Goal: Task Accomplishment & Management: Use online tool/utility

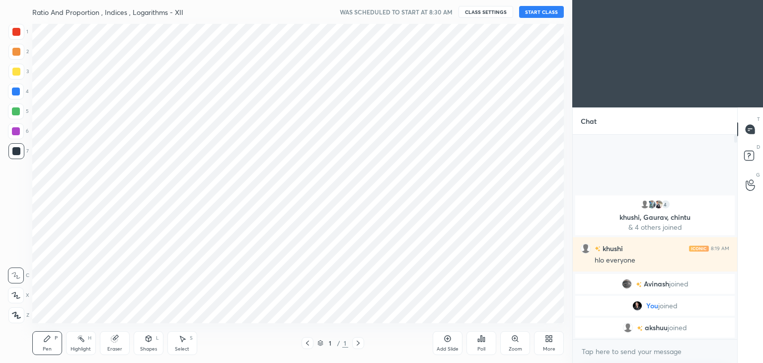
scroll to position [49401, 49168]
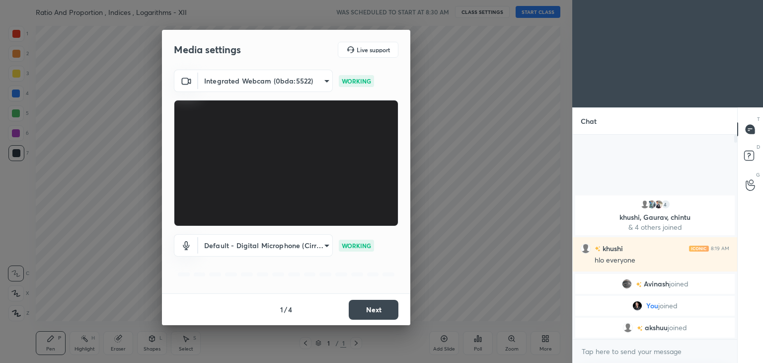
click at [387, 304] on button "Next" at bounding box center [374, 310] width 50 height 20
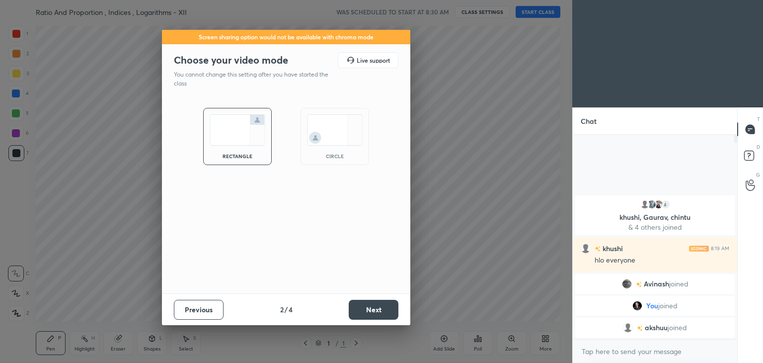
click at [387, 304] on button "Next" at bounding box center [374, 310] width 50 height 20
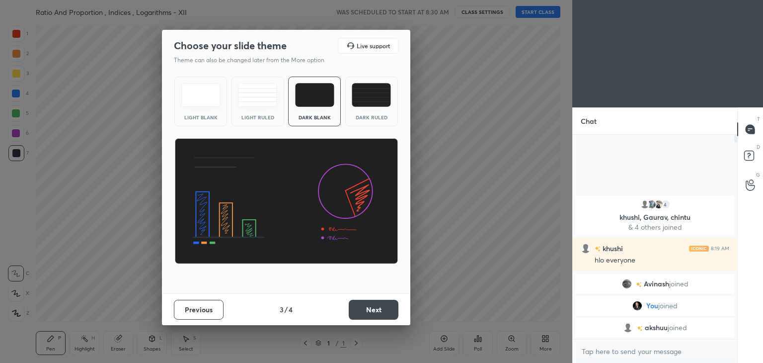
click at [387, 304] on button "Next" at bounding box center [374, 310] width 50 height 20
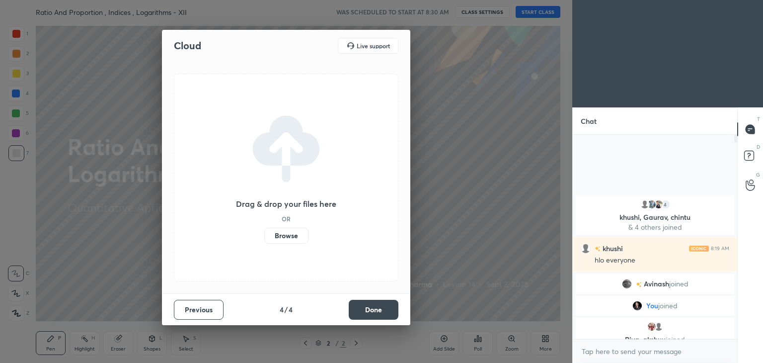
click at [387, 304] on button "Done" at bounding box center [374, 310] width 50 height 20
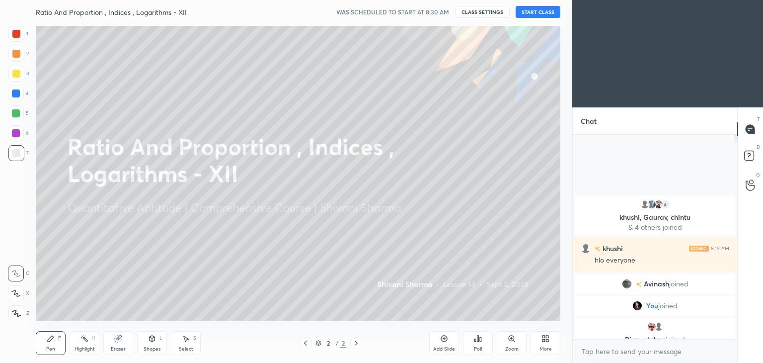
click at [548, 344] on div "More" at bounding box center [546, 343] width 30 height 24
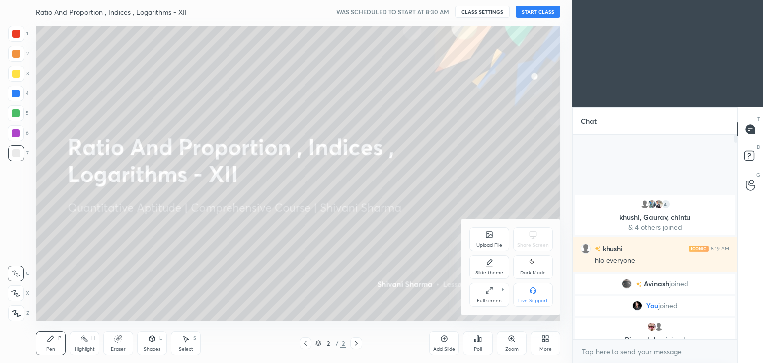
click at [537, 269] on div "Dark Mode" at bounding box center [533, 267] width 40 height 24
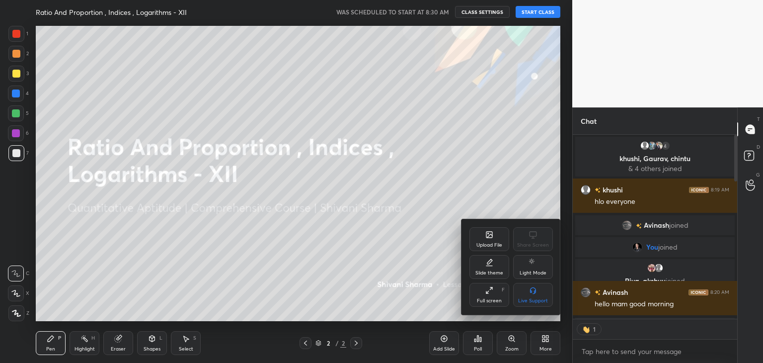
scroll to position [201, 162]
click at [544, 10] on div at bounding box center [381, 181] width 763 height 363
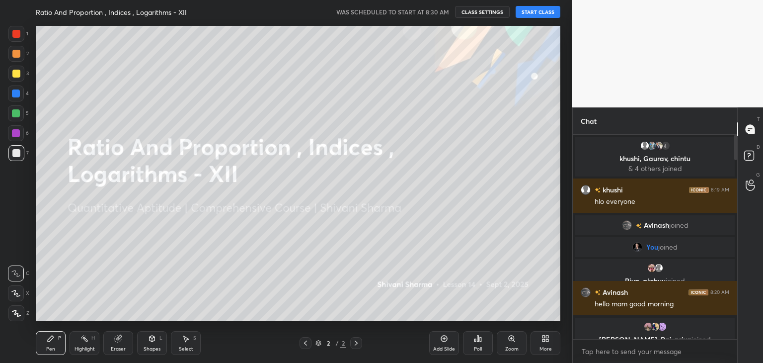
click at [544, 10] on button "START CLASS" at bounding box center [538, 12] width 45 height 12
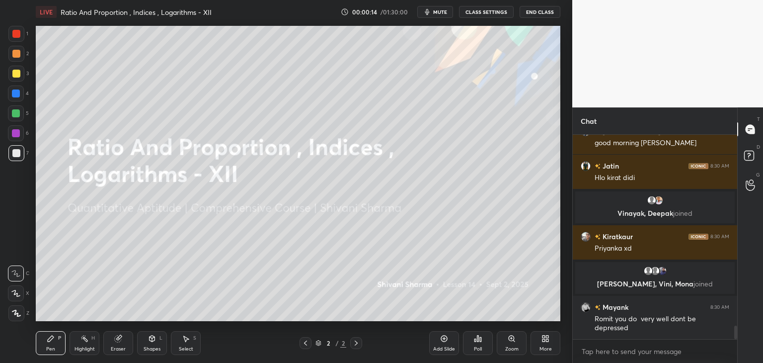
drag, startPoint x: 737, startPoint y: 148, endPoint x: 757, endPoint y: 311, distance: 164.3
click at [757, 311] on div "Chat Priyanka 8:30 AM wahh di ek hi baar me silta diye Raj 8:30 AM good morning…" at bounding box center [668, 234] width 191 height 255
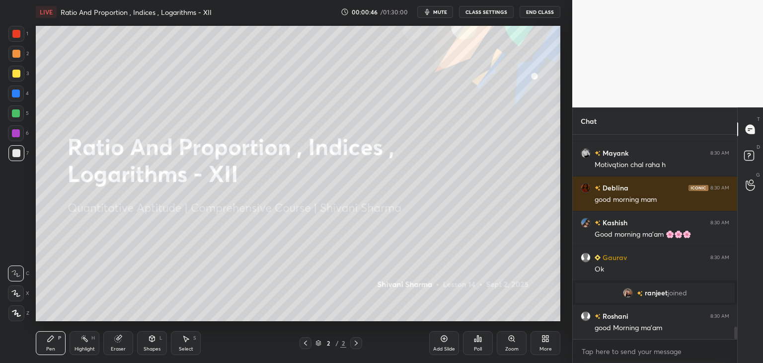
scroll to position [3266, 0]
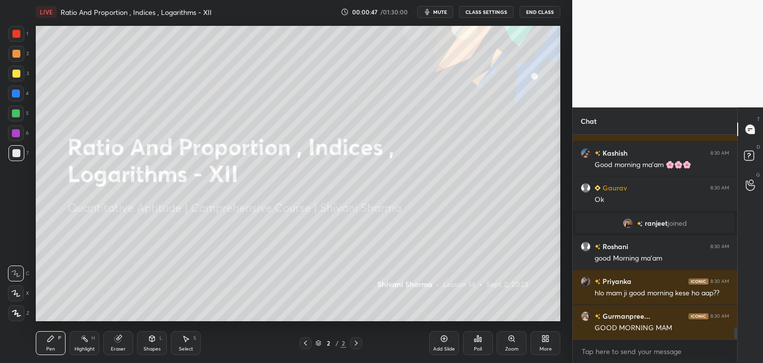
click at [13, 310] on icon at bounding box center [16, 313] width 9 height 7
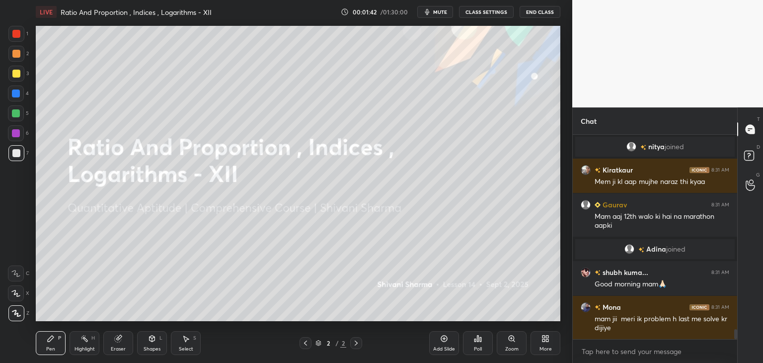
scroll to position [4037, 0]
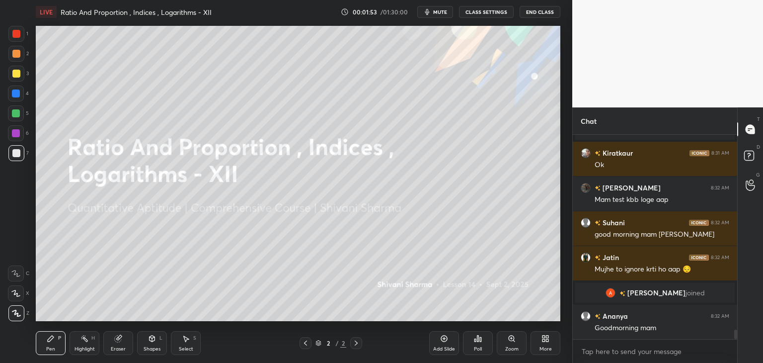
click at [547, 339] on icon at bounding box center [547, 340] width 2 height 2
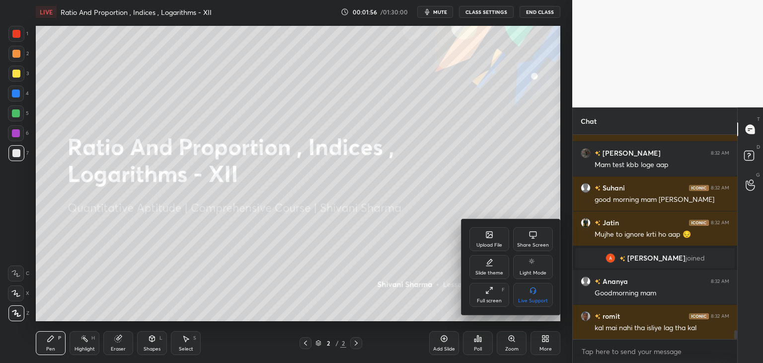
click at [481, 238] on div "Upload File" at bounding box center [490, 239] width 40 height 24
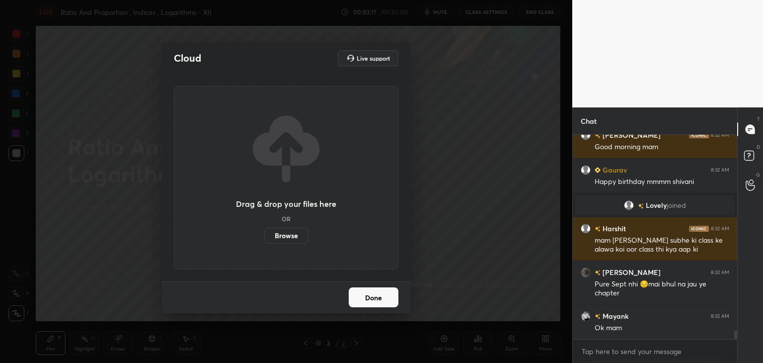
scroll to position [4728, 0]
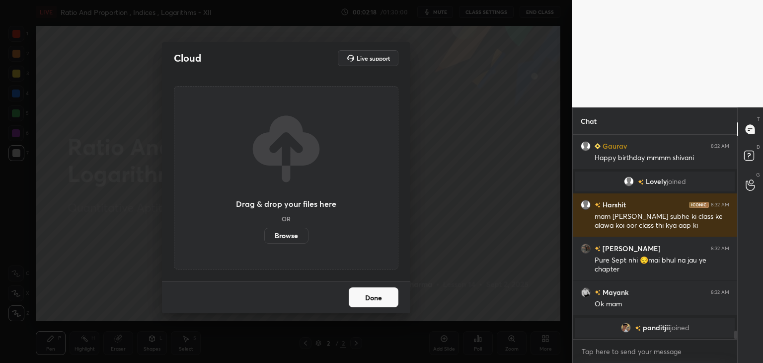
click at [288, 237] on label "Browse" at bounding box center [286, 236] width 44 height 16
click at [264, 237] on input "Browse" at bounding box center [264, 236] width 0 height 16
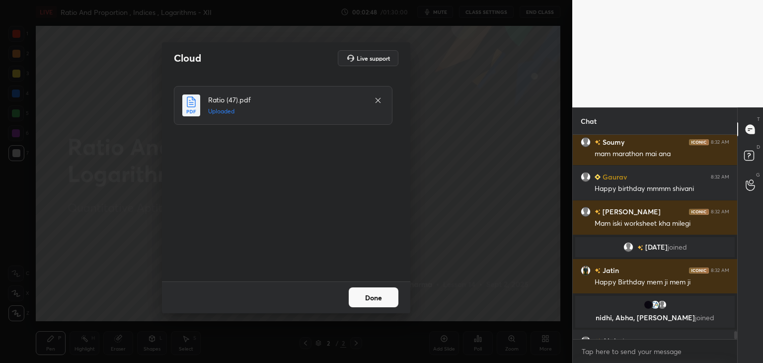
scroll to position [5163, 0]
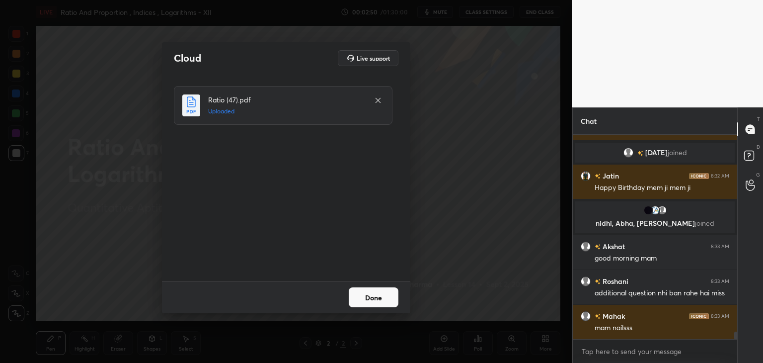
click at [383, 289] on button "Done" at bounding box center [374, 297] width 50 height 20
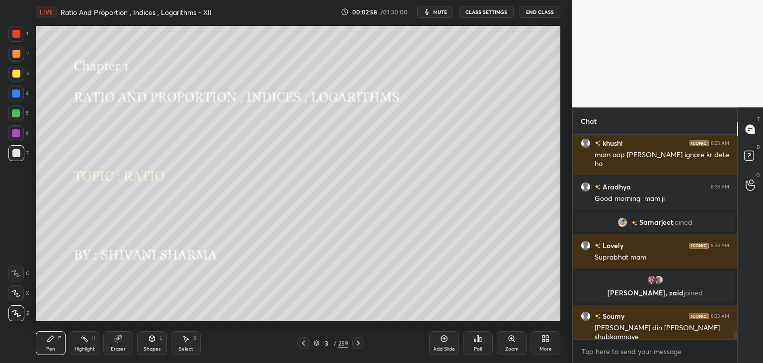
click at [333, 343] on div "/" at bounding box center [334, 343] width 3 height 6
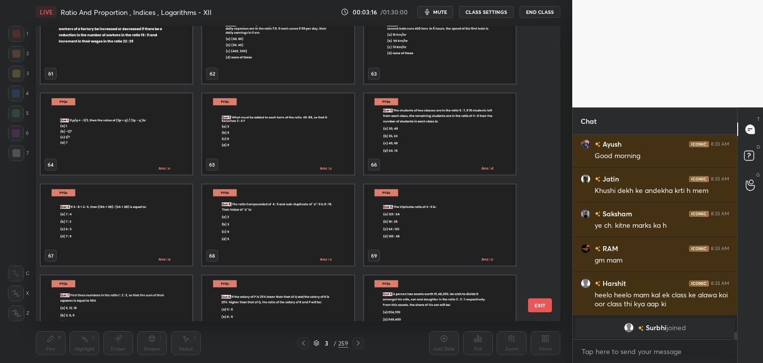
click at [133, 142] on img "grid" at bounding box center [117, 133] width 152 height 81
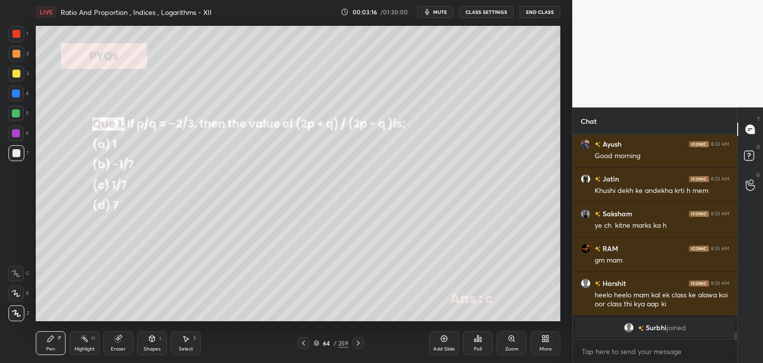
click at [133, 142] on img "grid" at bounding box center [117, 133] width 152 height 81
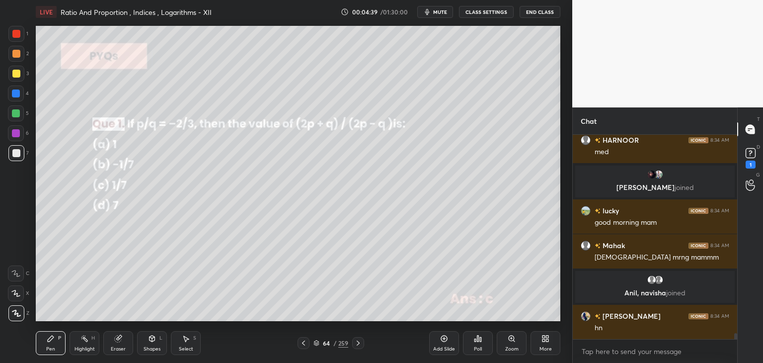
scroll to position [6581, 0]
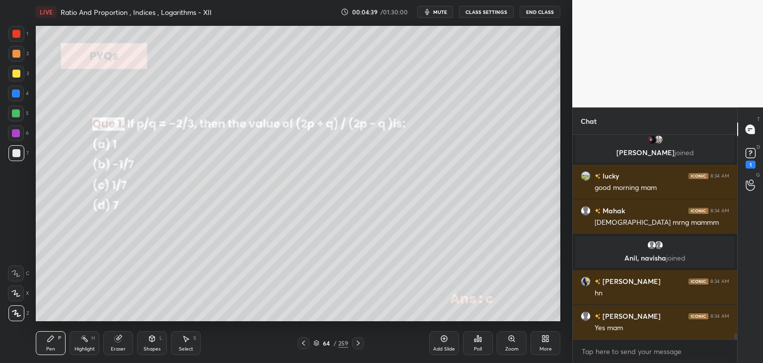
click at [15, 153] on div at bounding box center [16, 153] width 8 height 8
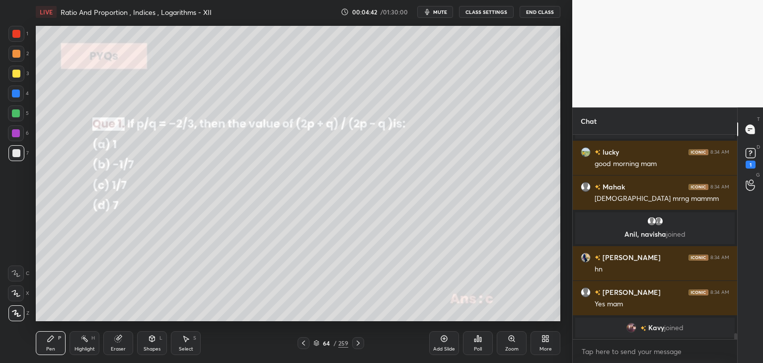
scroll to position [6617, 0]
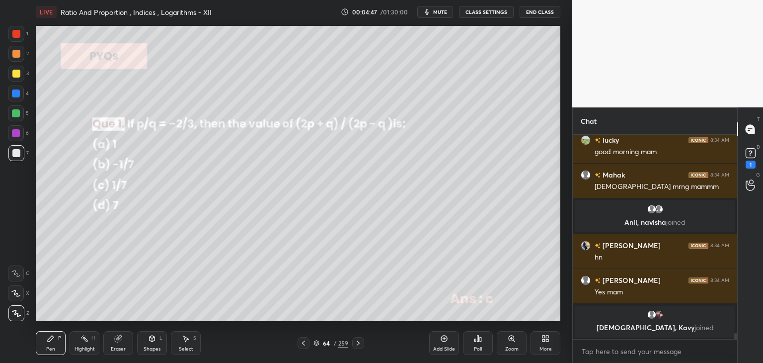
click at [49, 342] on div "Pen P" at bounding box center [51, 343] width 30 height 24
drag, startPoint x: 17, startPoint y: 313, endPoint x: 32, endPoint y: 305, distance: 16.5
click at [17, 313] on icon at bounding box center [16, 313] width 9 height 7
drag, startPoint x: 16, startPoint y: 74, endPoint x: 30, endPoint y: 84, distance: 17.4
click at [16, 74] on div at bounding box center [16, 74] width 8 height 8
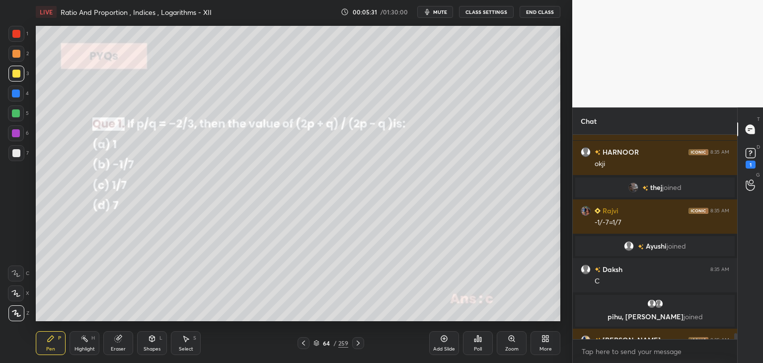
scroll to position [6981, 0]
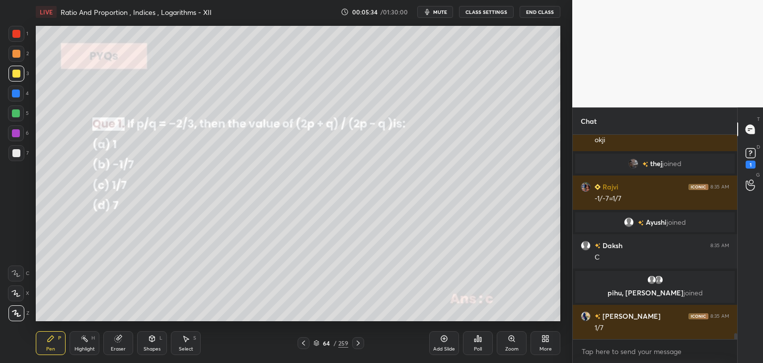
click at [357, 348] on div at bounding box center [358, 343] width 12 height 12
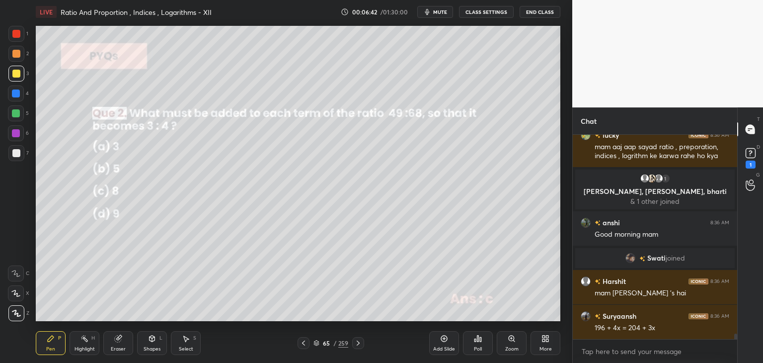
scroll to position [7363, 0]
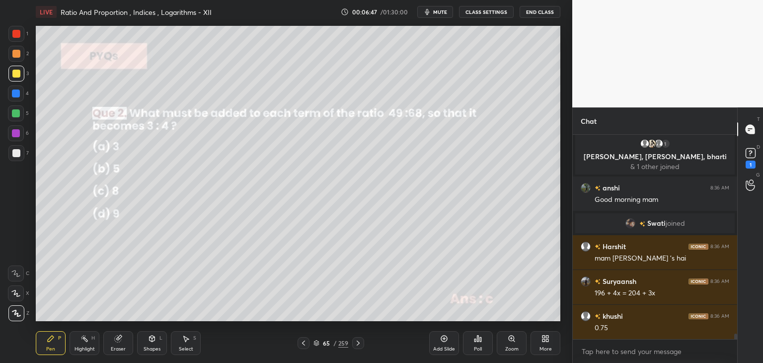
drag, startPoint x: 359, startPoint y: 343, endPoint x: 368, endPoint y: 337, distance: 10.6
click at [360, 344] on icon at bounding box center [358, 343] width 8 height 8
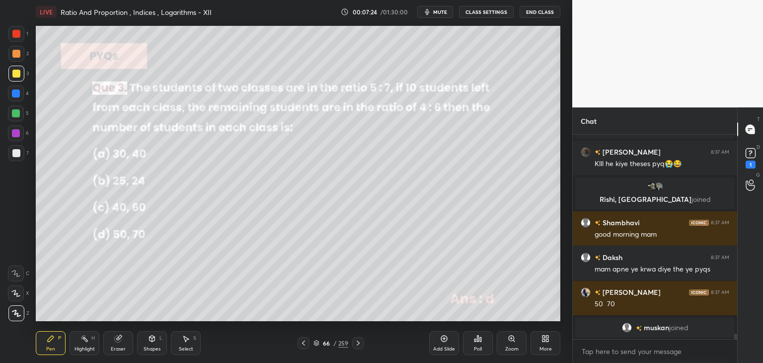
scroll to position [7567, 0]
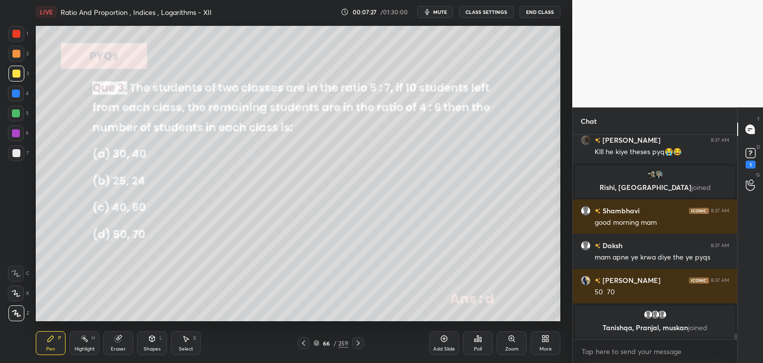
click at [14, 155] on div at bounding box center [16, 153] width 8 height 8
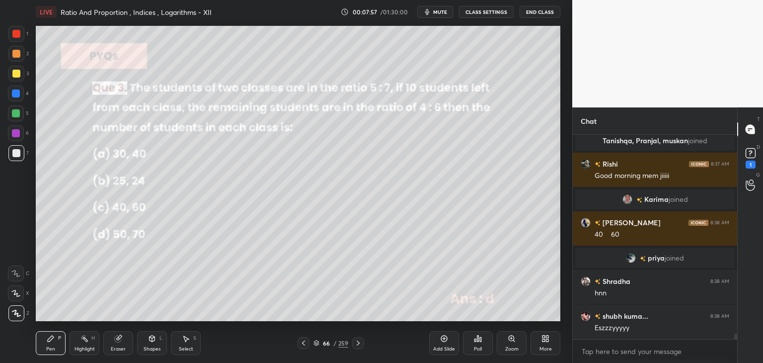
scroll to position [7709, 0]
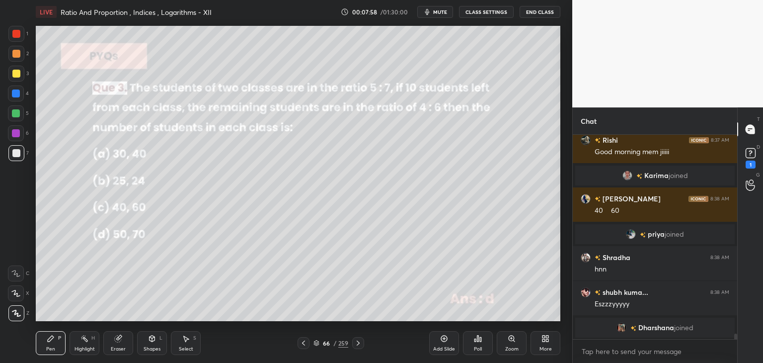
click at [358, 343] on icon at bounding box center [358, 343] width 8 height 8
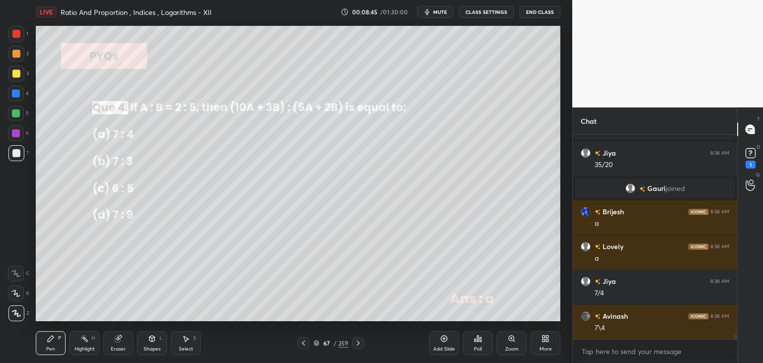
scroll to position [7959, 0]
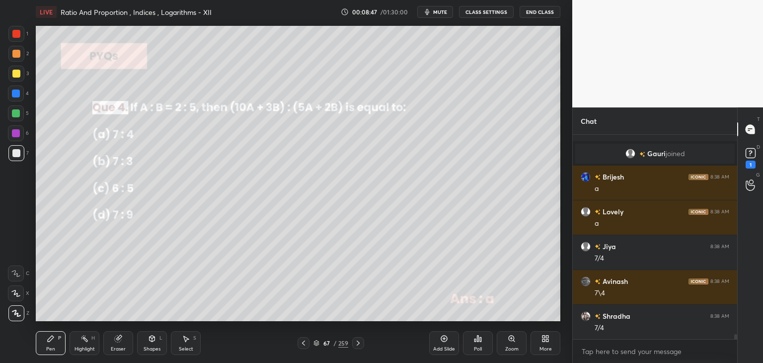
click at [357, 346] on icon at bounding box center [358, 343] width 8 height 8
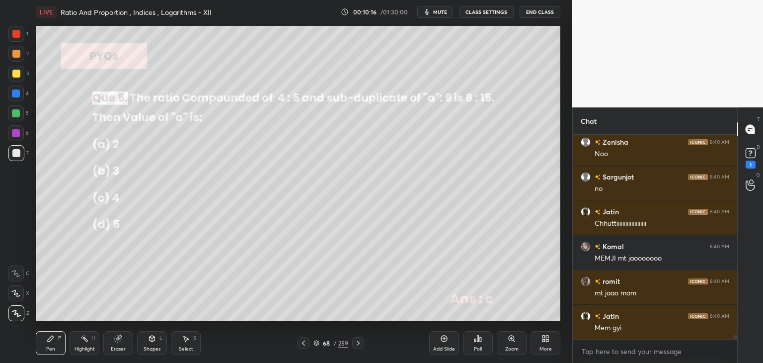
scroll to position [8704, 0]
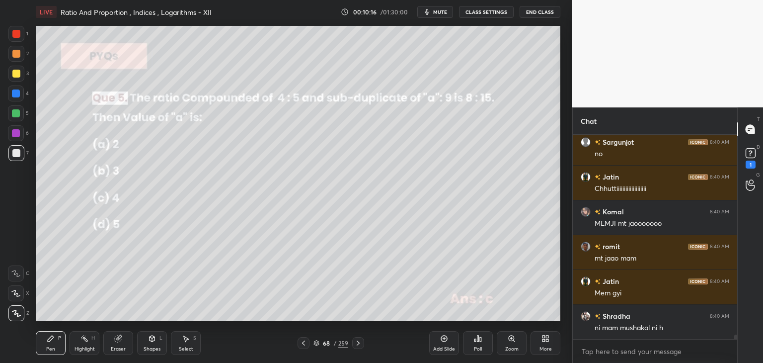
click at [356, 345] on icon at bounding box center [358, 343] width 8 height 8
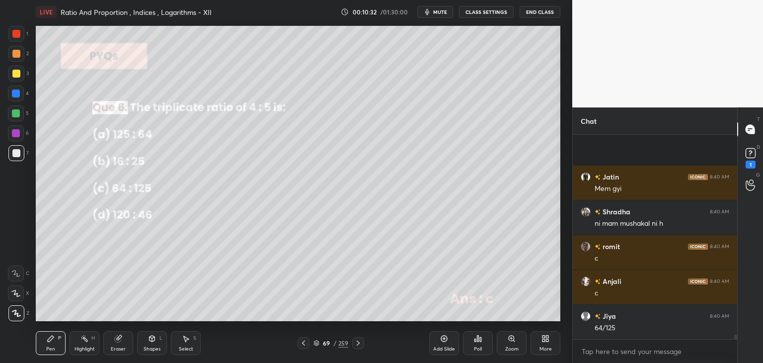
scroll to position [8878, 0]
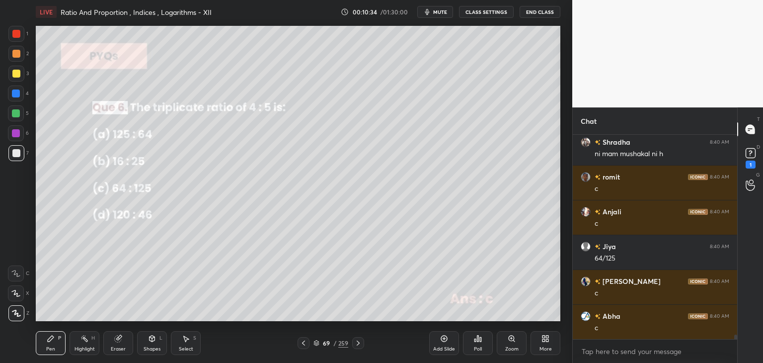
click at [360, 343] on icon at bounding box center [358, 343] width 8 height 8
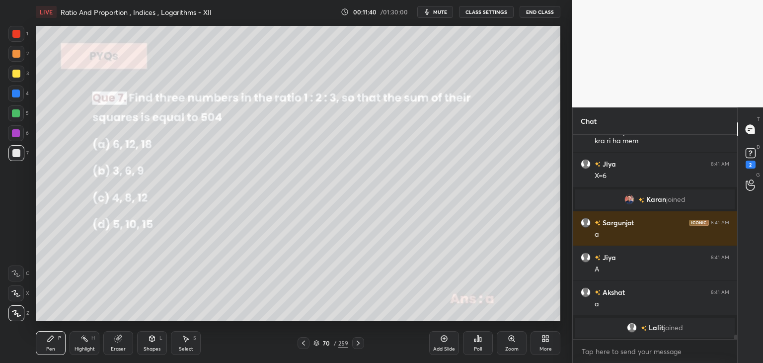
scroll to position [9286, 0]
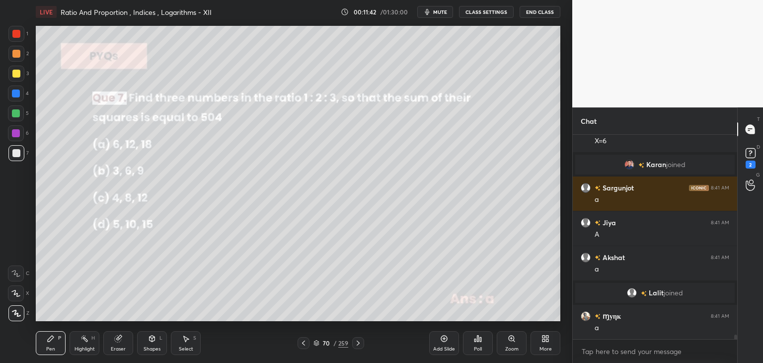
click at [192, 350] on div "Select" at bounding box center [186, 348] width 14 height 5
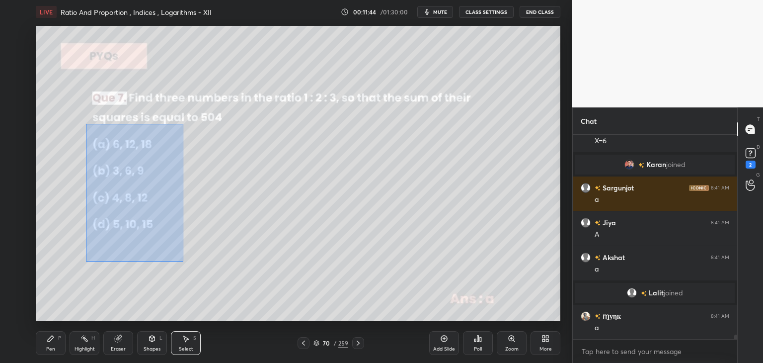
drag, startPoint x: 85, startPoint y: 124, endPoint x: 191, endPoint y: 264, distance: 175.6
click at [183, 262] on div "0 ° Undo Copy Duplicate Duplicate to new slide Delete" at bounding box center [298, 173] width 525 height 295
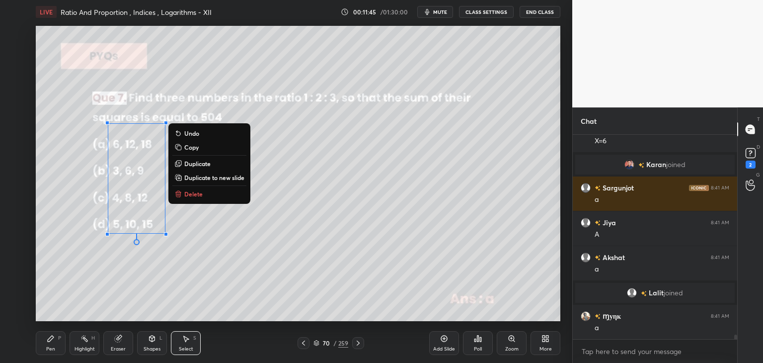
click at [191, 194] on p "Delete" at bounding box center [193, 194] width 18 height 8
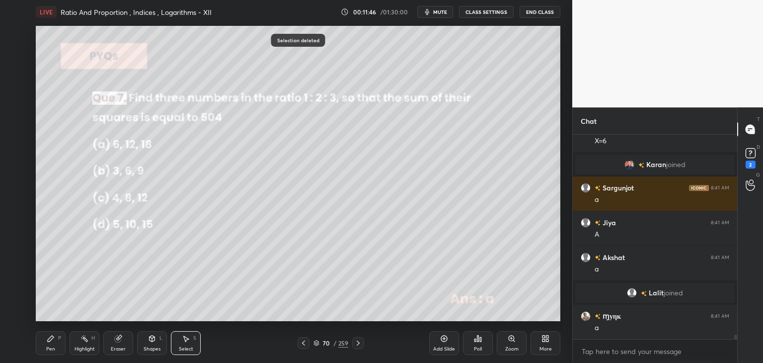
click at [58, 344] on div "Pen P" at bounding box center [51, 343] width 30 height 24
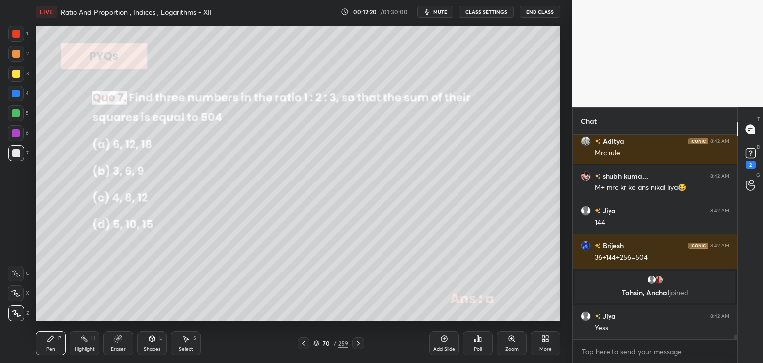
scroll to position [9694, 0]
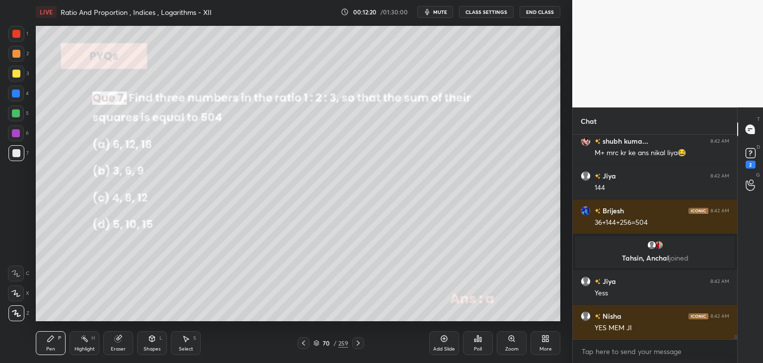
click at [354, 344] on icon at bounding box center [358, 343] width 8 height 8
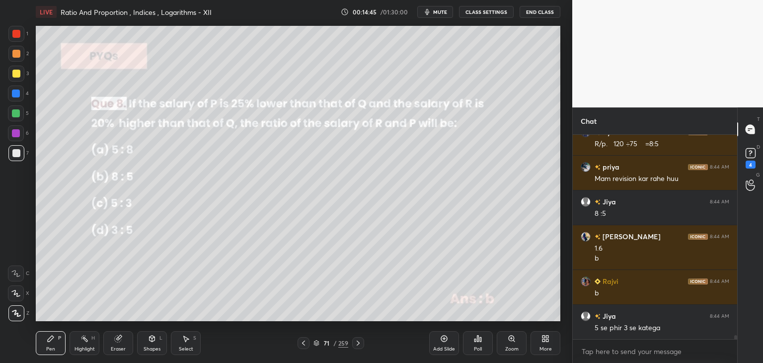
scroll to position [10544, 0]
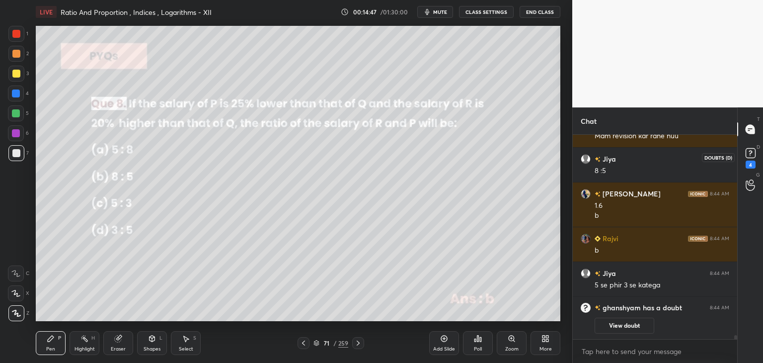
drag, startPoint x: 751, startPoint y: 160, endPoint x: 748, endPoint y: 195, distance: 36.0
click at [751, 160] on div "4" at bounding box center [751, 157] width 15 height 23
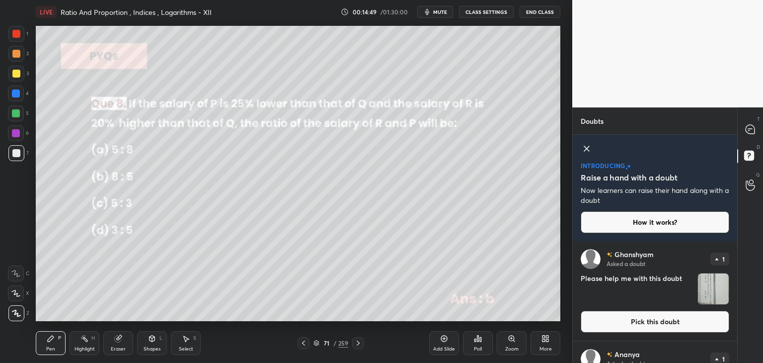
click at [738, 309] on div "T Messages (T) D Doubts (D) G Raise Hand (G)" at bounding box center [751, 234] width 26 height 255
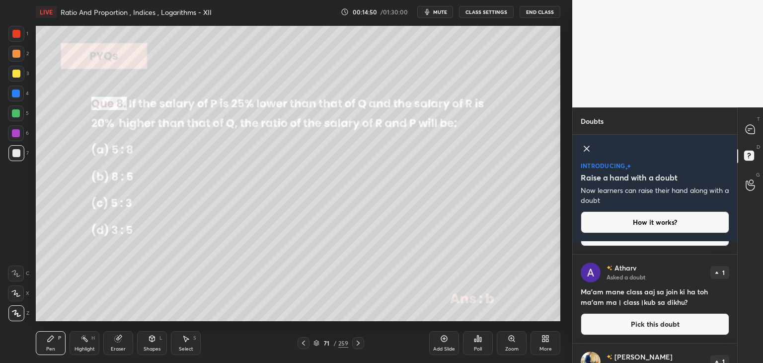
scroll to position [215, 0]
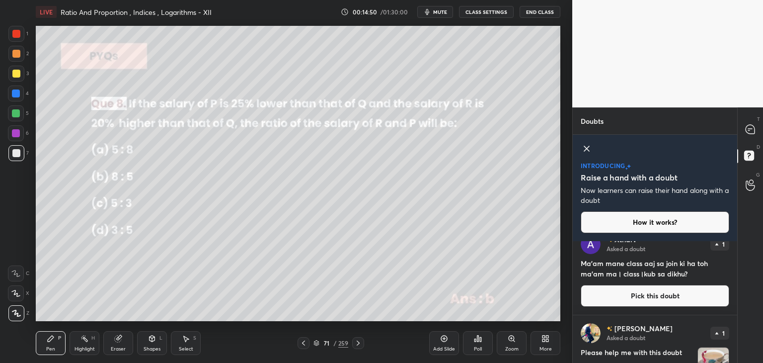
click at [734, 315] on div "Ananya Asked a doubt 1 Mam isme change of base nahi lagega? Pick this doubt [PE…" at bounding box center [655, 302] width 165 height 122
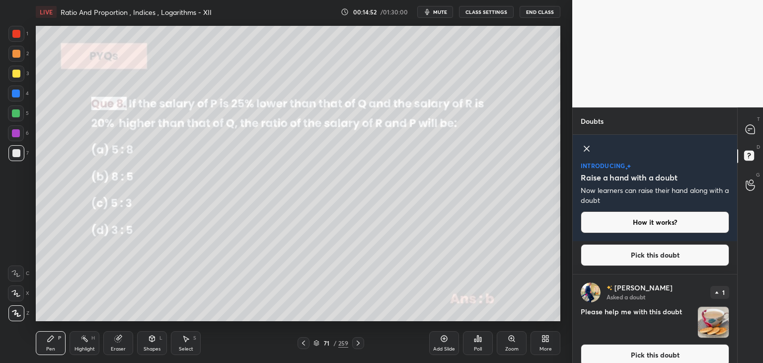
scroll to position [267, 0]
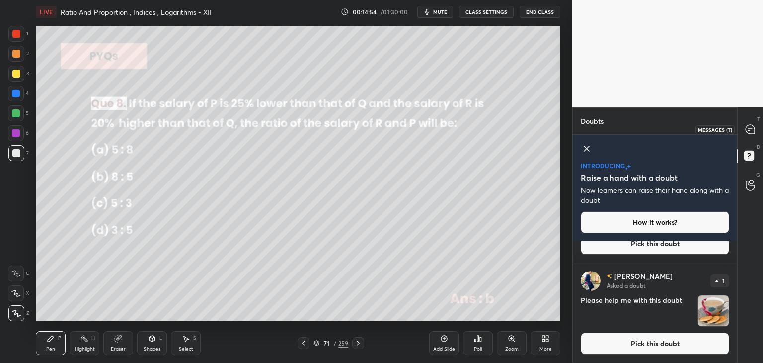
click at [749, 124] on icon at bounding box center [751, 129] width 10 height 10
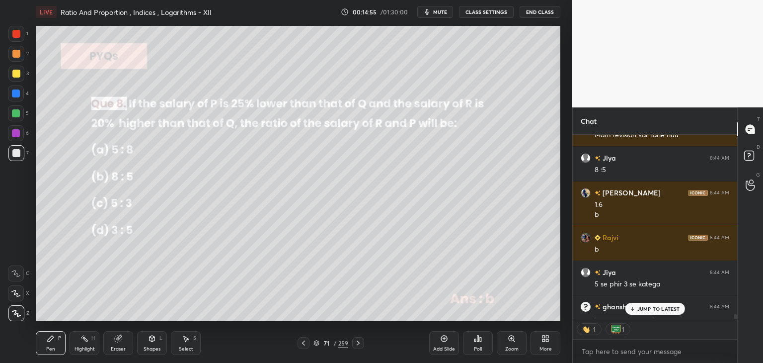
scroll to position [181, 162]
drag, startPoint x: 670, startPoint y: 305, endPoint x: 665, endPoint y: 311, distance: 8.1
click at [670, 306] on div "JUMP TO LATEST" at bounding box center [655, 309] width 60 height 12
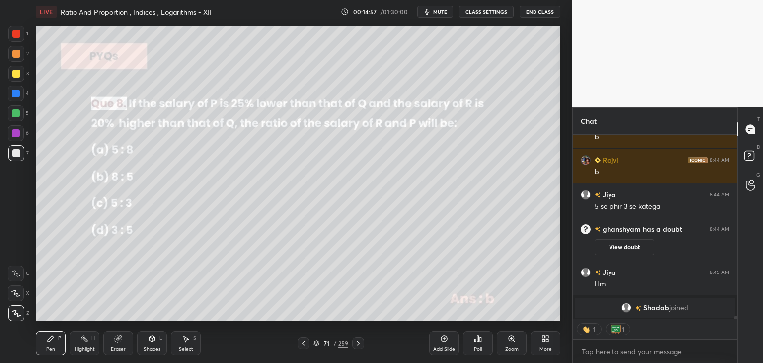
click at [354, 345] on icon at bounding box center [358, 343] width 8 height 8
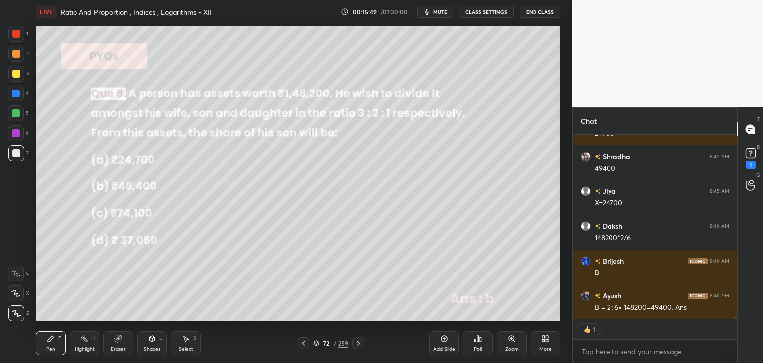
scroll to position [11049, 0]
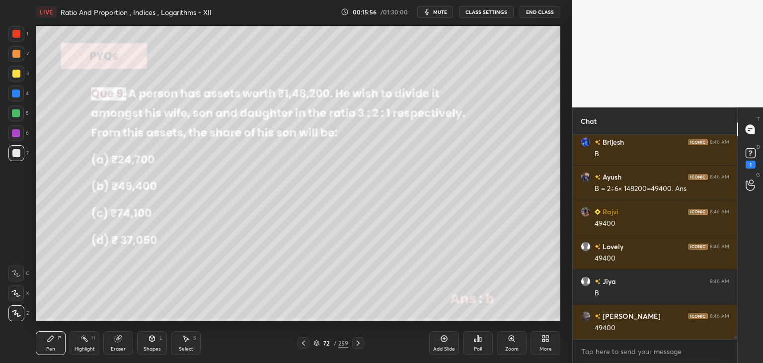
click at [356, 343] on icon at bounding box center [358, 343] width 8 height 8
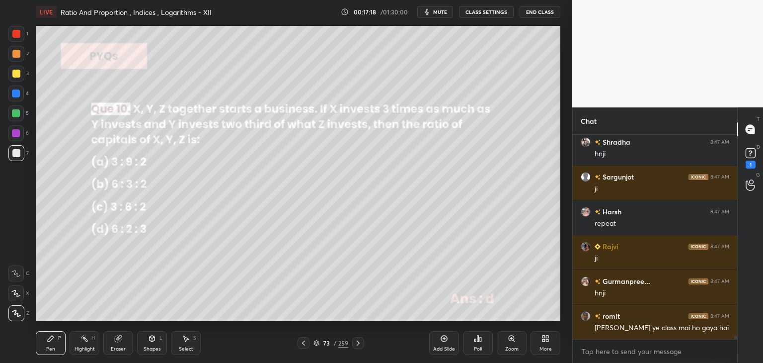
scroll to position [11509, 0]
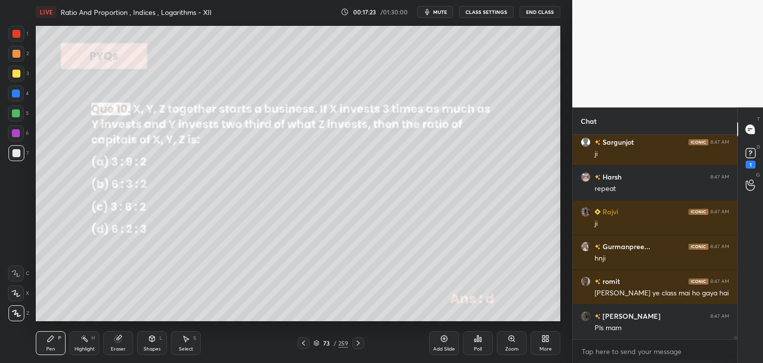
drag, startPoint x: 362, startPoint y: 345, endPoint x: 372, endPoint y: 348, distance: 10.4
click at [362, 345] on div at bounding box center [358, 343] width 12 height 12
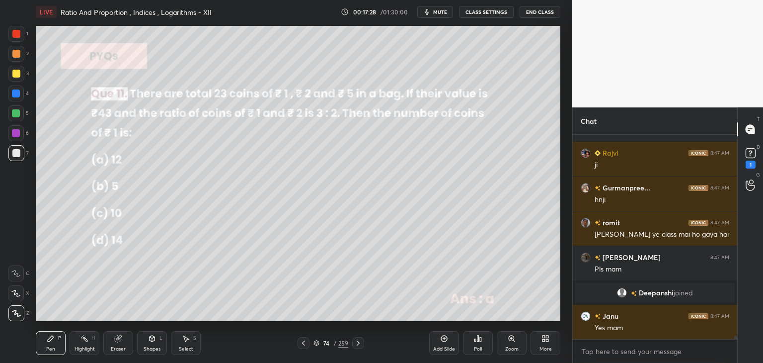
scroll to position [11418, 0]
drag, startPoint x: 150, startPoint y: 347, endPoint x: 156, endPoint y: 335, distance: 14.0
click at [149, 348] on div "Shapes" at bounding box center [152, 348] width 17 height 5
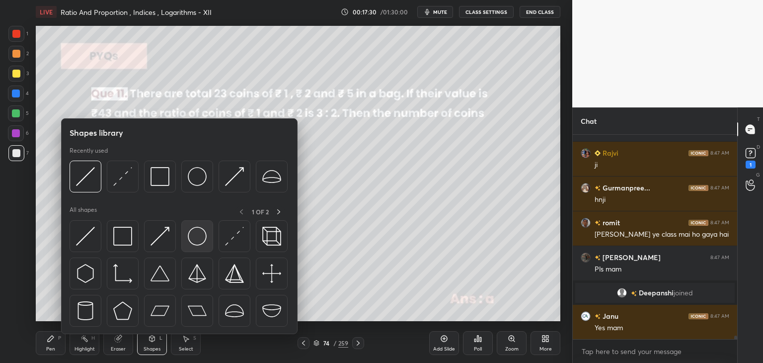
click at [195, 238] on img at bounding box center [197, 236] width 19 height 19
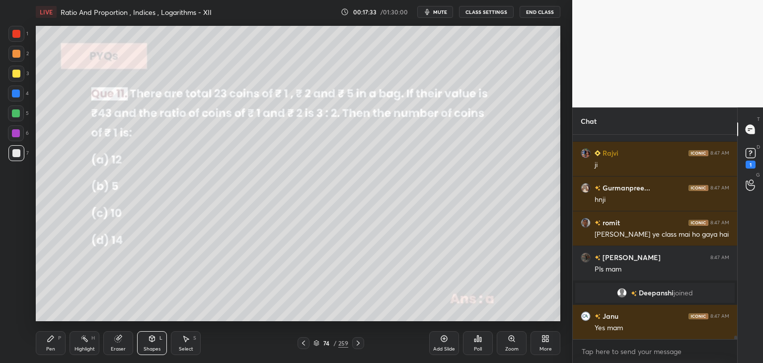
click at [46, 350] on div "Pen P" at bounding box center [51, 343] width 30 height 24
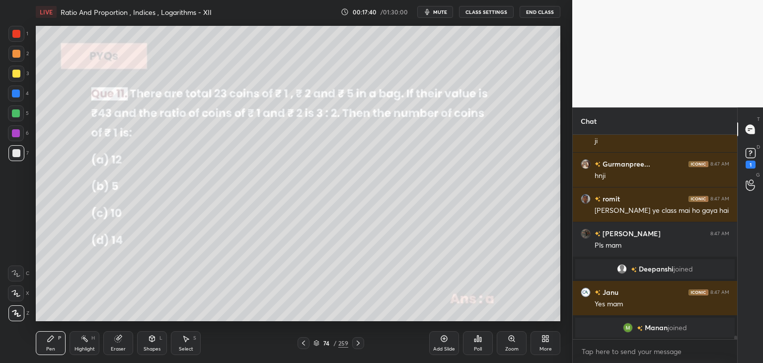
scroll to position [11467, 0]
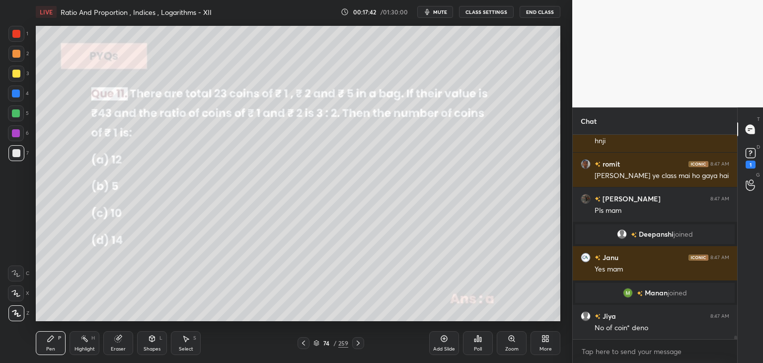
drag, startPoint x: 157, startPoint y: 350, endPoint x: 161, endPoint y: 336, distance: 14.6
click at [156, 350] on div "Shapes" at bounding box center [152, 348] width 17 height 5
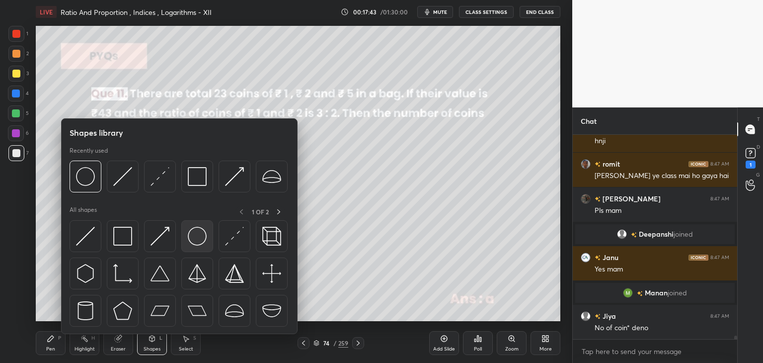
click at [191, 239] on img at bounding box center [197, 236] width 19 height 19
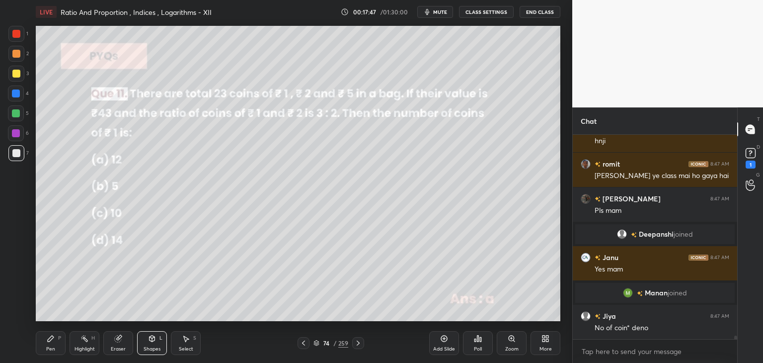
click at [48, 345] on div "Pen P" at bounding box center [51, 343] width 30 height 24
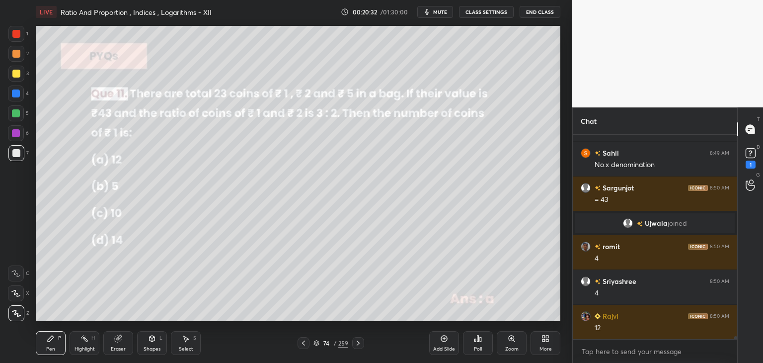
scroll to position [13581, 0]
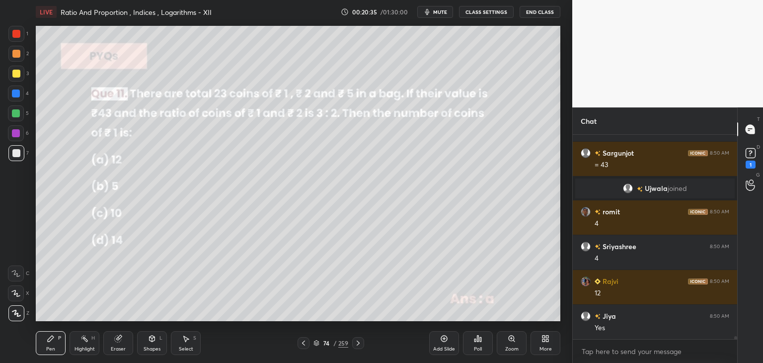
drag, startPoint x: 356, startPoint y: 344, endPoint x: 364, endPoint y: 349, distance: 9.1
click at [357, 344] on icon at bounding box center [358, 343] width 8 height 8
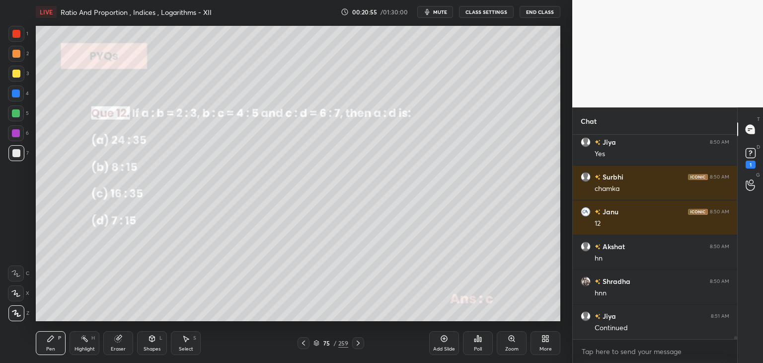
scroll to position [13779, 0]
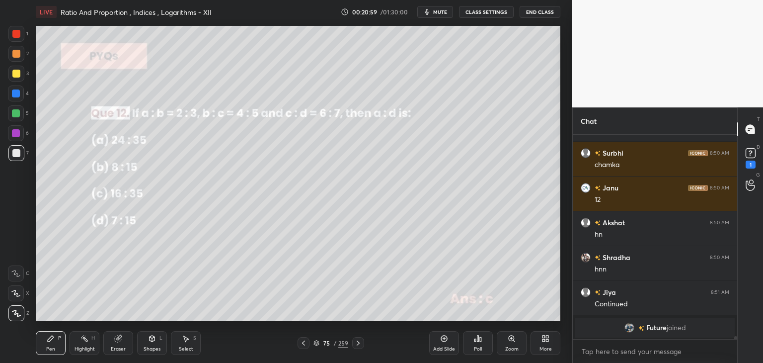
click at [16, 74] on div at bounding box center [16, 74] width 8 height 8
drag, startPoint x: 14, startPoint y: 152, endPoint x: 31, endPoint y: 154, distance: 17.0
click at [14, 153] on div at bounding box center [16, 153] width 8 height 8
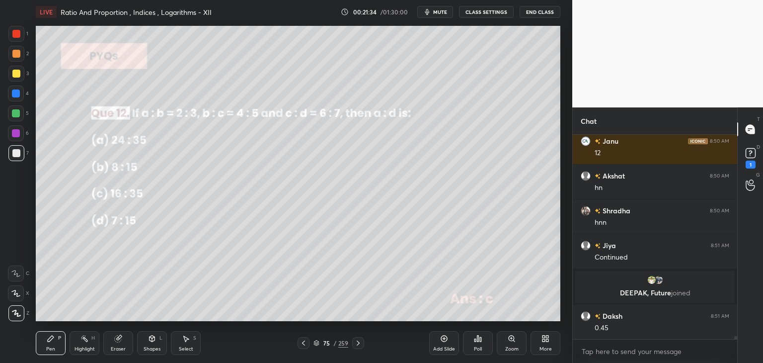
scroll to position [13751, 0]
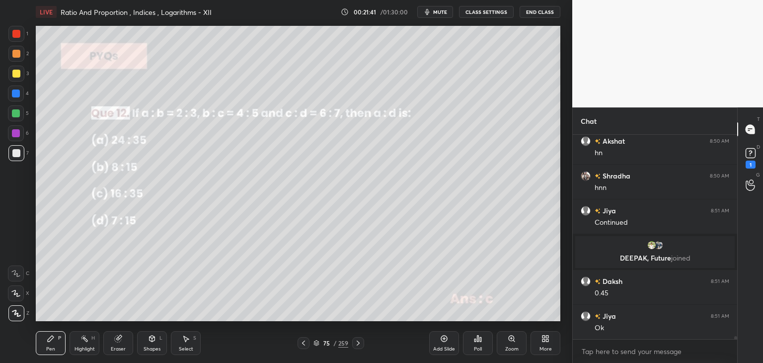
click at [355, 346] on icon at bounding box center [358, 343] width 8 height 8
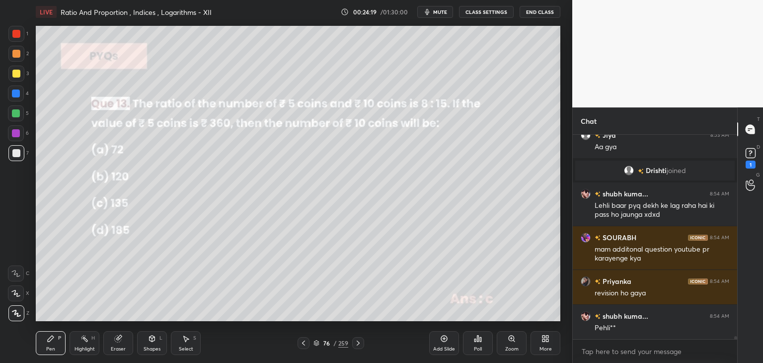
scroll to position [14692, 0]
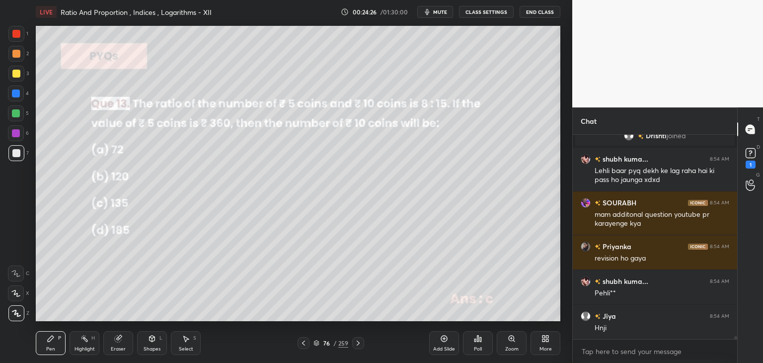
click at [357, 345] on icon at bounding box center [358, 343] width 8 height 8
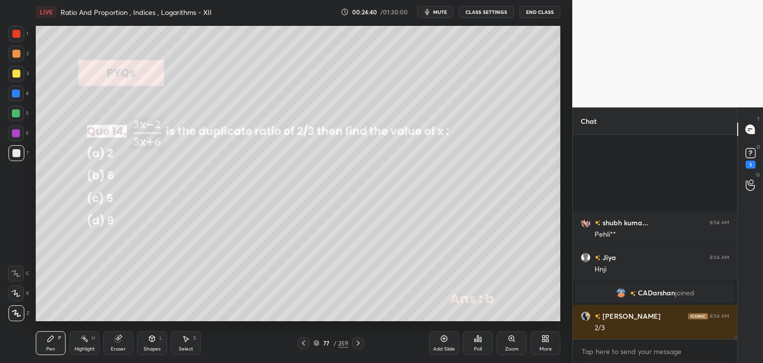
scroll to position [14701, 0]
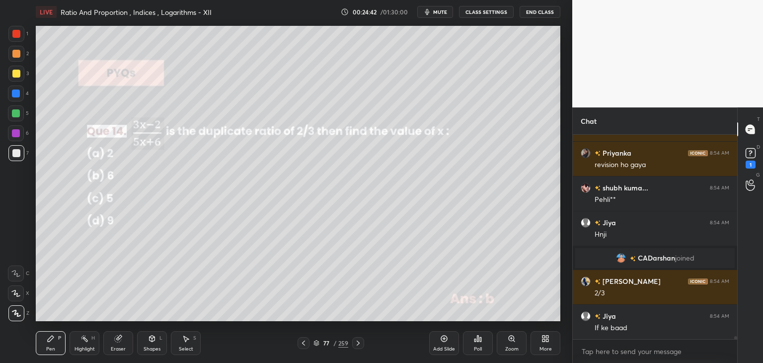
drag, startPoint x: 148, startPoint y: 342, endPoint x: 148, endPoint y: 336, distance: 6.0
click at [148, 343] on div "Shapes L" at bounding box center [152, 343] width 30 height 24
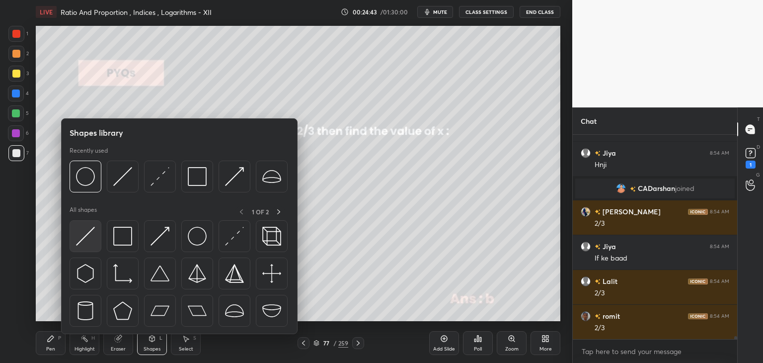
click at [90, 237] on img at bounding box center [85, 236] width 19 height 19
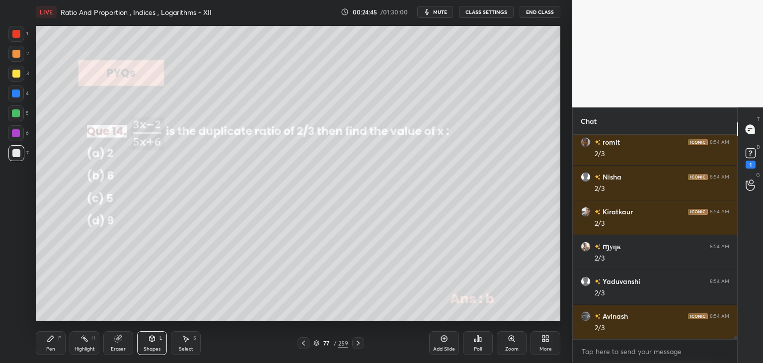
scroll to position [15084, 0]
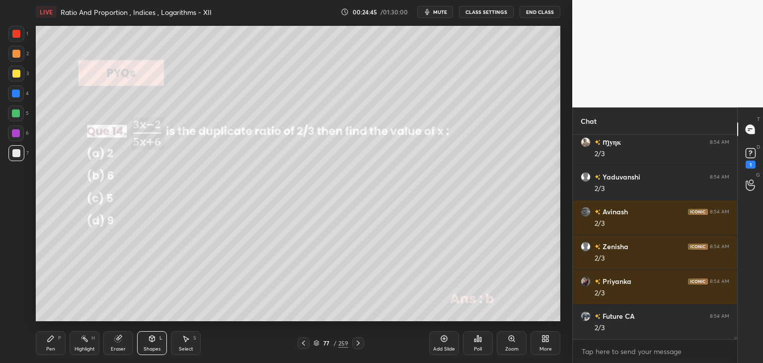
click at [52, 350] on div "Pen" at bounding box center [50, 348] width 9 height 5
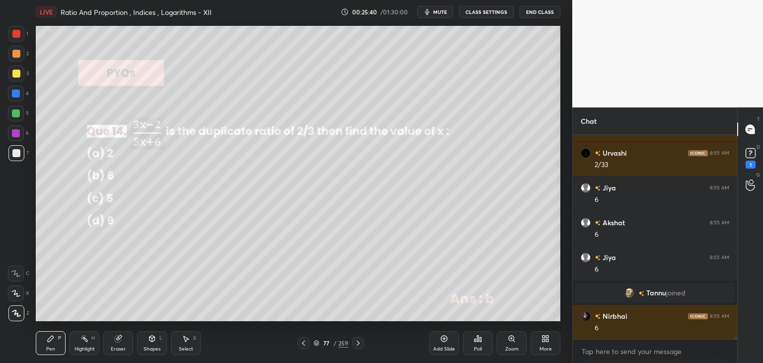
scroll to position [15226, 0]
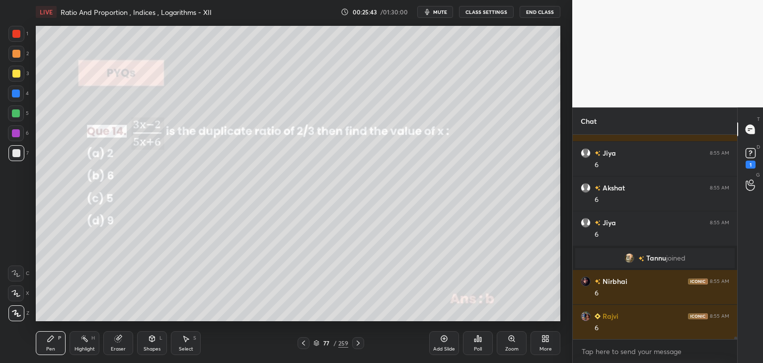
click at [121, 350] on div "Eraser" at bounding box center [118, 348] width 15 height 5
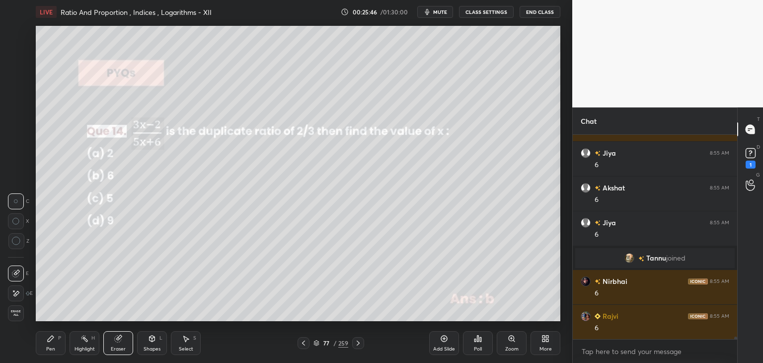
click at [359, 343] on icon at bounding box center [358, 343] width 8 height 8
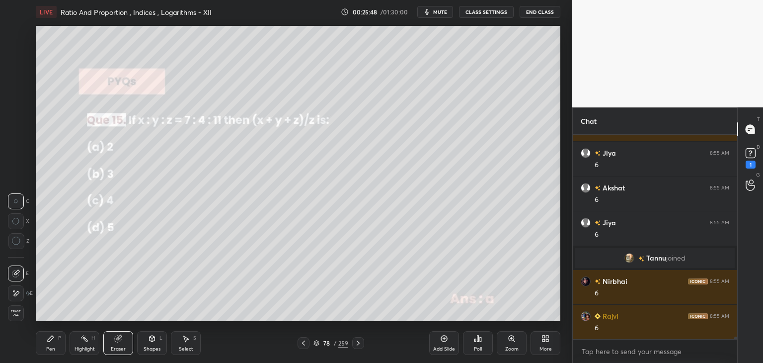
drag, startPoint x: 56, startPoint y: 346, endPoint x: 72, endPoint y: 325, distance: 26.3
click at [56, 346] on div "Pen P" at bounding box center [51, 343] width 30 height 24
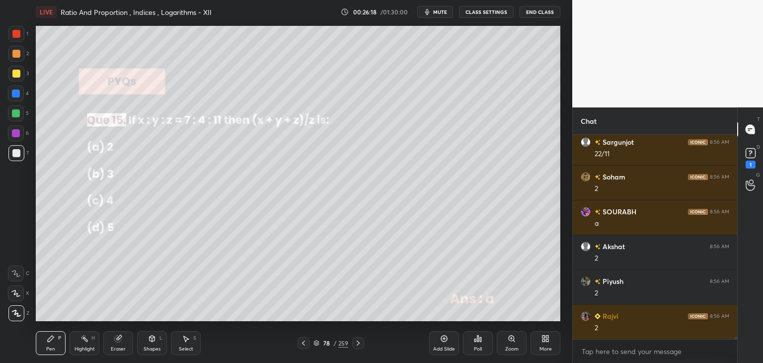
scroll to position [15992, 0]
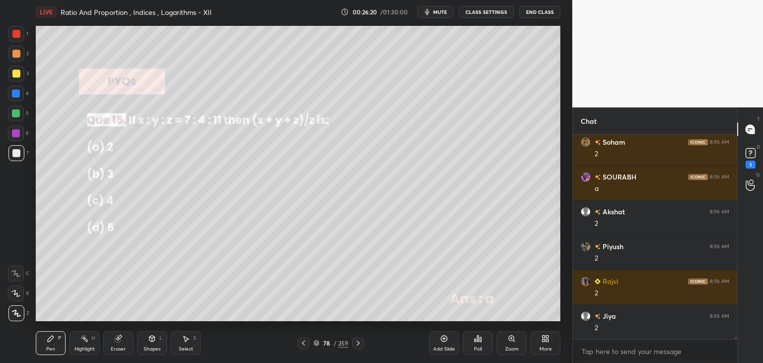
click at [355, 342] on icon at bounding box center [358, 343] width 8 height 8
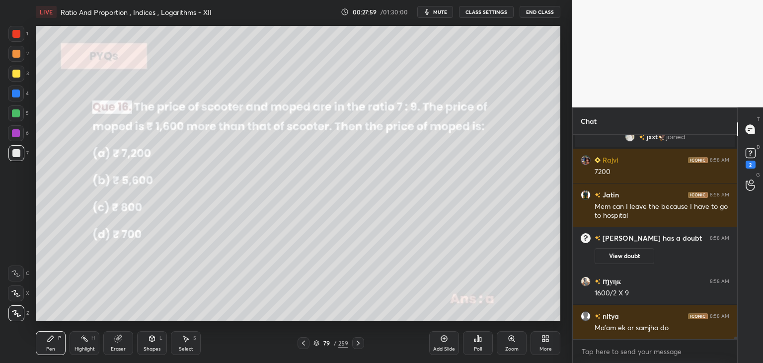
scroll to position [16087, 0]
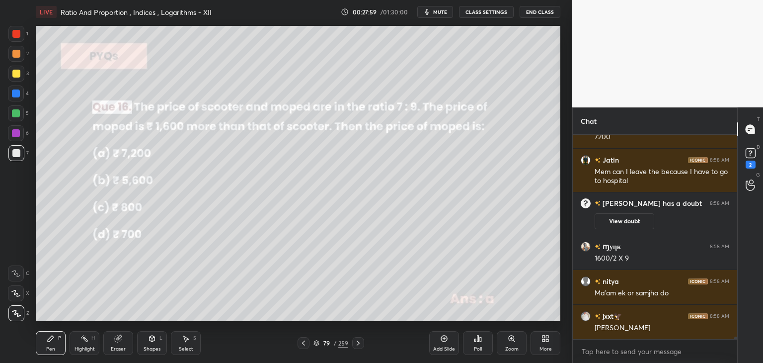
click at [358, 340] on icon at bounding box center [358, 343] width 8 height 8
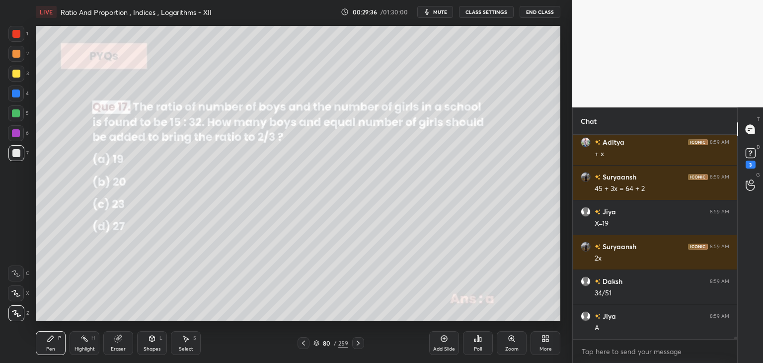
scroll to position [16492, 0]
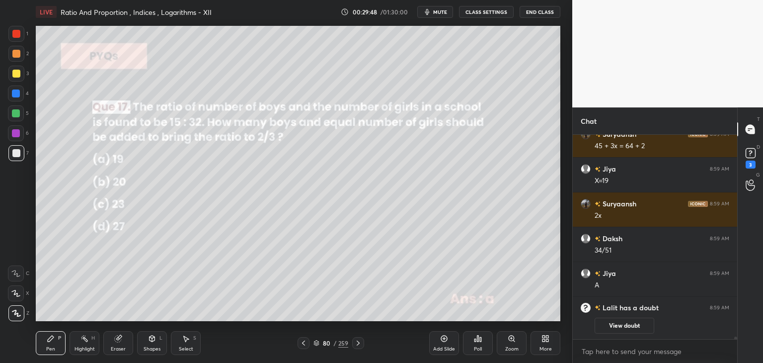
click at [360, 344] on icon at bounding box center [358, 343] width 8 height 8
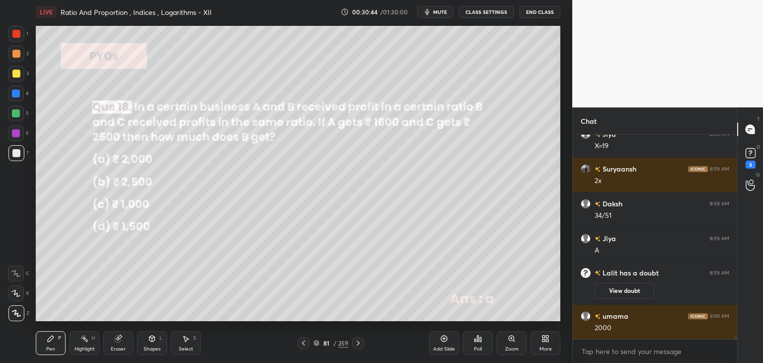
scroll to position [16475, 0]
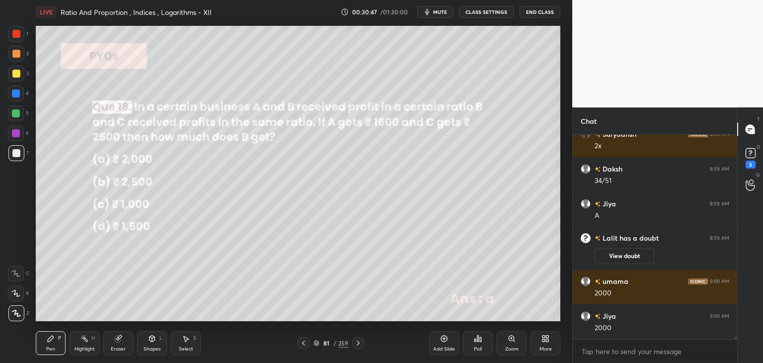
click at [118, 346] on div "Eraser" at bounding box center [118, 348] width 15 height 5
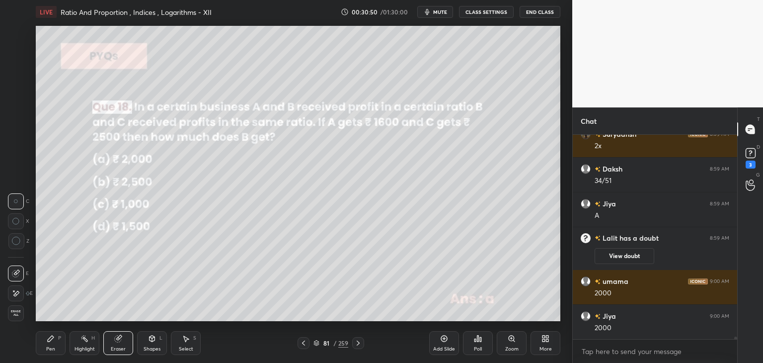
click at [50, 346] on div "Pen" at bounding box center [50, 348] width 9 height 5
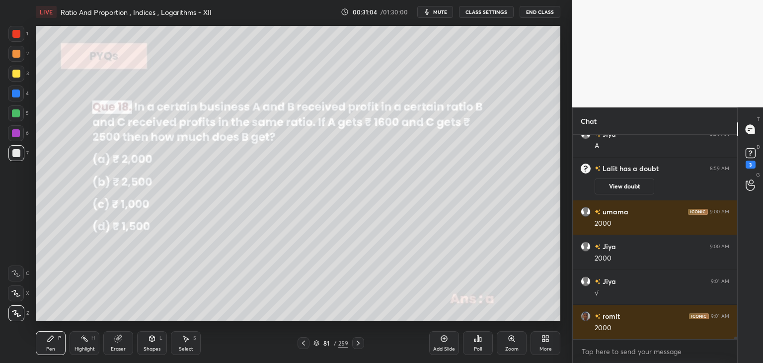
scroll to position [16579, 0]
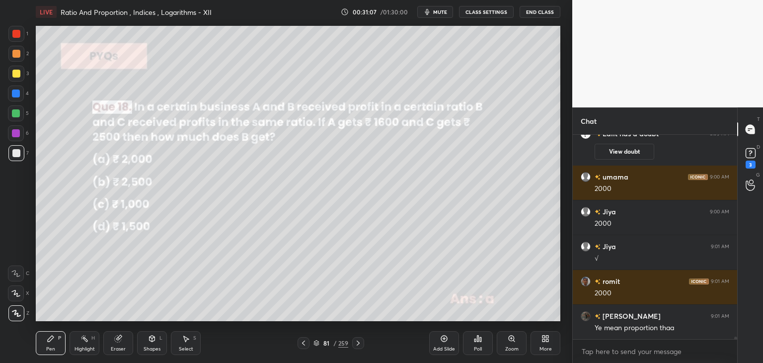
click at [358, 342] on icon at bounding box center [358, 343] width 8 height 8
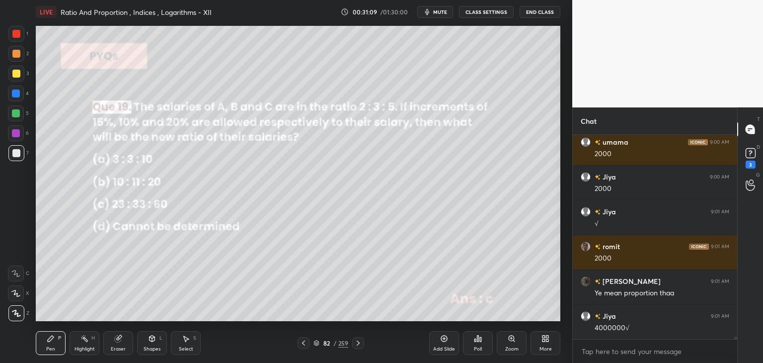
scroll to position [16649, 0]
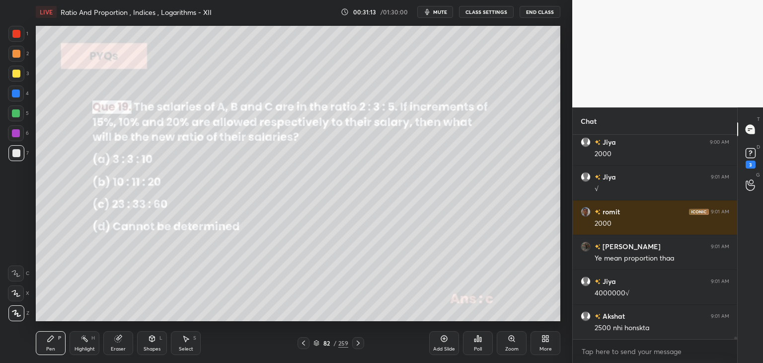
click at [304, 344] on icon at bounding box center [303, 342] width 3 height 5
click at [355, 343] on icon at bounding box center [358, 343] width 8 height 8
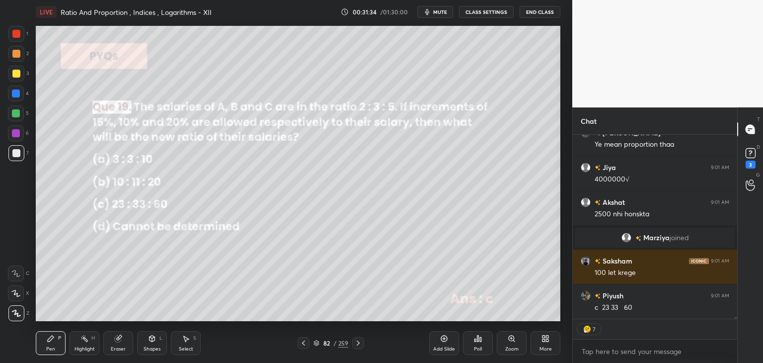
scroll to position [201, 162]
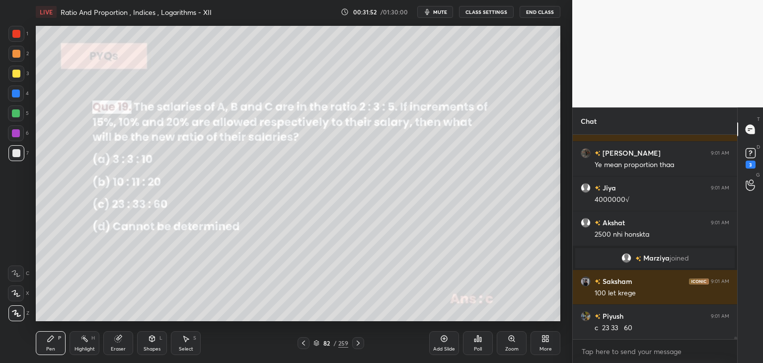
drag, startPoint x: 191, startPoint y: 347, endPoint x: 205, endPoint y: 325, distance: 26.1
click at [191, 346] on div "Select" at bounding box center [186, 348] width 14 height 5
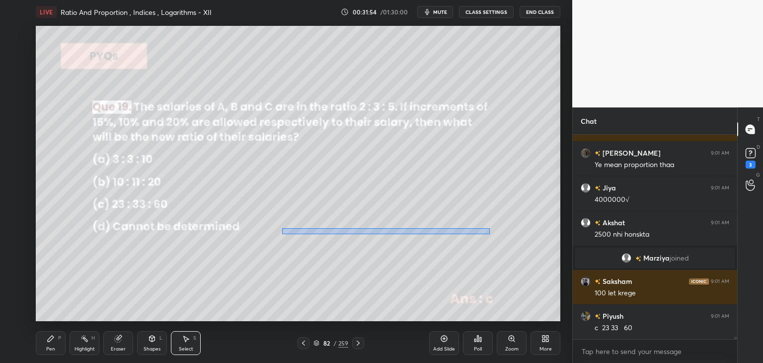
drag, startPoint x: 282, startPoint y: 228, endPoint x: 491, endPoint y: 255, distance: 210.0
click at [491, 255] on div "0 ° Undo Copy Duplicate Duplicate to new slide Delete" at bounding box center [298, 173] width 525 height 295
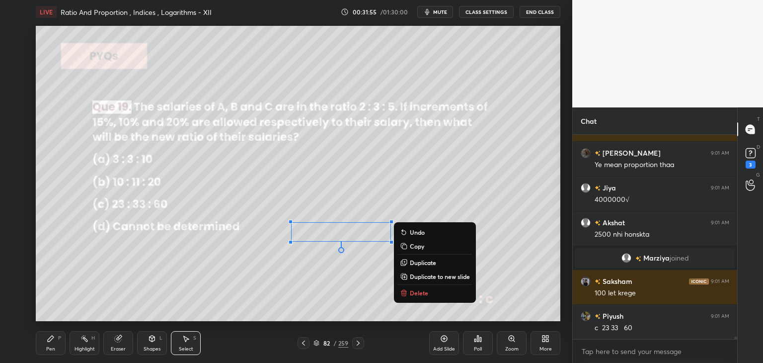
click at [529, 197] on div "0 ° Undo Copy Duplicate Duplicate to new slide Delete" at bounding box center [298, 173] width 525 height 295
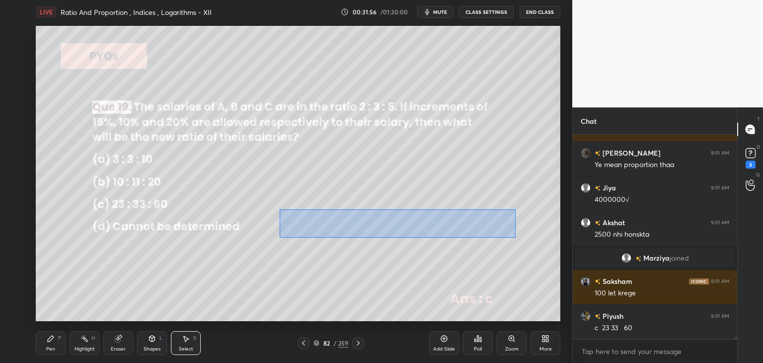
drag, startPoint x: 299, startPoint y: 221, endPoint x: 528, endPoint y: 246, distance: 230.4
click at [539, 250] on div "0 ° Undo Copy Duplicate Duplicate to new slide Delete" at bounding box center [298, 173] width 525 height 295
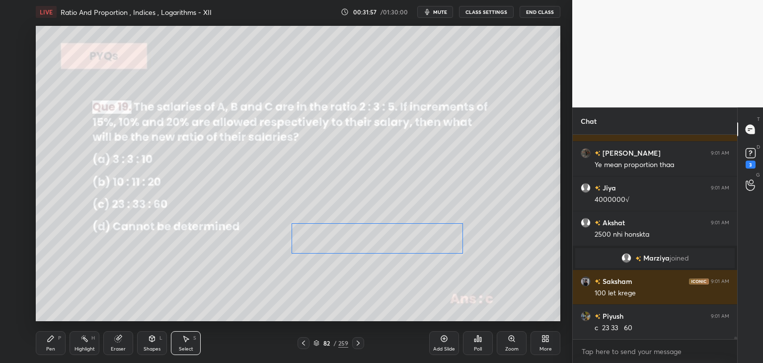
drag, startPoint x: 398, startPoint y: 223, endPoint x: 399, endPoint y: 242, distance: 18.4
click at [399, 242] on div "0 ° Undo Copy Duplicate Duplicate to new slide Delete" at bounding box center [298, 173] width 525 height 295
drag, startPoint x: 540, startPoint y: 169, endPoint x: 515, endPoint y: 192, distance: 34.1
click at [539, 169] on div "0 ° Undo Copy Duplicate Duplicate to new slide Delete" at bounding box center [298, 173] width 525 height 295
click at [46, 342] on div "Pen P" at bounding box center [51, 343] width 30 height 24
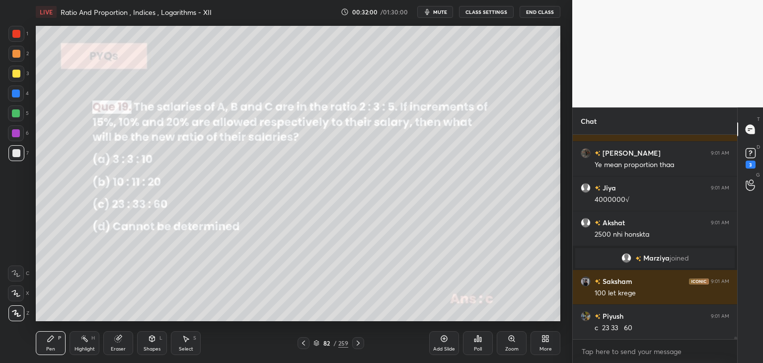
drag, startPoint x: 15, startPoint y: 70, endPoint x: 32, endPoint y: 88, distance: 24.6
click at [15, 71] on div at bounding box center [16, 74] width 8 height 8
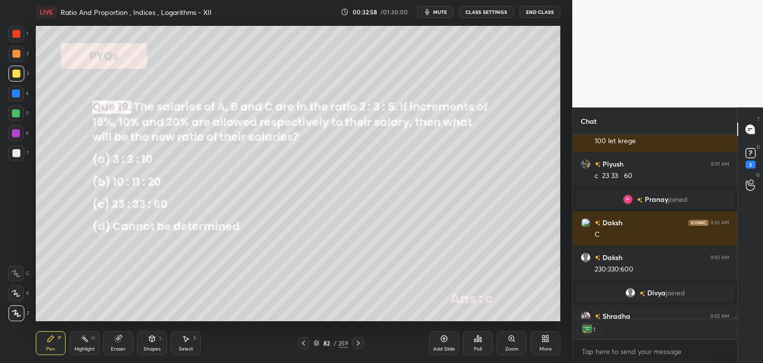
scroll to position [3, 3]
drag, startPoint x: 360, startPoint y: 344, endPoint x: 368, endPoint y: 347, distance: 8.7
click at [360, 343] on icon at bounding box center [358, 343] width 8 height 8
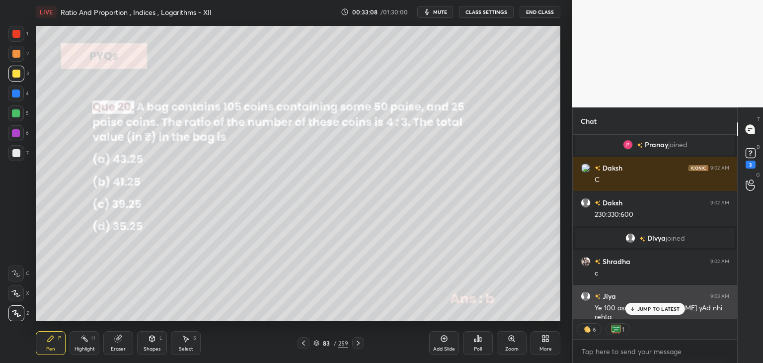
click at [654, 307] on p "JUMP TO LATEST" at bounding box center [659, 309] width 43 height 6
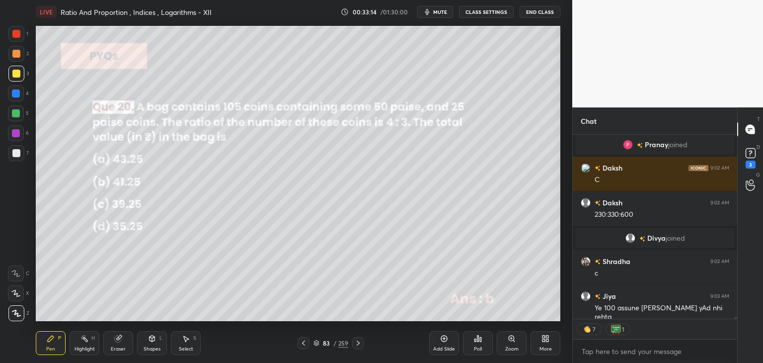
click at [155, 351] on div "Shapes" at bounding box center [152, 348] width 17 height 5
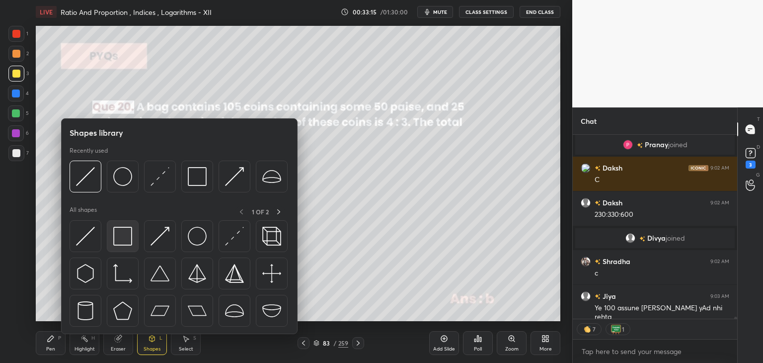
click at [120, 234] on img at bounding box center [122, 236] width 19 height 19
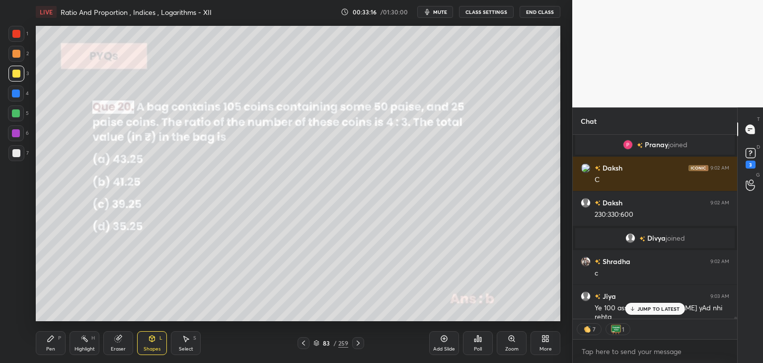
scroll to position [16866, 0]
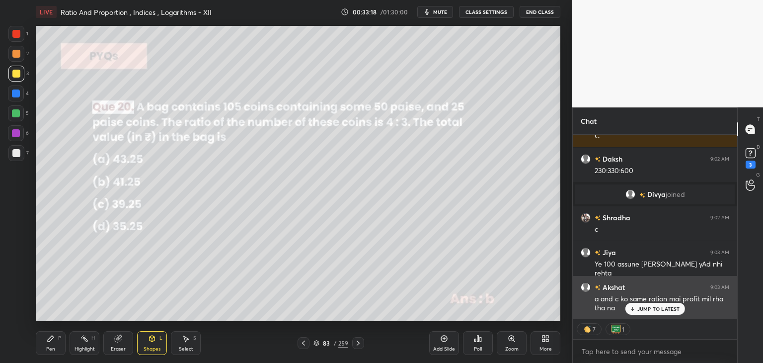
drag, startPoint x: 651, startPoint y: 307, endPoint x: 642, endPoint y: 318, distance: 13.4
click at [650, 307] on p "JUMP TO LATEST" at bounding box center [659, 309] width 43 height 6
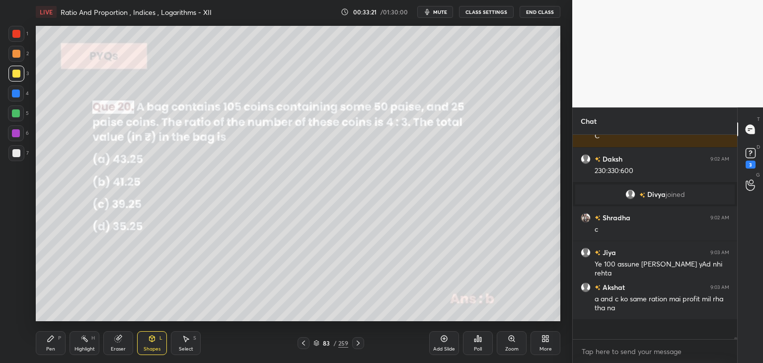
scroll to position [201, 162]
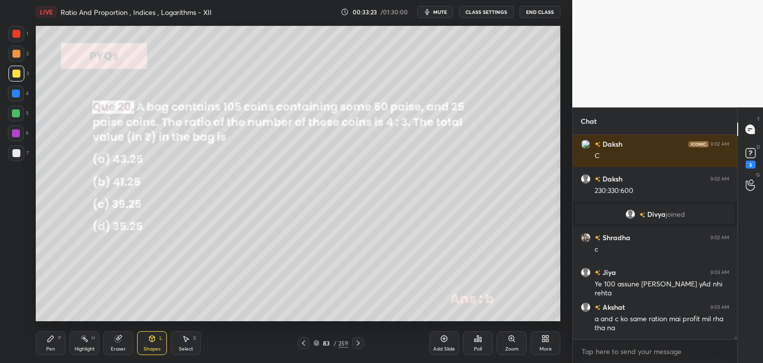
click at [302, 344] on icon at bounding box center [304, 343] width 8 height 8
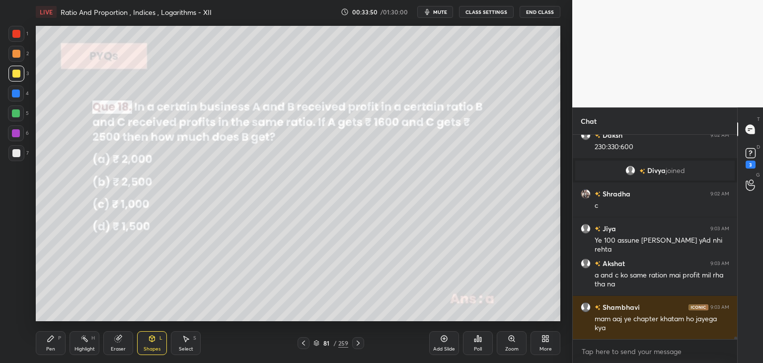
click at [356, 344] on icon at bounding box center [358, 343] width 8 height 8
click at [358, 344] on icon at bounding box center [358, 343] width 8 height 8
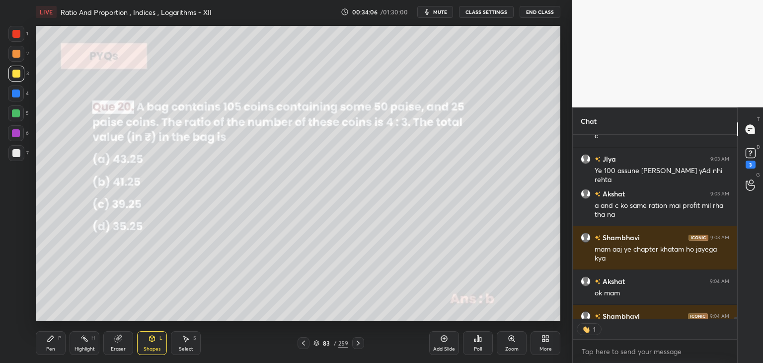
scroll to position [3, 3]
drag, startPoint x: 57, startPoint y: 344, endPoint x: 58, endPoint y: 331, distance: 13.0
click at [56, 343] on div "Pen P" at bounding box center [51, 343] width 30 height 24
click at [18, 152] on div at bounding box center [16, 153] width 8 height 8
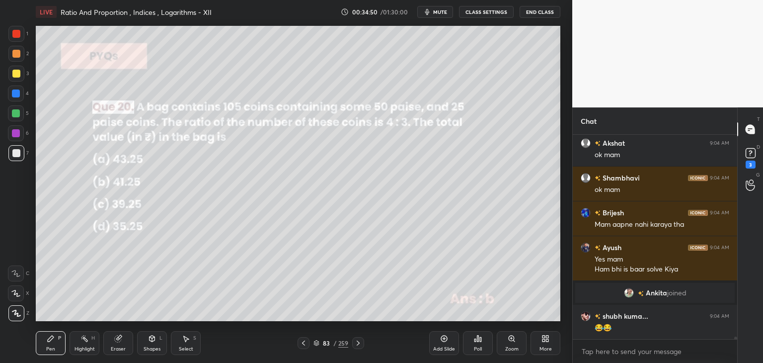
scroll to position [3, 3]
click at [149, 348] on div "Shapes" at bounding box center [152, 348] width 17 height 5
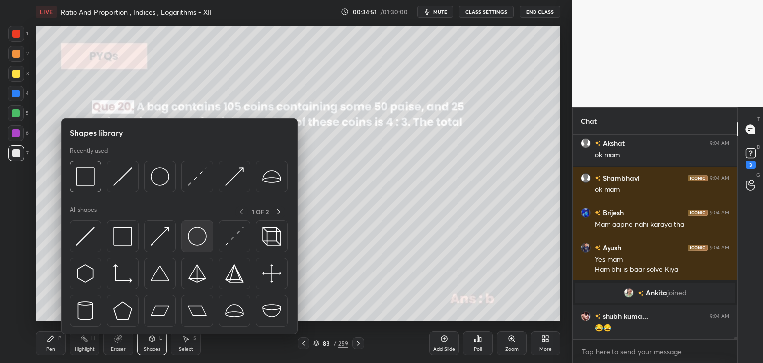
click at [192, 243] on img at bounding box center [197, 236] width 19 height 19
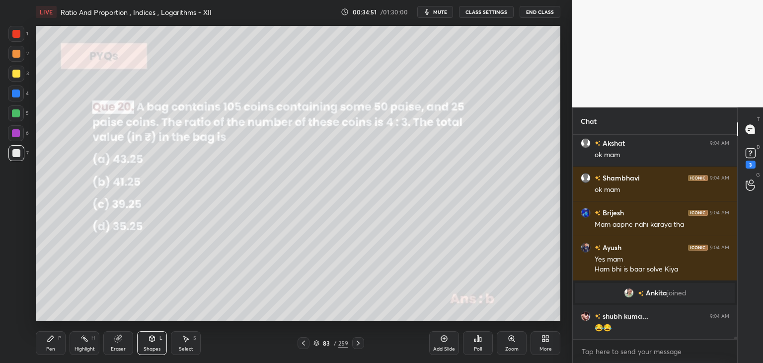
scroll to position [17015, 0]
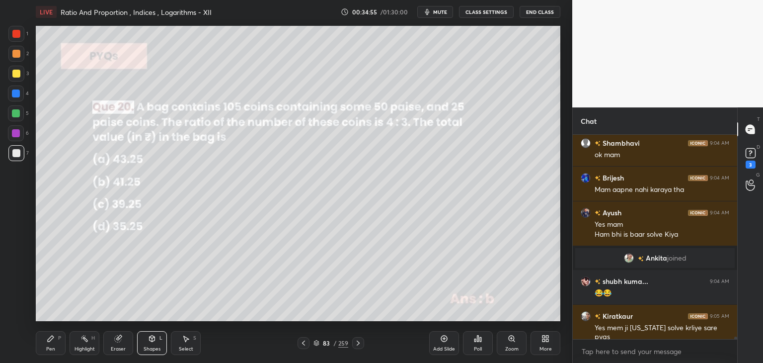
click at [52, 343] on div "Pen P" at bounding box center [51, 343] width 30 height 24
click at [151, 348] on div "Shapes" at bounding box center [152, 348] width 17 height 5
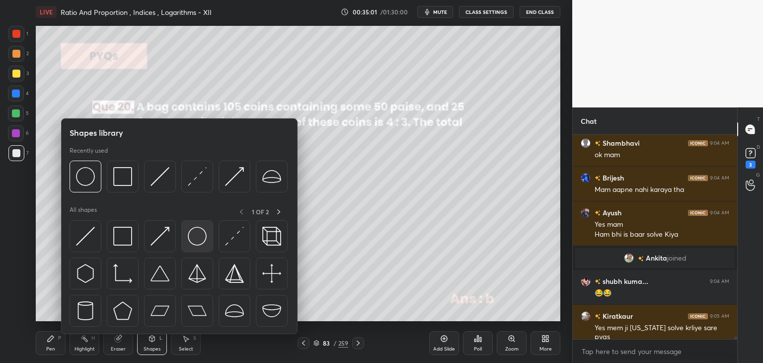
click at [181, 239] on div at bounding box center [197, 236] width 32 height 32
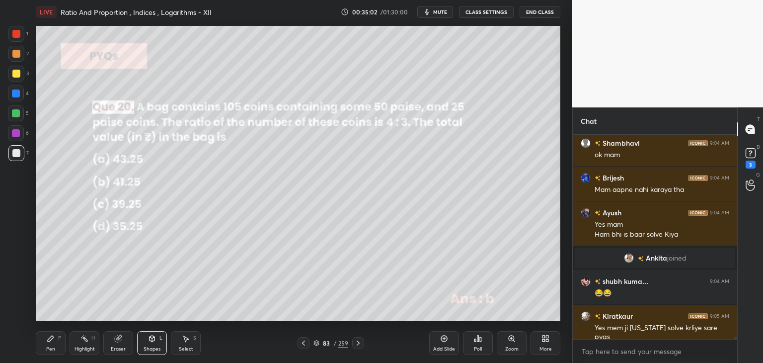
scroll to position [17059, 0]
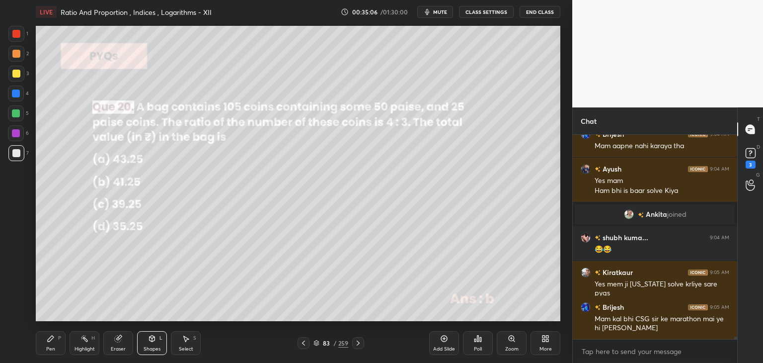
click at [49, 343] on div "Pen P" at bounding box center [51, 343] width 30 height 24
click at [172, 342] on div "Select S" at bounding box center [186, 343] width 30 height 24
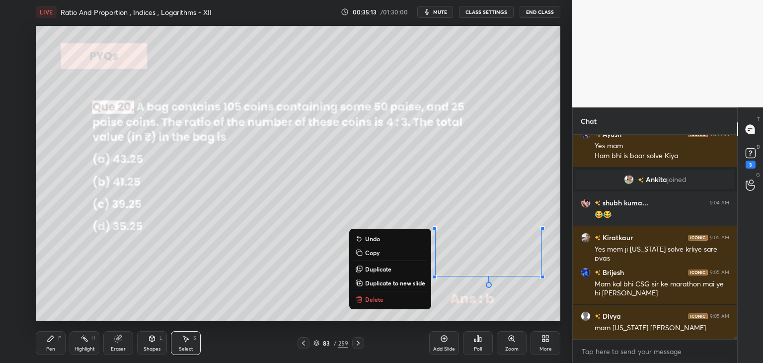
drag, startPoint x: 425, startPoint y: 219, endPoint x: 555, endPoint y: 285, distance: 145.4
click at [567, 295] on div "1 2 3 4 5 6 7 C X Z C X Z E E Erase all H H LIVE Ratio And Proportion , Indices…" at bounding box center [286, 181] width 573 height 363
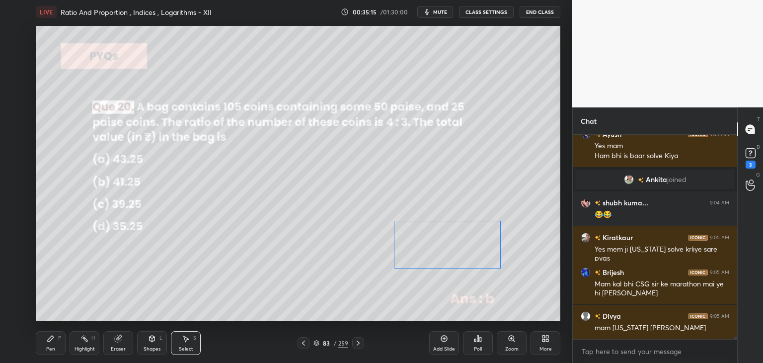
drag, startPoint x: 469, startPoint y: 259, endPoint x: 436, endPoint y: 251, distance: 33.6
click at [436, 251] on div "0 ° Undo Copy Duplicate Duplicate to new slide Delete" at bounding box center [298, 173] width 525 height 295
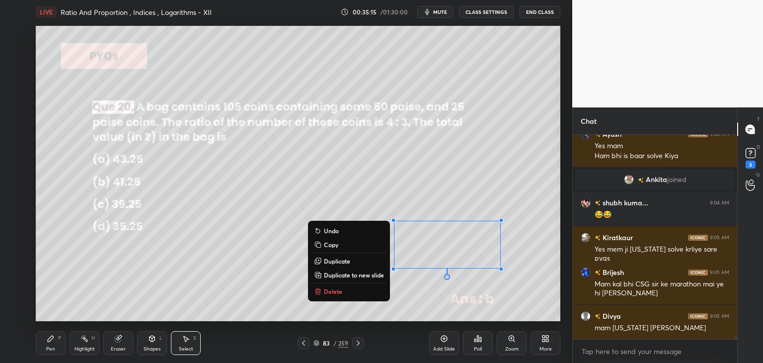
click at [252, 281] on div "0 ° Undo Copy Duplicate Duplicate to new slide Delete" at bounding box center [298, 173] width 525 height 295
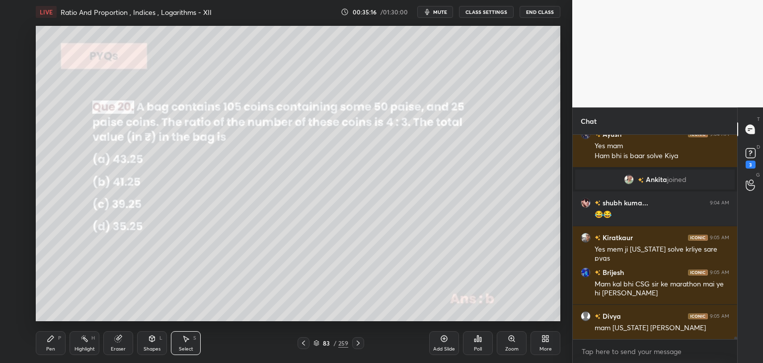
click at [47, 346] on div "Pen" at bounding box center [50, 348] width 9 height 5
click at [14, 72] on div at bounding box center [16, 74] width 8 height 8
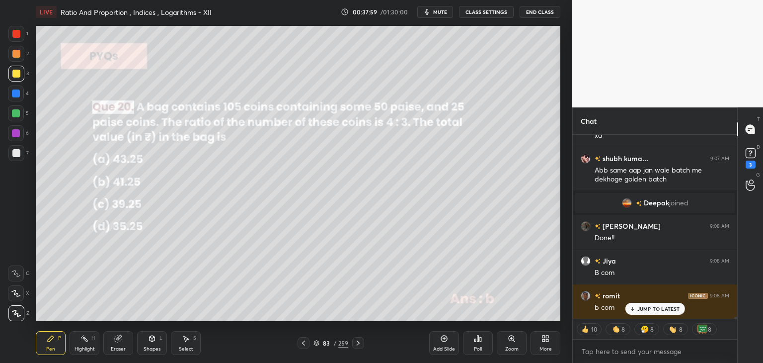
scroll to position [18037, 0]
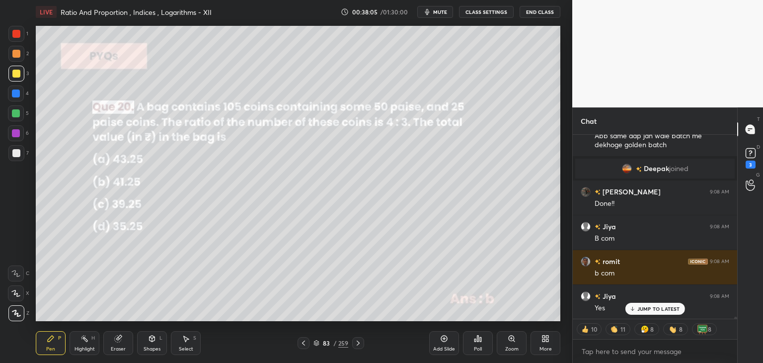
drag, startPoint x: 189, startPoint y: 345, endPoint x: 208, endPoint y: 340, distance: 20.0
click at [189, 345] on div "Select S" at bounding box center [186, 343] width 30 height 24
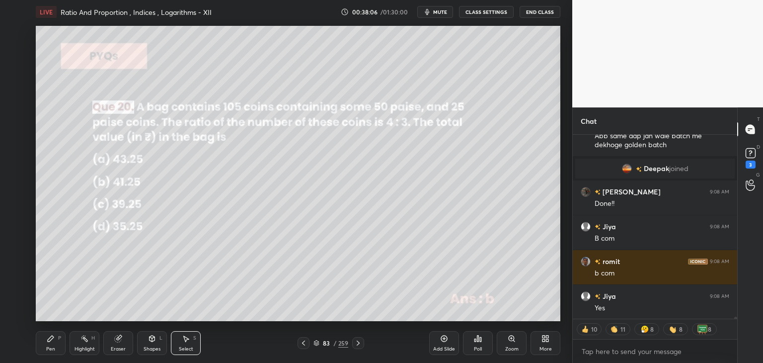
scroll to position [18073, 0]
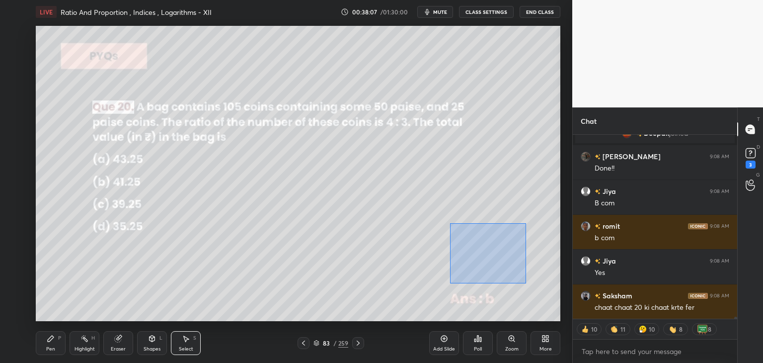
drag, startPoint x: 450, startPoint y: 223, endPoint x: 526, endPoint y: 283, distance: 97.0
click at [526, 283] on div "0 ° Undo Copy Duplicate Duplicate to new slide Delete" at bounding box center [298, 173] width 525 height 295
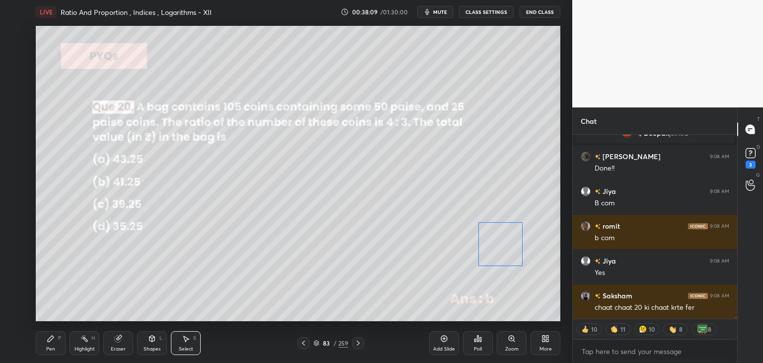
drag, startPoint x: 483, startPoint y: 249, endPoint x: 500, endPoint y: 252, distance: 18.2
click at [501, 247] on div "0 ° Undo Copy Duplicate Duplicate to new slide Delete" at bounding box center [298, 173] width 525 height 295
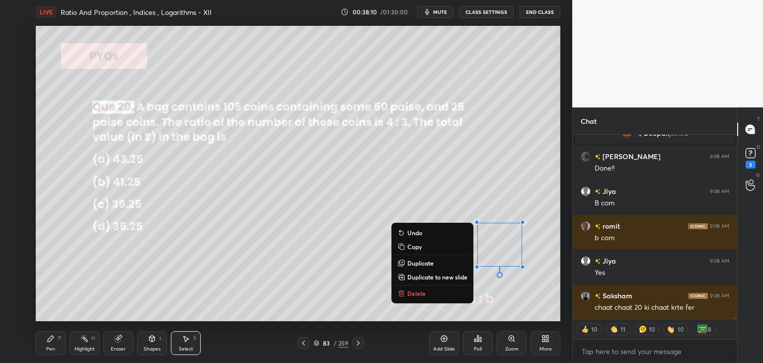
click at [262, 287] on div "0 ° Undo Copy Duplicate Duplicate to new slide Delete" at bounding box center [298, 173] width 525 height 295
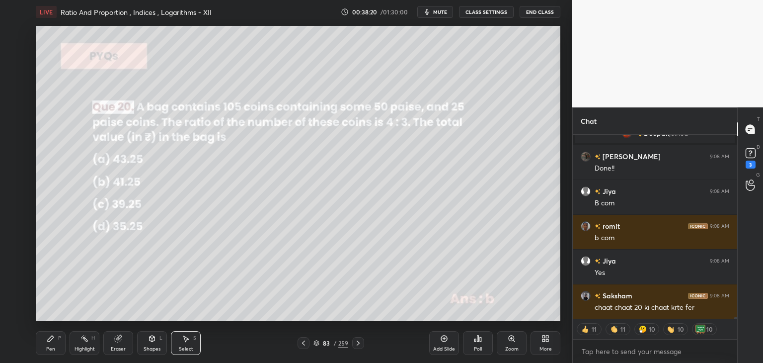
click at [52, 346] on div "Pen" at bounding box center [50, 348] width 9 height 5
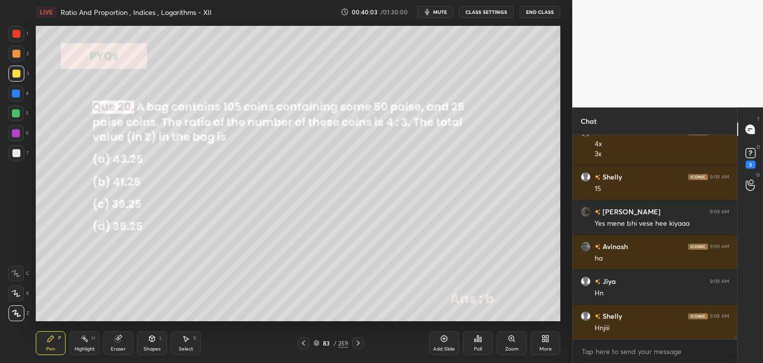
scroll to position [18445, 0]
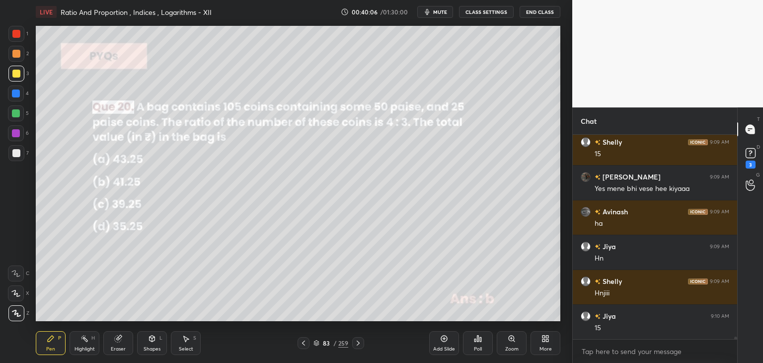
click at [151, 342] on div "Shapes L" at bounding box center [152, 343] width 30 height 24
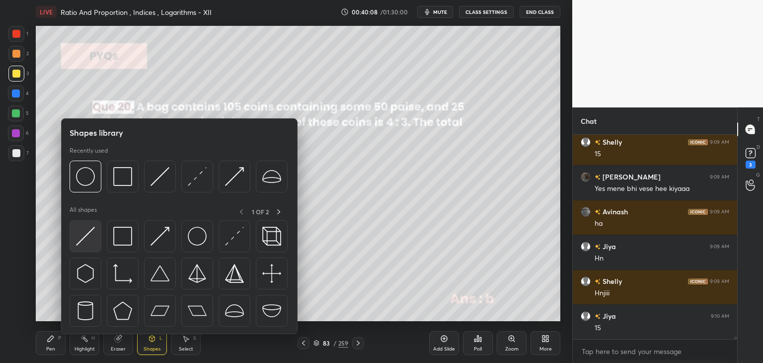
click at [85, 238] on img at bounding box center [85, 236] width 19 height 19
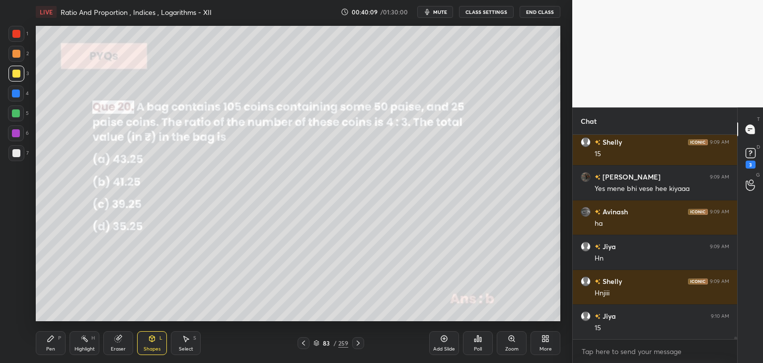
click at [18, 152] on div at bounding box center [16, 153] width 8 height 8
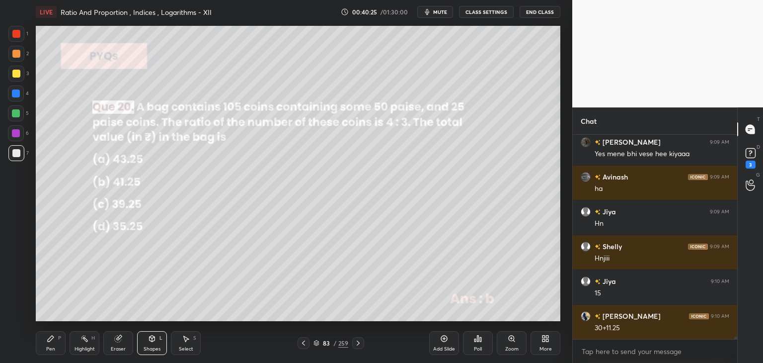
click at [56, 348] on div "Pen P" at bounding box center [51, 343] width 30 height 24
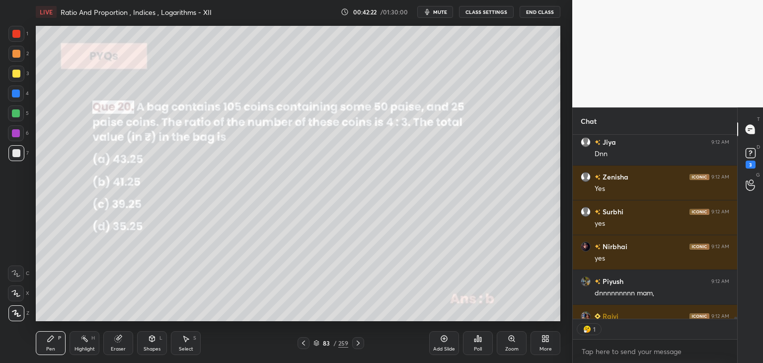
scroll to position [3, 3]
click at [356, 341] on icon at bounding box center [358, 343] width 8 height 8
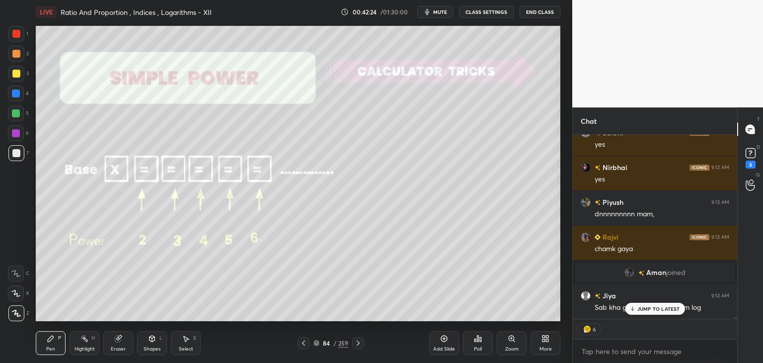
scroll to position [18471, 0]
click at [357, 341] on icon at bounding box center [358, 342] width 3 height 5
click at [358, 342] on icon at bounding box center [358, 343] width 8 height 8
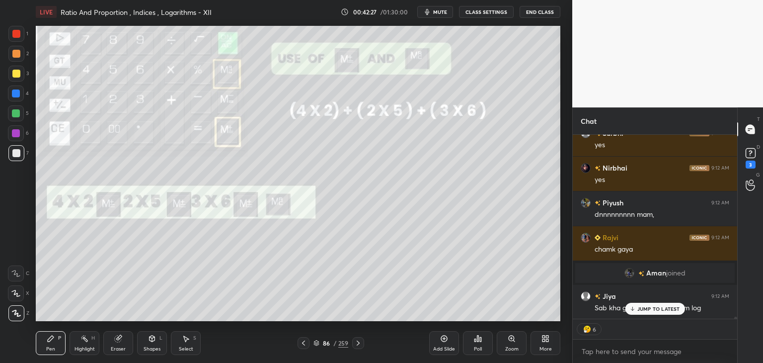
click at [358, 343] on icon at bounding box center [358, 343] width 8 height 8
click at [358, 342] on icon at bounding box center [358, 343] width 8 height 8
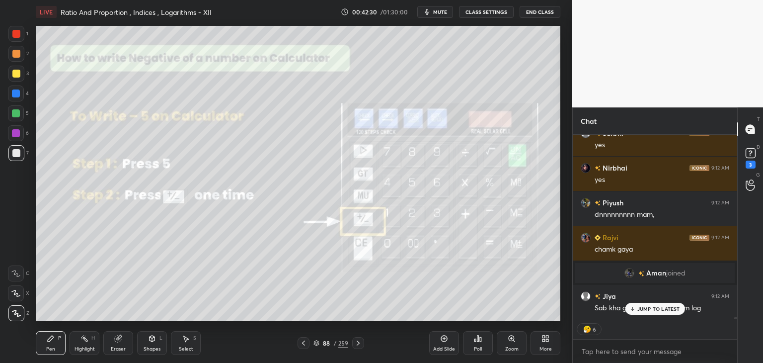
click at [357, 343] on icon at bounding box center [358, 343] width 8 height 8
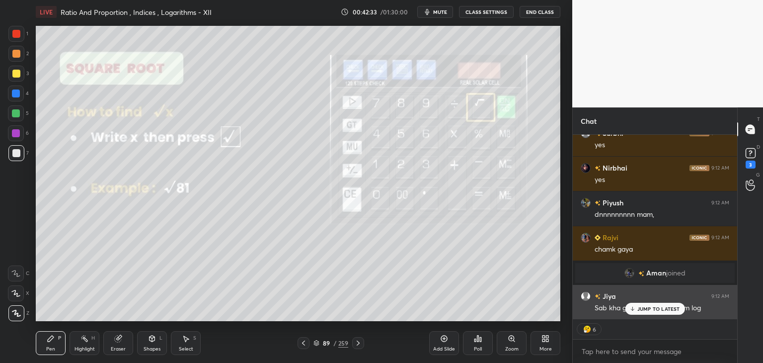
click at [650, 308] on p "JUMP TO LATEST" at bounding box center [659, 309] width 43 height 6
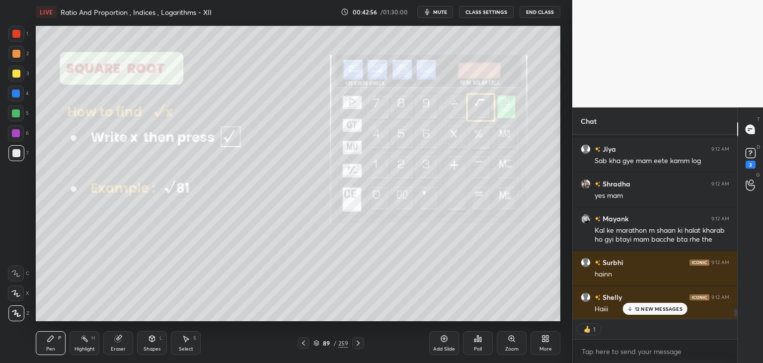
scroll to position [3, 3]
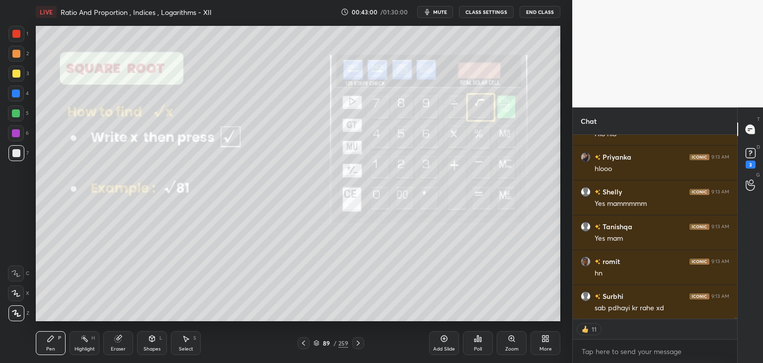
drag, startPoint x: 736, startPoint y: 337, endPoint x: 740, endPoint y: 352, distance: 15.3
click at [740, 352] on div "Chat Sameer 9:13 AM yehi h Kiratkaur 9:13 AM Hlo hlo Priyanka 9:13 AM hlooo She…" at bounding box center [668, 234] width 191 height 255
click at [738, 319] on div "Chat Kiratkaur 9:13 AM Hlo hlo Priyanka 9:13 AM hlooo Shelly 9:13 AM Yes mammmm…" at bounding box center [668, 234] width 191 height 255
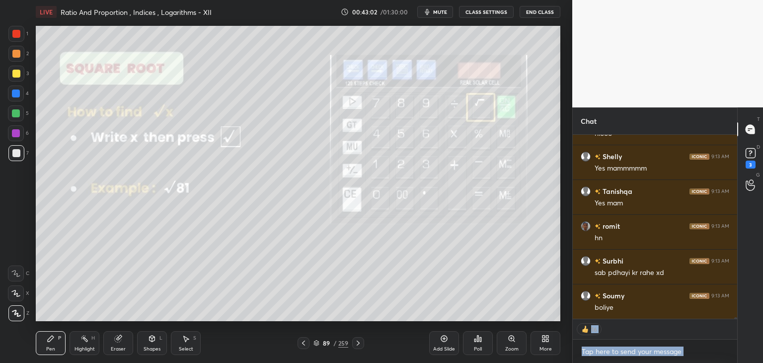
scroll to position [20950, 0]
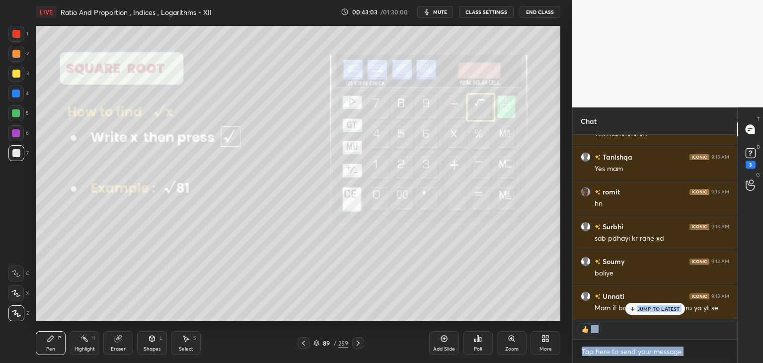
click at [701, 354] on textarea at bounding box center [655, 351] width 149 height 16
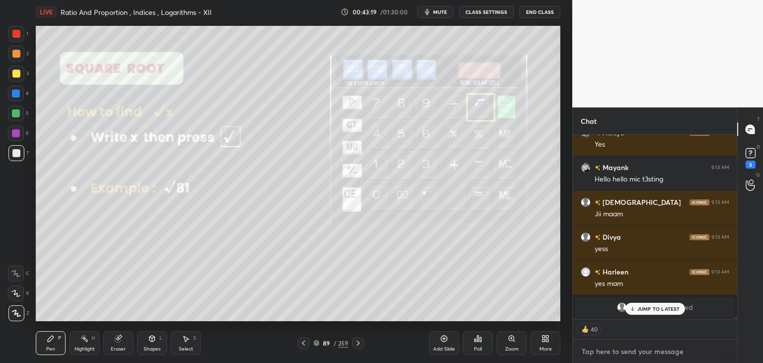
scroll to position [22061, 0]
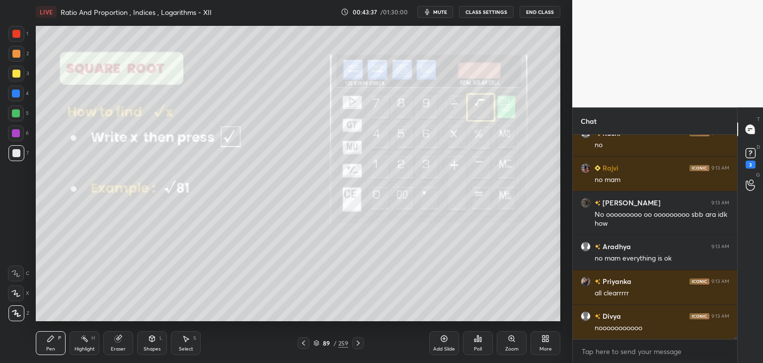
click at [354, 342] on icon at bounding box center [358, 343] width 8 height 8
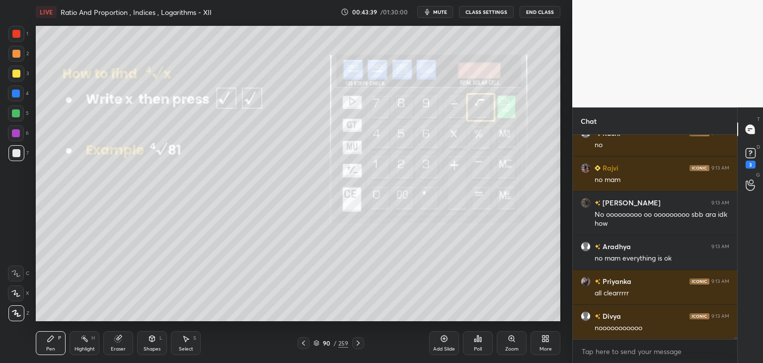
click at [356, 342] on icon at bounding box center [358, 343] width 8 height 8
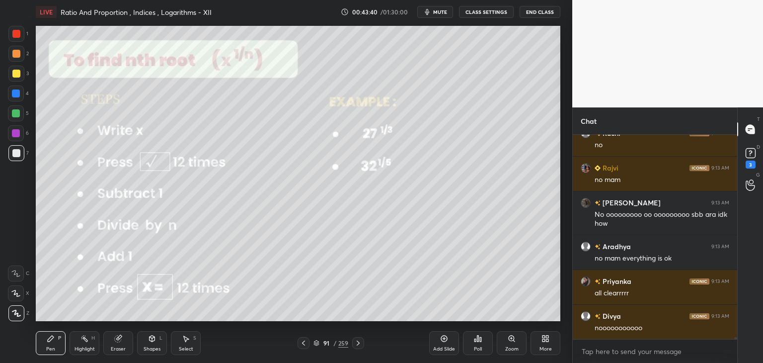
click at [356, 343] on icon at bounding box center [358, 343] width 8 height 8
click at [355, 342] on icon at bounding box center [358, 343] width 8 height 8
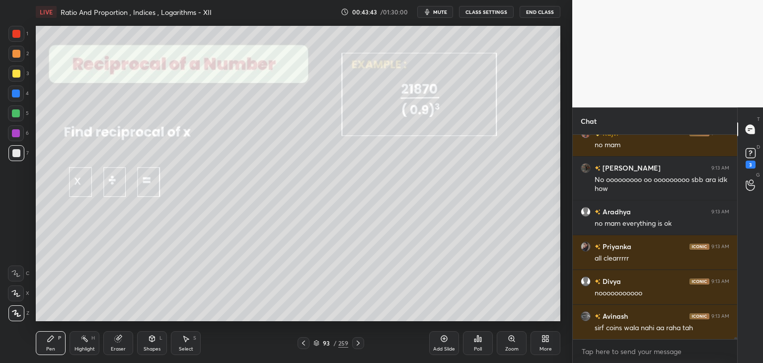
click at [353, 344] on div at bounding box center [358, 343] width 12 height 12
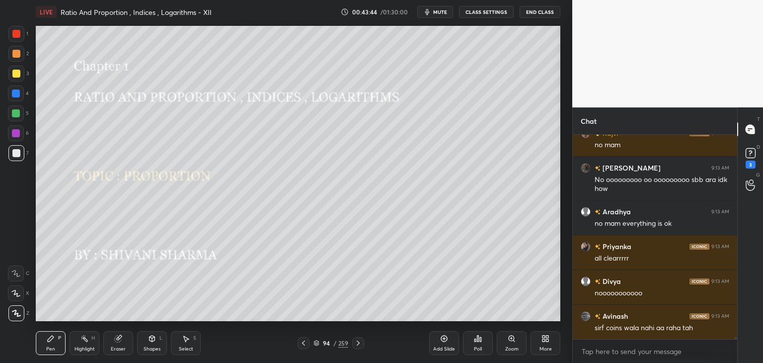
click at [352, 346] on div at bounding box center [358, 343] width 12 height 12
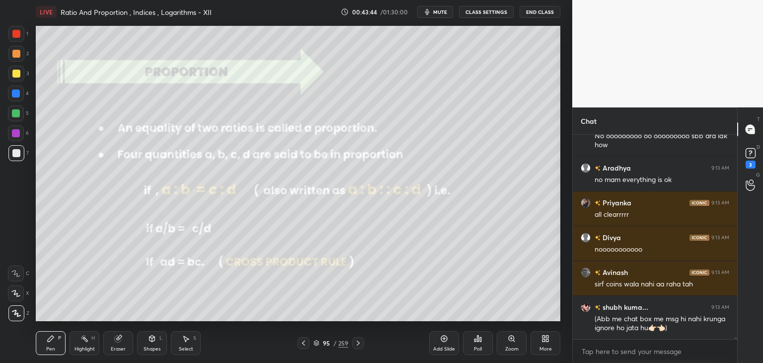
click at [353, 346] on div at bounding box center [358, 343] width 12 height 12
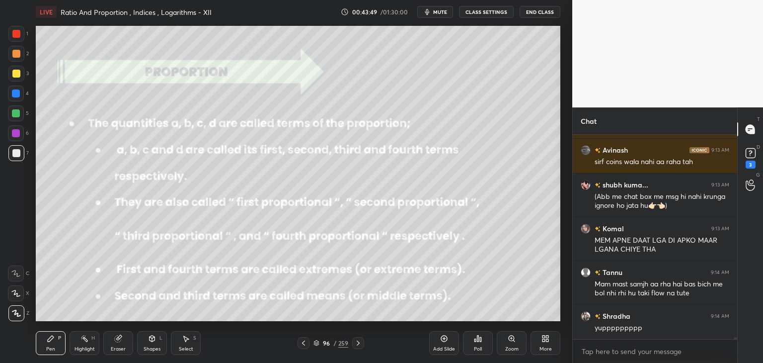
click at [351, 352] on div "Pen P Highlight H Eraser Shapes L Select S 96 / 259 Add Slide Poll Zoom More" at bounding box center [298, 343] width 525 height 40
click at [354, 344] on icon at bounding box center [358, 343] width 8 height 8
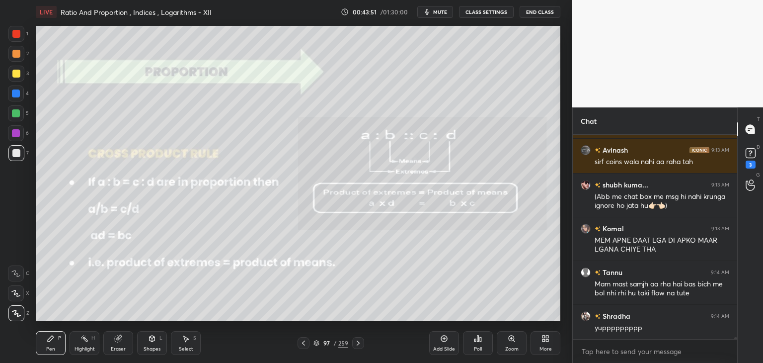
click at [355, 344] on icon at bounding box center [358, 343] width 8 height 8
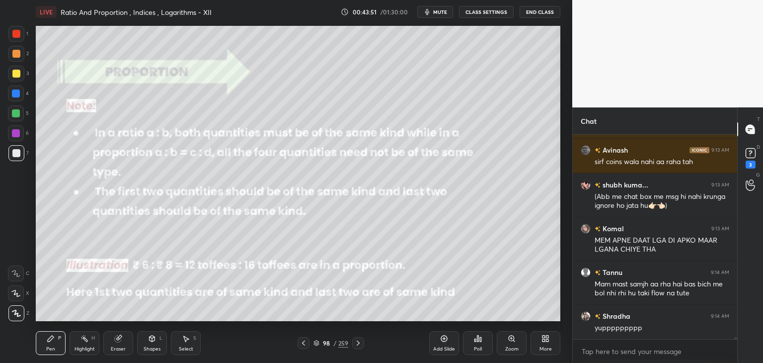
click at [355, 344] on icon at bounding box center [358, 343] width 8 height 8
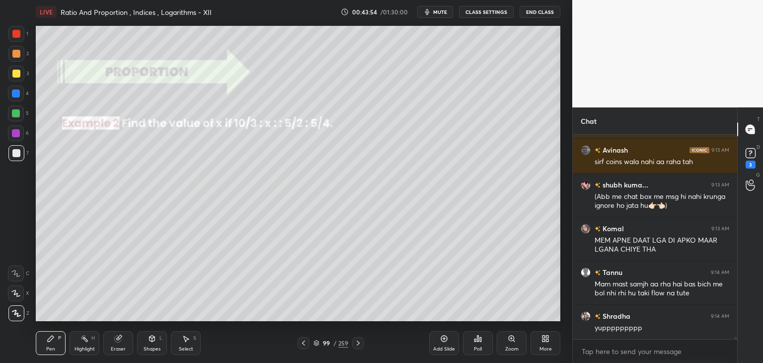
click at [356, 342] on icon at bounding box center [358, 343] width 8 height 8
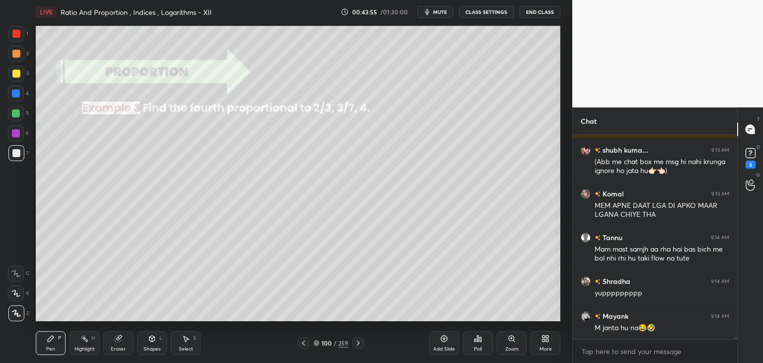
click at [356, 344] on icon at bounding box center [358, 343] width 8 height 8
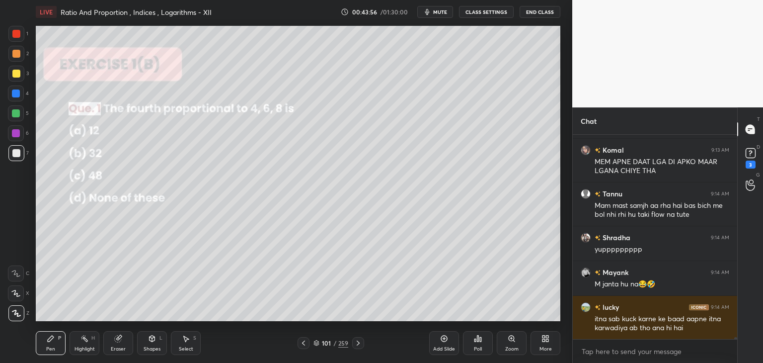
click at [356, 345] on icon at bounding box center [358, 343] width 8 height 8
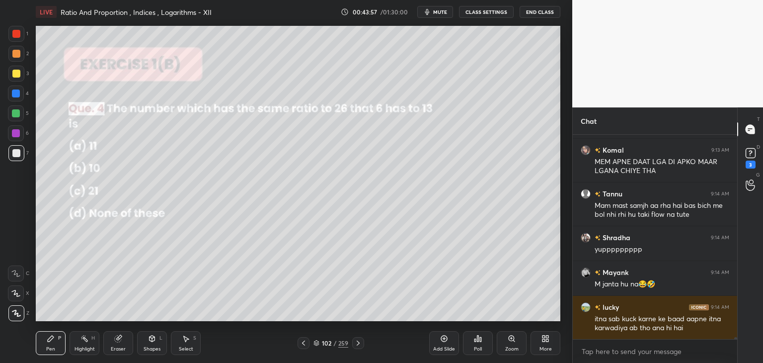
click at [355, 346] on icon at bounding box center [358, 343] width 8 height 8
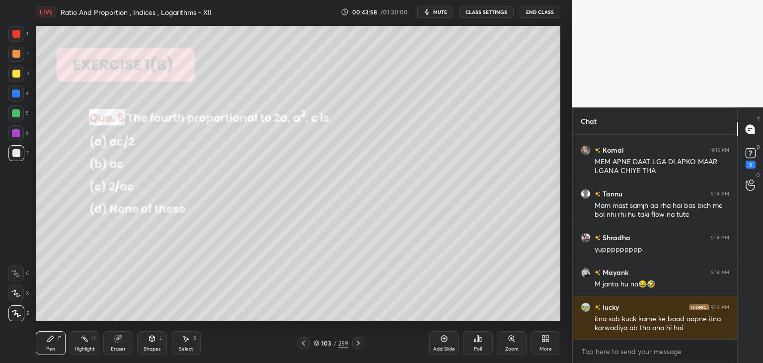
click at [355, 345] on icon at bounding box center [358, 343] width 8 height 8
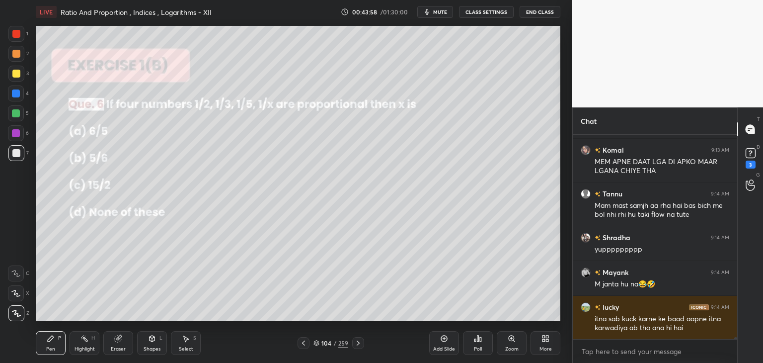
click at [355, 345] on icon at bounding box center [358, 343] width 8 height 8
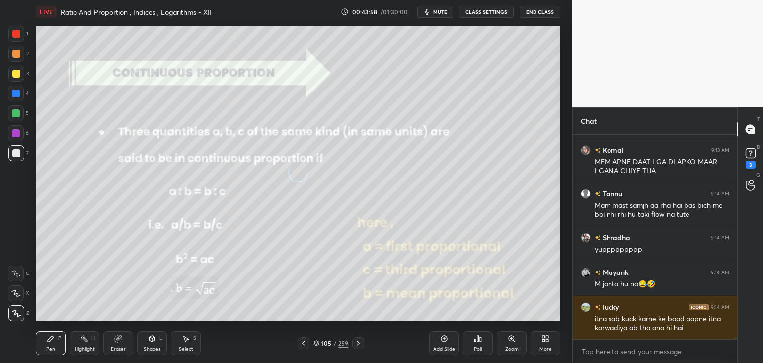
click at [356, 345] on icon at bounding box center [358, 343] width 8 height 8
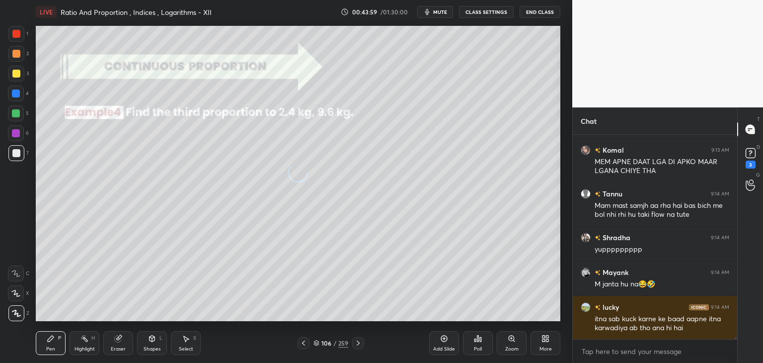
click at [355, 345] on icon at bounding box center [358, 343] width 8 height 8
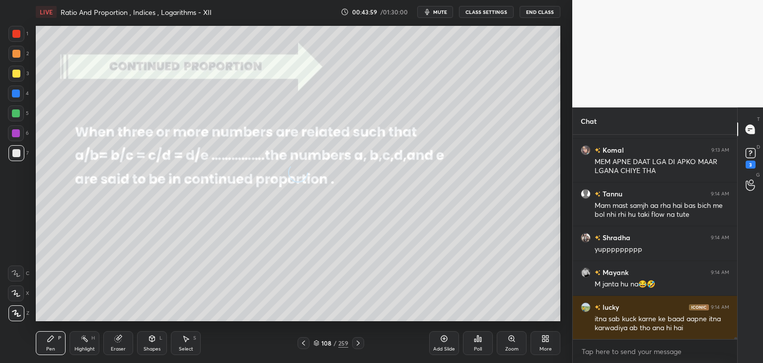
click at [355, 345] on icon at bounding box center [358, 343] width 8 height 8
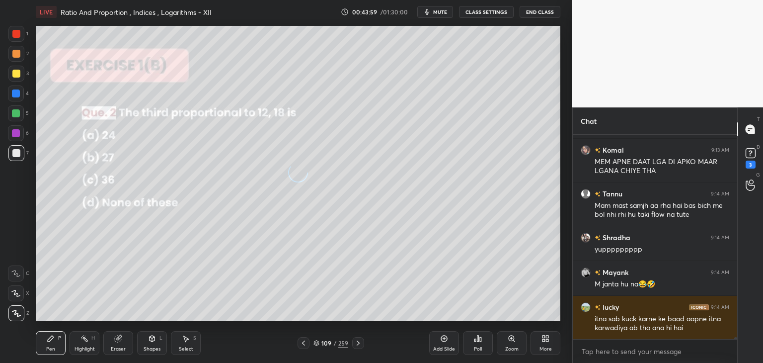
click at [355, 345] on icon at bounding box center [358, 343] width 8 height 8
click at [355, 343] on icon at bounding box center [358, 343] width 8 height 8
click at [354, 344] on icon at bounding box center [358, 343] width 8 height 8
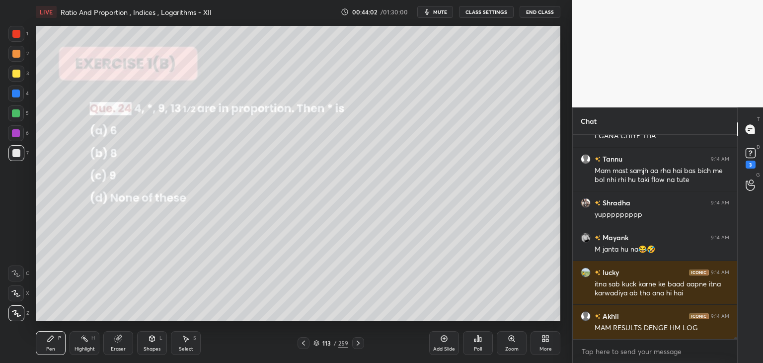
click at [355, 344] on icon at bounding box center [358, 343] width 8 height 8
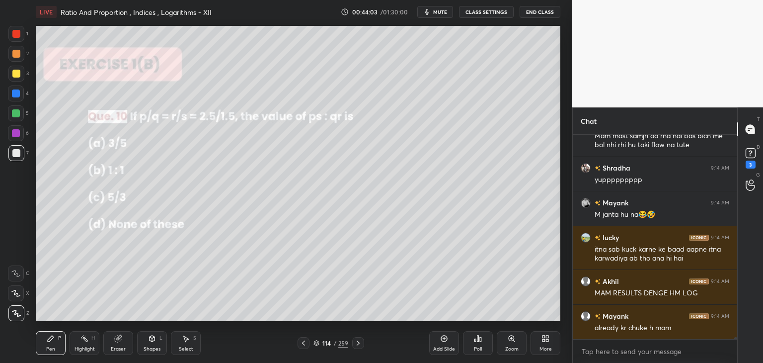
click at [354, 346] on icon at bounding box center [358, 343] width 8 height 8
click at [351, 349] on div "Pen P Highlight H Eraser Shapes L Select S 115 / 259 Add Slide Poll Zoom More" at bounding box center [298, 343] width 525 height 40
click at [357, 342] on icon at bounding box center [358, 343] width 8 height 8
click at [358, 340] on icon at bounding box center [358, 343] width 8 height 8
click at [358, 342] on icon at bounding box center [358, 343] width 8 height 8
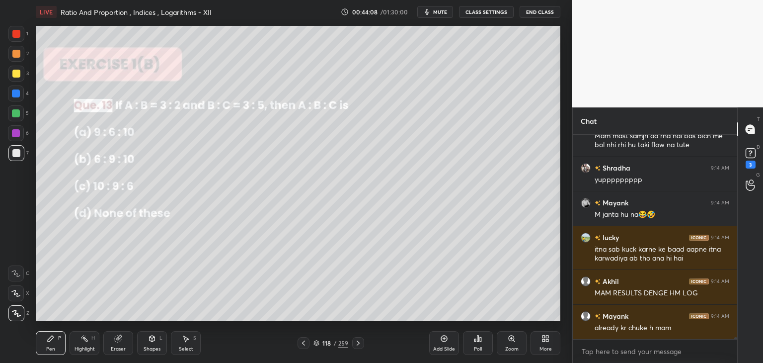
click at [358, 343] on icon at bounding box center [358, 343] width 8 height 8
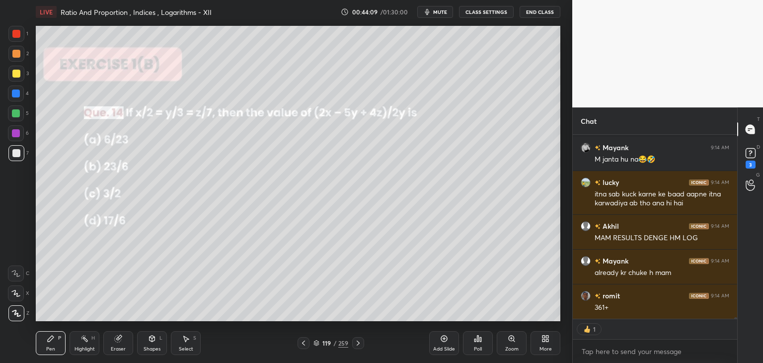
click at [358, 341] on icon at bounding box center [358, 343] width 8 height 8
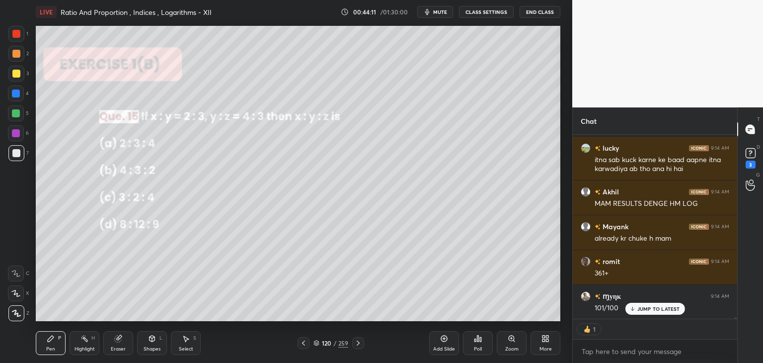
click at [359, 344] on icon at bounding box center [358, 343] width 8 height 8
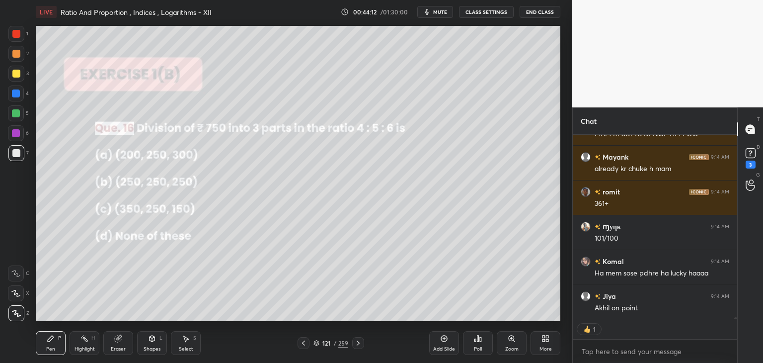
click at [360, 341] on icon at bounding box center [358, 343] width 8 height 8
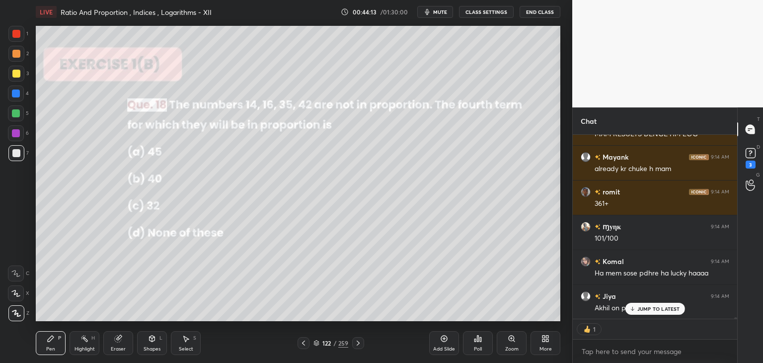
click at [359, 342] on icon at bounding box center [358, 342] width 3 height 5
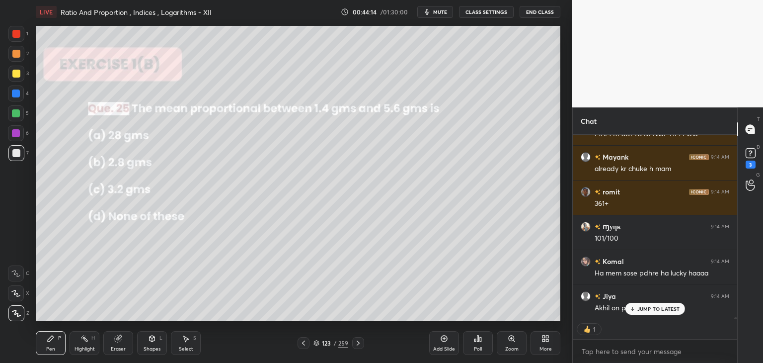
click at [359, 342] on icon at bounding box center [358, 342] width 3 height 5
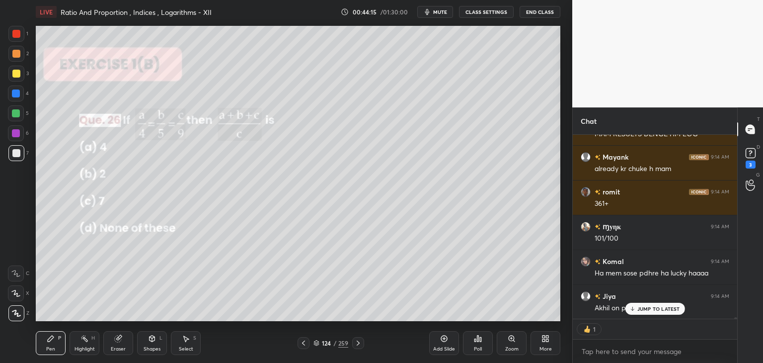
click at [358, 342] on icon at bounding box center [358, 342] width 3 height 5
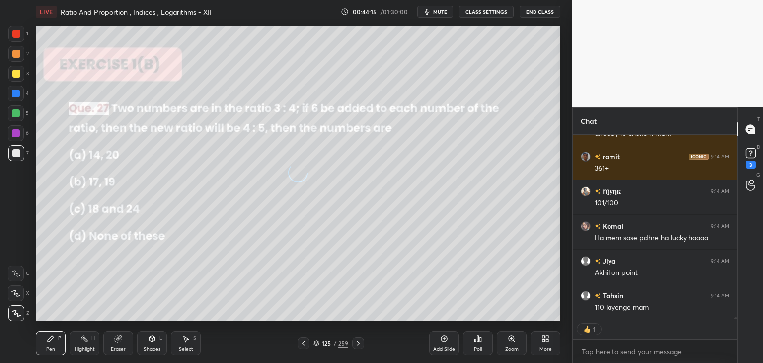
click at [358, 342] on icon at bounding box center [358, 343] width 8 height 8
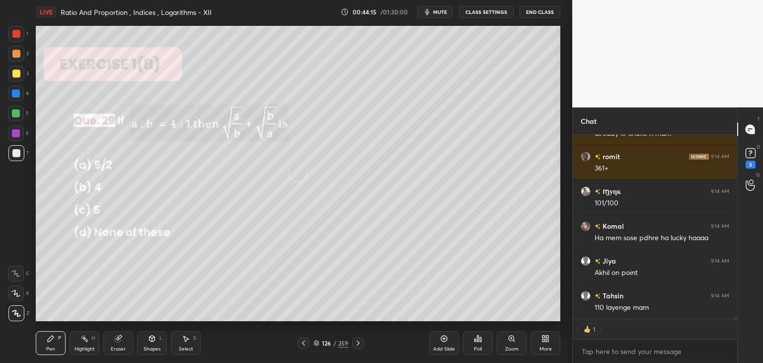
click at [359, 342] on icon at bounding box center [358, 342] width 3 height 5
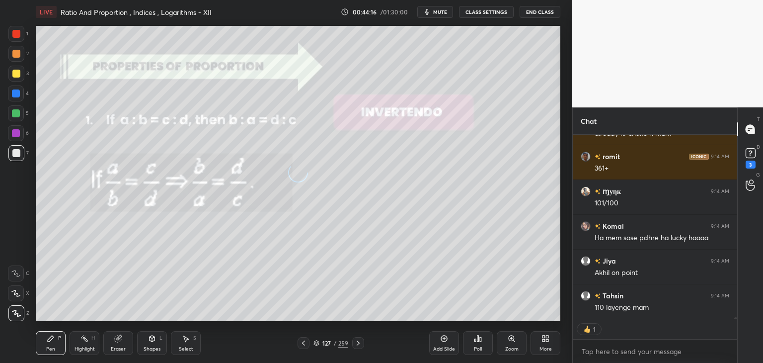
click at [359, 342] on icon at bounding box center [358, 343] width 8 height 8
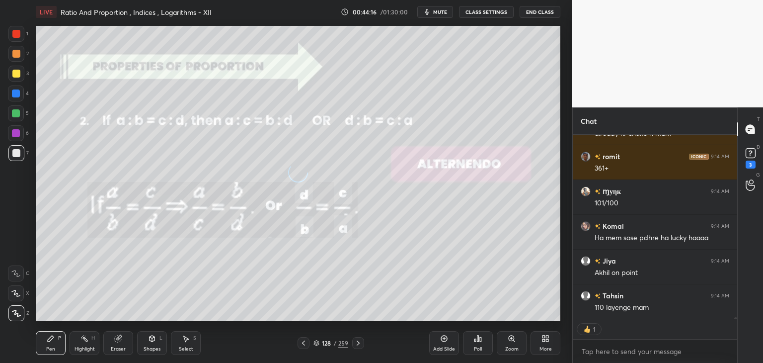
click at [359, 342] on icon at bounding box center [358, 343] width 8 height 8
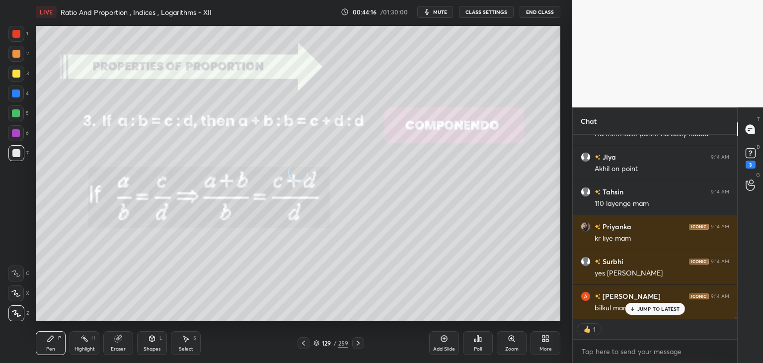
click at [358, 342] on icon at bounding box center [358, 343] width 8 height 8
click at [358, 342] on icon at bounding box center [358, 342] width 3 height 5
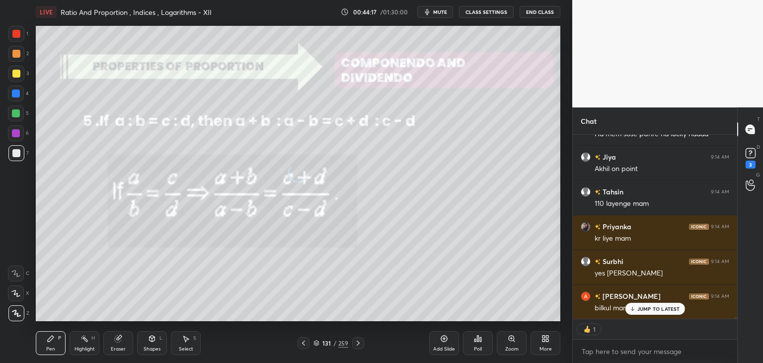
click at [357, 343] on icon at bounding box center [358, 343] width 8 height 8
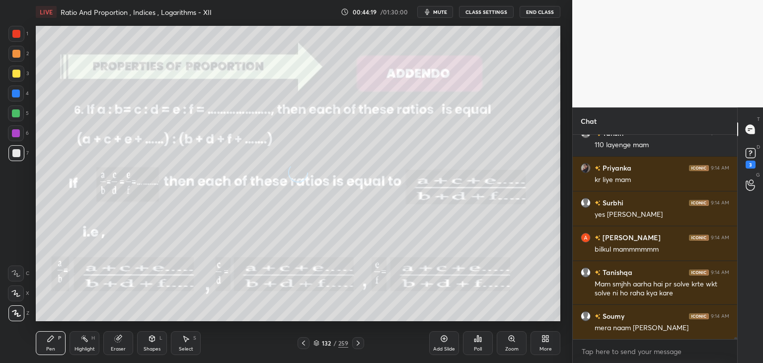
click at [357, 341] on icon at bounding box center [358, 343] width 8 height 8
click at [357, 343] on icon at bounding box center [358, 343] width 8 height 8
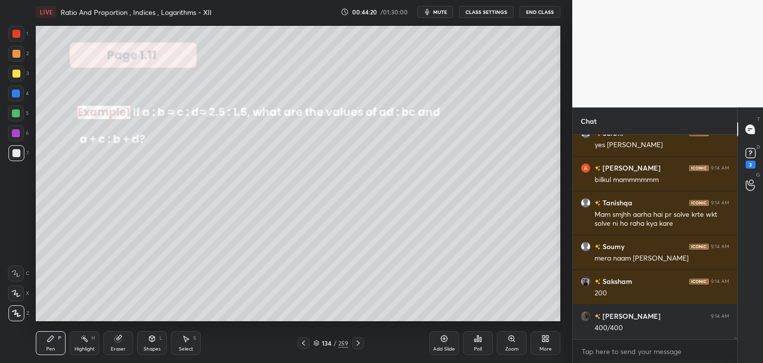
click at [355, 344] on icon at bounding box center [358, 343] width 8 height 8
click at [357, 345] on icon at bounding box center [358, 343] width 8 height 8
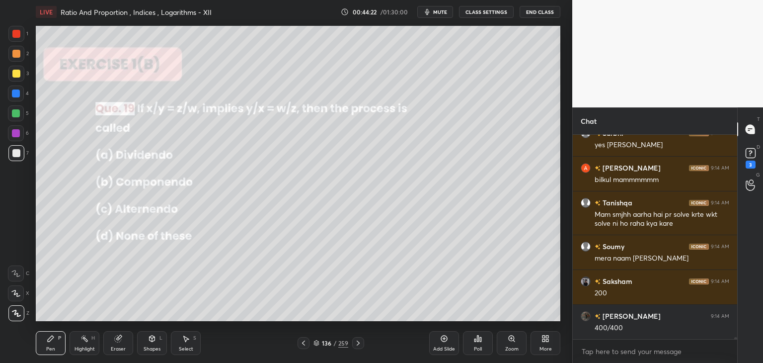
click at [358, 342] on icon at bounding box center [358, 343] width 8 height 8
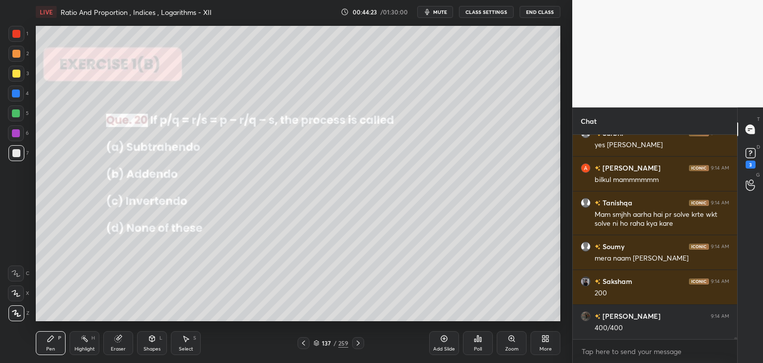
click at [358, 342] on icon at bounding box center [358, 343] width 8 height 8
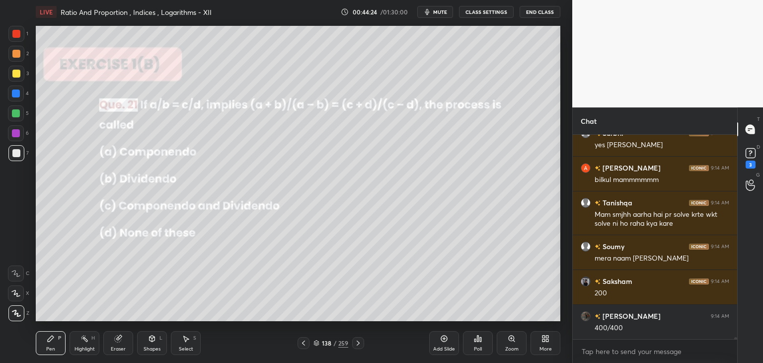
click at [358, 340] on icon at bounding box center [358, 343] width 8 height 8
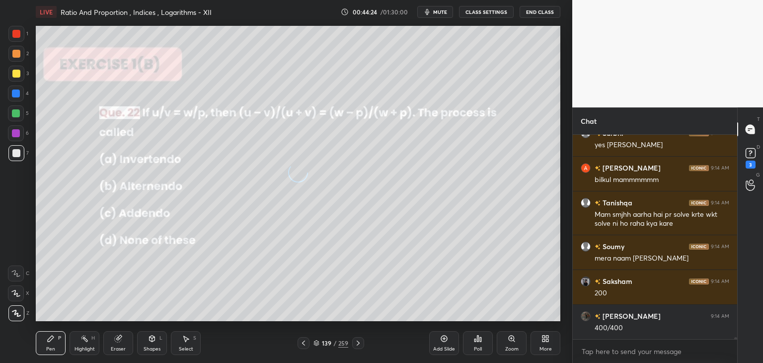
scroll to position [23809, 0]
click at [359, 341] on icon at bounding box center [358, 343] width 8 height 8
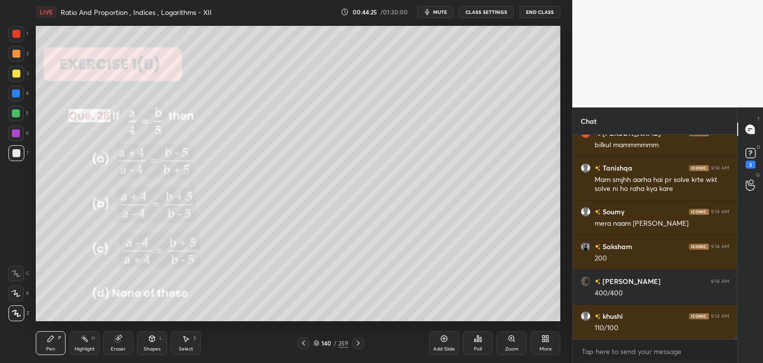
click at [359, 342] on icon at bounding box center [358, 342] width 3 height 5
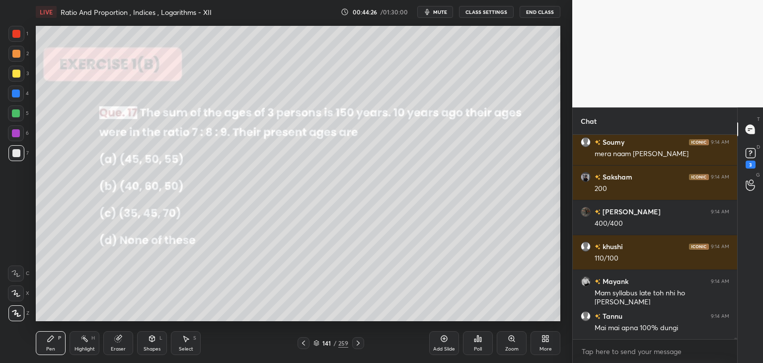
click at [359, 343] on icon at bounding box center [358, 343] width 8 height 8
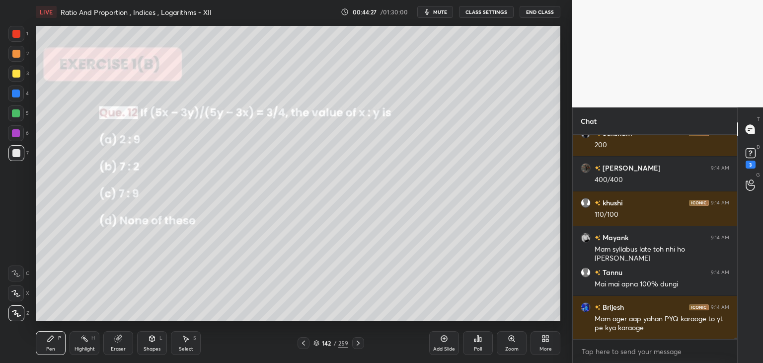
click at [360, 344] on icon at bounding box center [358, 343] width 8 height 8
click at [359, 345] on icon at bounding box center [358, 343] width 8 height 8
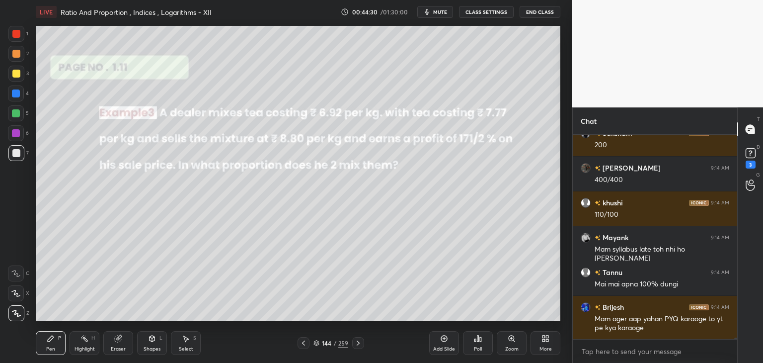
scroll to position [23957, 0]
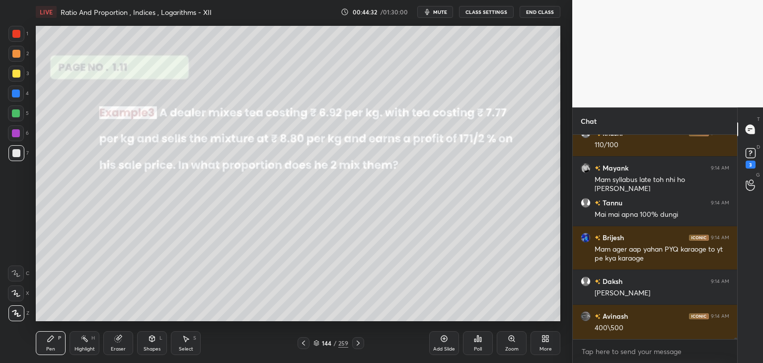
click at [353, 346] on div at bounding box center [358, 343] width 12 height 12
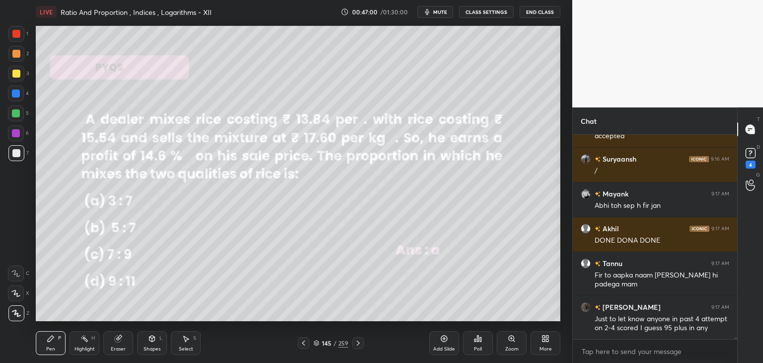
scroll to position [23391, 0]
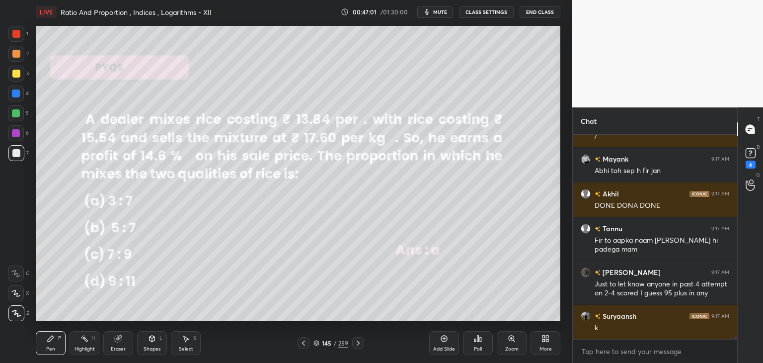
click at [355, 342] on icon at bounding box center [358, 343] width 8 height 8
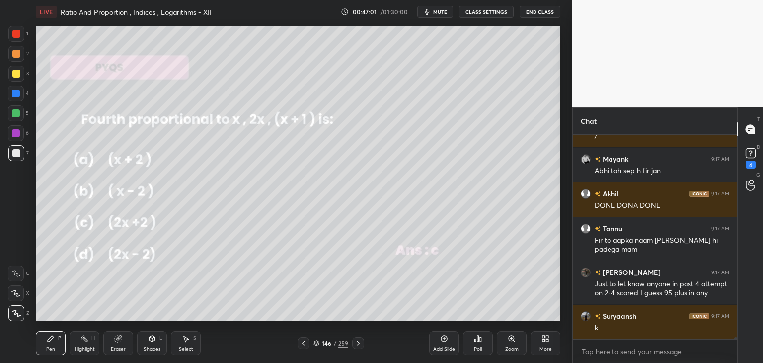
click at [357, 344] on icon at bounding box center [358, 343] width 8 height 8
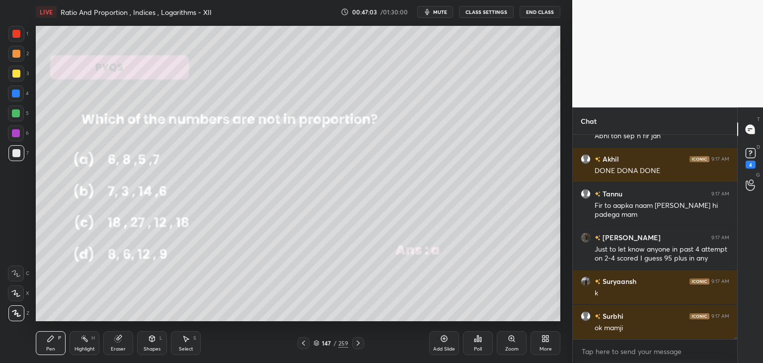
click at [358, 348] on div at bounding box center [358, 343] width 12 height 12
click at [358, 343] on icon at bounding box center [358, 343] width 8 height 8
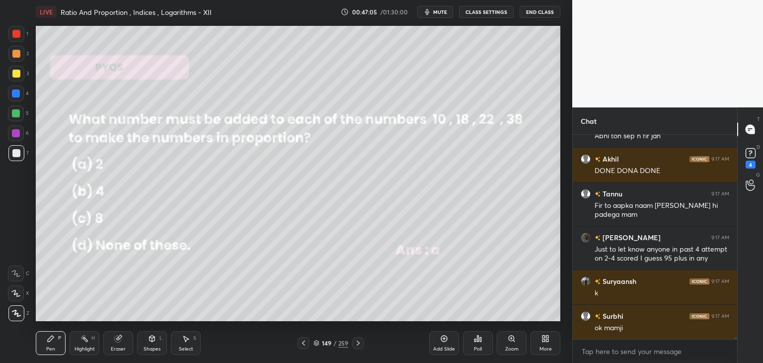
click at [356, 343] on icon at bounding box center [358, 343] width 8 height 8
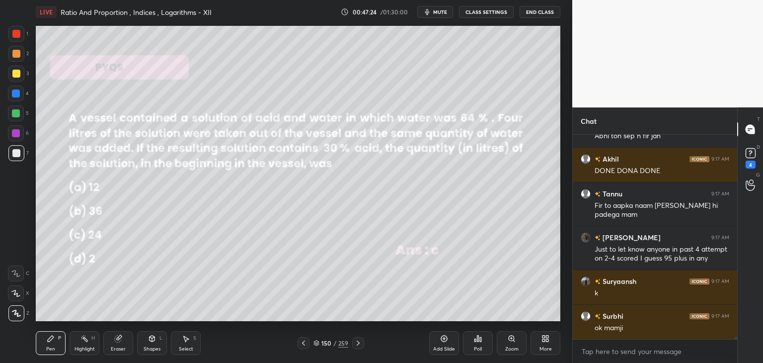
click at [303, 344] on icon at bounding box center [304, 343] width 8 height 8
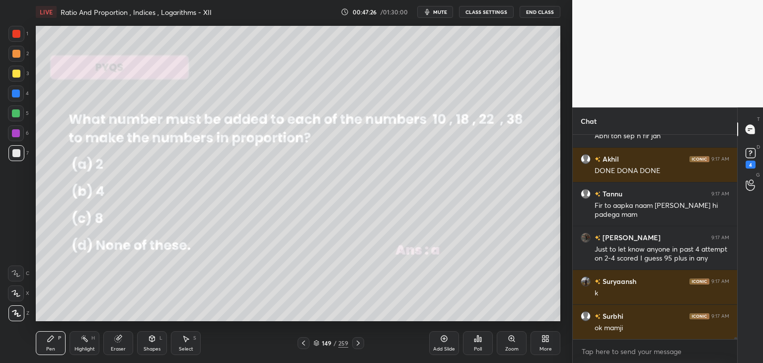
click at [306, 346] on icon at bounding box center [304, 343] width 8 height 8
click at [306, 344] on icon at bounding box center [304, 343] width 8 height 8
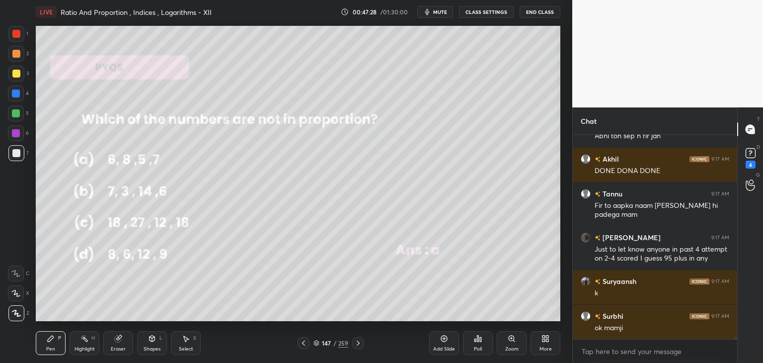
click at [304, 345] on icon at bounding box center [304, 343] width 8 height 8
click at [305, 344] on icon at bounding box center [304, 343] width 8 height 8
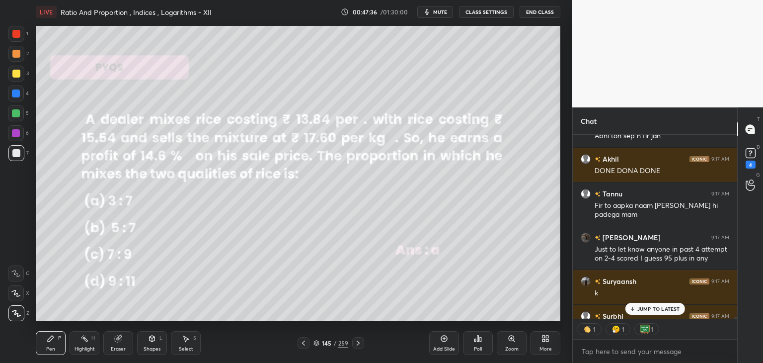
scroll to position [23481, 0]
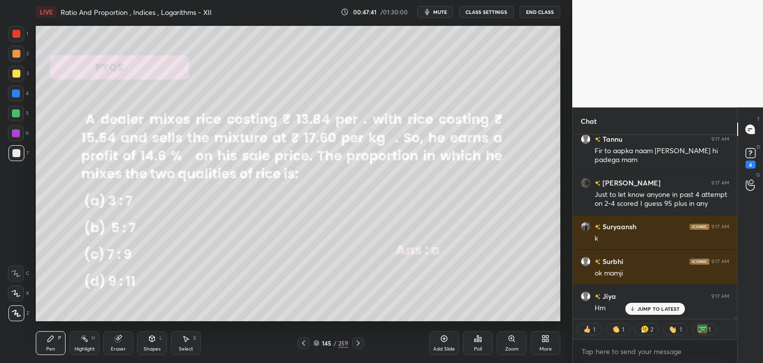
click at [304, 345] on icon at bounding box center [304, 343] width 8 height 8
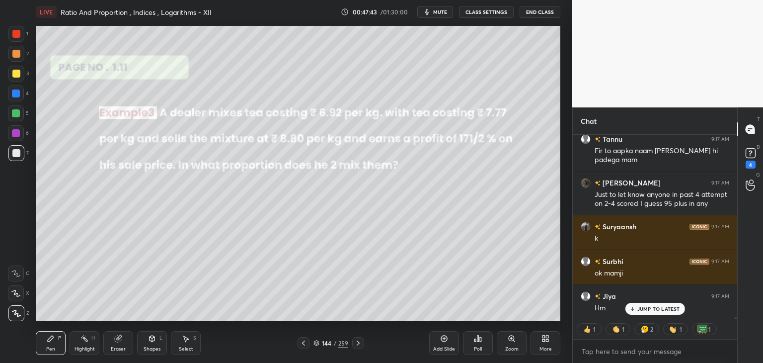
click at [355, 342] on icon at bounding box center [358, 343] width 8 height 8
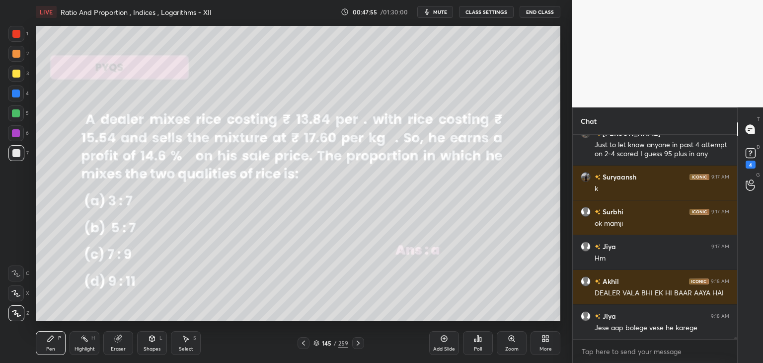
scroll to position [23565, 0]
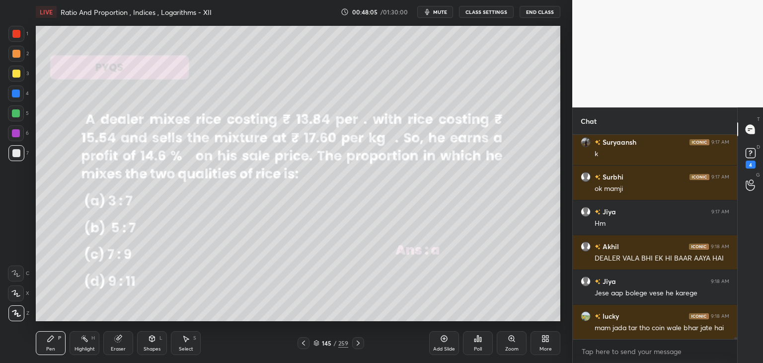
drag, startPoint x: 153, startPoint y: 347, endPoint x: 154, endPoint y: 337, distance: 9.5
click at [153, 346] on div "Shapes" at bounding box center [152, 348] width 17 height 5
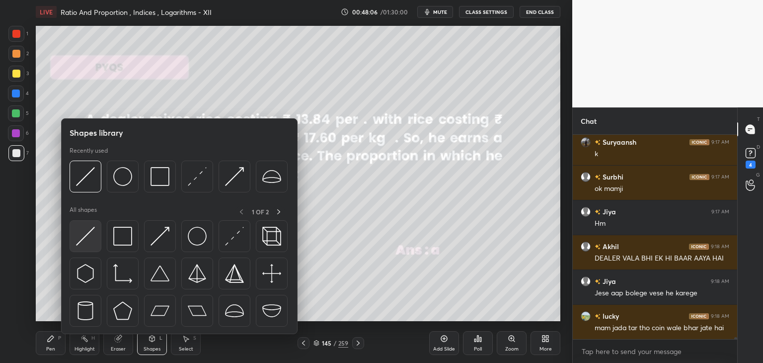
click at [80, 232] on img at bounding box center [85, 236] width 19 height 19
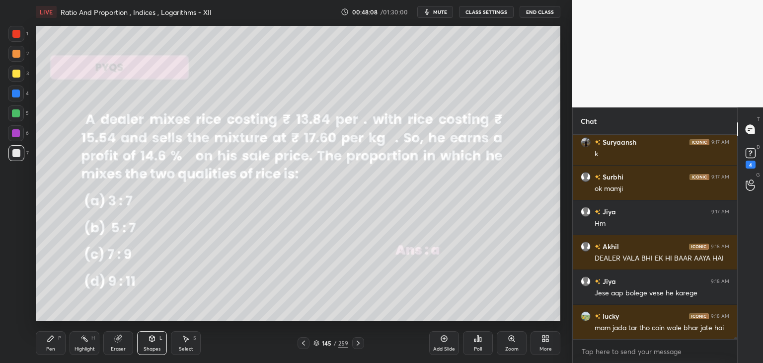
drag, startPoint x: 11, startPoint y: 74, endPoint x: 25, endPoint y: 73, distance: 13.4
click at [12, 74] on div at bounding box center [16, 74] width 16 height 16
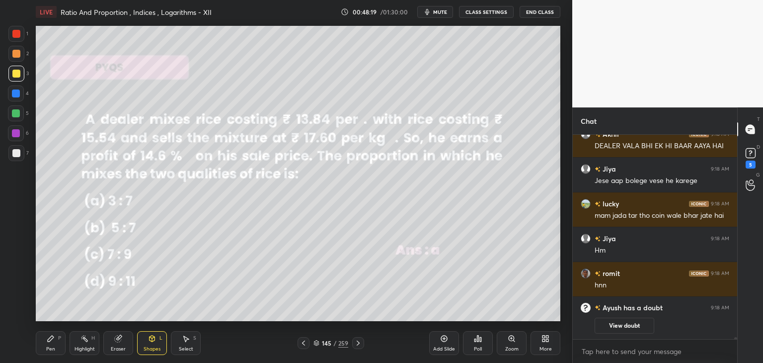
scroll to position [23454, 0]
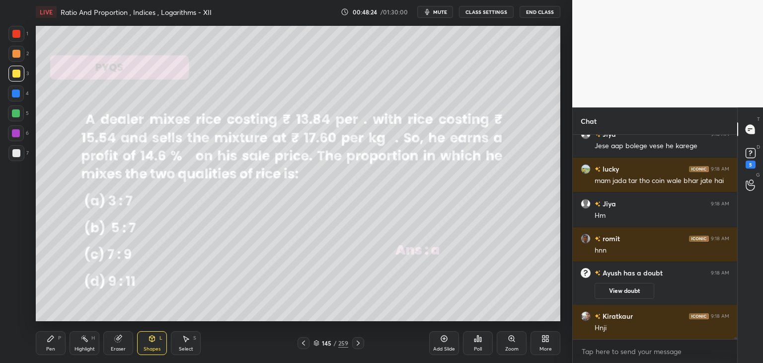
click at [445, 344] on div "Add Slide" at bounding box center [444, 343] width 30 height 24
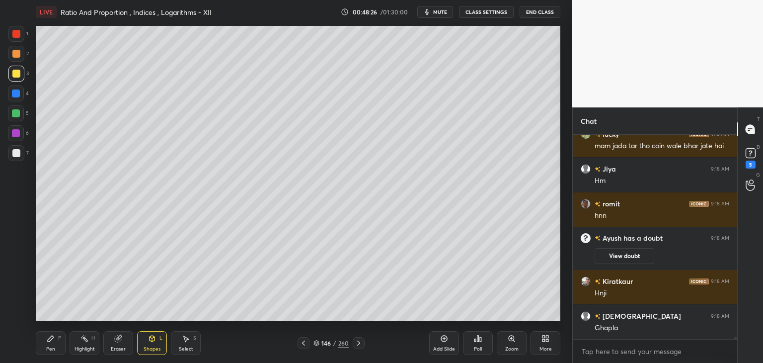
click at [151, 339] on icon at bounding box center [152, 338] width 5 height 6
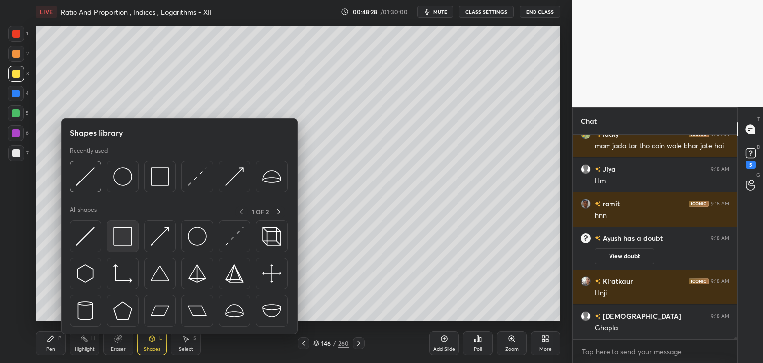
click at [119, 230] on img at bounding box center [122, 236] width 19 height 19
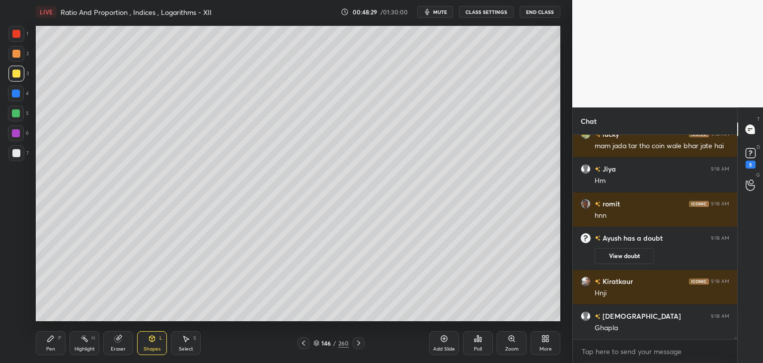
scroll to position [23523, 0]
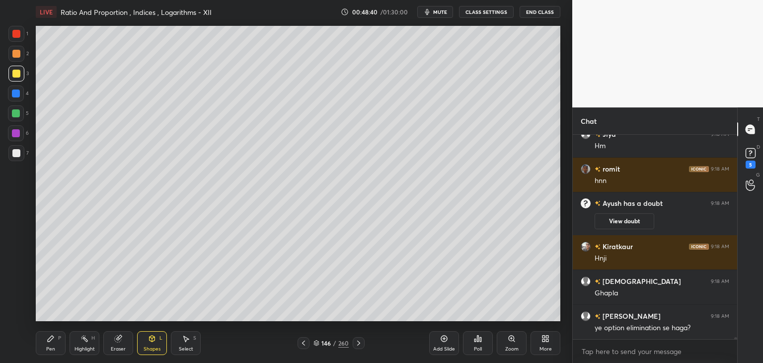
click at [155, 346] on div "Shapes" at bounding box center [152, 348] width 17 height 5
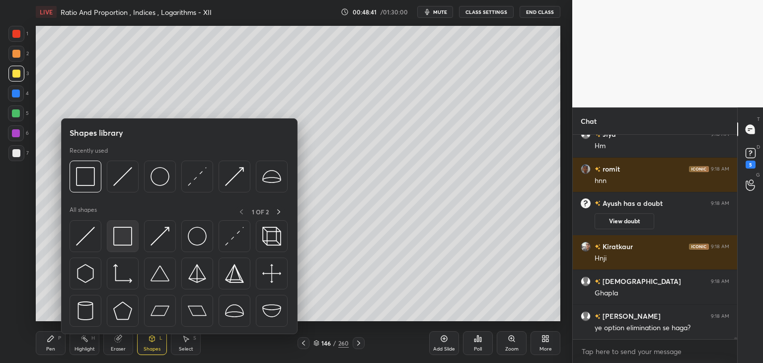
click at [118, 237] on img at bounding box center [122, 236] width 19 height 19
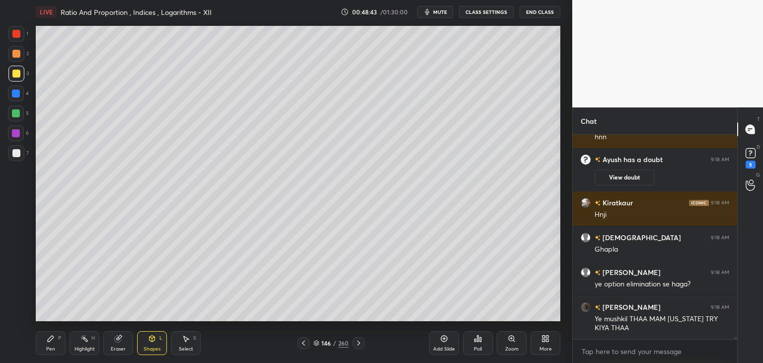
scroll to position [23602, 0]
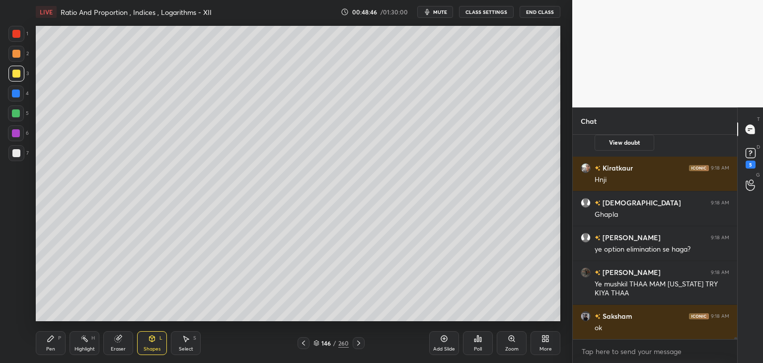
click at [50, 346] on div "Pen" at bounding box center [50, 348] width 9 height 5
click at [18, 153] on div at bounding box center [16, 153] width 8 height 8
drag, startPoint x: 302, startPoint y: 341, endPoint x: 308, endPoint y: 333, distance: 10.3
click at [302, 340] on icon at bounding box center [304, 343] width 8 height 8
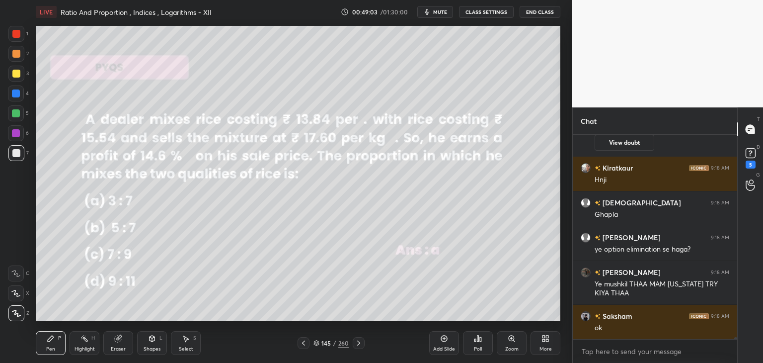
click at [358, 344] on icon at bounding box center [358, 342] width 3 height 5
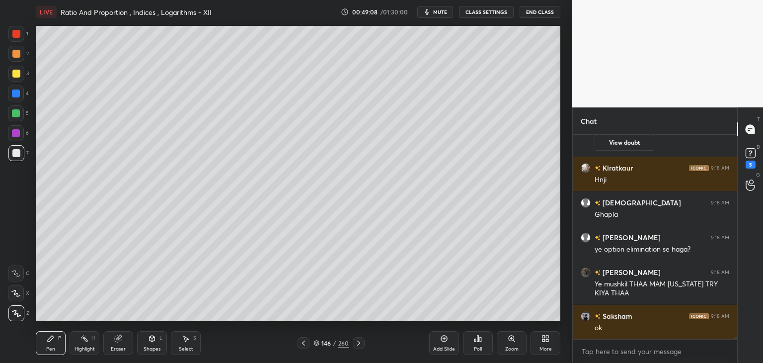
click at [305, 343] on icon at bounding box center [304, 343] width 8 height 8
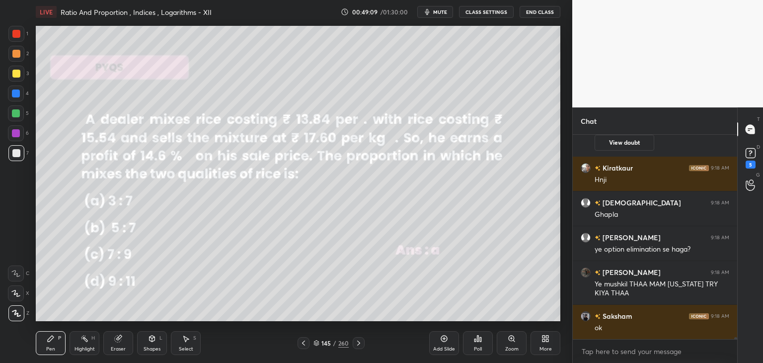
scroll to position [23637, 0]
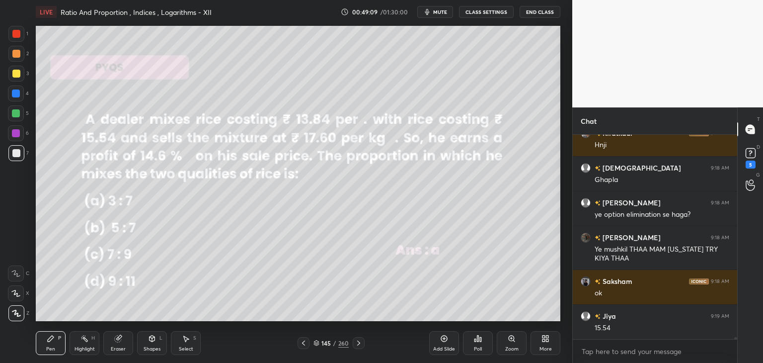
drag, startPoint x: 359, startPoint y: 344, endPoint x: 360, endPoint y: 336, distance: 8.5
click at [358, 345] on icon at bounding box center [359, 343] width 8 height 8
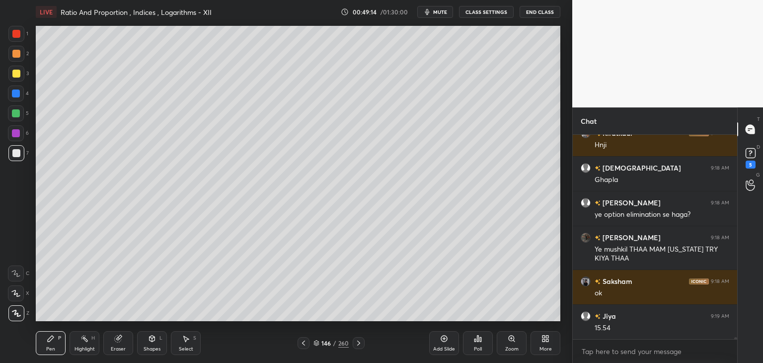
click at [151, 345] on div "Shapes L" at bounding box center [152, 343] width 30 height 24
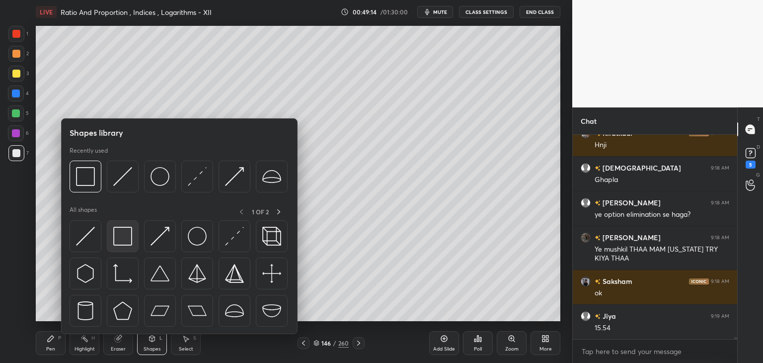
click at [121, 237] on img at bounding box center [122, 236] width 19 height 19
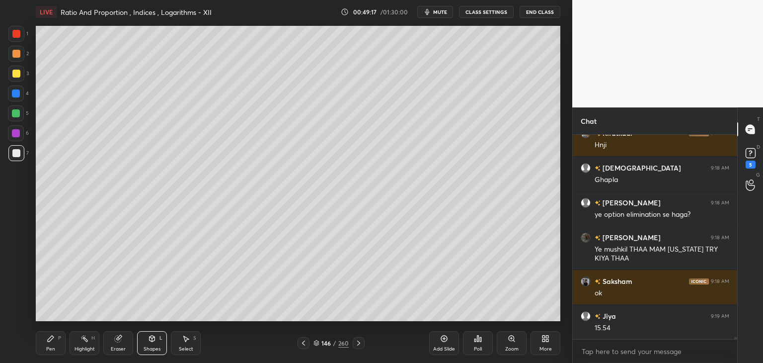
click at [187, 345] on div "Select S" at bounding box center [186, 343] width 30 height 24
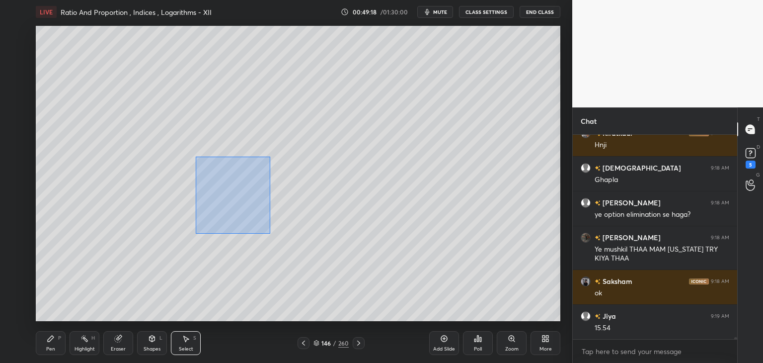
drag, startPoint x: 197, startPoint y: 158, endPoint x: 329, endPoint y: 261, distance: 166.7
click at [328, 265] on div "0 ° Undo Copy Duplicate Duplicate to new slide Delete" at bounding box center [298, 173] width 525 height 295
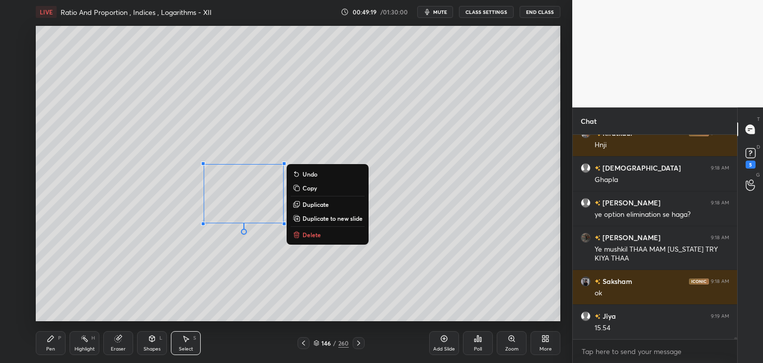
click at [315, 236] on p "Delete" at bounding box center [312, 235] width 18 height 8
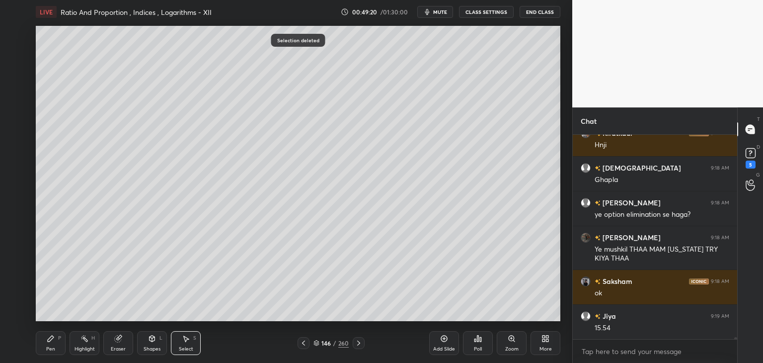
click at [154, 342] on icon at bounding box center [152, 338] width 8 height 8
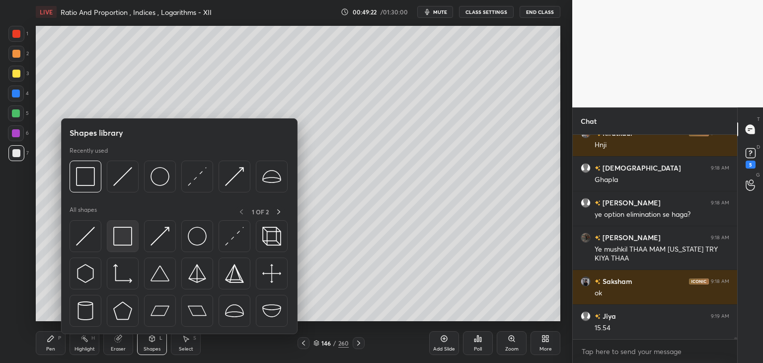
click at [122, 238] on img at bounding box center [122, 236] width 19 height 19
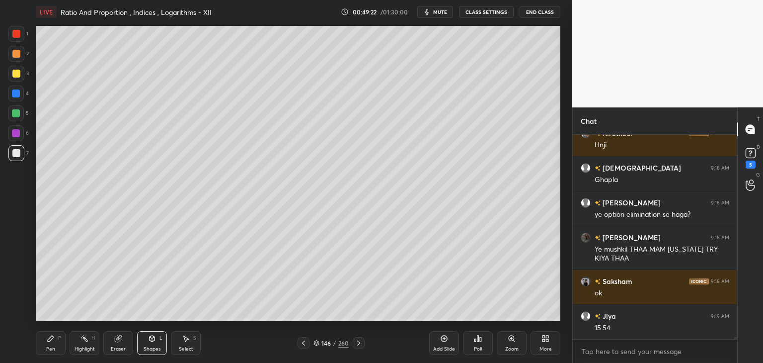
click at [20, 72] on div at bounding box center [16, 74] width 16 height 16
click at [306, 343] on icon at bounding box center [304, 343] width 8 height 8
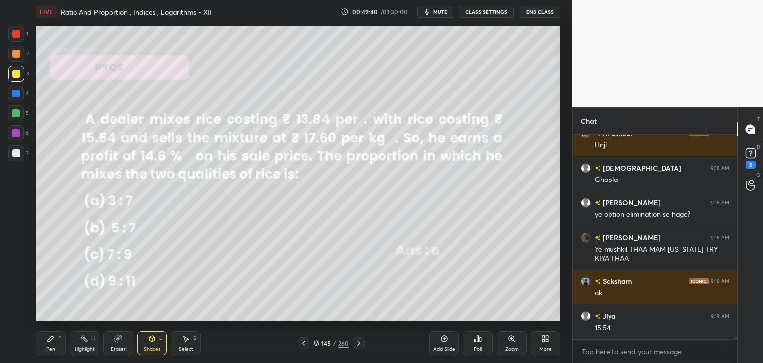
click at [361, 342] on icon at bounding box center [359, 343] width 8 height 8
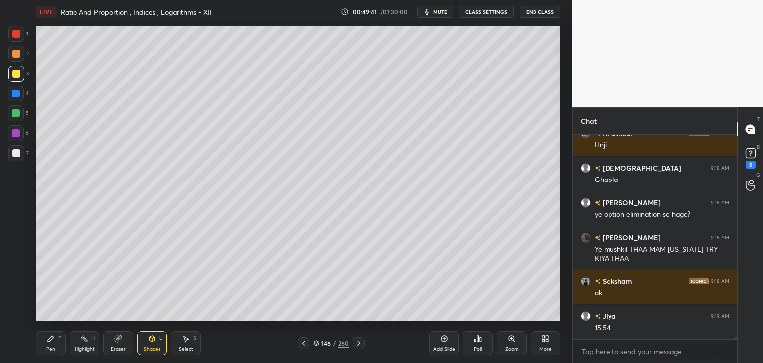
click at [54, 344] on div "Pen P" at bounding box center [51, 343] width 30 height 24
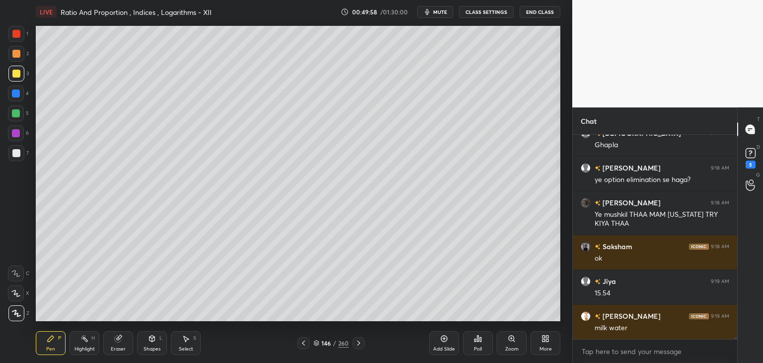
drag, startPoint x: 308, startPoint y: 342, endPoint x: 313, endPoint y: 344, distance: 5.4
click at [308, 342] on div at bounding box center [304, 343] width 12 height 12
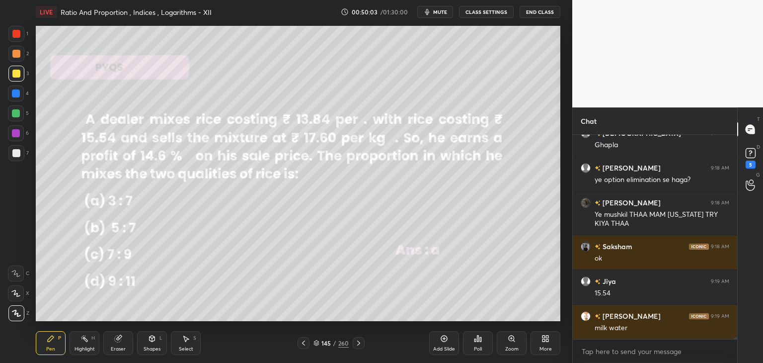
drag, startPoint x: 356, startPoint y: 344, endPoint x: 370, endPoint y: 332, distance: 18.7
click at [356, 343] on icon at bounding box center [359, 343] width 8 height 8
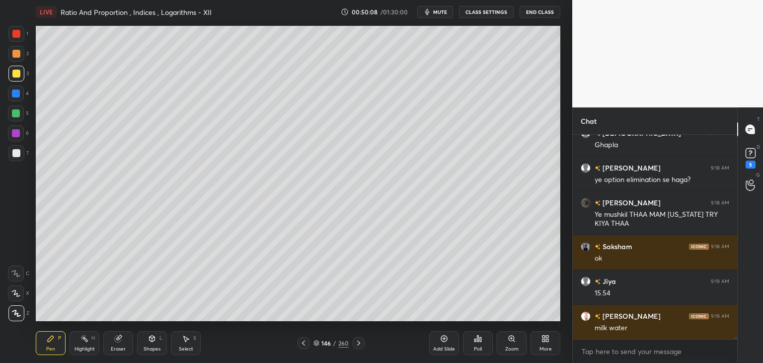
click at [304, 341] on icon at bounding box center [304, 343] width 8 height 8
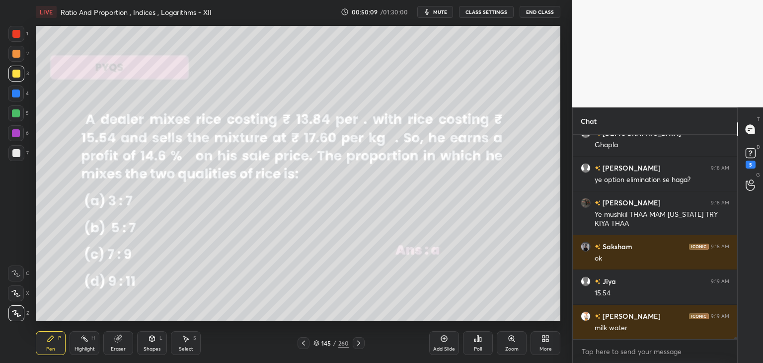
click at [359, 342] on icon at bounding box center [358, 342] width 3 height 5
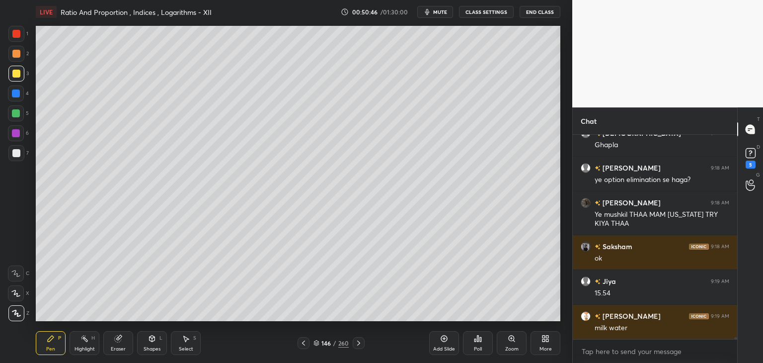
scroll to position [181, 162]
click at [304, 342] on icon at bounding box center [304, 343] width 8 height 8
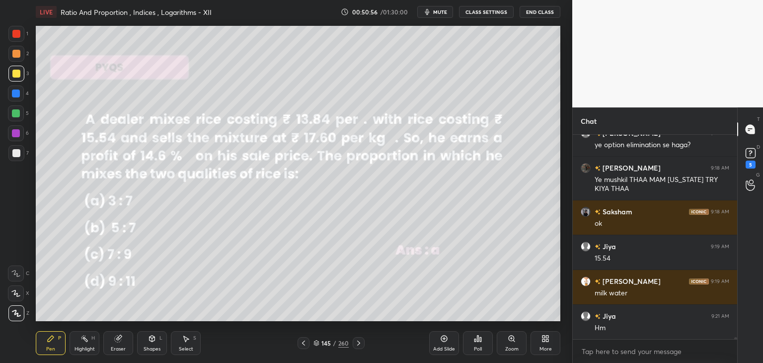
scroll to position [23706, 0]
click at [358, 344] on icon at bounding box center [359, 343] width 8 height 8
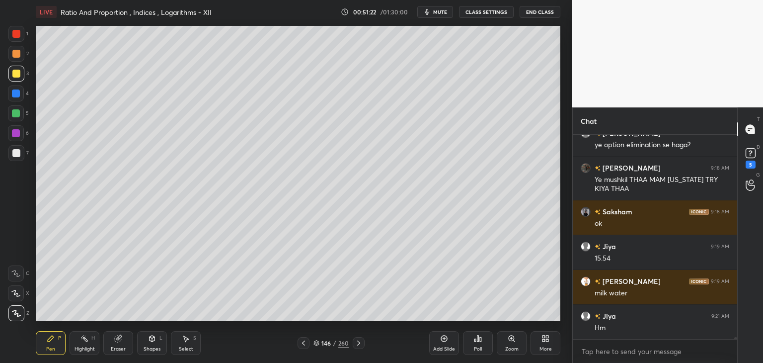
drag, startPoint x: 16, startPoint y: 156, endPoint x: 34, endPoint y: 198, distance: 46.1
click at [16, 156] on div at bounding box center [16, 153] width 8 height 8
click at [153, 346] on div "Shapes" at bounding box center [152, 348] width 17 height 5
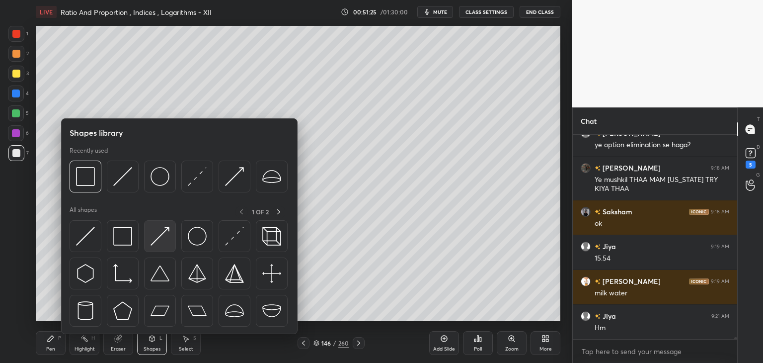
click at [166, 232] on img at bounding box center [160, 236] width 19 height 19
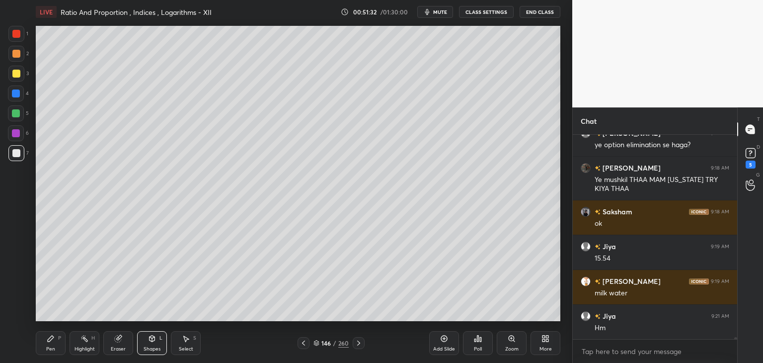
scroll to position [3, 3]
drag, startPoint x: 46, startPoint y: 344, endPoint x: 58, endPoint y: 334, distance: 15.5
click at [46, 344] on div "Pen P" at bounding box center [51, 343] width 30 height 24
drag, startPoint x: 42, startPoint y: 346, endPoint x: 48, endPoint y: 341, distance: 8.2
click at [44, 348] on div "Pen P" at bounding box center [51, 343] width 30 height 24
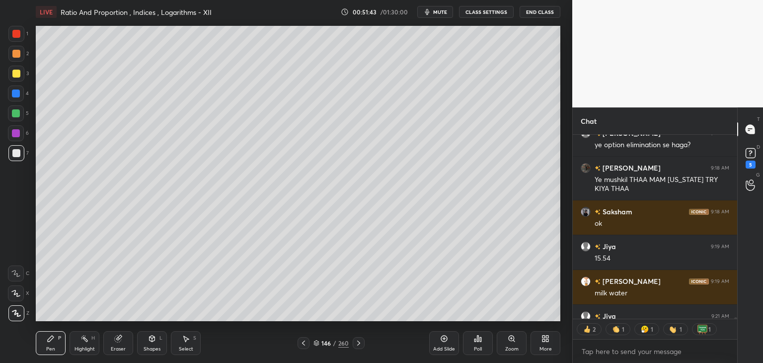
click at [145, 347] on div "Shapes" at bounding box center [152, 348] width 17 height 5
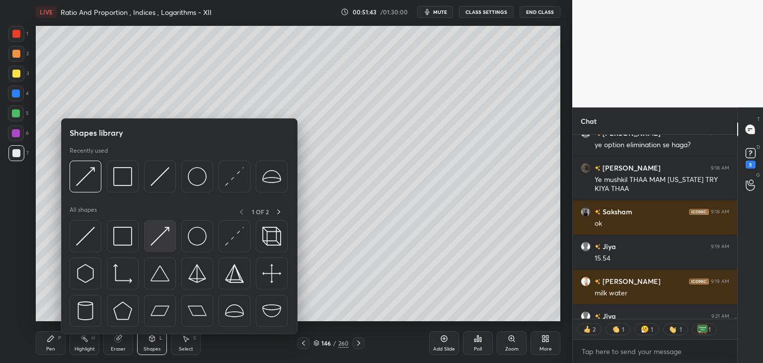
click at [159, 233] on img at bounding box center [160, 236] width 19 height 19
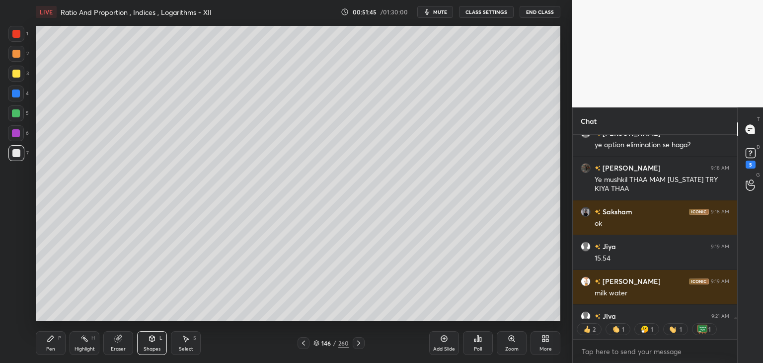
click at [53, 341] on icon at bounding box center [51, 338] width 8 height 8
drag, startPoint x: 155, startPoint y: 349, endPoint x: 161, endPoint y: 334, distance: 15.6
click at [155, 349] on div "Shapes" at bounding box center [152, 348] width 17 height 5
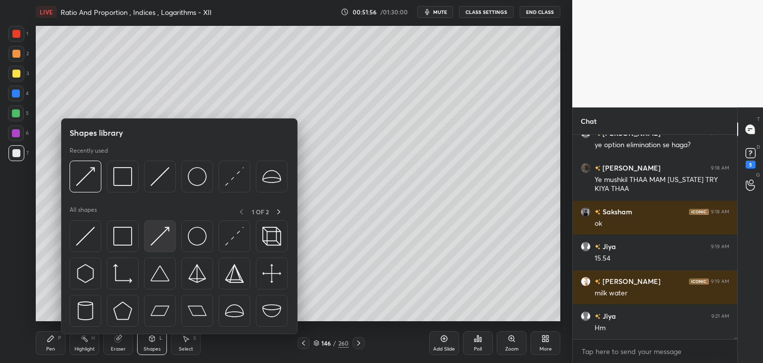
click at [149, 237] on div at bounding box center [160, 236] width 32 height 32
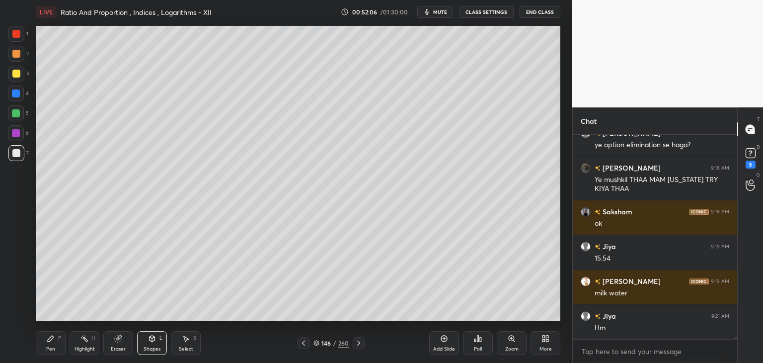
drag, startPoint x: 55, startPoint y: 348, endPoint x: 68, endPoint y: 349, distance: 13.5
click at [55, 347] on div "Pen P" at bounding box center [51, 343] width 30 height 24
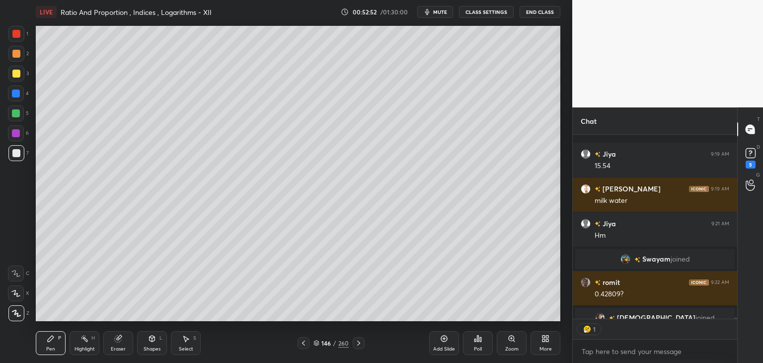
scroll to position [23707, 0]
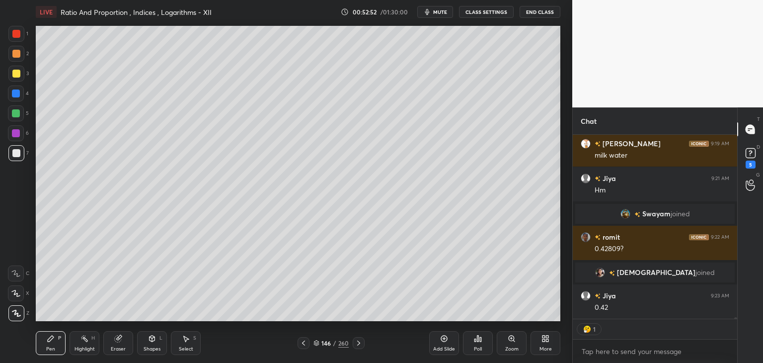
click at [300, 344] on icon at bounding box center [304, 343] width 8 height 8
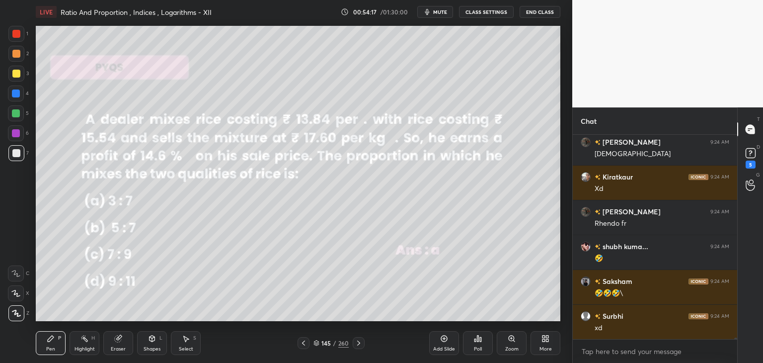
scroll to position [24287, 0]
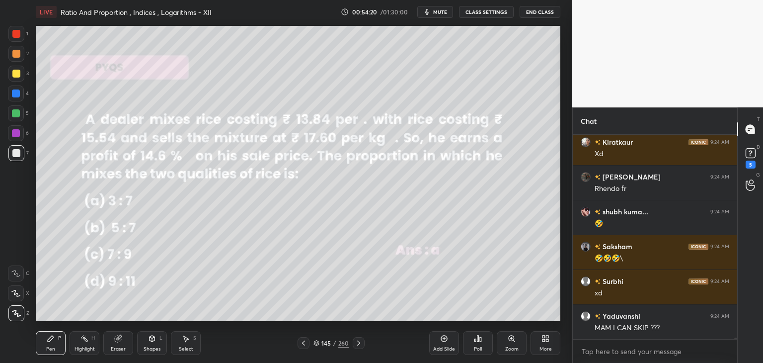
click at [359, 344] on icon at bounding box center [359, 343] width 8 height 8
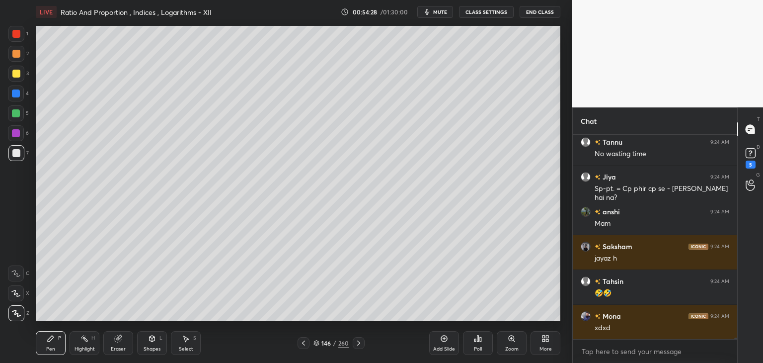
scroll to position [24635, 0]
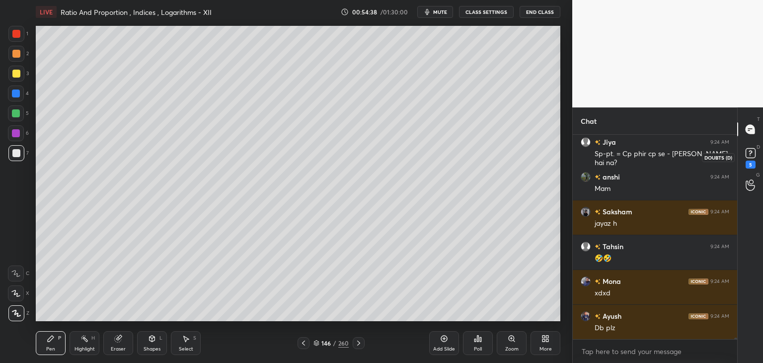
click at [752, 154] on rect at bounding box center [750, 153] width 9 height 9
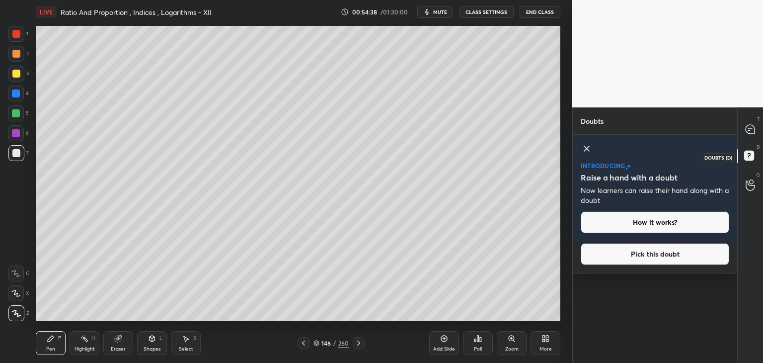
scroll to position [0, 0]
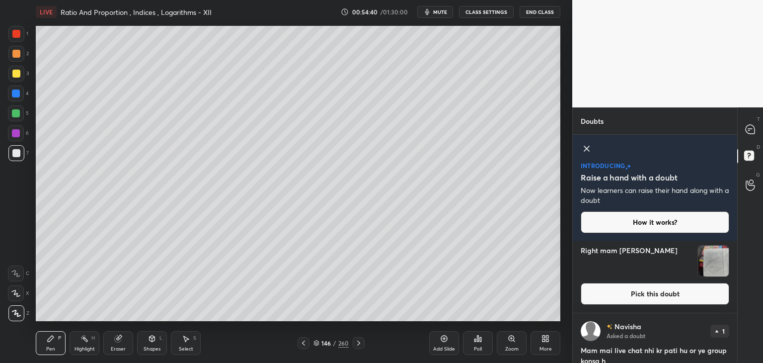
drag, startPoint x: 720, startPoint y: 270, endPoint x: 719, endPoint y: 276, distance: 6.0
click at [719, 270] on img "grid" at bounding box center [713, 261] width 31 height 31
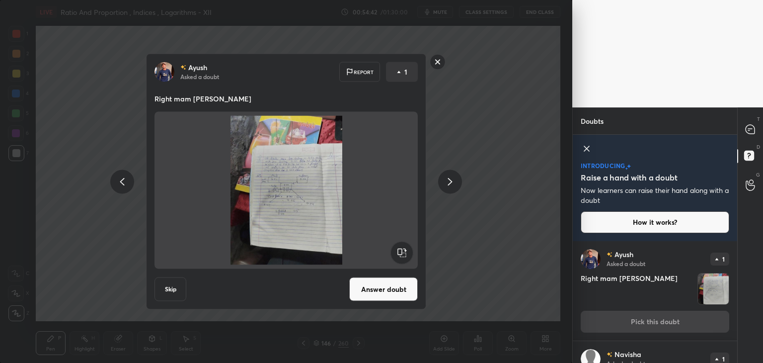
click at [437, 63] on rect at bounding box center [437, 61] width 15 height 15
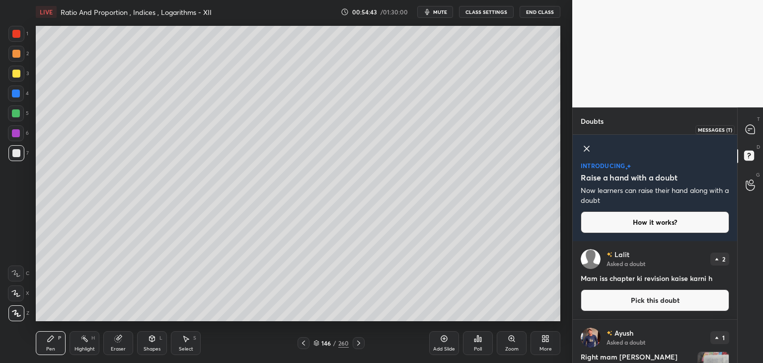
drag, startPoint x: 749, startPoint y: 128, endPoint x: 744, endPoint y: 135, distance: 8.5
click at [751, 129] on icon at bounding box center [750, 129] width 4 height 0
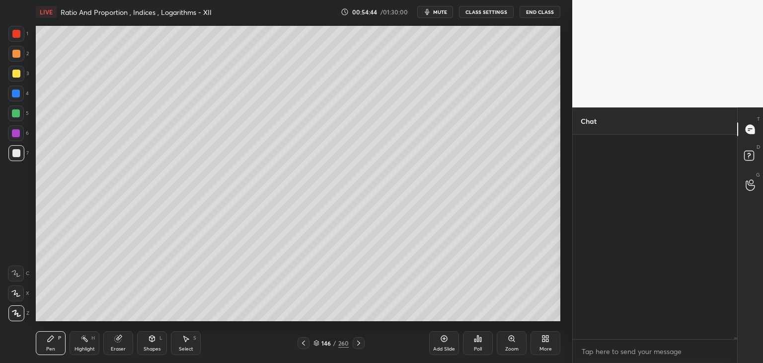
scroll to position [201, 162]
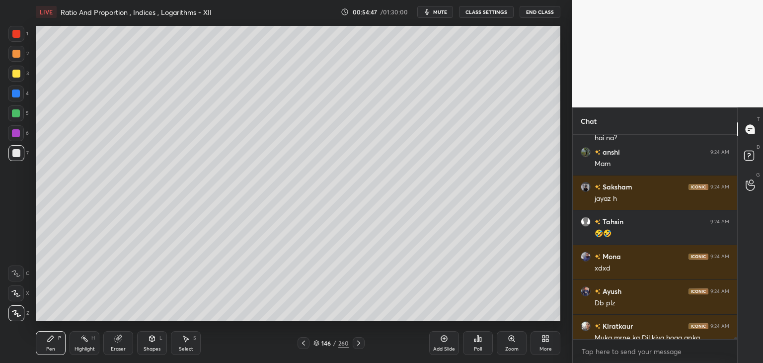
click at [304, 347] on div at bounding box center [304, 343] width 12 height 12
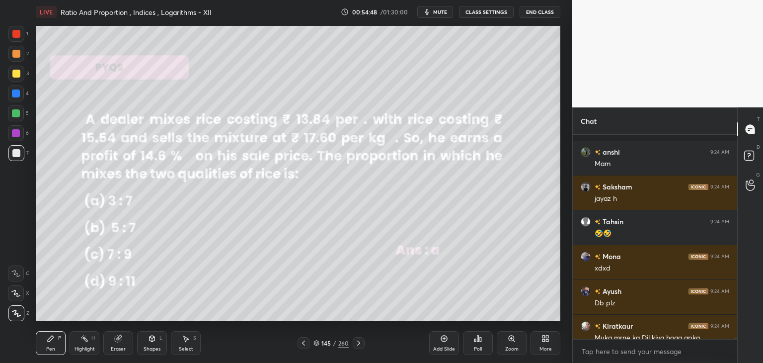
scroll to position [24932, 0]
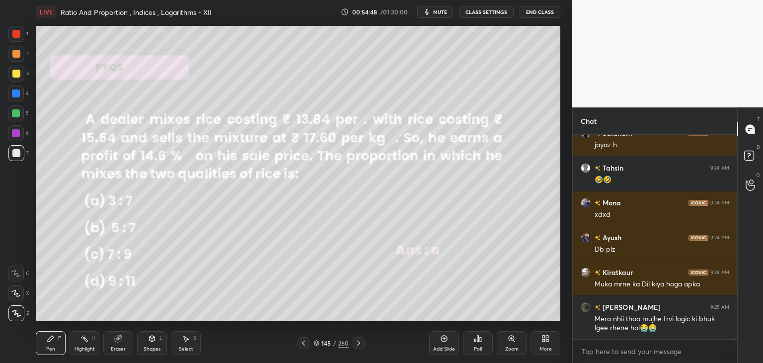
click at [305, 349] on div "Pen P Highlight H Eraser Shapes L Select S 145 / 260 Add Slide Poll Zoom More" at bounding box center [298, 343] width 525 height 40
click at [303, 344] on icon at bounding box center [304, 343] width 8 height 8
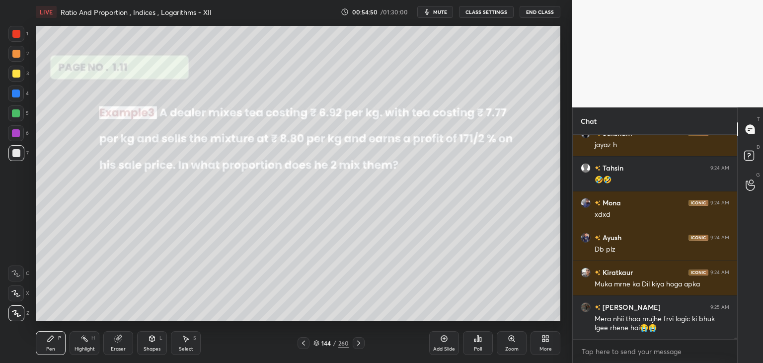
scroll to position [24967, 0]
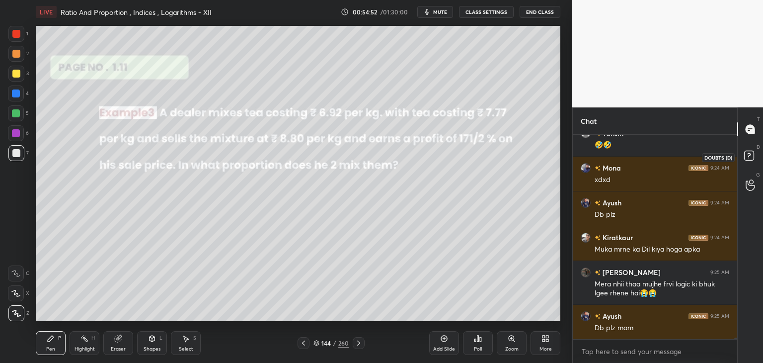
click at [748, 153] on rect at bounding box center [749, 155] width 9 height 9
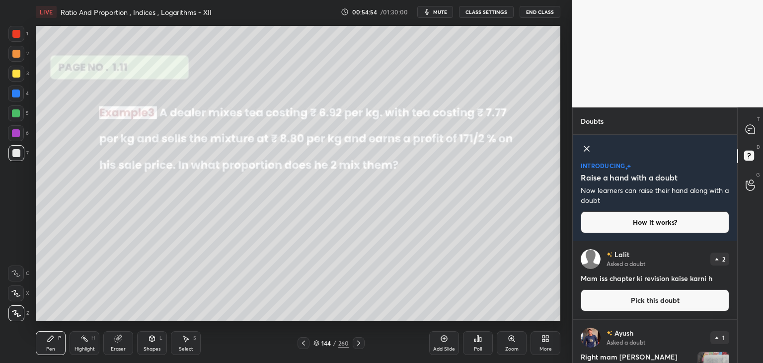
click at [715, 357] on img "grid" at bounding box center [713, 367] width 31 height 31
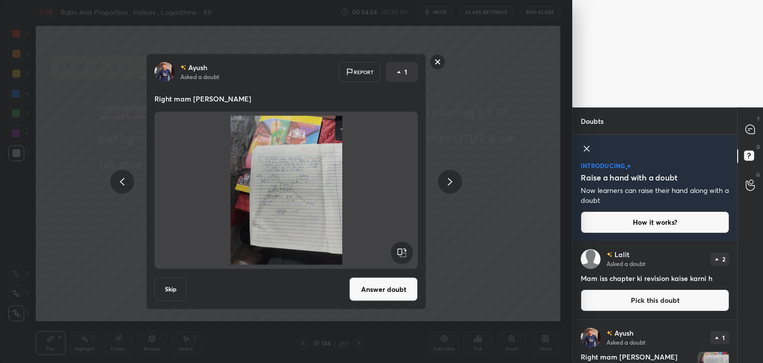
scroll to position [57, 0]
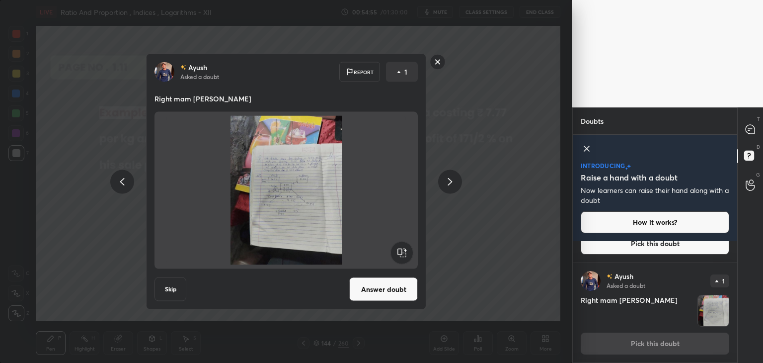
click at [407, 287] on button "Answer doubt" at bounding box center [383, 289] width 69 height 24
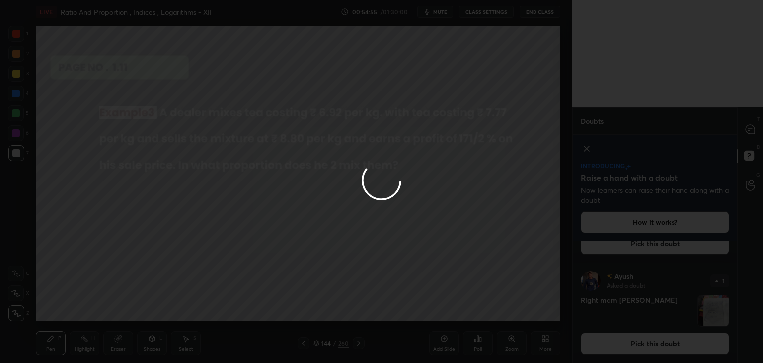
scroll to position [0, 0]
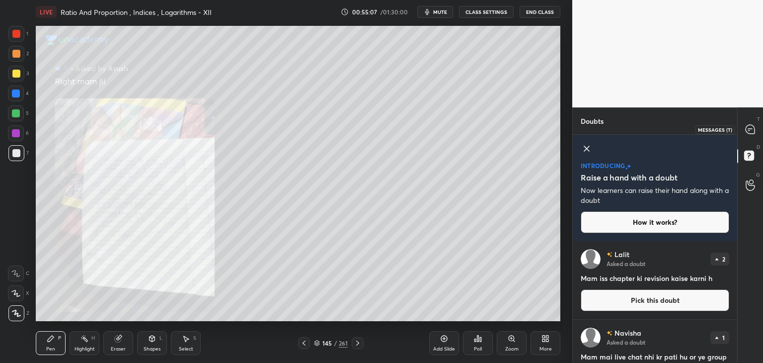
click at [753, 127] on icon at bounding box center [750, 129] width 9 height 9
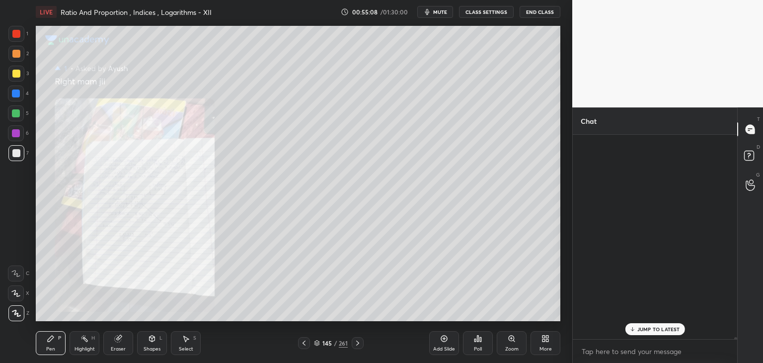
scroll to position [201, 162]
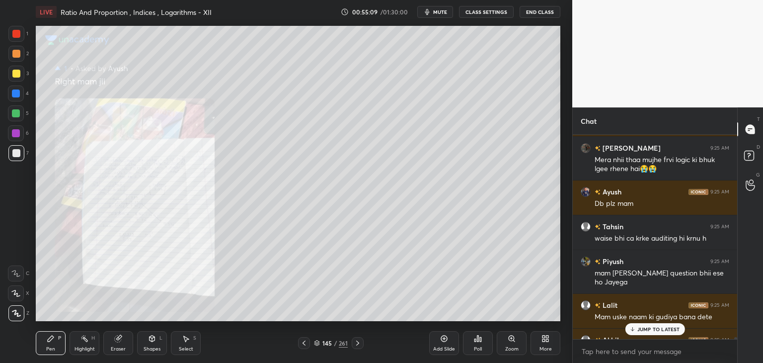
drag, startPoint x: 657, startPoint y: 329, endPoint x: 650, endPoint y: 326, distance: 6.9
click at [657, 328] on p "JUMP TO LATEST" at bounding box center [659, 329] width 43 height 6
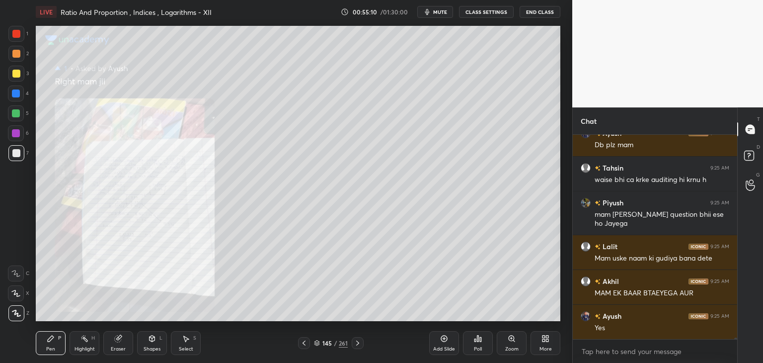
drag, startPoint x: 306, startPoint y: 341, endPoint x: 310, endPoint y: 346, distance: 6.0
click at [307, 341] on icon at bounding box center [304, 343] width 8 height 8
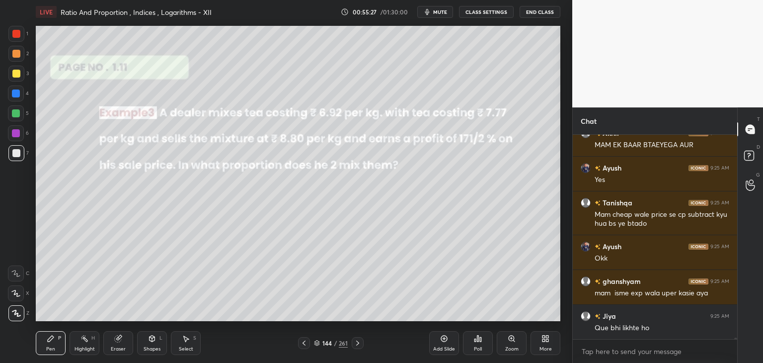
scroll to position [25292, 0]
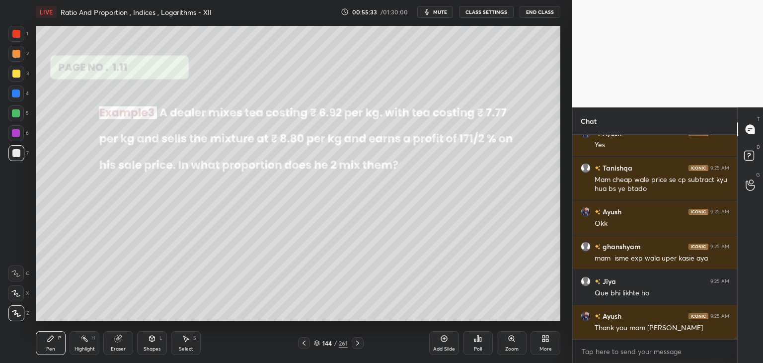
click at [119, 348] on div "Eraser" at bounding box center [118, 348] width 15 height 5
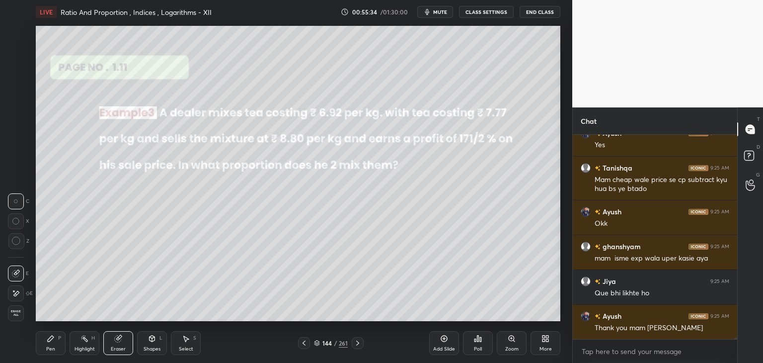
click at [20, 315] on span "Erase all" at bounding box center [15, 313] width 15 height 7
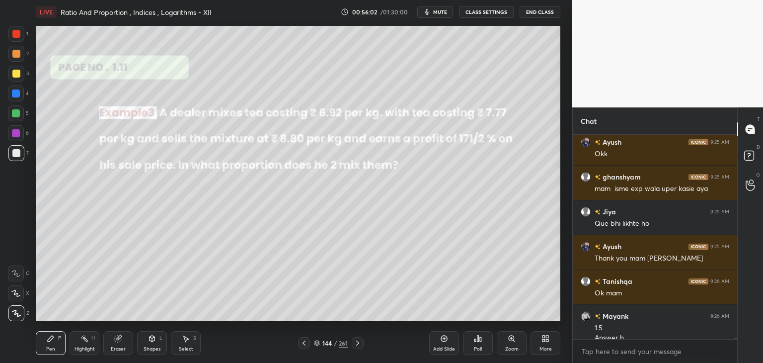
scroll to position [25371, 0]
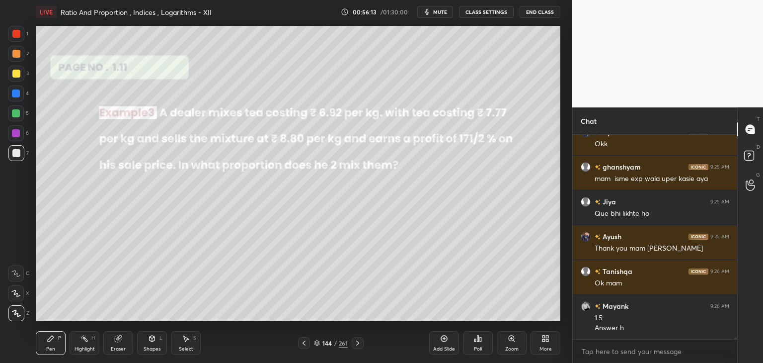
click at [452, 346] on div "Add Slide" at bounding box center [444, 348] width 22 height 5
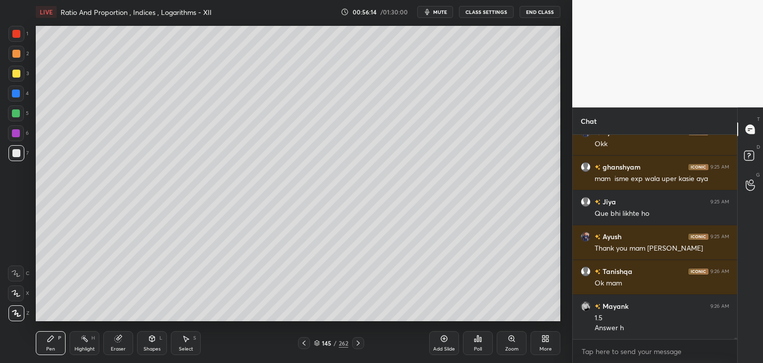
click at [157, 348] on div "Shapes" at bounding box center [152, 348] width 17 height 5
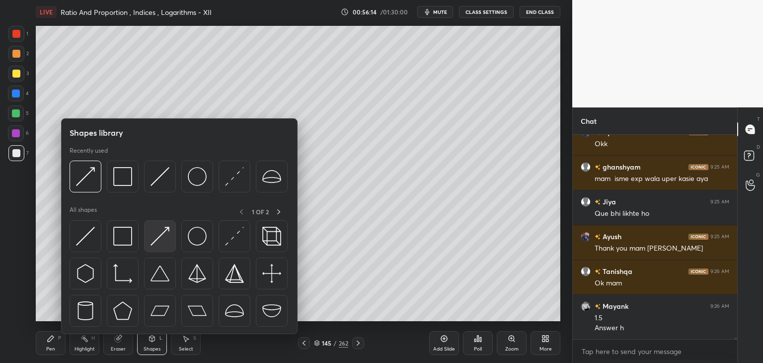
scroll to position [25406, 0]
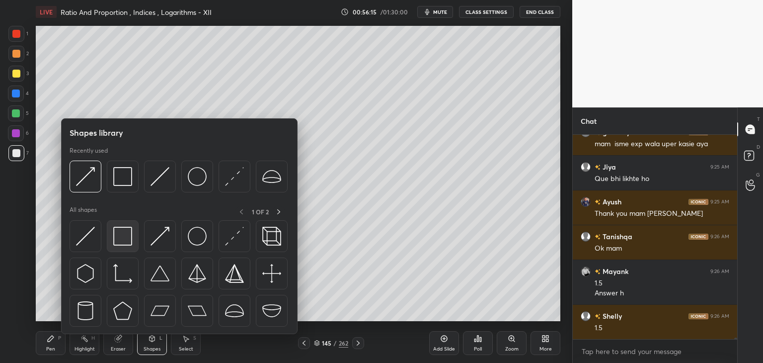
click at [116, 241] on img at bounding box center [122, 236] width 19 height 19
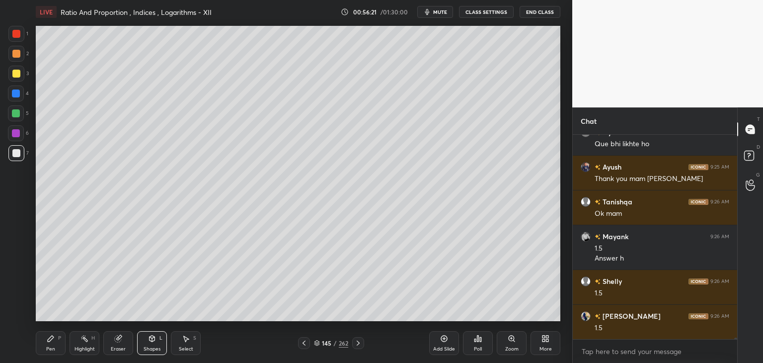
scroll to position [25475, 0]
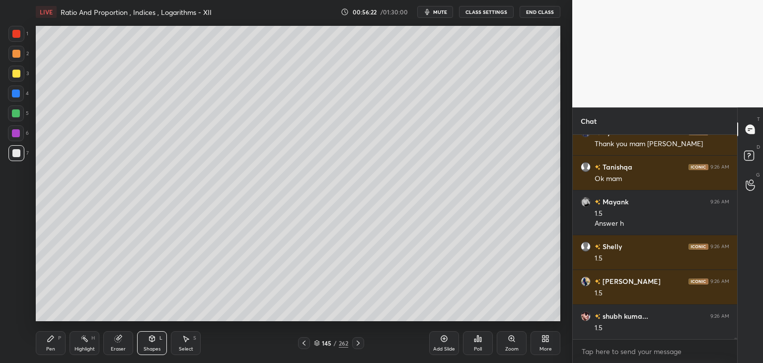
click at [46, 346] on div "Pen P" at bounding box center [51, 343] width 30 height 24
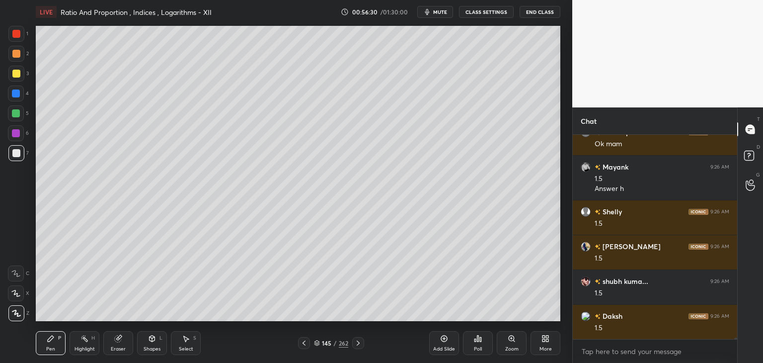
scroll to position [25545, 0]
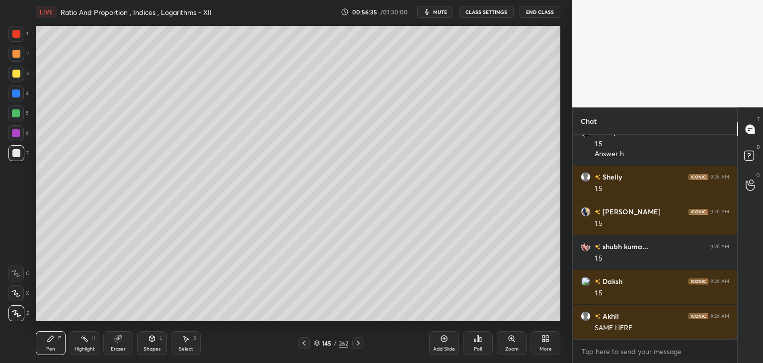
drag, startPoint x: 298, startPoint y: 344, endPoint x: 308, endPoint y: 344, distance: 9.5
click at [298, 346] on div at bounding box center [304, 343] width 12 height 12
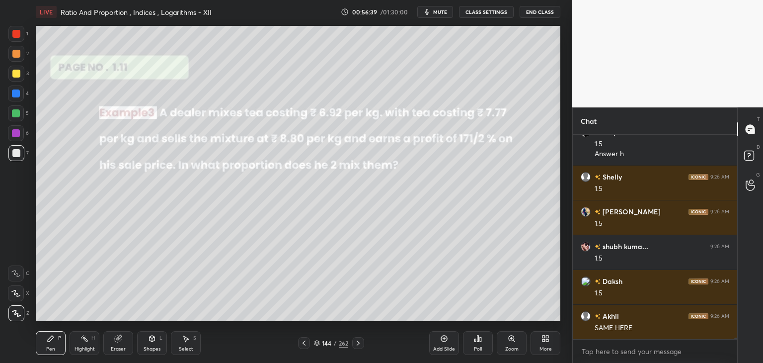
click at [357, 344] on icon at bounding box center [358, 343] width 8 height 8
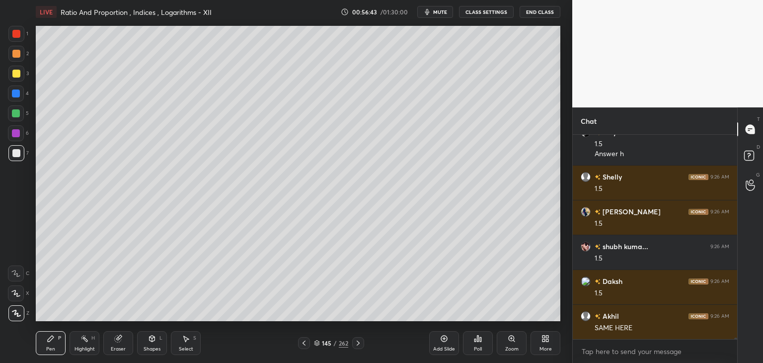
drag, startPoint x: 307, startPoint y: 341, endPoint x: 311, endPoint y: 332, distance: 9.6
click at [307, 340] on icon at bounding box center [304, 343] width 8 height 8
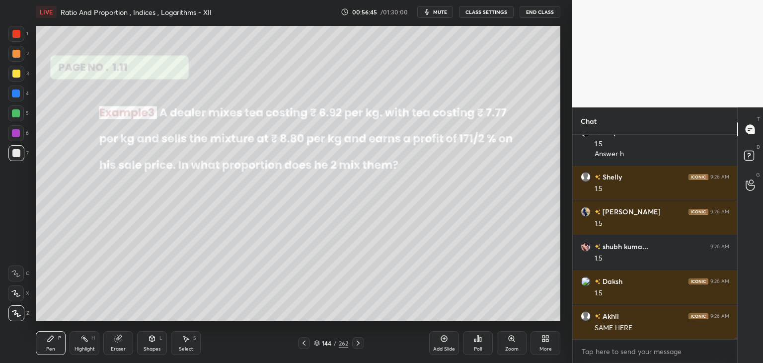
click at [357, 342] on icon at bounding box center [358, 343] width 8 height 8
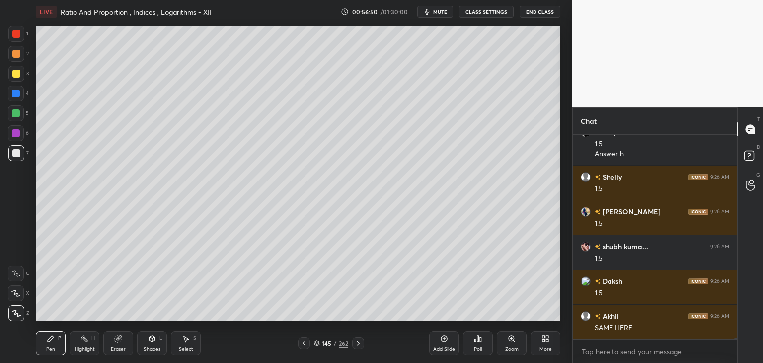
drag, startPoint x: 151, startPoint y: 342, endPoint x: 148, endPoint y: 336, distance: 6.5
click at [149, 342] on div "Shapes L" at bounding box center [152, 343] width 30 height 24
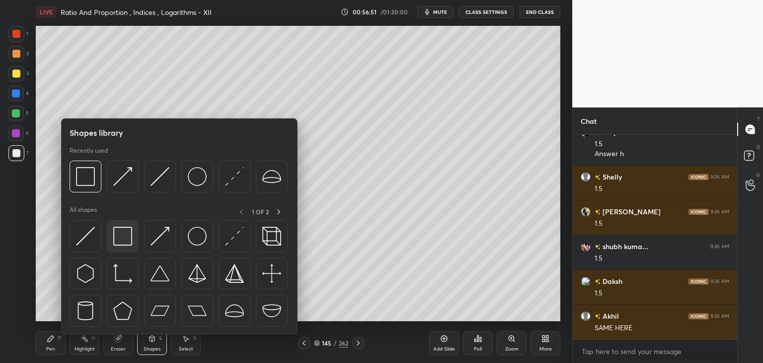
click at [120, 231] on img at bounding box center [122, 236] width 19 height 19
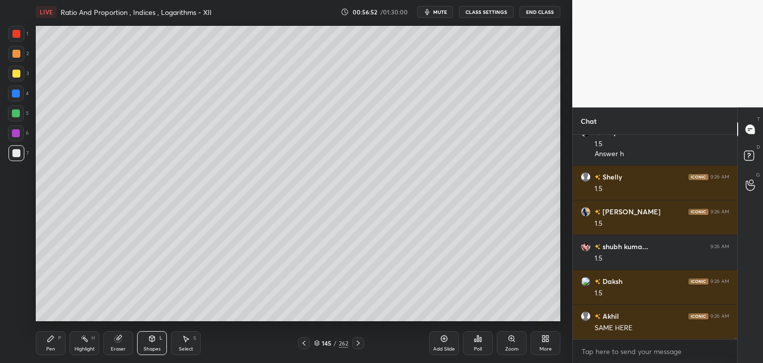
scroll to position [25580, 0]
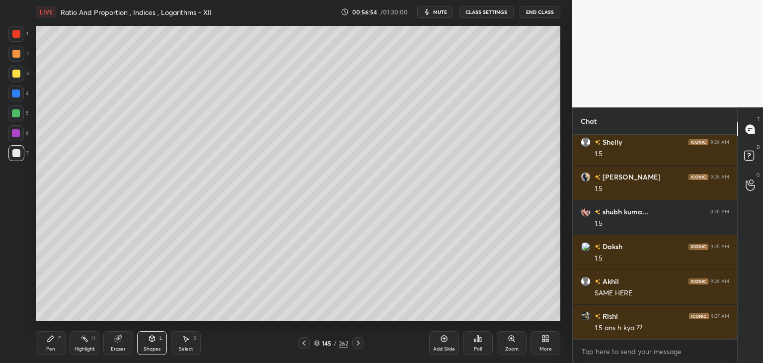
click at [306, 342] on icon at bounding box center [304, 343] width 8 height 8
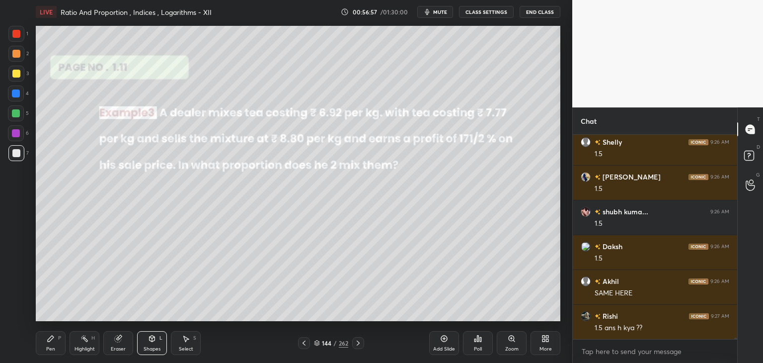
click at [357, 343] on icon at bounding box center [358, 343] width 8 height 8
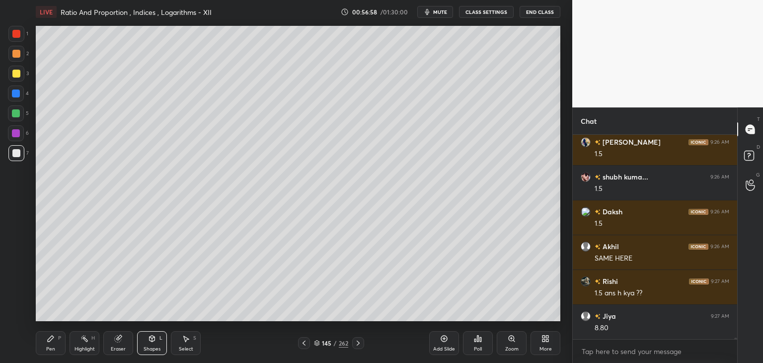
click at [55, 343] on div "Pen P" at bounding box center [51, 343] width 30 height 24
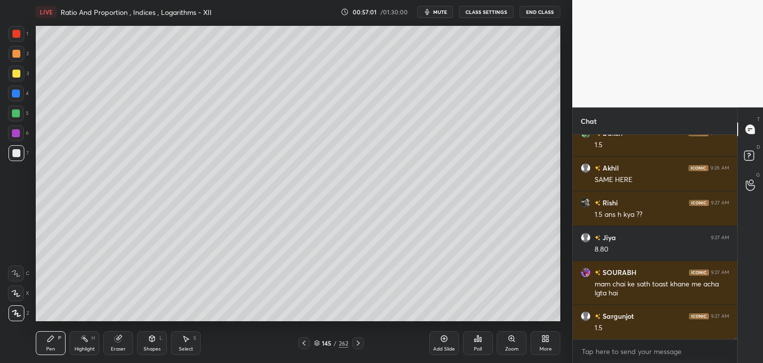
scroll to position [25737, 0]
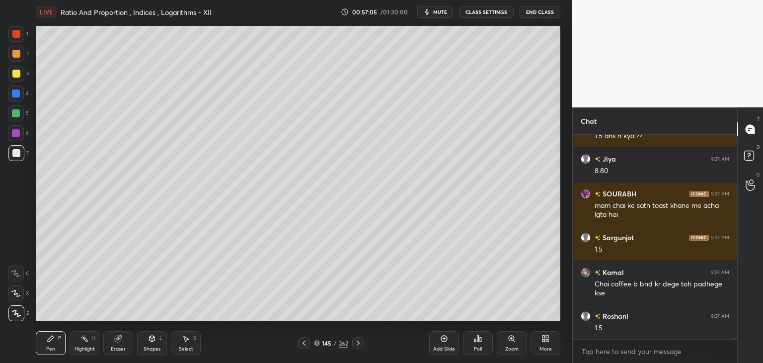
click at [304, 342] on icon at bounding box center [304, 343] width 8 height 8
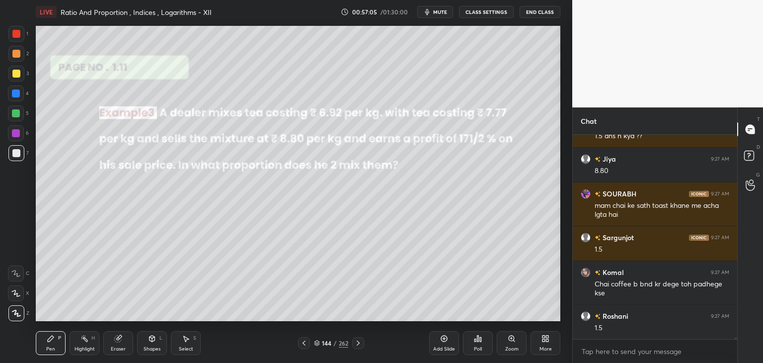
scroll to position [25806, 0]
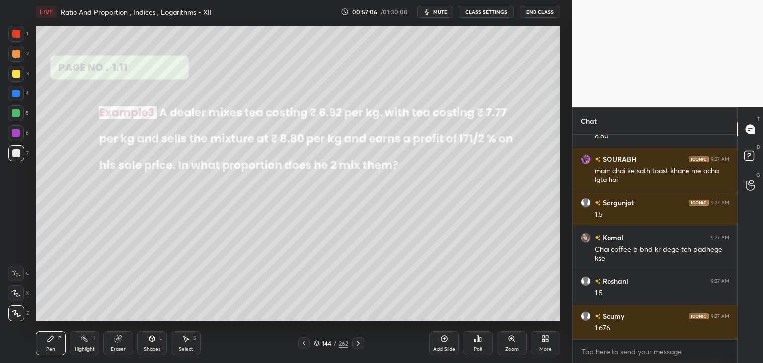
drag, startPoint x: 354, startPoint y: 341, endPoint x: 357, endPoint y: 332, distance: 10.2
click at [354, 341] on icon at bounding box center [358, 343] width 8 height 8
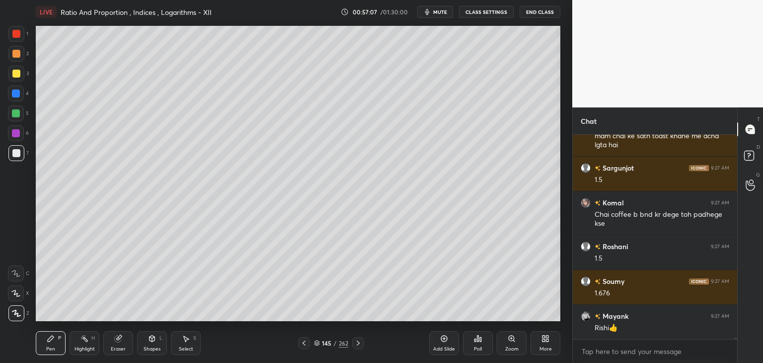
scroll to position [25876, 0]
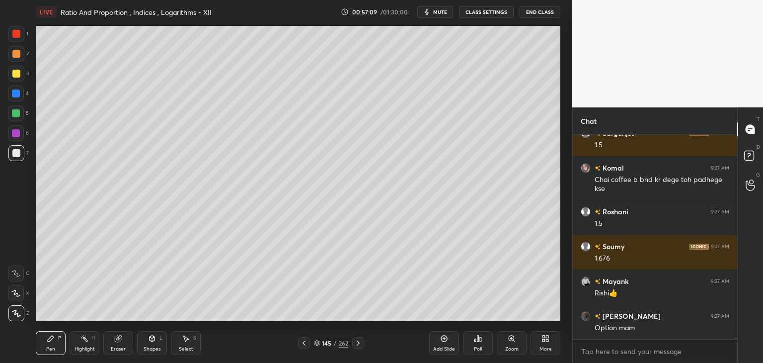
click at [300, 343] on icon at bounding box center [304, 343] width 8 height 8
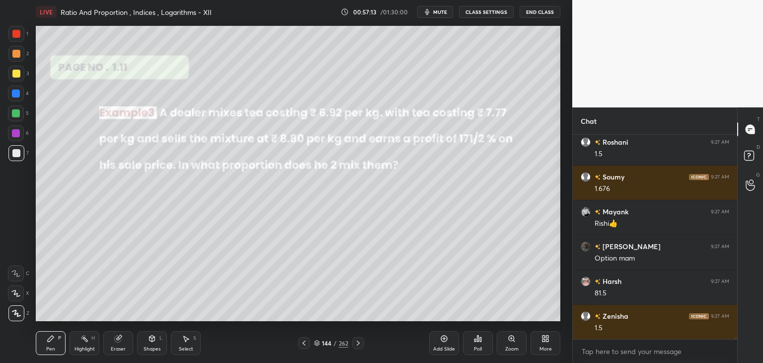
scroll to position [25980, 0]
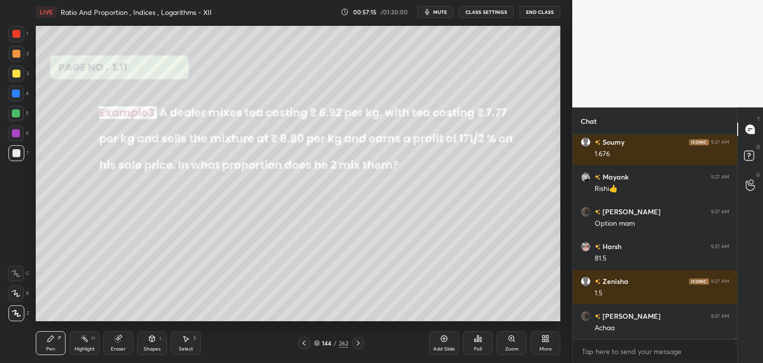
click at [357, 344] on icon at bounding box center [358, 342] width 3 height 5
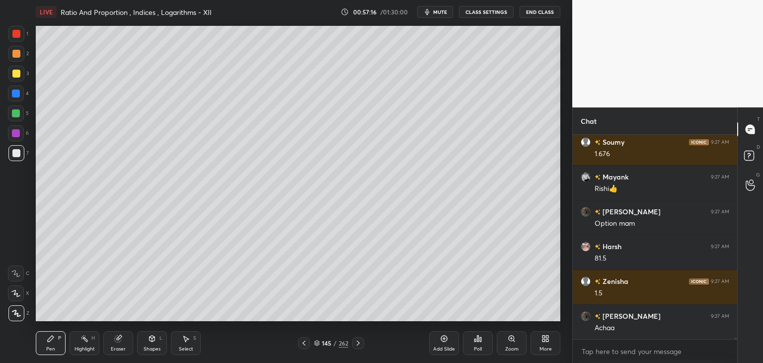
click at [304, 344] on icon at bounding box center [304, 343] width 8 height 8
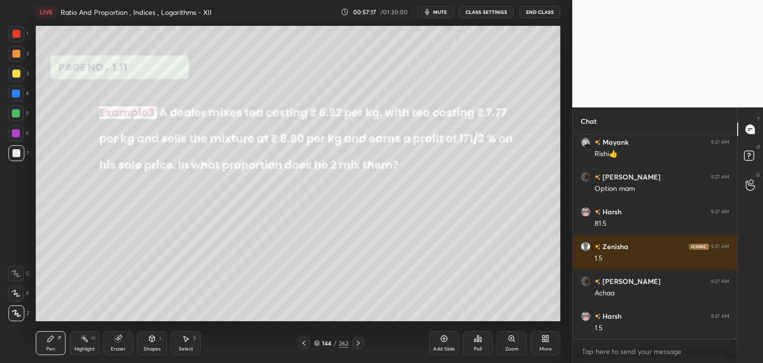
scroll to position [26050, 0]
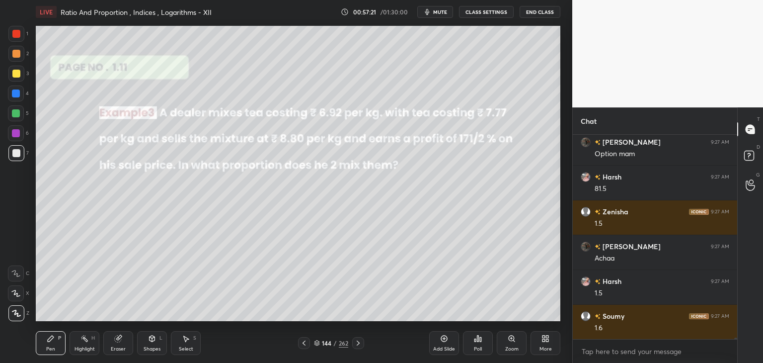
click at [356, 343] on icon at bounding box center [358, 343] width 8 height 8
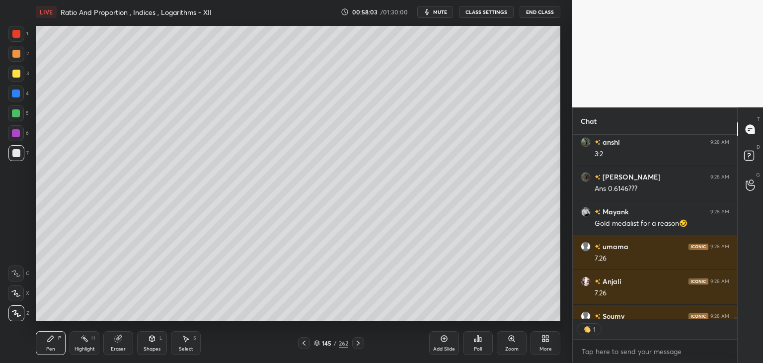
scroll to position [3, 3]
click at [153, 346] on div "Shapes" at bounding box center [152, 348] width 17 height 5
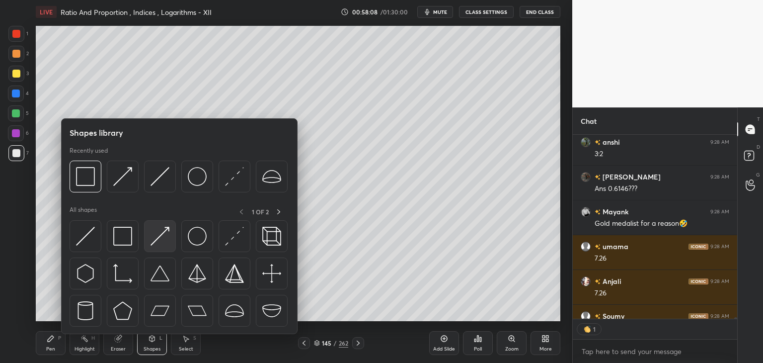
click at [166, 228] on img at bounding box center [160, 236] width 19 height 19
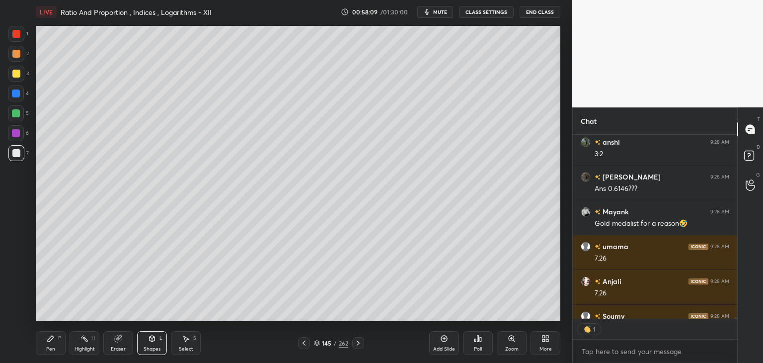
click at [14, 71] on div at bounding box center [16, 74] width 8 height 8
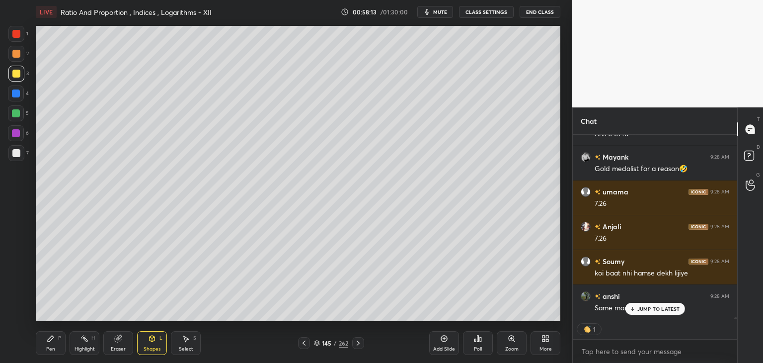
scroll to position [26697, 0]
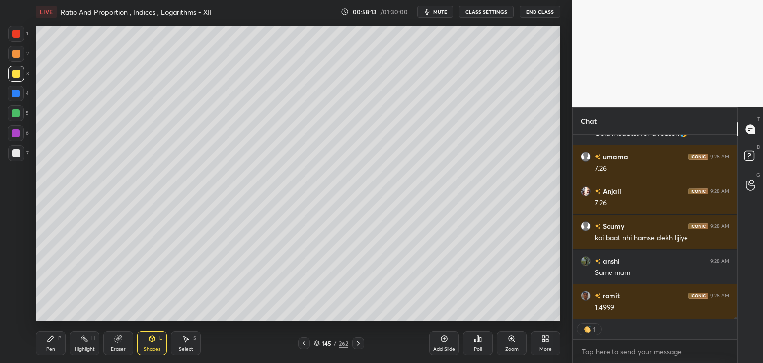
click at [49, 342] on div "Pen P" at bounding box center [51, 343] width 30 height 24
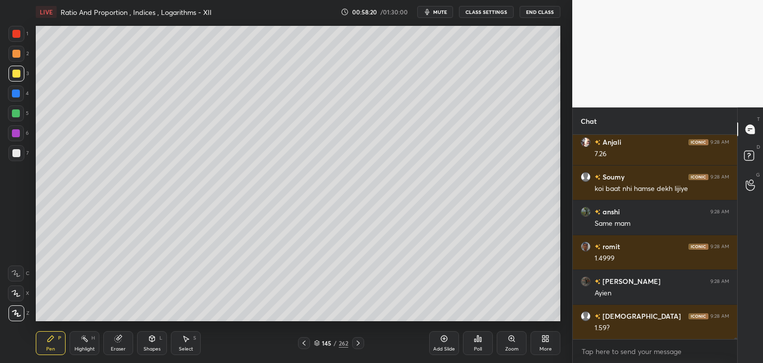
scroll to position [26781, 0]
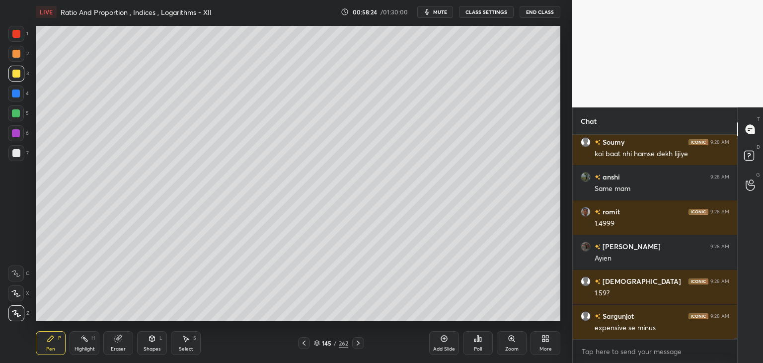
click at [140, 340] on div "Shapes L" at bounding box center [152, 343] width 30 height 24
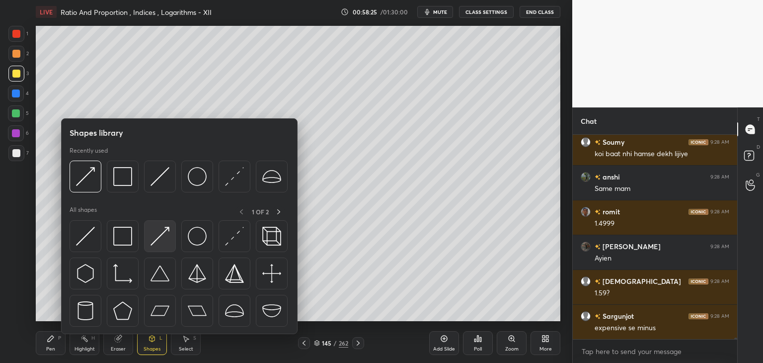
click at [152, 234] on img at bounding box center [160, 236] width 19 height 19
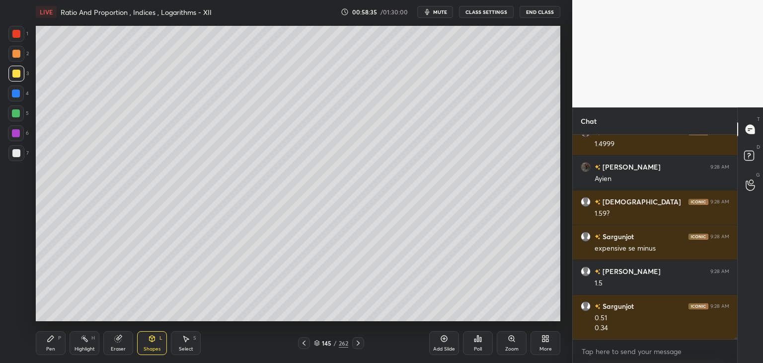
scroll to position [26895, 0]
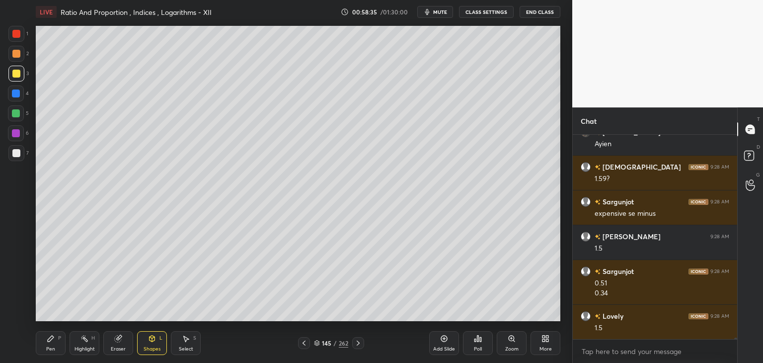
click at [53, 349] on div "Pen" at bounding box center [50, 348] width 9 height 5
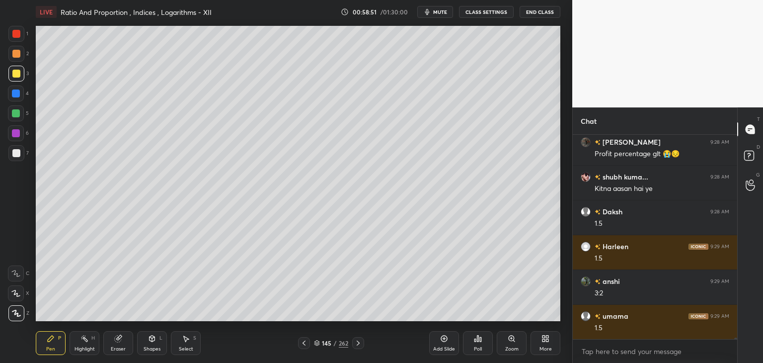
scroll to position [27243, 0]
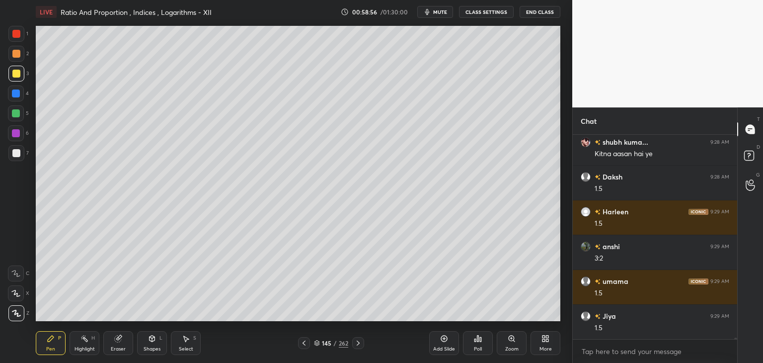
click at [358, 344] on icon at bounding box center [358, 343] width 8 height 8
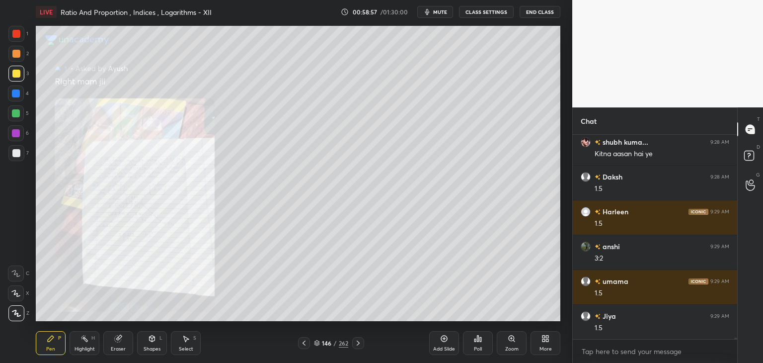
click at [356, 346] on div at bounding box center [358, 343] width 12 height 12
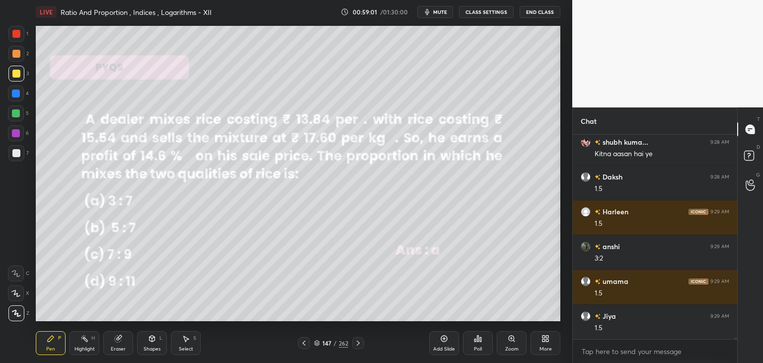
click at [358, 343] on icon at bounding box center [358, 343] width 8 height 8
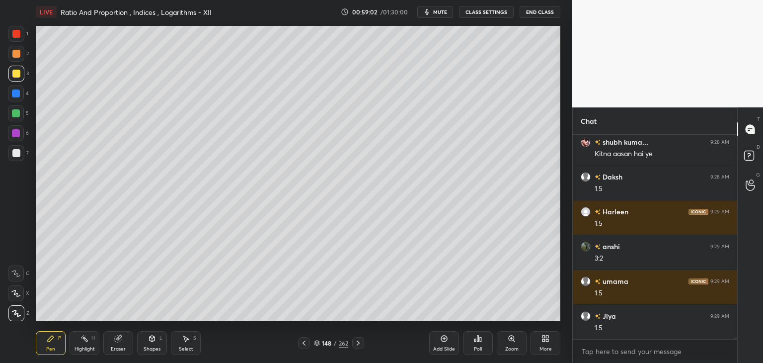
click at [358, 348] on div at bounding box center [358, 343] width 12 height 12
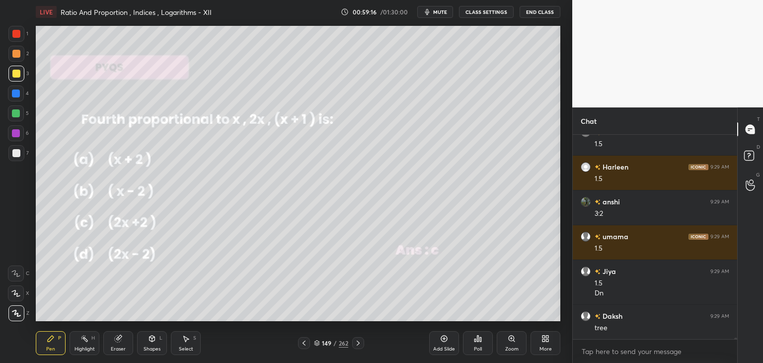
scroll to position [27311, 0]
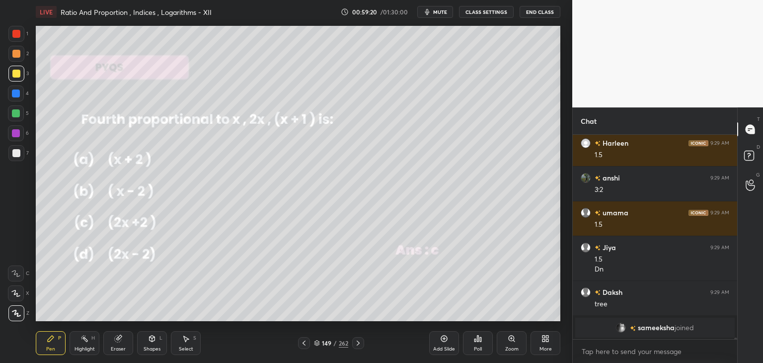
click at [121, 342] on div "Eraser" at bounding box center [118, 343] width 30 height 24
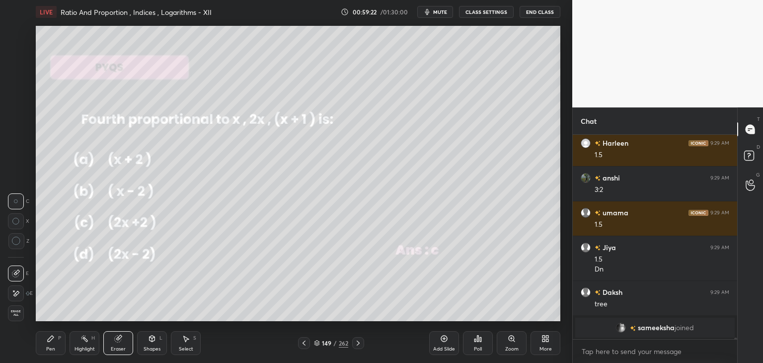
click at [48, 342] on div "Pen P" at bounding box center [51, 343] width 30 height 24
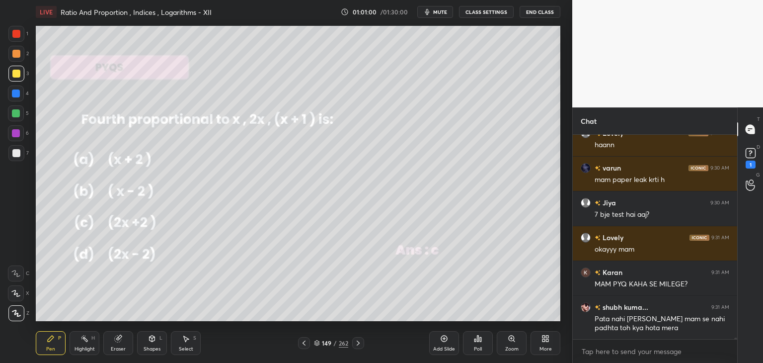
scroll to position [26521, 0]
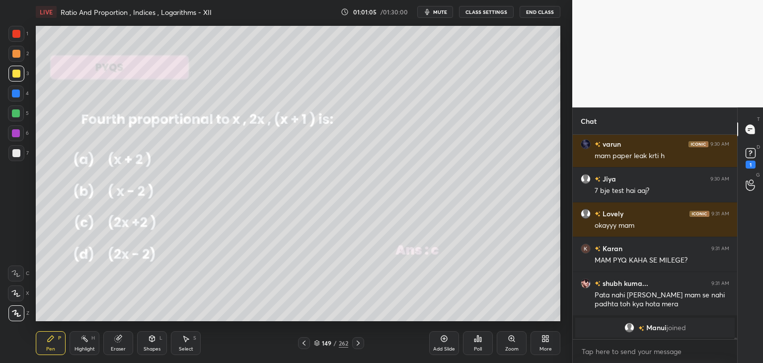
click at [360, 344] on icon at bounding box center [358, 343] width 8 height 8
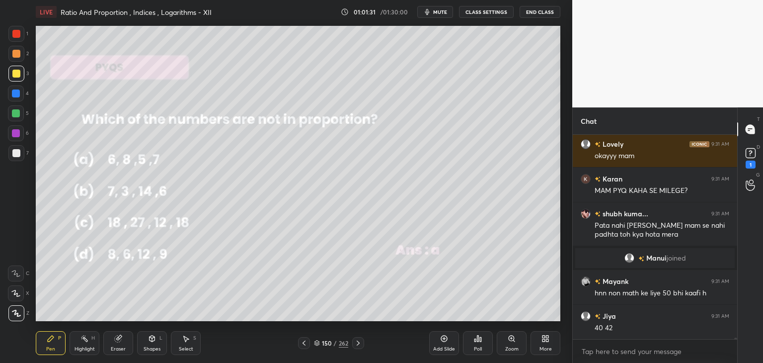
scroll to position [26546, 0]
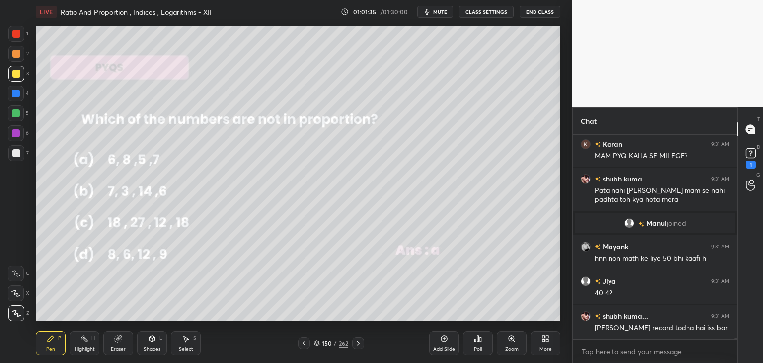
click at [357, 343] on icon at bounding box center [358, 343] width 8 height 8
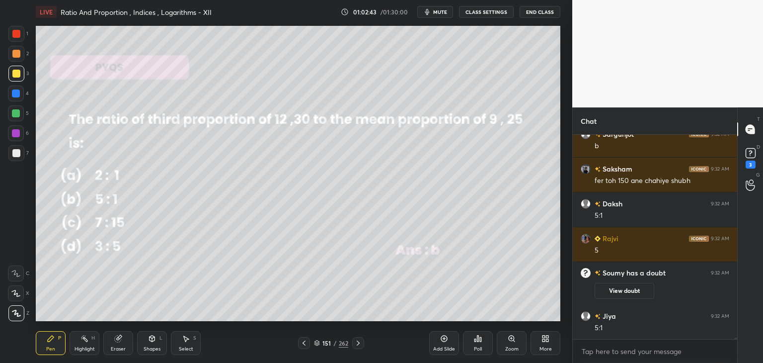
scroll to position [27056, 0]
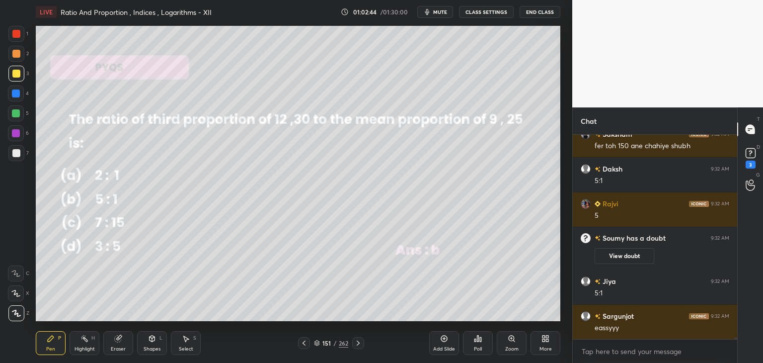
click at [364, 342] on div "151 / 262" at bounding box center [331, 343] width 197 height 12
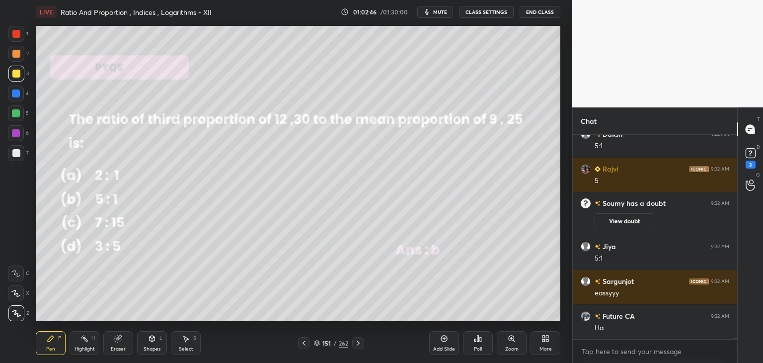
drag, startPoint x: 358, startPoint y: 345, endPoint x: 365, endPoint y: 349, distance: 8.3
click at [358, 345] on icon at bounding box center [358, 343] width 8 height 8
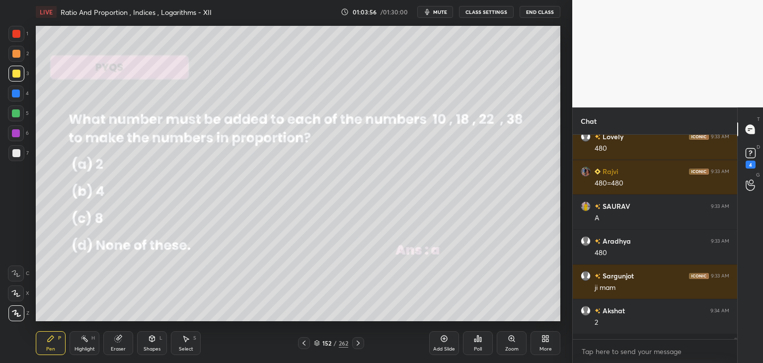
scroll to position [201, 162]
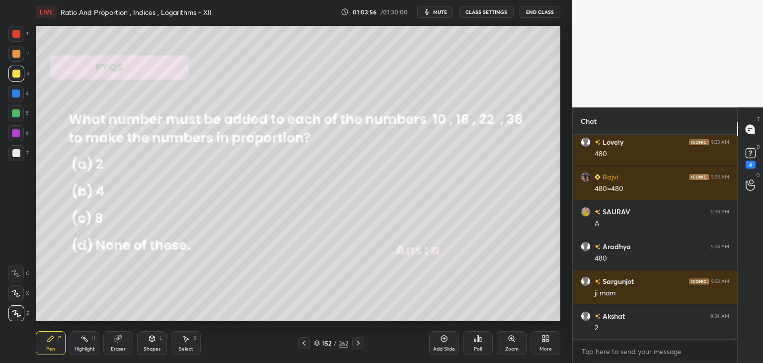
click at [353, 342] on div at bounding box center [358, 343] width 12 height 12
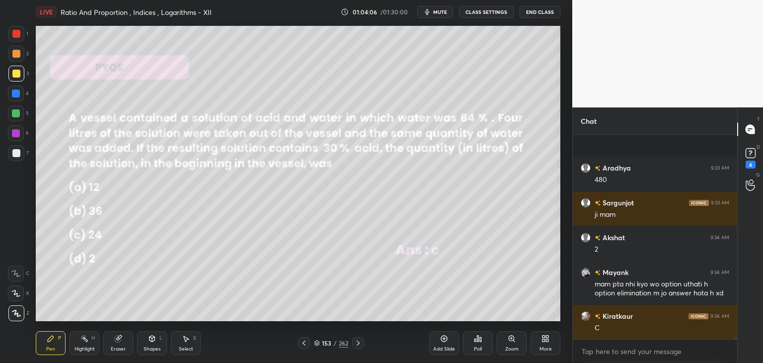
scroll to position [27740, 0]
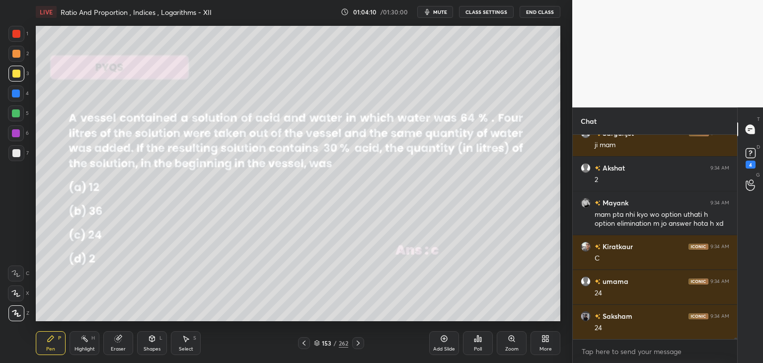
drag, startPoint x: 304, startPoint y: 342, endPoint x: 322, endPoint y: 332, distance: 21.1
click at [304, 343] on icon at bounding box center [304, 343] width 8 height 8
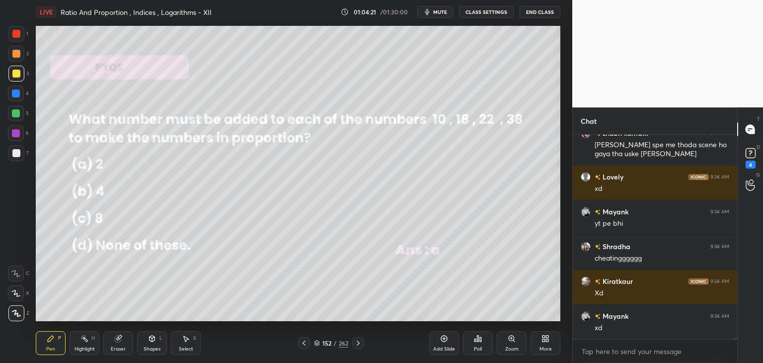
scroll to position [28131, 0]
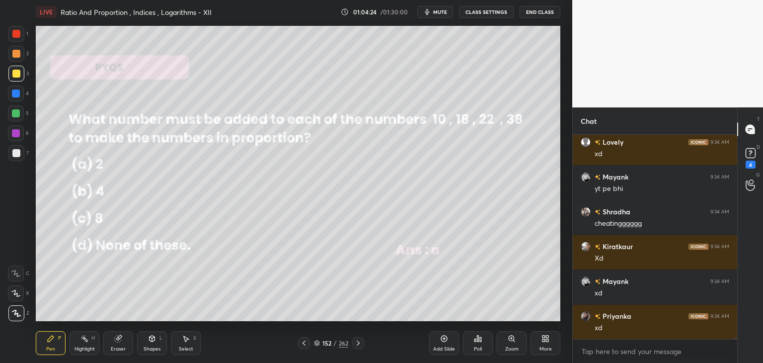
click at [181, 344] on div "Select S" at bounding box center [186, 343] width 30 height 24
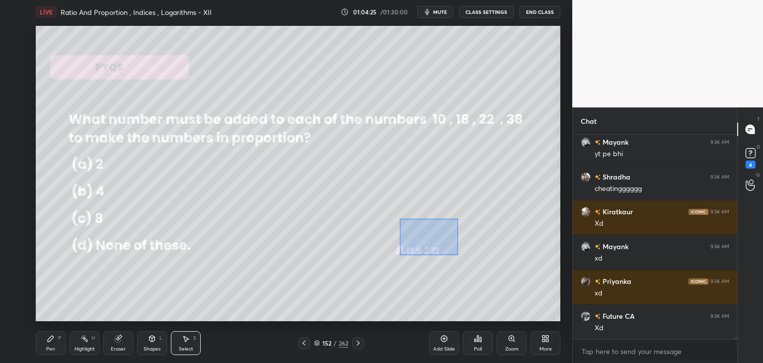
drag, startPoint x: 414, startPoint y: 226, endPoint x: 458, endPoint y: 256, distance: 54.0
click at [458, 254] on div "0 ° Undo Copy Duplicate Duplicate to new slide Delete" at bounding box center [298, 173] width 525 height 295
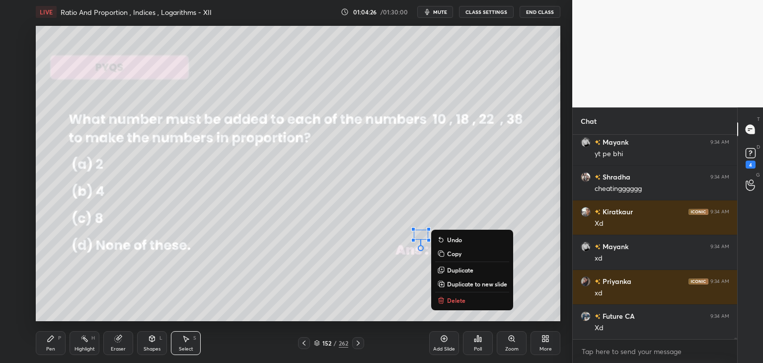
click at [451, 299] on p "Delete" at bounding box center [456, 300] width 18 height 8
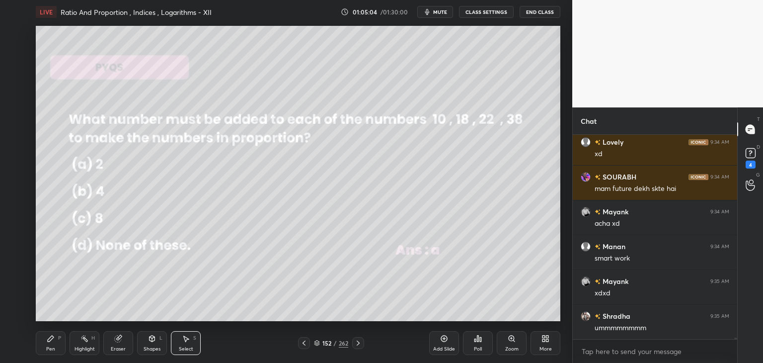
scroll to position [28653, 0]
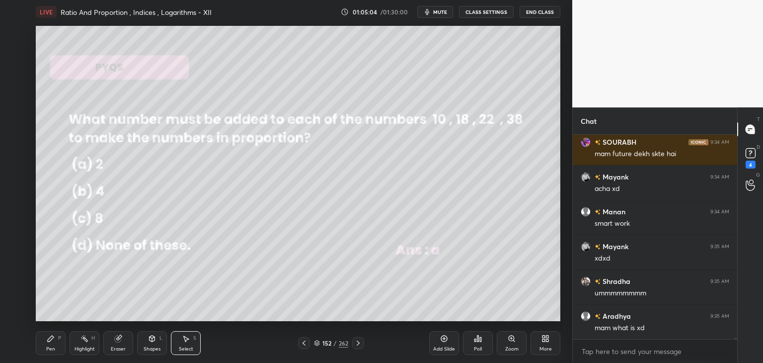
click at [359, 339] on icon at bounding box center [358, 343] width 8 height 8
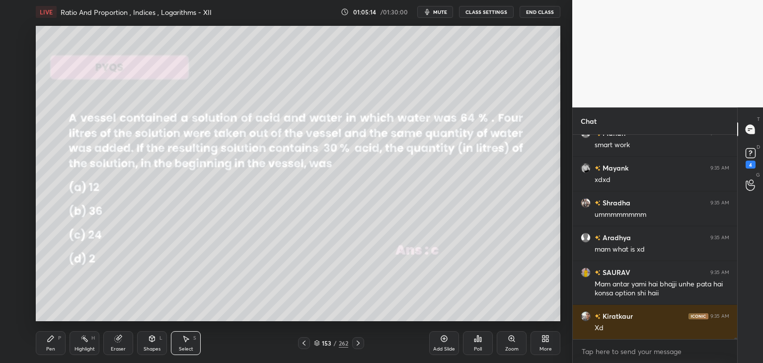
scroll to position [28767, 0]
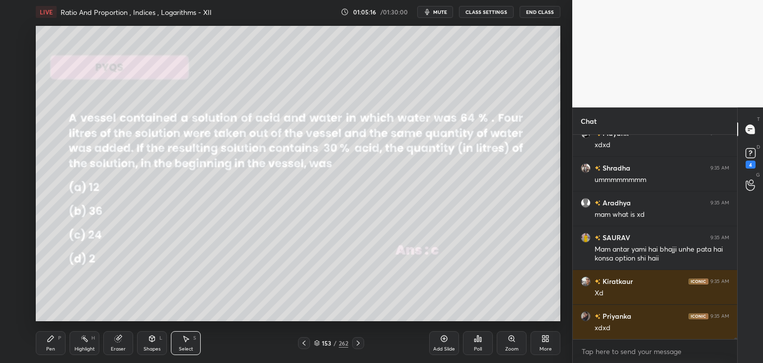
click at [57, 342] on div "Pen P" at bounding box center [51, 343] width 30 height 24
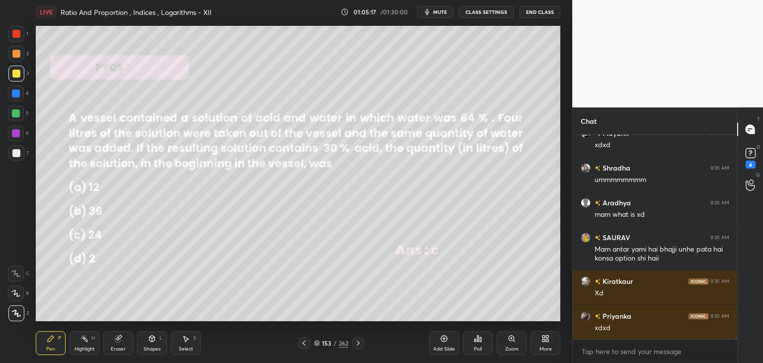
click at [19, 74] on div at bounding box center [16, 74] width 8 height 8
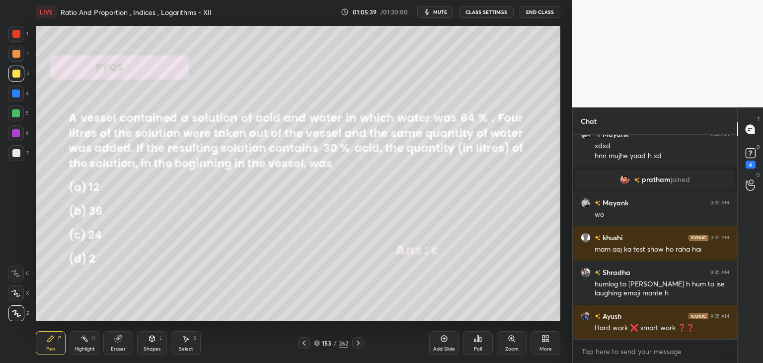
scroll to position [181, 162]
type textarea "x"
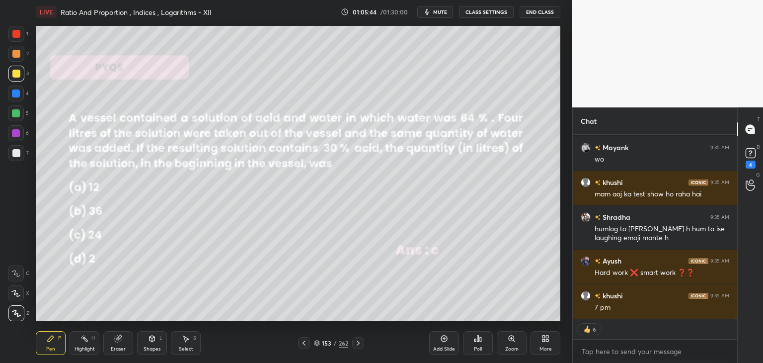
click at [489, 14] on button "CLASS SETTINGS" at bounding box center [486, 12] width 55 height 12
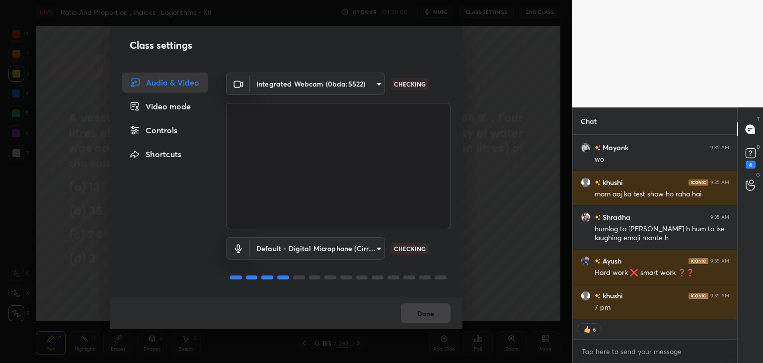
scroll to position [28673, 0]
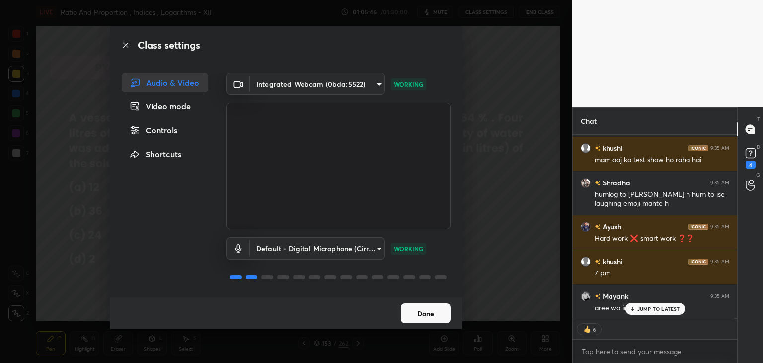
click at [178, 131] on div "Controls" at bounding box center [165, 130] width 86 height 20
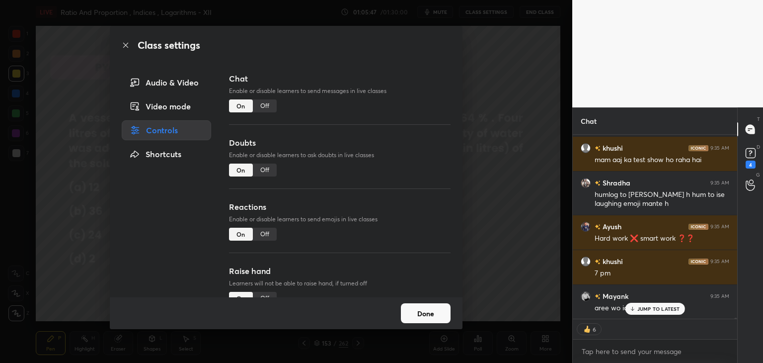
click at [266, 104] on div "Off" at bounding box center [265, 105] width 24 height 13
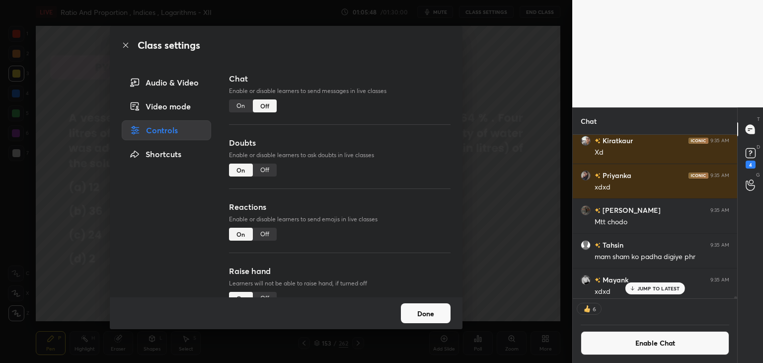
click at [423, 315] on button "Done" at bounding box center [426, 313] width 50 height 20
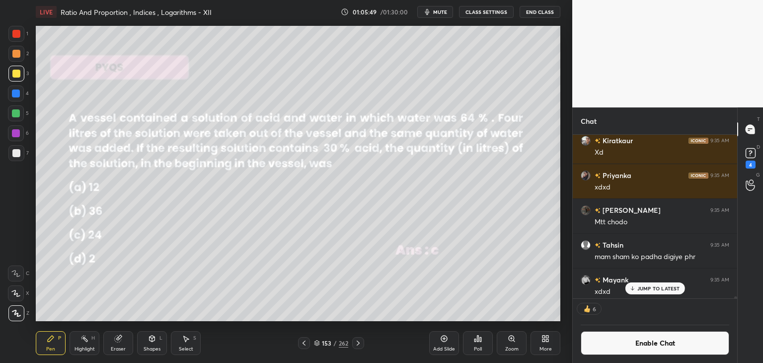
click at [663, 285] on div "JUMP TO LATEST" at bounding box center [655, 288] width 60 height 12
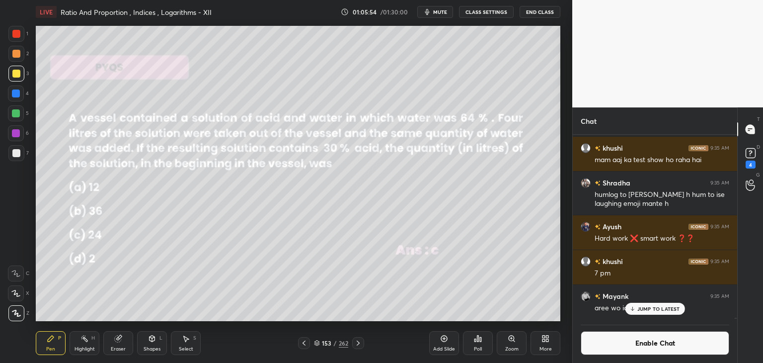
scroll to position [3, 3]
drag, startPoint x: 50, startPoint y: 344, endPoint x: 102, endPoint y: 345, distance: 52.7
click at [51, 344] on div "Pen P" at bounding box center [51, 343] width 30 height 24
click at [153, 350] on div "Shapes" at bounding box center [152, 348] width 17 height 5
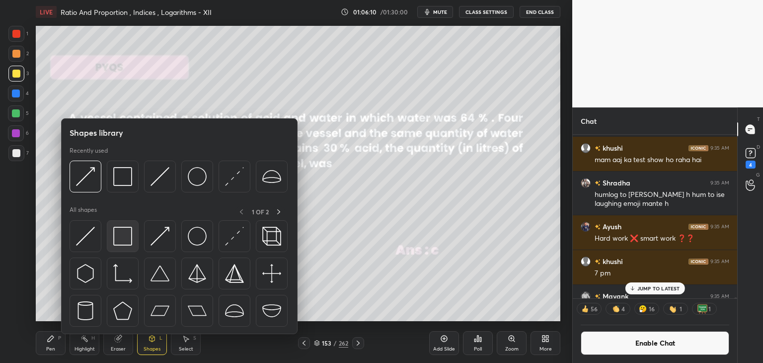
click at [122, 241] on img at bounding box center [122, 236] width 19 height 19
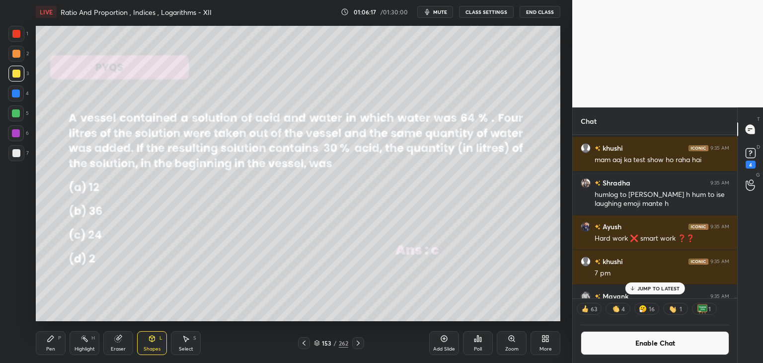
drag, startPoint x: 15, startPoint y: 148, endPoint x: 19, endPoint y: 162, distance: 14.0
click at [14, 148] on div at bounding box center [16, 153] width 16 height 16
click at [150, 345] on div "Shapes L" at bounding box center [152, 343] width 30 height 24
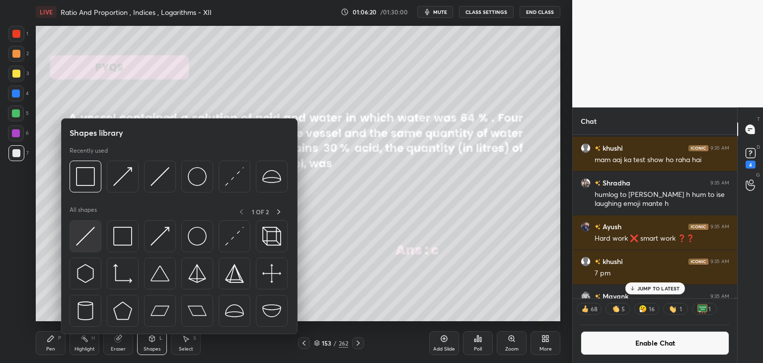
click at [85, 238] on img at bounding box center [85, 236] width 19 height 19
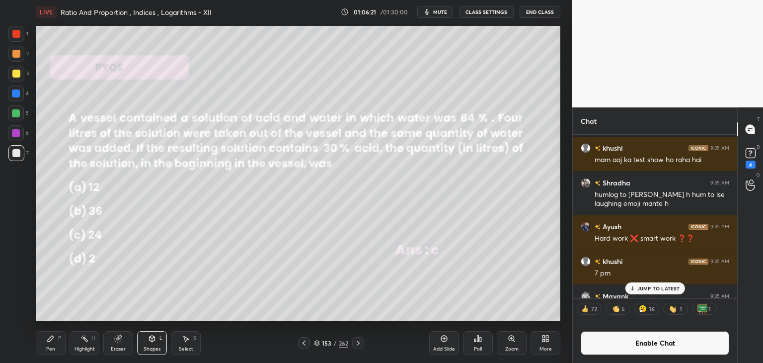
click at [15, 91] on div at bounding box center [16, 93] width 8 height 8
drag, startPoint x: 51, startPoint y: 348, endPoint x: 60, endPoint y: 322, distance: 28.1
click at [51, 347] on div "Pen" at bounding box center [50, 348] width 9 height 5
click at [16, 32] on div at bounding box center [16, 34] width 8 height 8
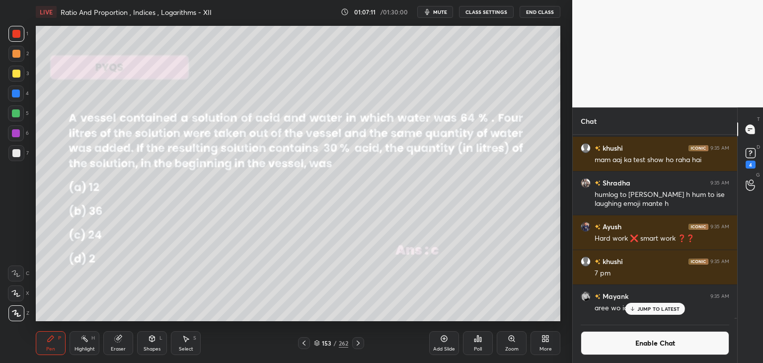
scroll to position [28653, 0]
click at [147, 350] on div "Shapes" at bounding box center [152, 348] width 17 height 5
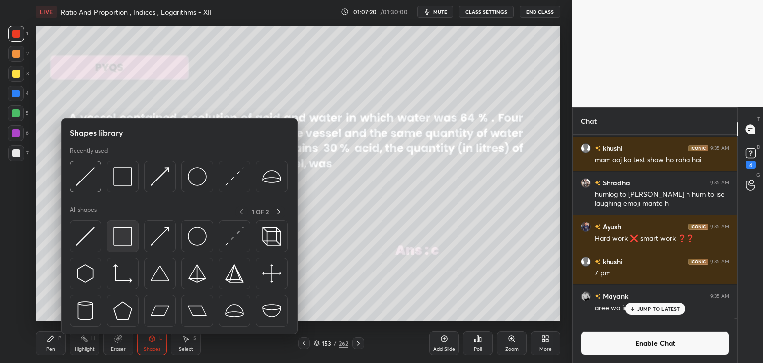
click at [114, 239] on img at bounding box center [122, 236] width 19 height 19
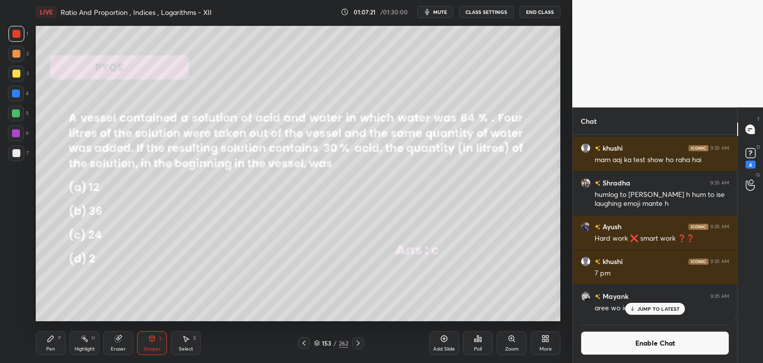
drag, startPoint x: 189, startPoint y: 342, endPoint x: 186, endPoint y: 332, distance: 10.2
click at [188, 342] on div "Select S" at bounding box center [186, 343] width 30 height 24
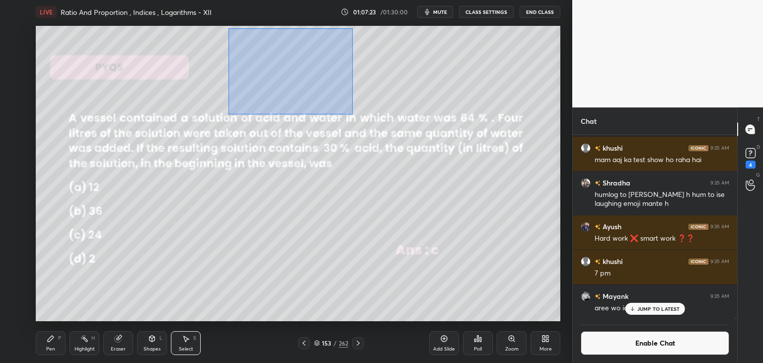
drag, startPoint x: 233, startPoint y: 39, endPoint x: 352, endPoint y: 114, distance: 141.3
click at [352, 114] on div "0 ° Undo Copy Duplicate Duplicate to new slide Delete" at bounding box center [298, 173] width 525 height 295
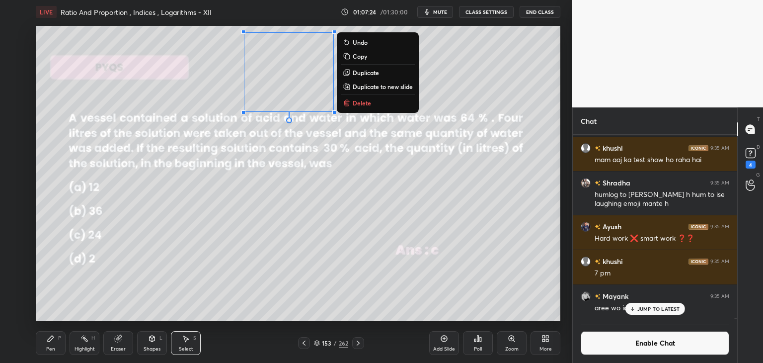
drag, startPoint x: 351, startPoint y: 56, endPoint x: 356, endPoint y: 78, distance: 22.3
click at [351, 56] on button "Copy" at bounding box center [378, 56] width 74 height 12
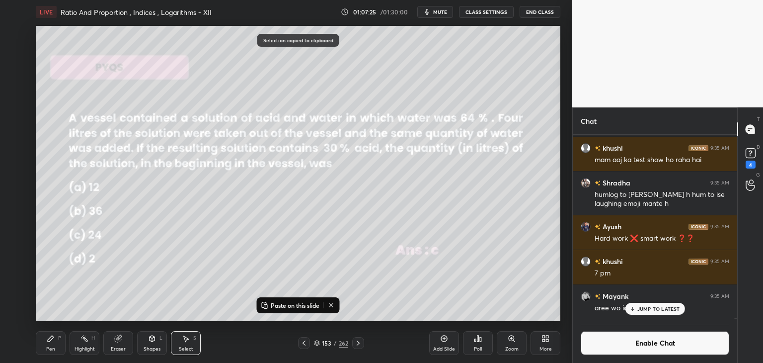
click at [285, 305] on p "Paste on this slide" at bounding box center [295, 305] width 49 height 8
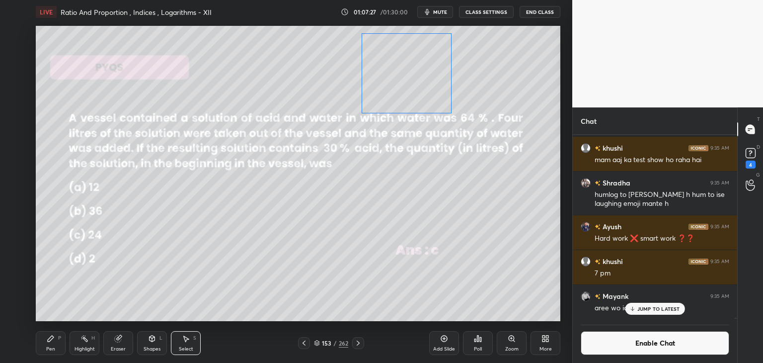
drag, startPoint x: 290, startPoint y: 86, endPoint x: 396, endPoint y: 75, distance: 106.4
click at [396, 75] on div "0 ° Undo Copy Paste here Duplicate Duplicate to new slide Delete" at bounding box center [298, 173] width 525 height 295
click at [203, 283] on div "0 ° Undo Copy Paste here Duplicate Duplicate to new slide Delete" at bounding box center [298, 173] width 525 height 295
click at [54, 351] on div "Pen" at bounding box center [50, 348] width 9 height 5
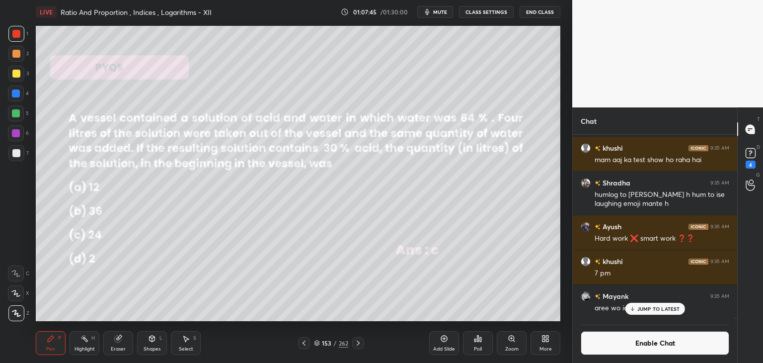
drag, startPoint x: 185, startPoint y: 344, endPoint x: 195, endPoint y: 322, distance: 24.0
click at [185, 343] on div "Select S" at bounding box center [186, 343] width 30 height 24
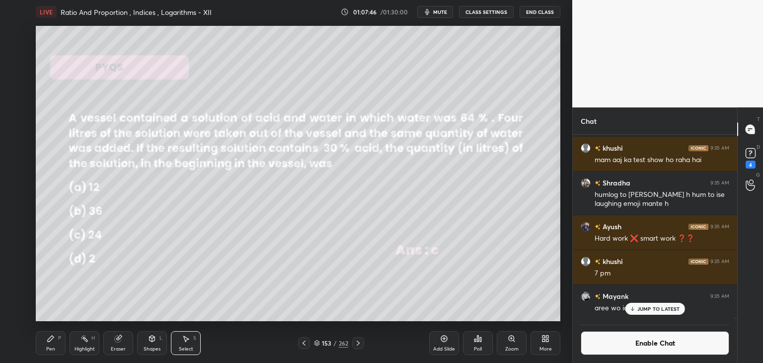
click at [49, 348] on div "Pen" at bounding box center [50, 348] width 9 height 5
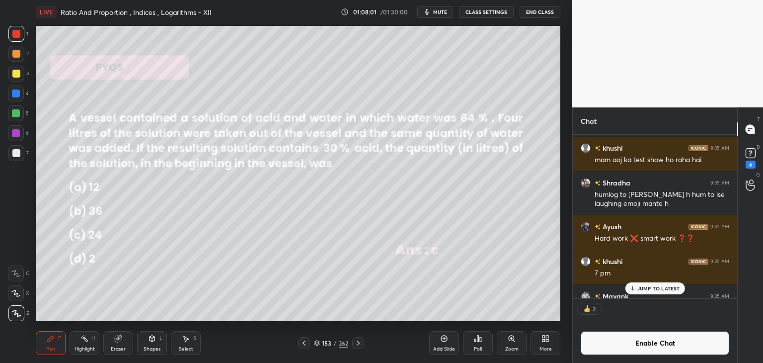
scroll to position [3, 3]
click at [187, 346] on div "Select" at bounding box center [186, 348] width 14 height 5
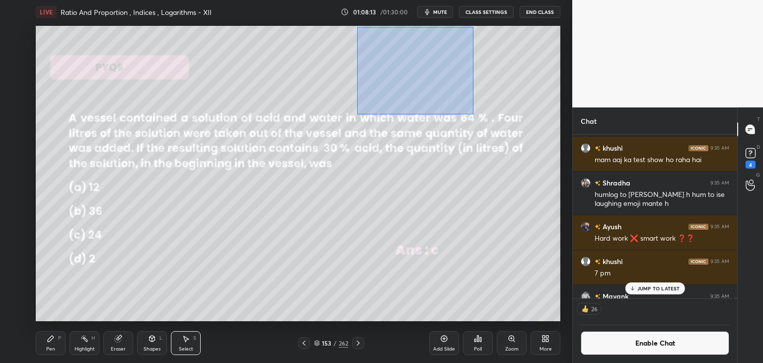
drag, startPoint x: 357, startPoint y: 26, endPoint x: 485, endPoint y: 112, distance: 153.6
click at [485, 113] on div "0 ° Undo Copy Paste here Duplicate Duplicate to new slide Delete" at bounding box center [298, 173] width 525 height 295
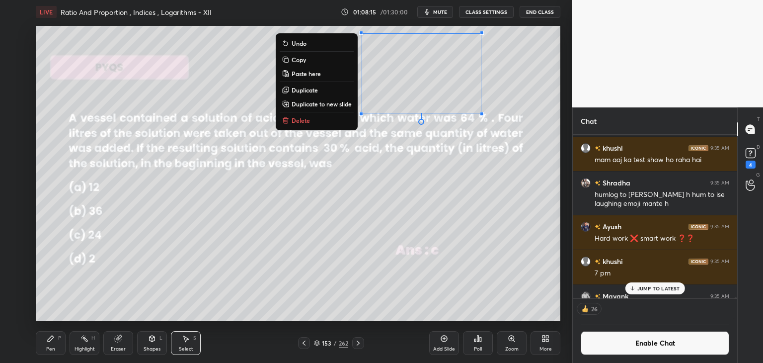
drag, startPoint x: 309, startPoint y: 61, endPoint x: 323, endPoint y: 78, distance: 21.2
click at [310, 61] on button "Copy" at bounding box center [317, 60] width 74 height 12
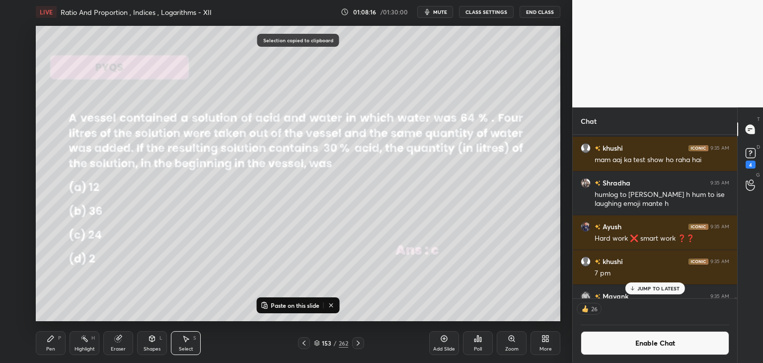
click at [293, 305] on p "Paste on this slide" at bounding box center [295, 305] width 49 height 8
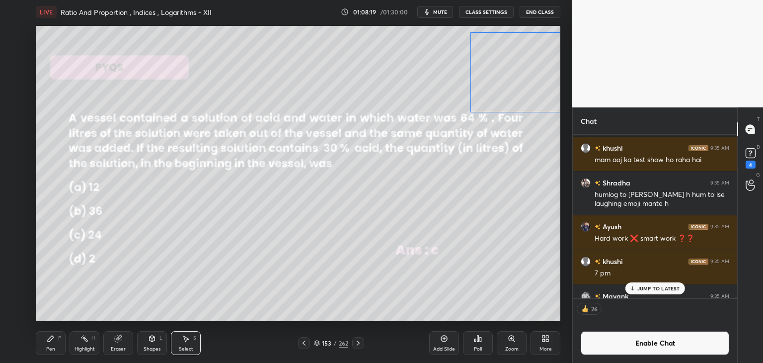
drag, startPoint x: 419, startPoint y: 92, endPoint x: 517, endPoint y: 80, distance: 98.2
click at [517, 80] on div "0 ° Undo Copy Paste here Duplicate Duplicate to new slide Delete" at bounding box center [298, 173] width 525 height 295
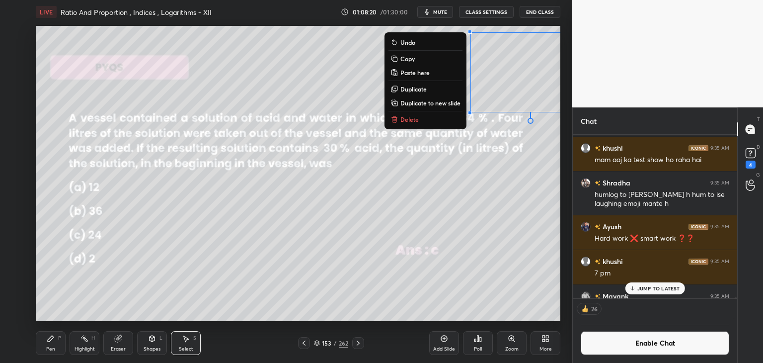
drag, startPoint x: 228, startPoint y: 24, endPoint x: 429, endPoint y: 101, distance: 216.0
click at [430, 102] on div "0 ° Undo Copy Paste here Duplicate Duplicate to new slide Delete Setting up you…" at bounding box center [298, 173] width 533 height 299
click at [326, 209] on div "0 ° Undo Copy Paste here Duplicate Duplicate to new slide Delete" at bounding box center [298, 173] width 525 height 295
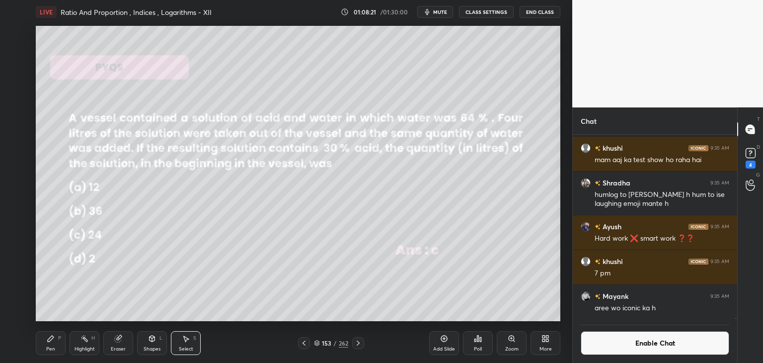
scroll to position [28653, 0]
click at [179, 347] on div "Select" at bounding box center [186, 348] width 14 height 5
drag, startPoint x: 250, startPoint y: 36, endPoint x: 432, endPoint y: 99, distance: 192.1
click at [434, 100] on div "0 ° Undo Copy Paste here Duplicate Duplicate to new slide Delete Setting up you…" at bounding box center [298, 173] width 533 height 299
drag, startPoint x: 185, startPoint y: 346, endPoint x: 185, endPoint y: 336, distance: 9.4
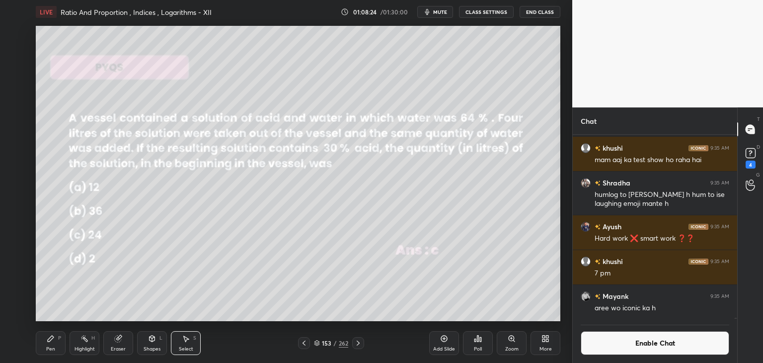
click at [185, 346] on div "Select" at bounding box center [186, 348] width 14 height 5
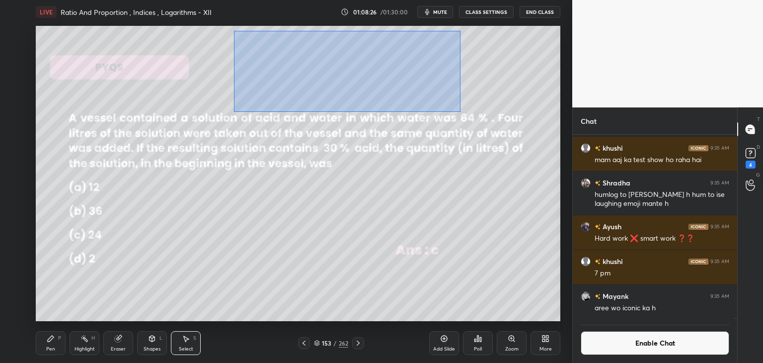
drag, startPoint x: 234, startPoint y: 31, endPoint x: 430, endPoint y: 94, distance: 206.4
click at [461, 111] on div "0 ° Undo Copy Paste here Duplicate Duplicate to new slide Delete" at bounding box center [298, 173] width 525 height 295
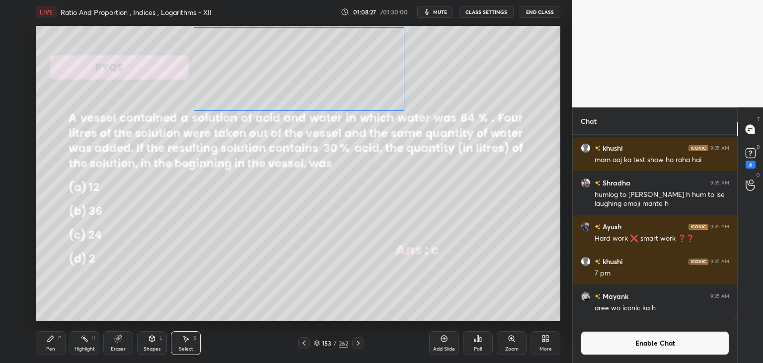
drag, startPoint x: 352, startPoint y: 80, endPoint x: 330, endPoint y: 79, distance: 21.9
click at [316, 78] on div "0 ° Undo Copy Paste here Duplicate Duplicate to new slide Delete" at bounding box center [298, 173] width 525 height 295
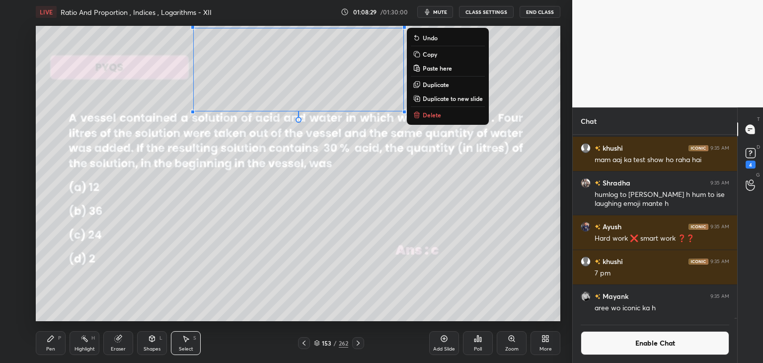
drag, startPoint x: 238, startPoint y: 229, endPoint x: 249, endPoint y: 226, distance: 11.3
click at [236, 228] on div "0 ° Undo Copy Paste here Duplicate Duplicate to new slide Delete" at bounding box center [298, 173] width 525 height 295
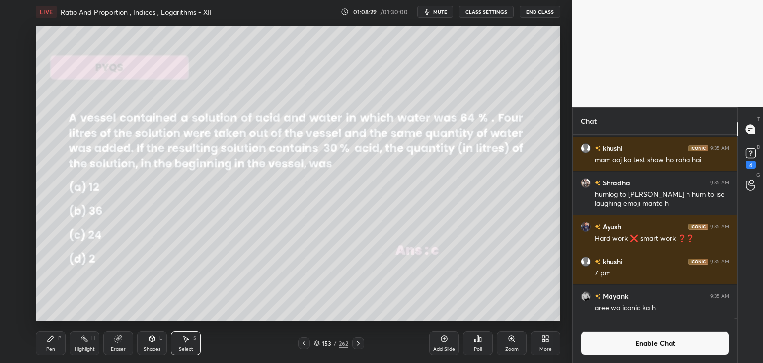
click at [190, 347] on div "Select" at bounding box center [186, 348] width 14 height 5
drag, startPoint x: 466, startPoint y: 34, endPoint x: 539, endPoint y: 105, distance: 101.6
click at [546, 107] on div "0 ° Undo Copy Paste here Duplicate Duplicate to new slide Delete Setting up you…" at bounding box center [298, 173] width 533 height 299
click at [184, 343] on div "Select S" at bounding box center [186, 343] width 30 height 24
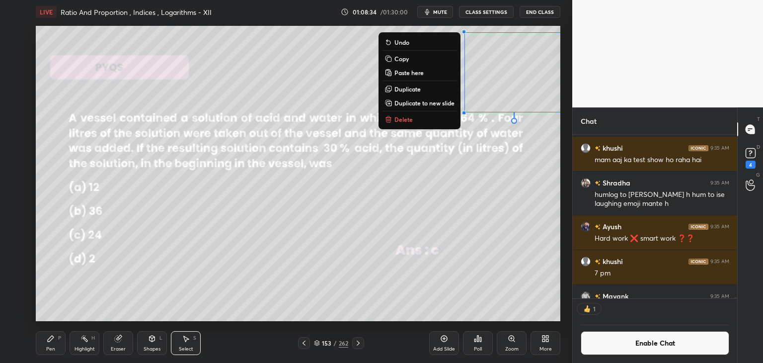
drag, startPoint x: 470, startPoint y: 54, endPoint x: 566, endPoint y: 103, distance: 107.8
click at [569, 110] on div "1 2 3 4 5 6 7 C X Z C X Z E E Erase all H H LIVE Ratio And Proportion , Indices…" at bounding box center [286, 181] width 573 height 363
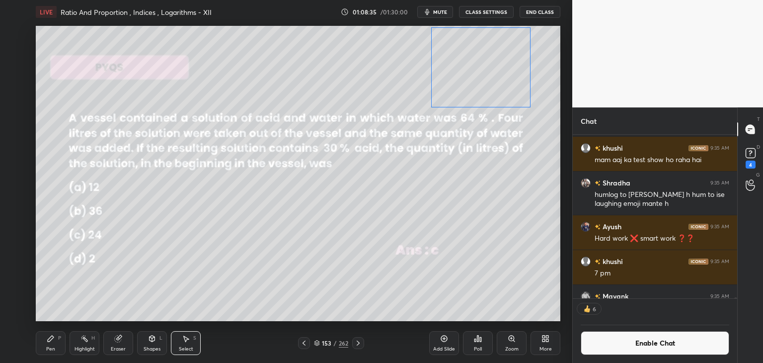
drag, startPoint x: 515, startPoint y: 77, endPoint x: 481, endPoint y: 72, distance: 34.1
click at [481, 72] on div "0 ° Undo Copy Paste here Duplicate Duplicate to new slide Delete" at bounding box center [298, 173] width 525 height 295
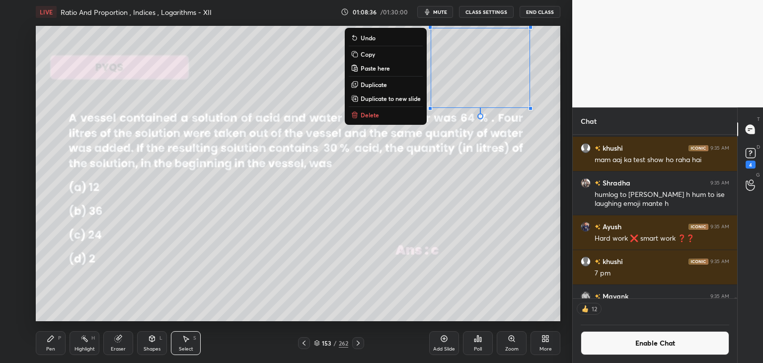
click at [391, 225] on div "0 ° Undo Copy Paste here Duplicate Duplicate to new slide Delete" at bounding box center [298, 173] width 525 height 295
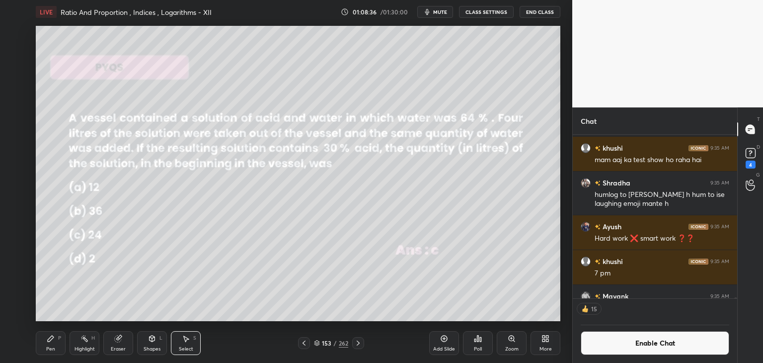
drag, startPoint x: 117, startPoint y: 346, endPoint x: 131, endPoint y: 326, distance: 25.0
click at [116, 346] on div "Eraser" at bounding box center [118, 348] width 15 height 5
click at [50, 349] on div "Pen" at bounding box center [50, 348] width 9 height 5
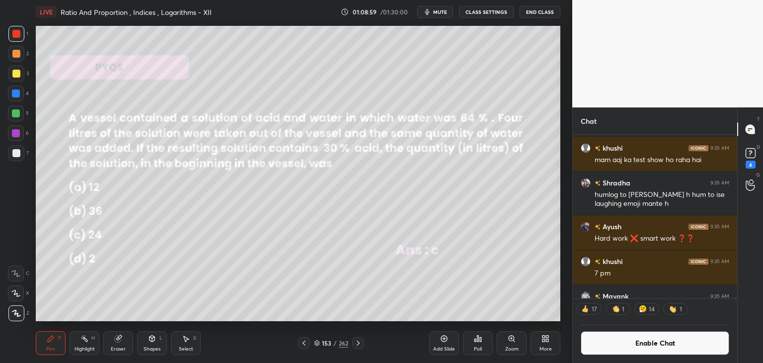
scroll to position [28653, 0]
click at [666, 309] on p "JUMP TO LATEST" at bounding box center [659, 309] width 43 height 6
click at [280, 24] on div "Setting up your live class Poll for secs No correct answer Start poll" at bounding box center [298, 173] width 533 height 299
click at [282, 27] on div "LIVE Ratio And Proportion , Indices , Logarithms - XII 01:09:30 / 01:30:00 mute…" at bounding box center [298, 181] width 533 height 363
click at [271, 28] on div "Setting up your live class Poll for secs No correct answer Start poll" at bounding box center [298, 173] width 533 height 299
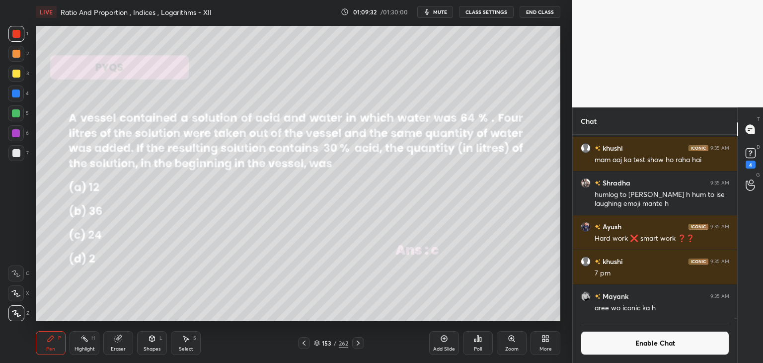
click at [616, 350] on button "Enable Chat" at bounding box center [655, 343] width 149 height 24
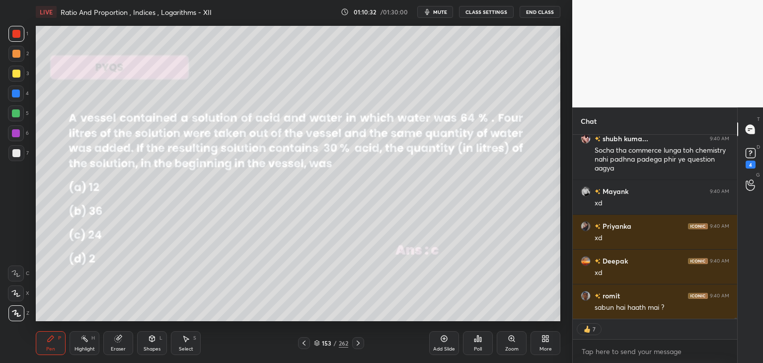
scroll to position [29207, 0]
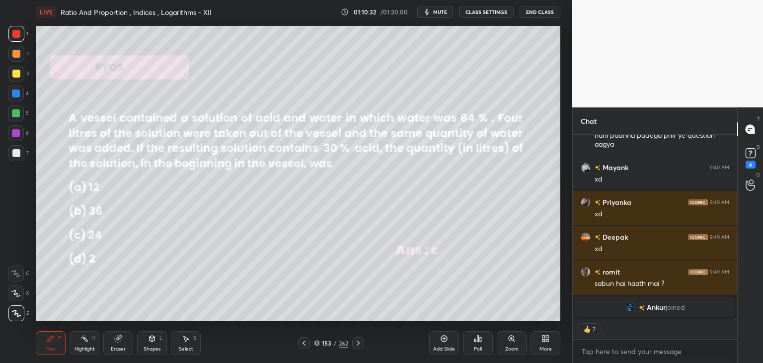
type textarea "x"
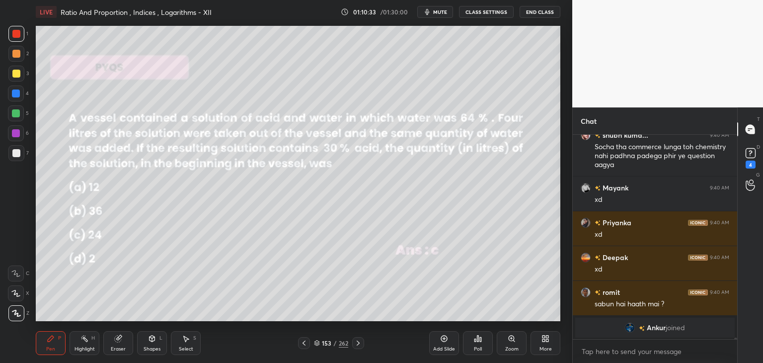
scroll to position [3, 3]
click at [17, 156] on div at bounding box center [16, 153] width 8 height 8
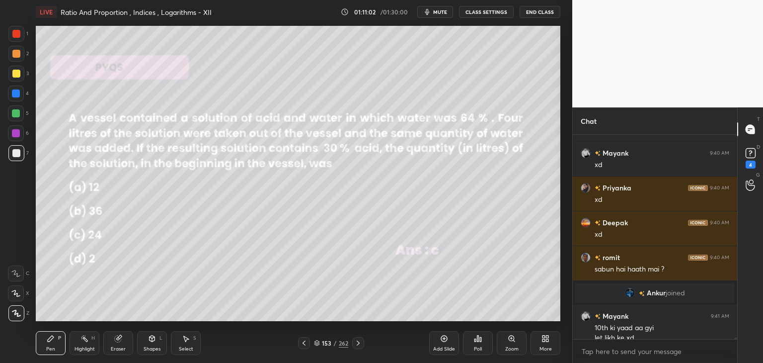
scroll to position [29006, 0]
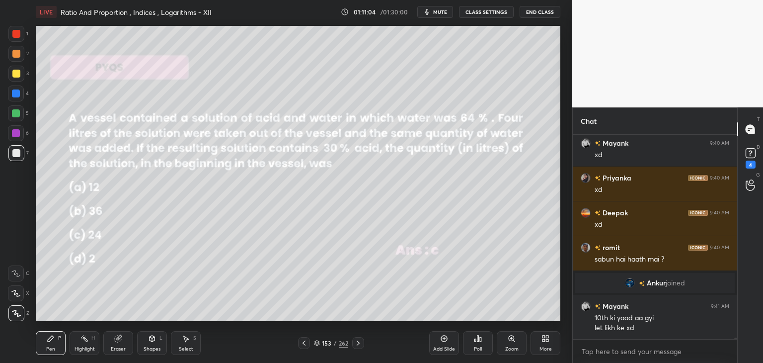
click at [475, 11] on button "CLASS SETTINGS" at bounding box center [486, 12] width 55 height 12
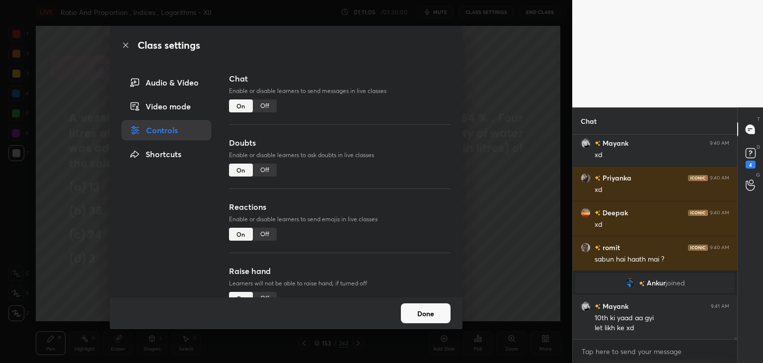
drag, startPoint x: 264, startPoint y: 105, endPoint x: 277, endPoint y: 132, distance: 30.2
click at [264, 104] on div "Off" at bounding box center [265, 105] width 24 height 13
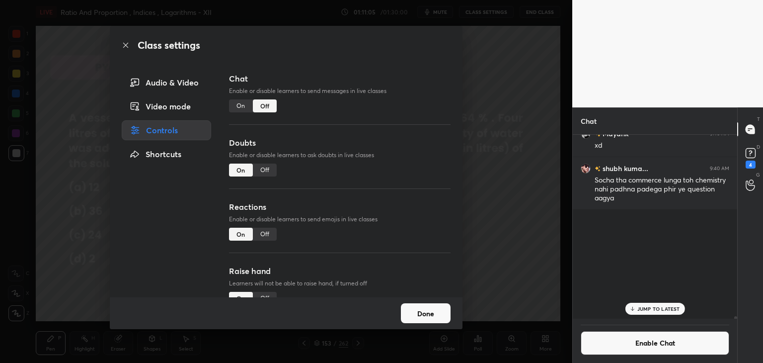
scroll to position [3, 3]
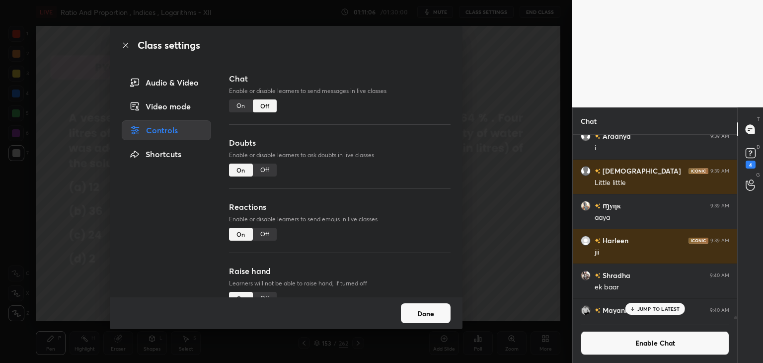
click at [419, 312] on button "Done" at bounding box center [426, 313] width 50 height 20
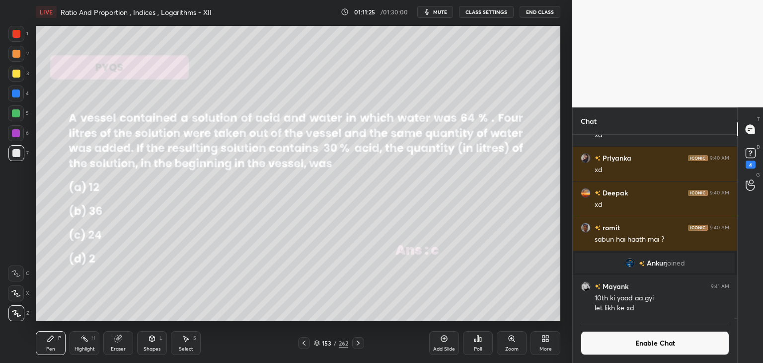
scroll to position [181, 162]
click at [664, 311] on p "JUMP TO LATEST" at bounding box center [659, 309] width 43 height 6
click at [661, 350] on button "Enable Chat" at bounding box center [655, 343] width 149 height 24
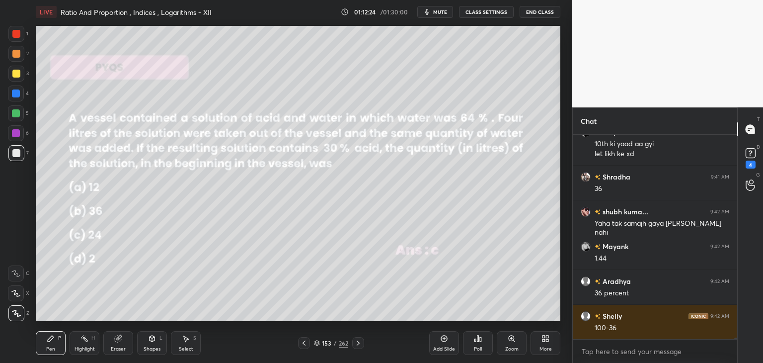
scroll to position [29274, 0]
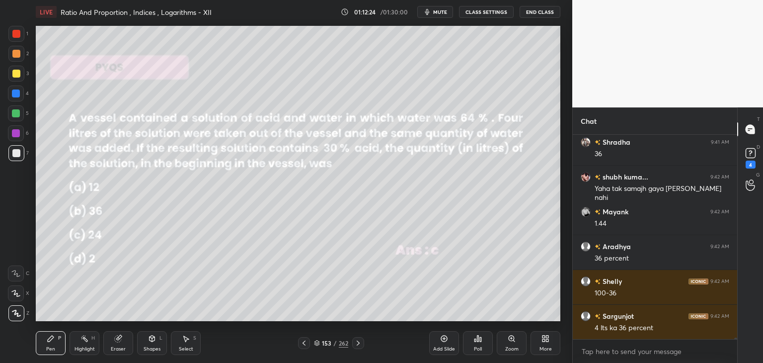
click at [446, 346] on div "Add Slide" at bounding box center [444, 348] width 22 height 5
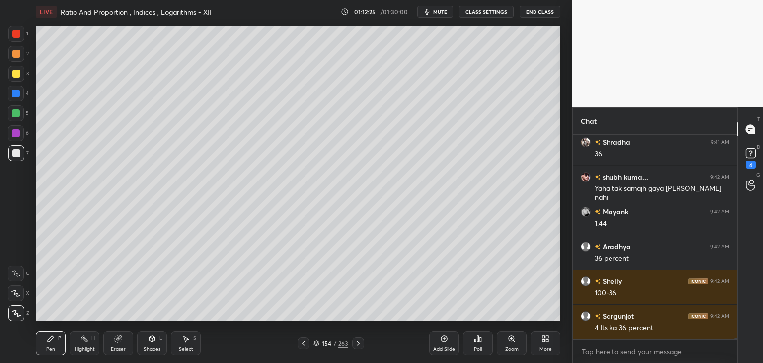
click at [152, 343] on div "Shapes L" at bounding box center [152, 343] width 30 height 24
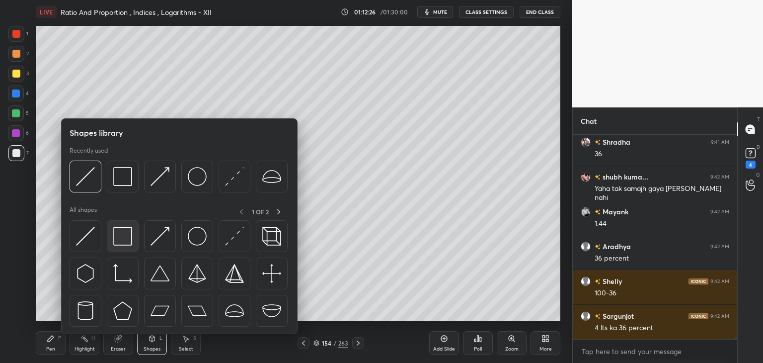
click at [122, 240] on img at bounding box center [122, 236] width 19 height 19
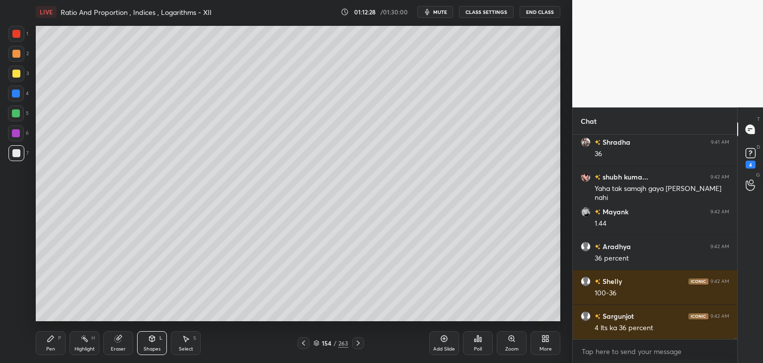
click at [52, 341] on icon at bounding box center [51, 338] width 8 height 8
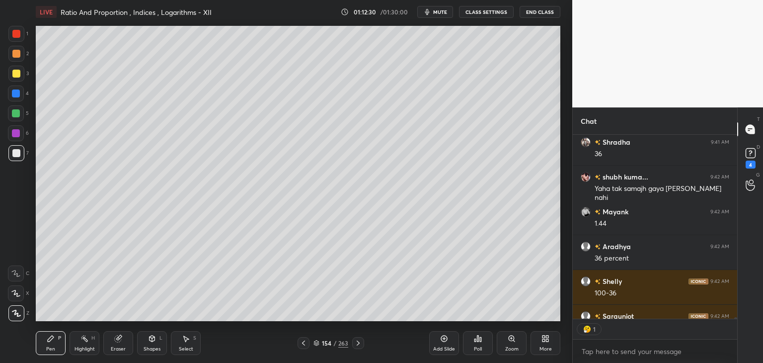
scroll to position [3, 3]
drag, startPoint x: 155, startPoint y: 342, endPoint x: 149, endPoint y: 335, distance: 9.2
click at [153, 340] on icon at bounding box center [152, 338] width 8 height 8
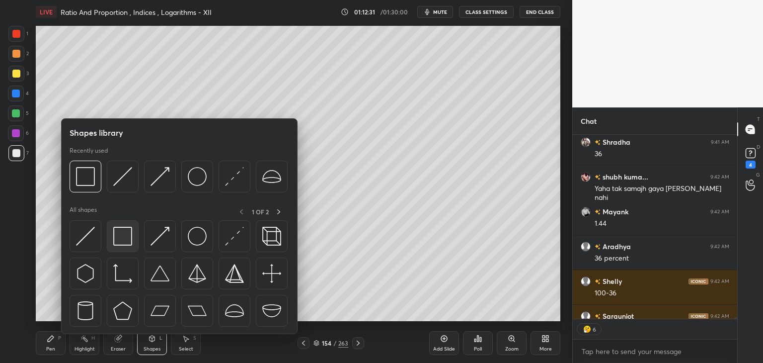
click at [122, 238] on img at bounding box center [122, 236] width 19 height 19
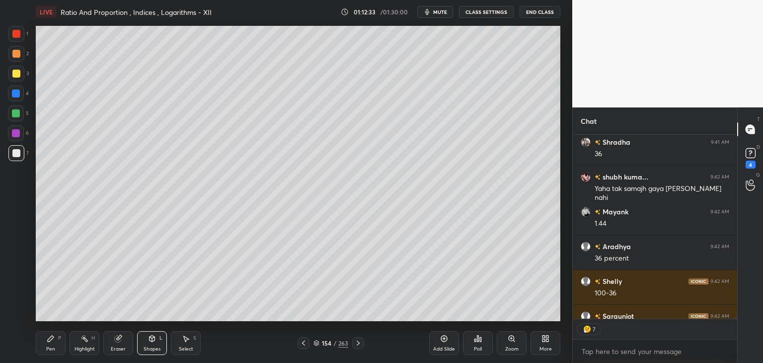
click at [51, 346] on div "Pen" at bounding box center [50, 348] width 9 height 5
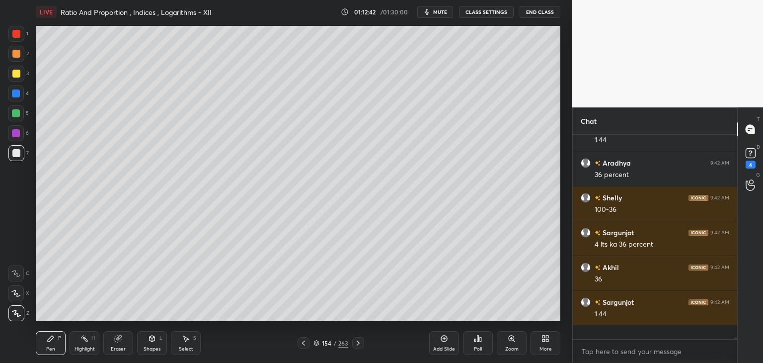
scroll to position [201, 162]
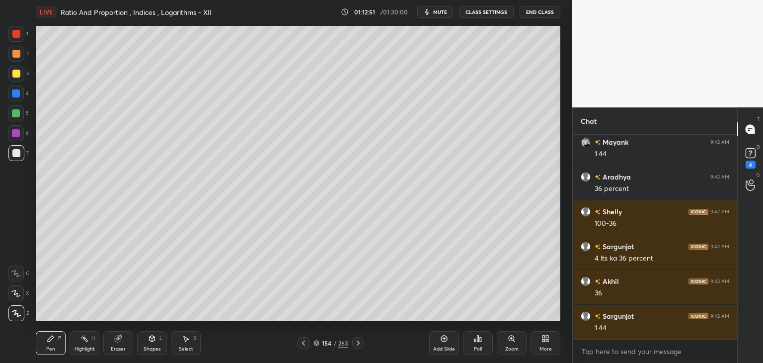
click at [304, 343] on icon at bounding box center [304, 343] width 8 height 8
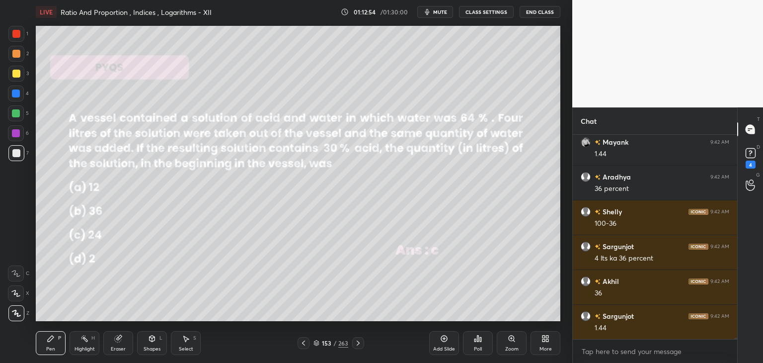
scroll to position [29378, 0]
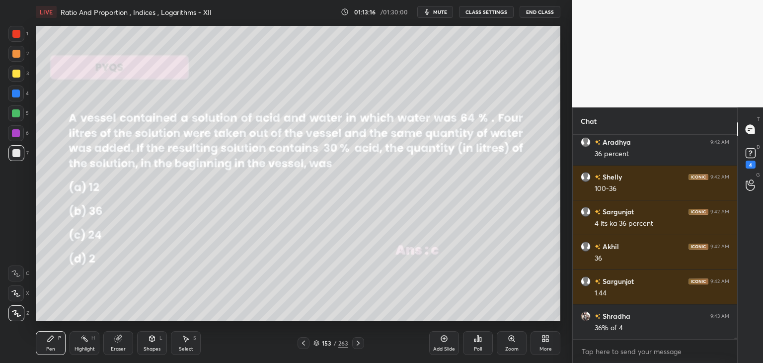
click at [183, 346] on div "Select" at bounding box center [186, 348] width 14 height 5
click at [52, 349] on div "Pen" at bounding box center [50, 348] width 9 height 5
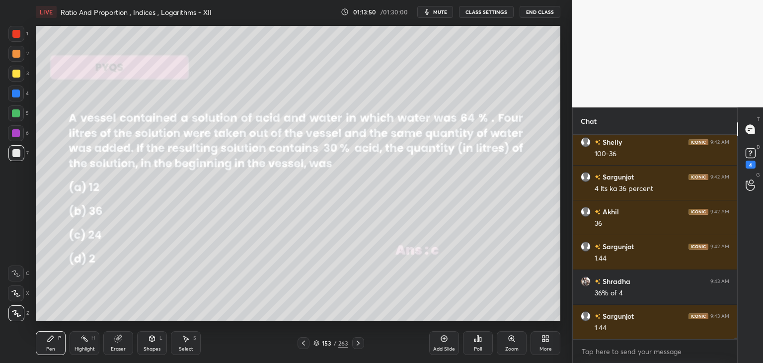
scroll to position [29448, 0]
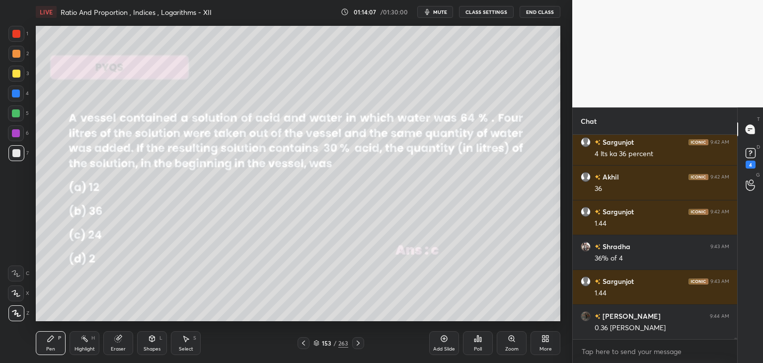
click at [443, 342] on div "Add Slide" at bounding box center [444, 343] width 30 height 24
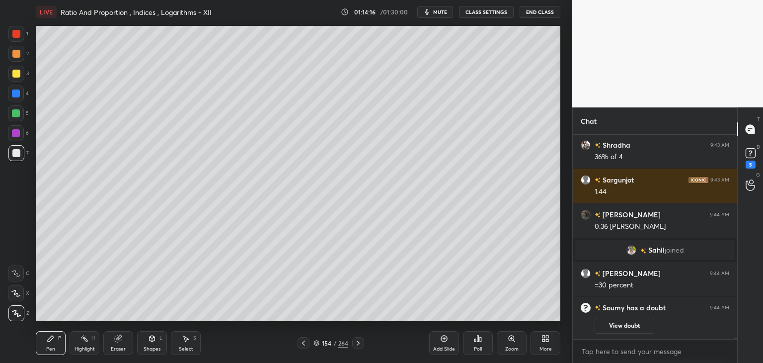
scroll to position [29378, 0]
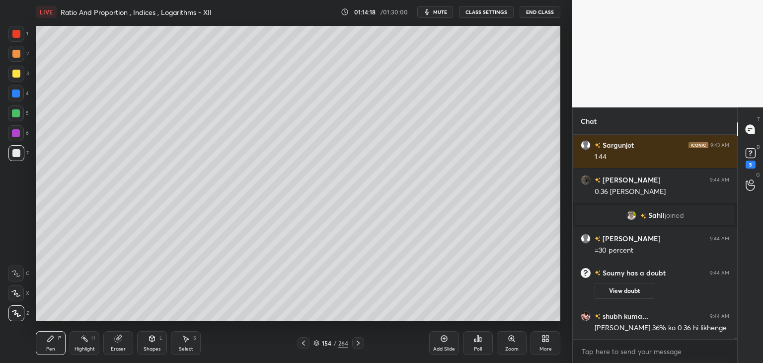
drag, startPoint x: 305, startPoint y: 345, endPoint x: 298, endPoint y: 337, distance: 10.2
click at [304, 345] on icon at bounding box center [303, 342] width 3 height 5
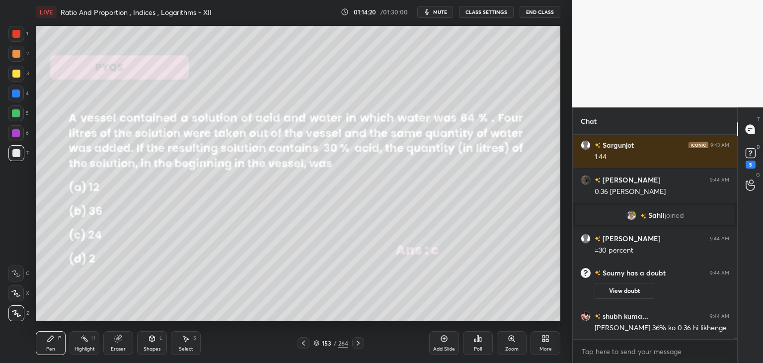
drag, startPoint x: 356, startPoint y: 346, endPoint x: 360, endPoint y: 325, distance: 21.2
click at [356, 346] on icon at bounding box center [358, 343] width 8 height 8
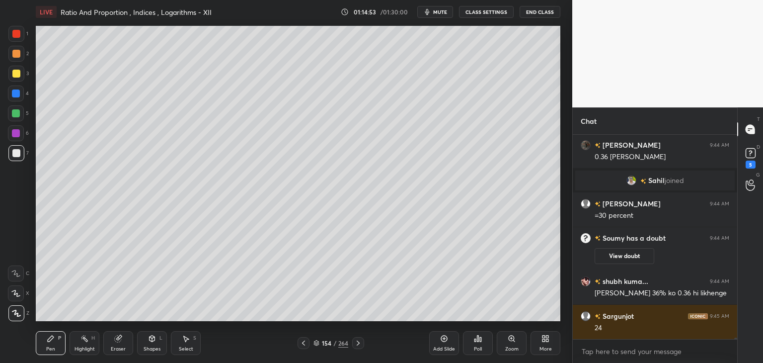
scroll to position [29448, 0]
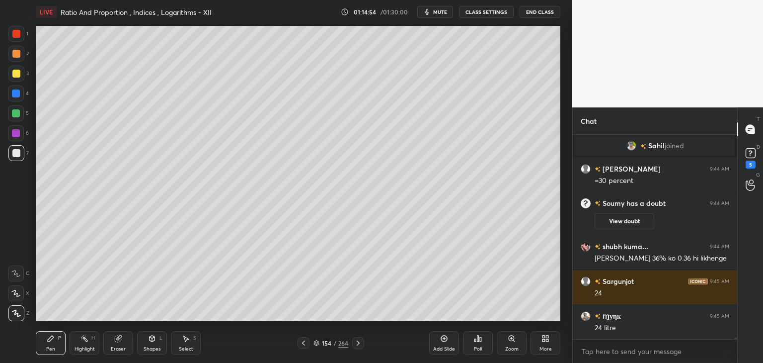
click at [298, 346] on div at bounding box center [304, 343] width 12 height 12
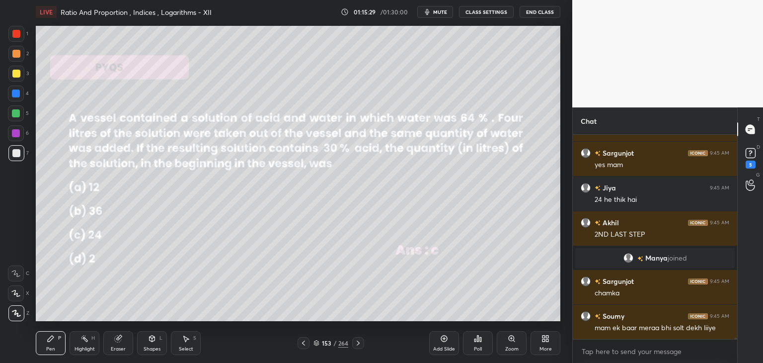
scroll to position [29626, 0]
click at [532, 42] on div "LIVE Ratio And Proportion , Indices , Logarithms - XII 01:15:32 / 01:30:00 mute…" at bounding box center [298, 181] width 533 height 363
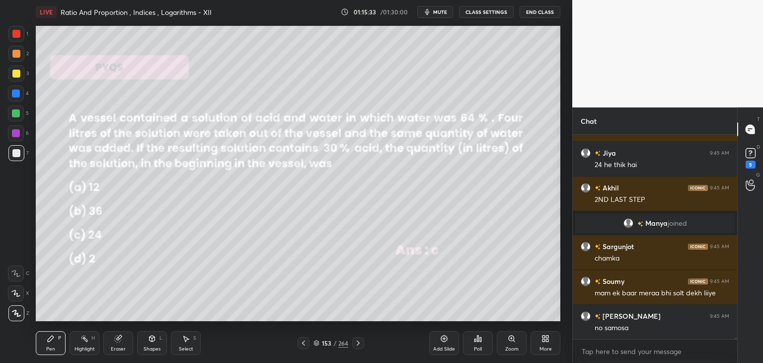
click at [534, 44] on div "Setting up your live class Poll for secs No correct answer Start poll" at bounding box center [298, 173] width 533 height 299
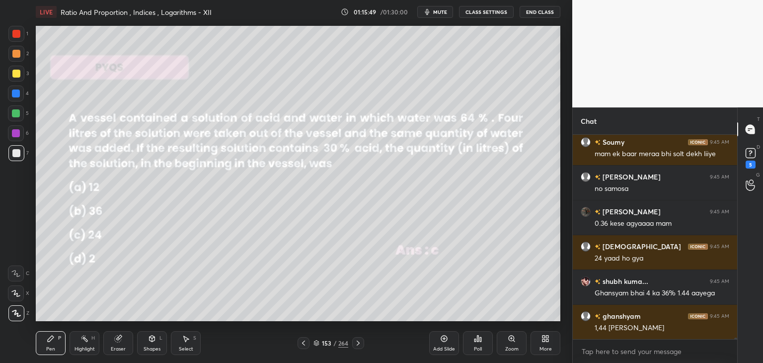
scroll to position [29835, 0]
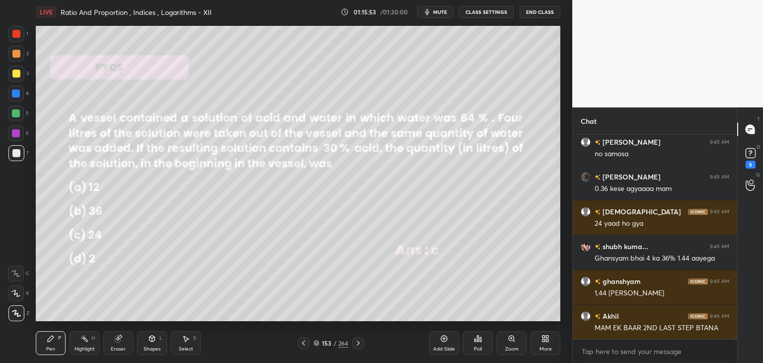
click at [359, 344] on icon at bounding box center [358, 343] width 8 height 8
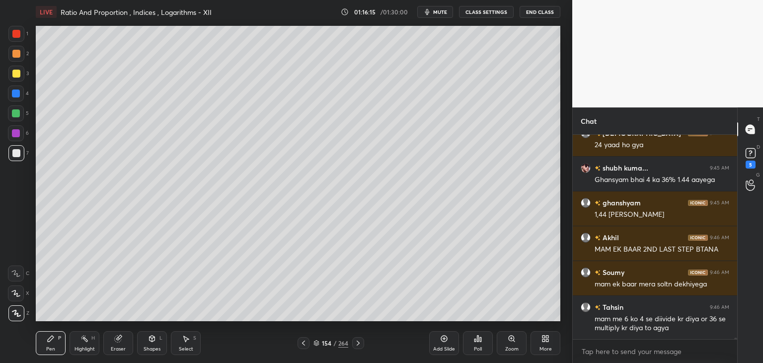
scroll to position [29949, 0]
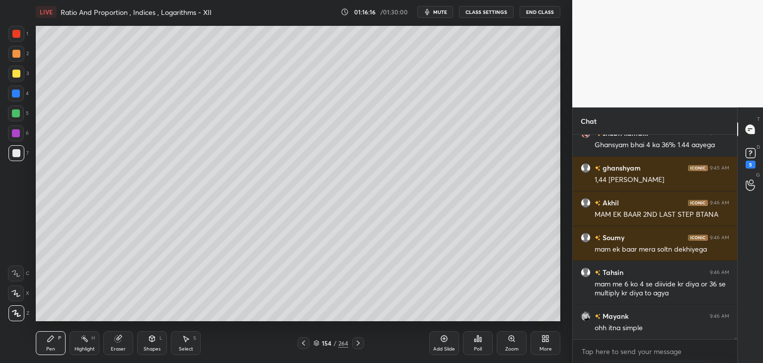
click at [303, 342] on icon at bounding box center [304, 343] width 8 height 8
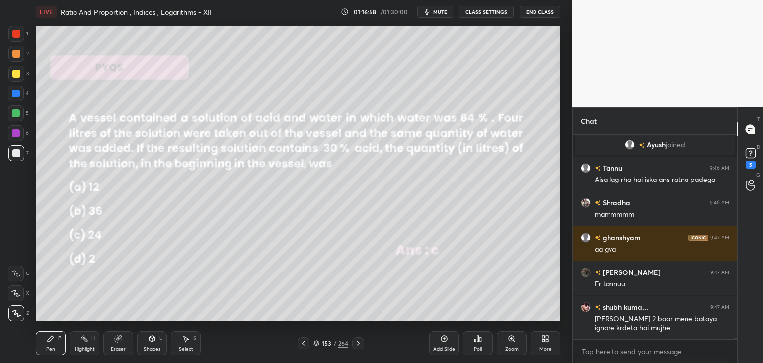
scroll to position [30122, 0]
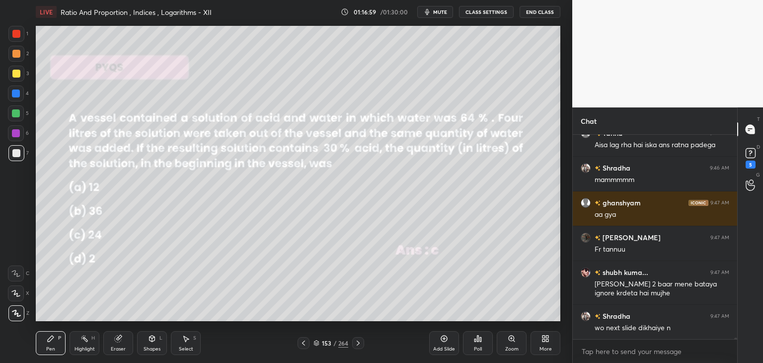
click at [360, 343] on icon at bounding box center [358, 343] width 8 height 8
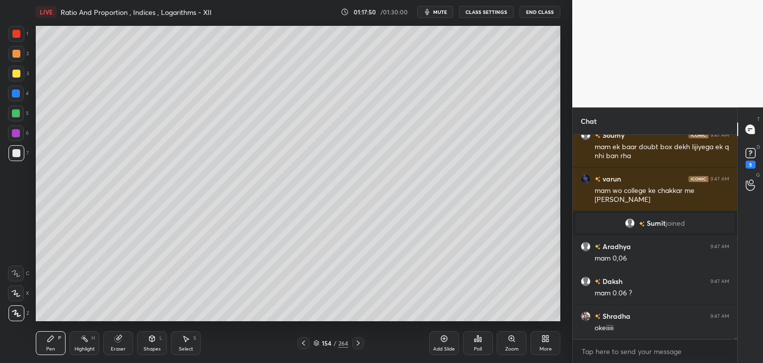
scroll to position [30660, 0]
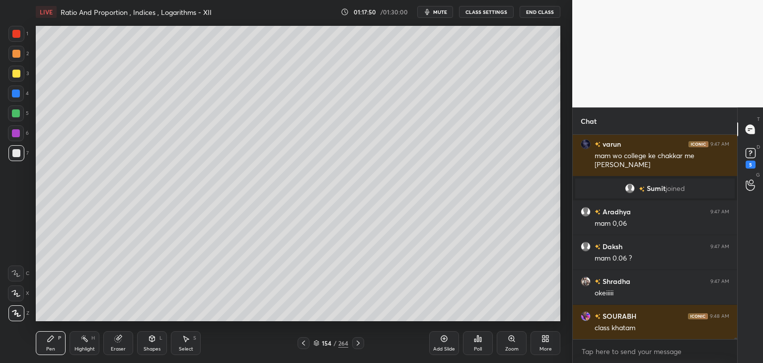
click at [304, 344] on icon at bounding box center [304, 343] width 8 height 8
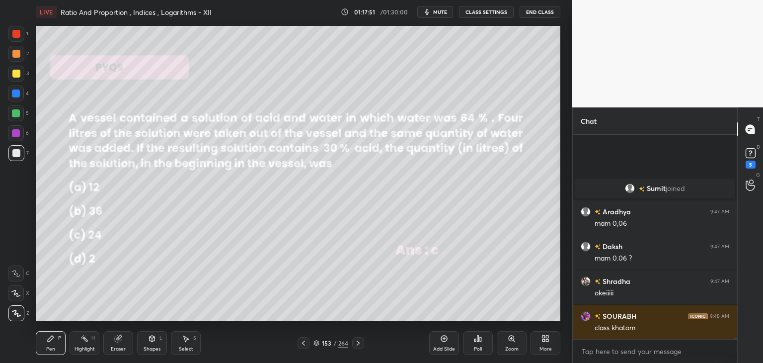
scroll to position [30730, 0]
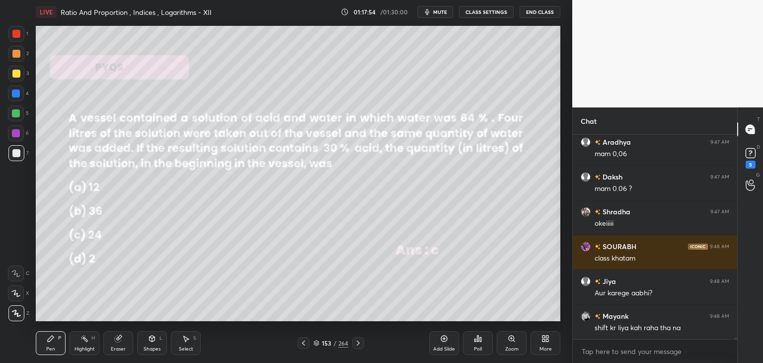
click at [358, 344] on icon at bounding box center [358, 343] width 8 height 8
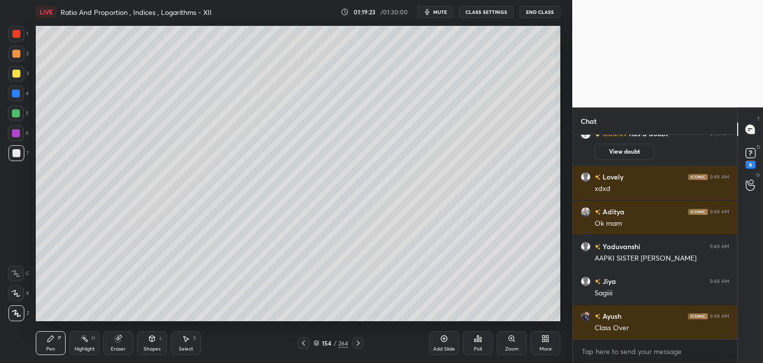
scroll to position [31768, 0]
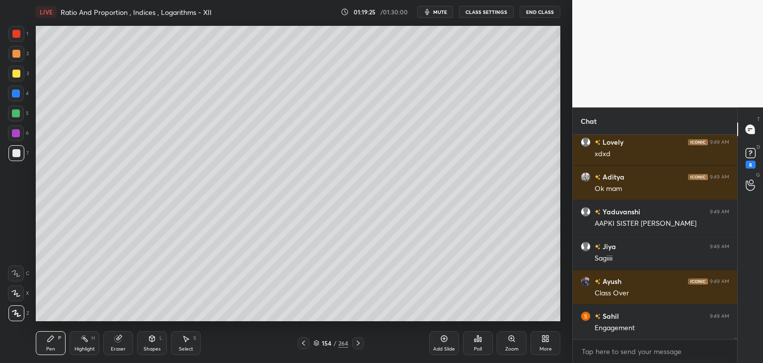
click at [357, 346] on icon at bounding box center [358, 343] width 8 height 8
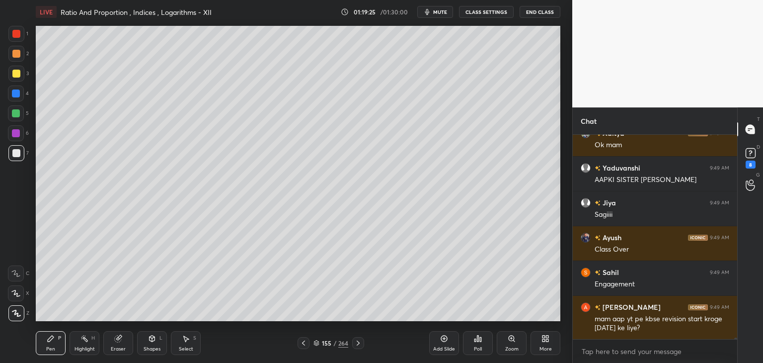
click at [358, 346] on icon at bounding box center [358, 343] width 8 height 8
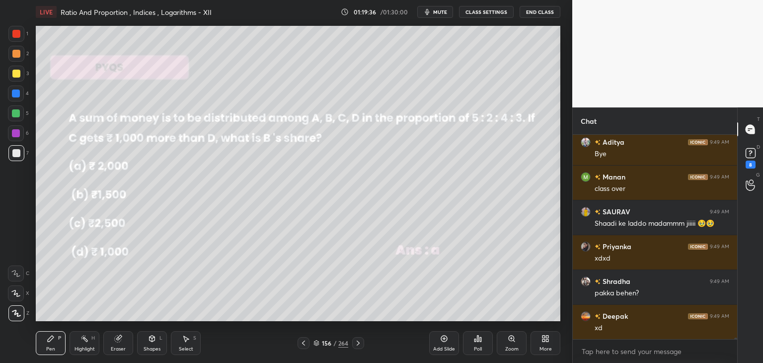
scroll to position [32090, 0]
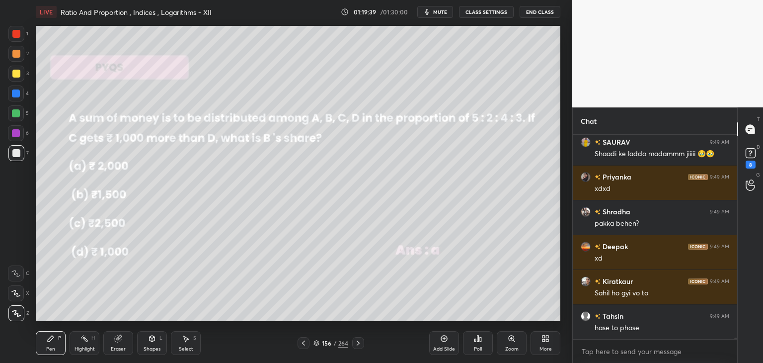
drag, startPoint x: 54, startPoint y: 345, endPoint x: 54, endPoint y: 326, distance: 19.4
click at [54, 344] on div "Pen P" at bounding box center [51, 343] width 30 height 24
click at [19, 70] on div at bounding box center [16, 74] width 8 height 8
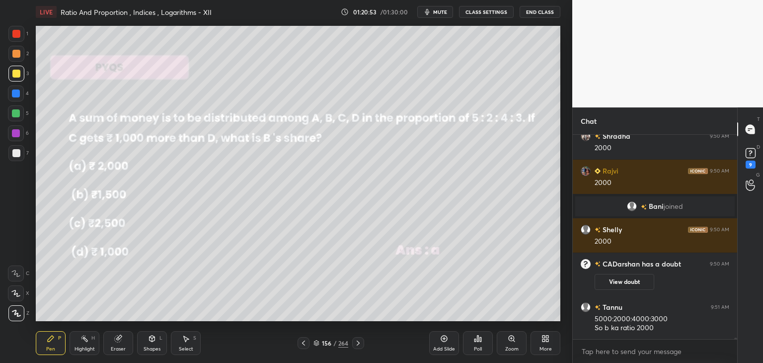
scroll to position [32314, 0]
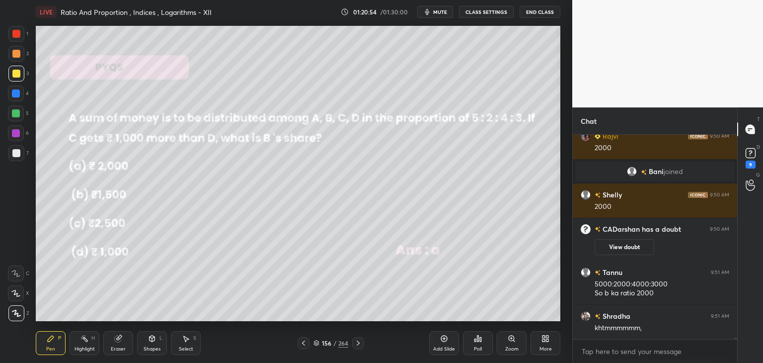
click at [357, 344] on icon at bounding box center [358, 343] width 8 height 8
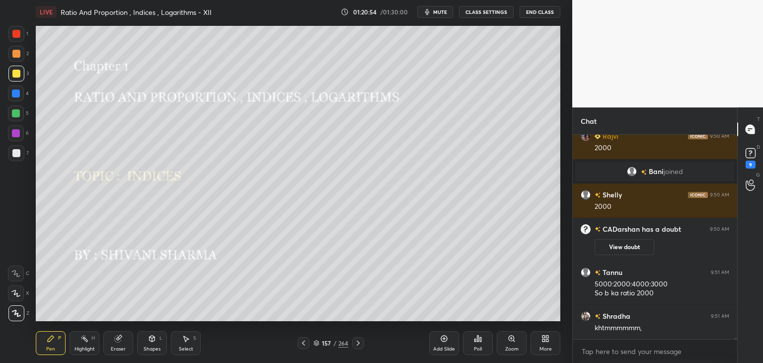
click at [357, 345] on icon at bounding box center [358, 343] width 8 height 8
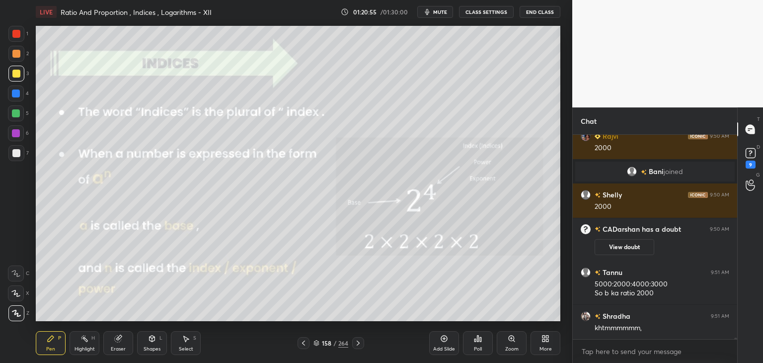
click at [357, 346] on icon at bounding box center [358, 343] width 8 height 8
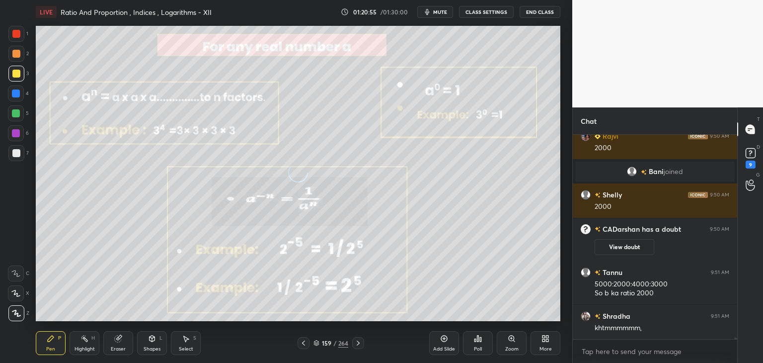
click at [357, 346] on icon at bounding box center [358, 343] width 8 height 8
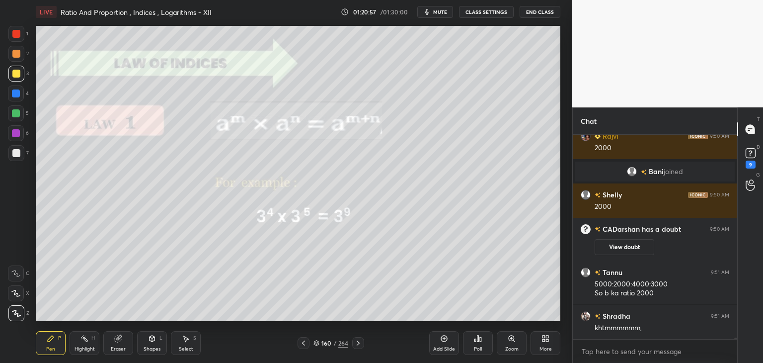
click at [356, 344] on icon at bounding box center [358, 343] width 8 height 8
click at [354, 344] on icon at bounding box center [358, 343] width 8 height 8
click at [355, 344] on icon at bounding box center [358, 343] width 8 height 8
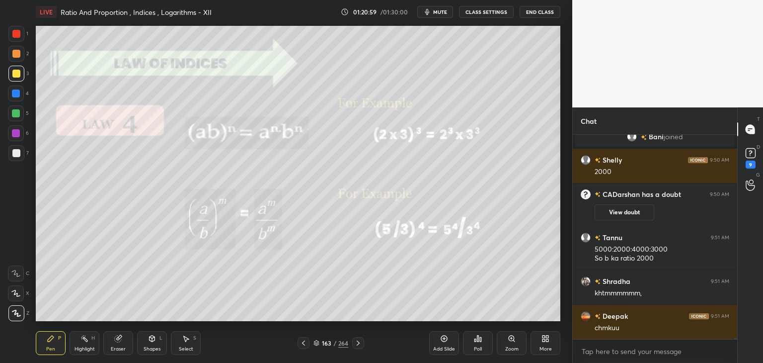
click at [354, 346] on div at bounding box center [358, 343] width 12 height 12
click at [355, 343] on icon at bounding box center [358, 343] width 8 height 8
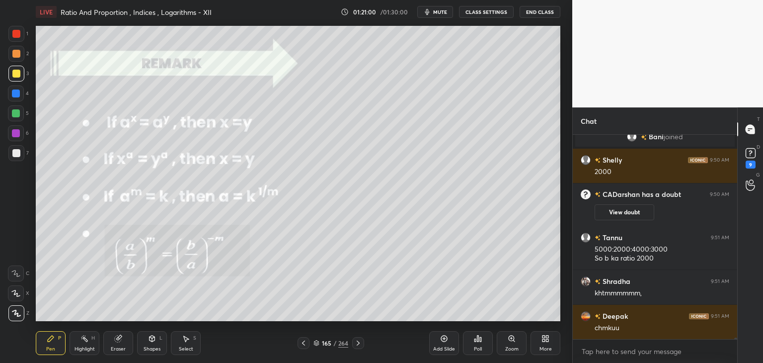
click at [357, 343] on icon at bounding box center [358, 343] width 8 height 8
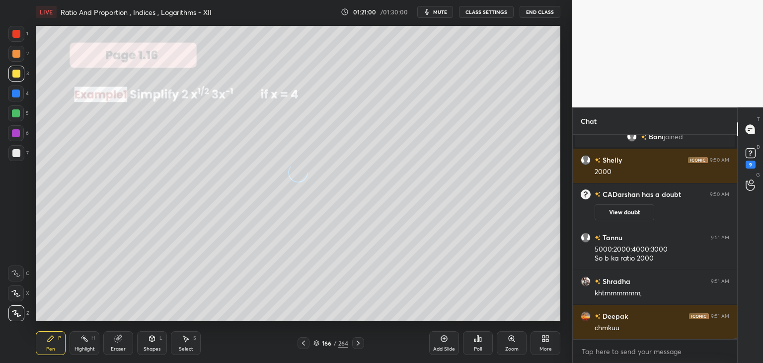
click at [357, 343] on icon at bounding box center [358, 343] width 8 height 8
click at [356, 343] on icon at bounding box center [358, 343] width 8 height 8
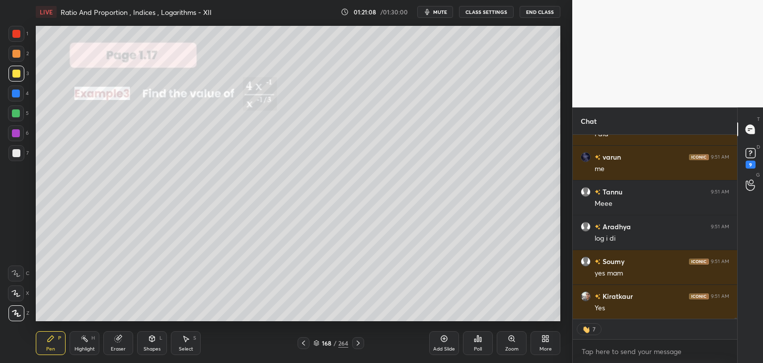
scroll to position [32613, 0]
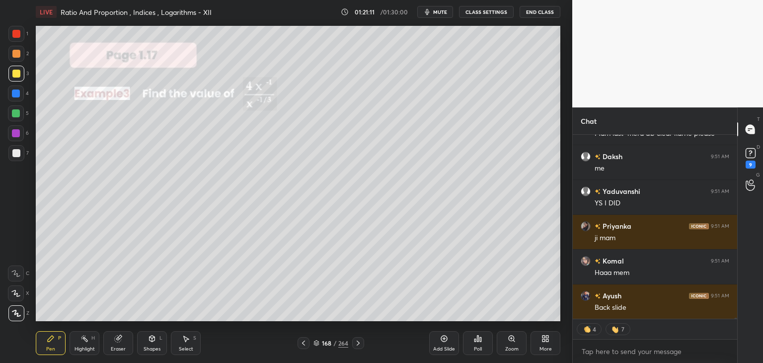
drag, startPoint x: 354, startPoint y: 342, endPoint x: 358, endPoint y: 346, distance: 5.6
click at [355, 342] on icon at bounding box center [358, 343] width 8 height 8
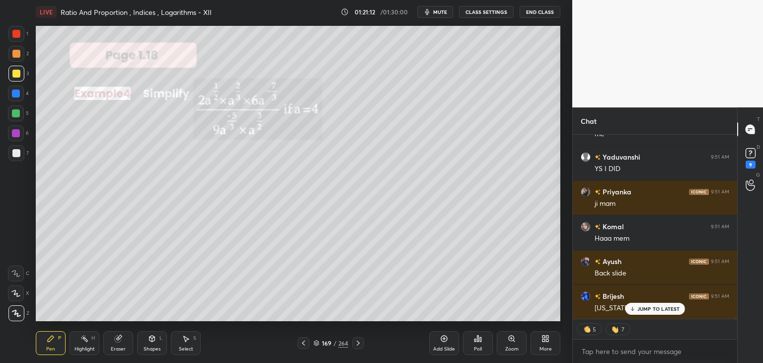
click at [357, 344] on icon at bounding box center [358, 343] width 8 height 8
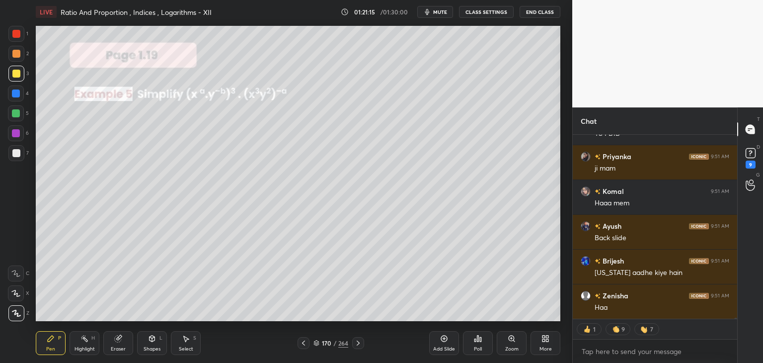
click at [358, 345] on icon at bounding box center [358, 343] width 8 height 8
click at [358, 346] on icon at bounding box center [358, 343] width 8 height 8
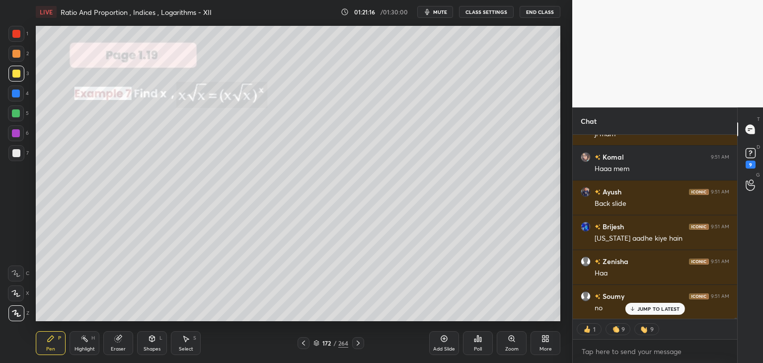
click at [358, 347] on div at bounding box center [358, 343] width 12 height 12
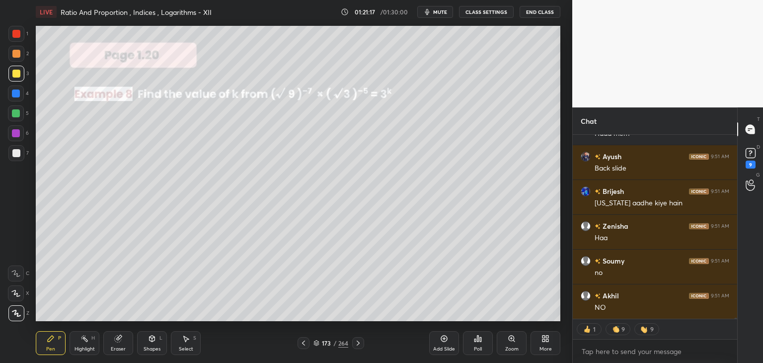
click at [358, 342] on icon at bounding box center [358, 343] width 8 height 8
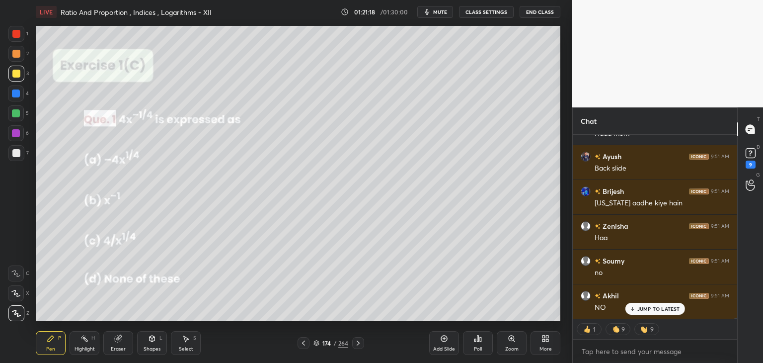
scroll to position [32995, 0]
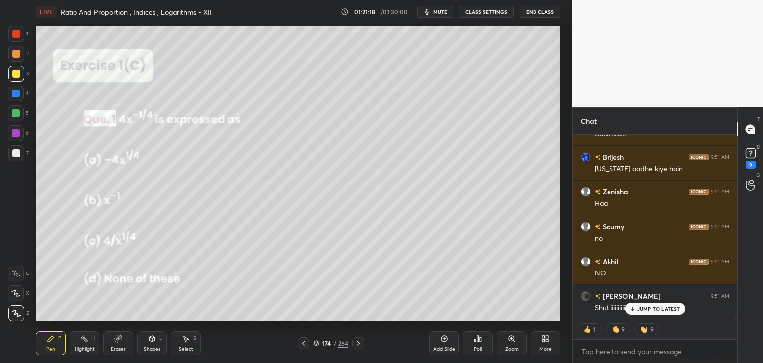
click at [358, 342] on icon at bounding box center [358, 343] width 8 height 8
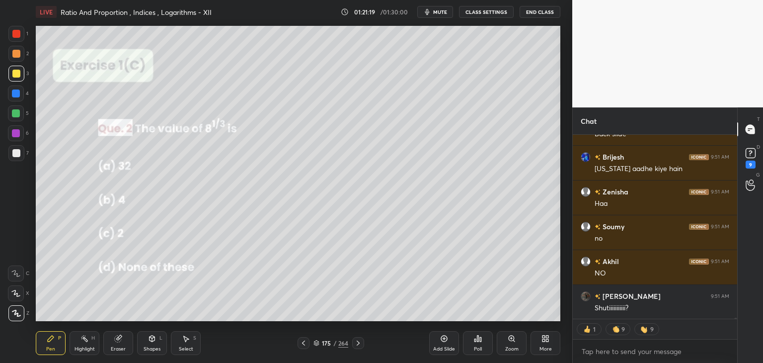
scroll to position [33030, 0]
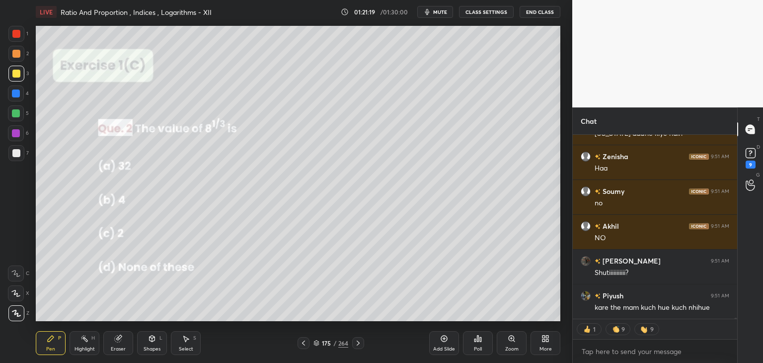
click at [358, 342] on icon at bounding box center [358, 343] width 8 height 8
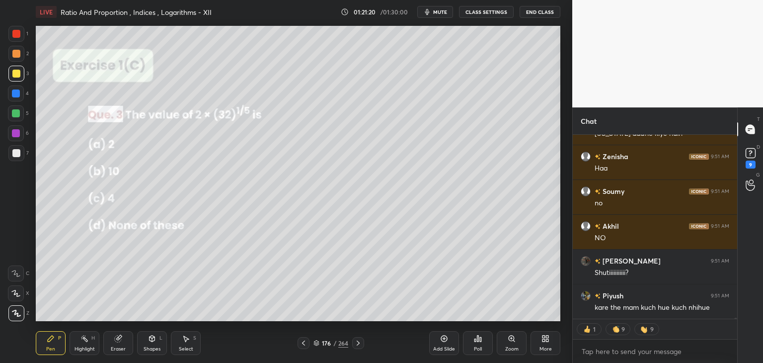
click at [359, 345] on icon at bounding box center [358, 343] width 8 height 8
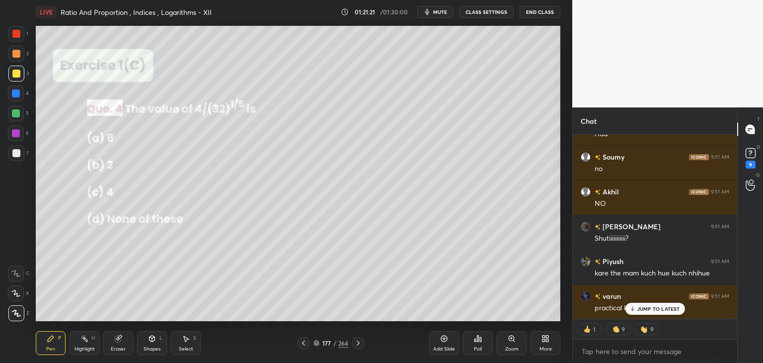
click at [357, 342] on icon at bounding box center [358, 343] width 8 height 8
click at [358, 343] on icon at bounding box center [358, 343] width 8 height 8
click at [358, 344] on icon at bounding box center [358, 342] width 3 height 5
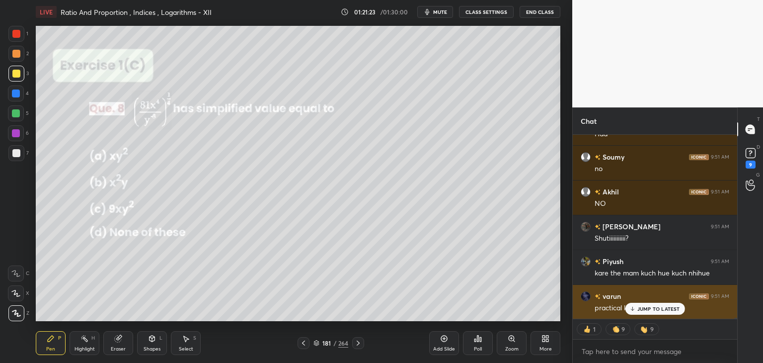
click at [649, 306] on p "JUMP TO LATEST" at bounding box center [659, 309] width 43 height 6
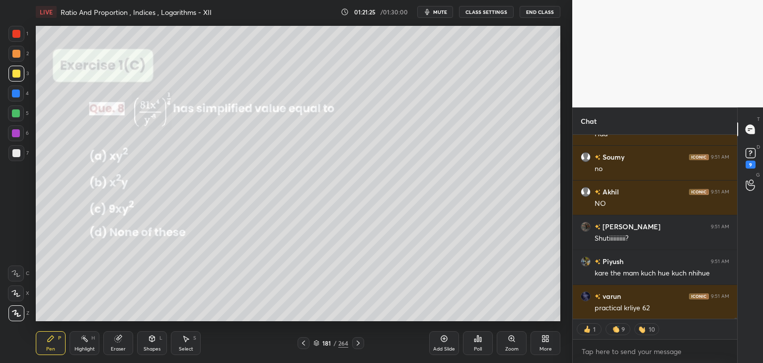
scroll to position [33100, 0]
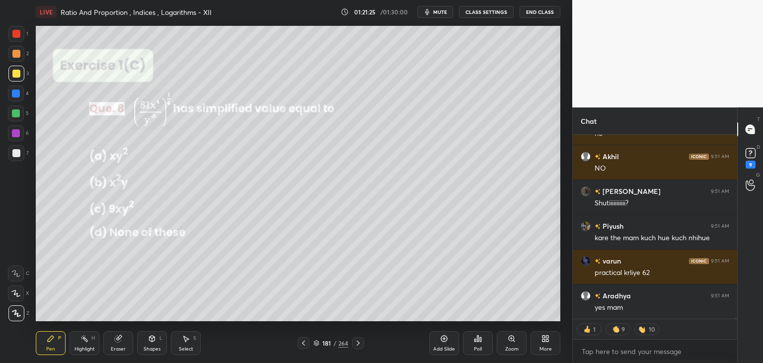
click at [360, 343] on icon at bounding box center [358, 343] width 8 height 8
click at [360, 344] on icon at bounding box center [358, 343] width 8 height 8
click at [361, 345] on icon at bounding box center [358, 343] width 8 height 8
click at [360, 345] on icon at bounding box center [358, 343] width 8 height 8
click at [361, 346] on icon at bounding box center [358, 343] width 8 height 8
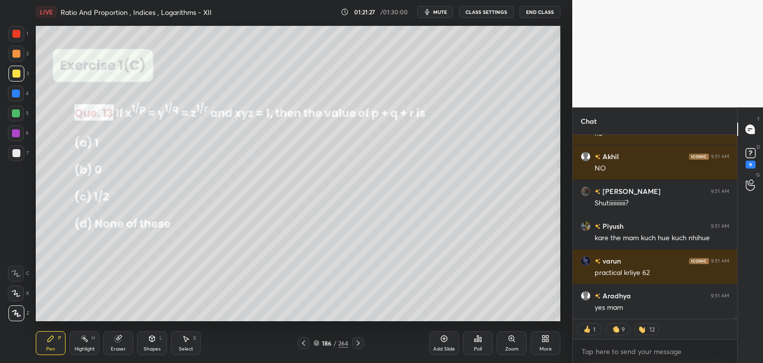
click at [354, 341] on icon at bounding box center [358, 343] width 8 height 8
click at [359, 341] on icon at bounding box center [358, 343] width 8 height 8
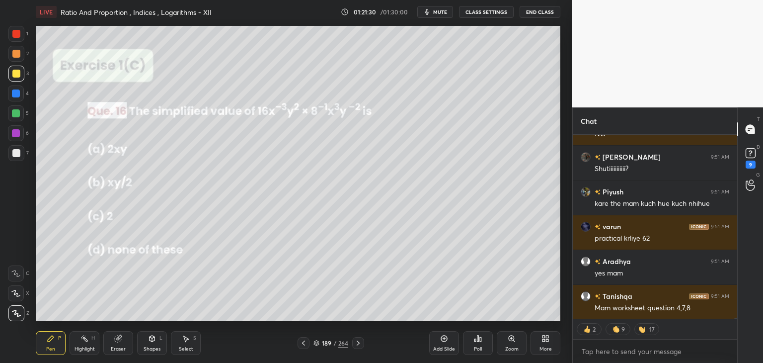
click at [360, 342] on icon at bounding box center [358, 343] width 8 height 8
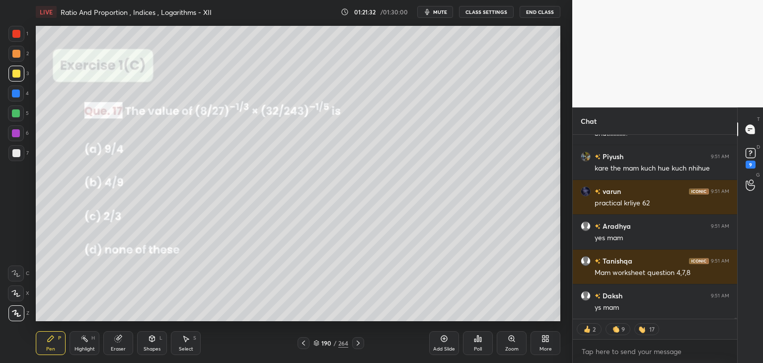
scroll to position [33204, 0]
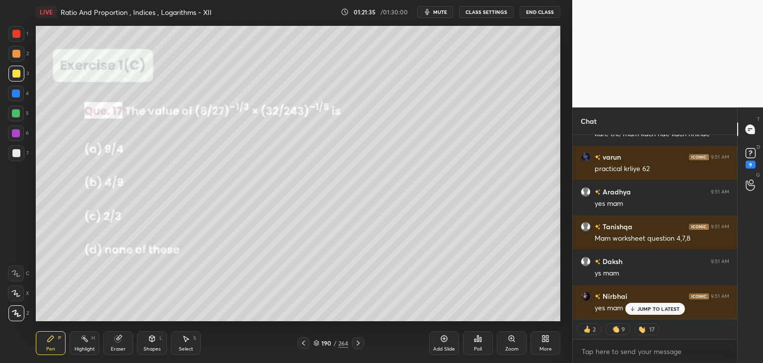
click at [358, 343] on icon at bounding box center [358, 343] width 8 height 8
click at [358, 347] on div at bounding box center [358, 343] width 12 height 12
click at [357, 342] on icon at bounding box center [358, 343] width 8 height 8
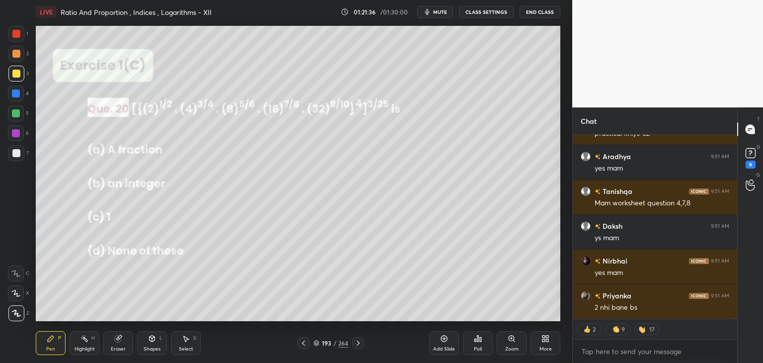
click at [359, 345] on icon at bounding box center [358, 343] width 8 height 8
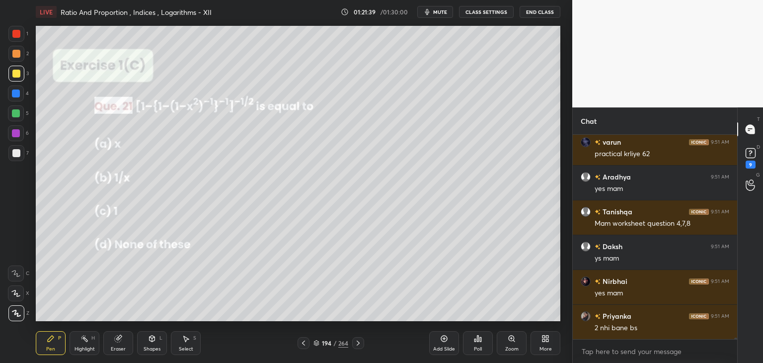
click at [356, 340] on icon at bounding box center [358, 343] width 8 height 8
click at [356, 344] on icon at bounding box center [358, 343] width 8 height 8
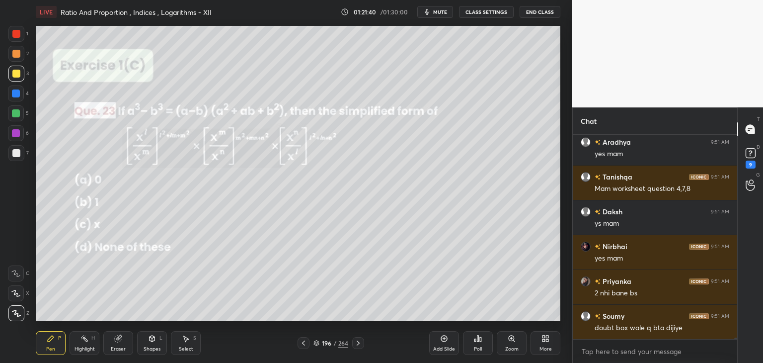
click at [356, 342] on icon at bounding box center [358, 343] width 8 height 8
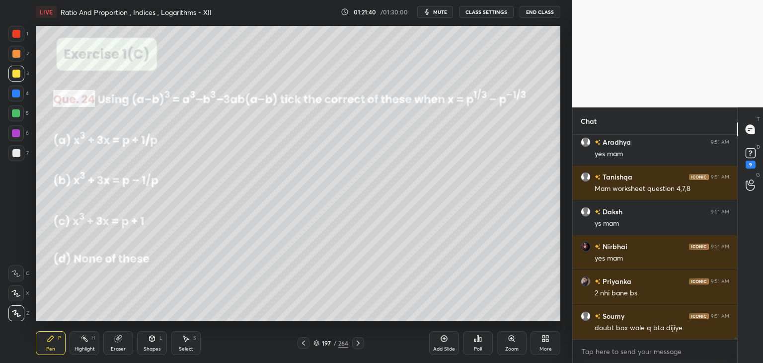
click at [357, 342] on icon at bounding box center [358, 343] width 8 height 8
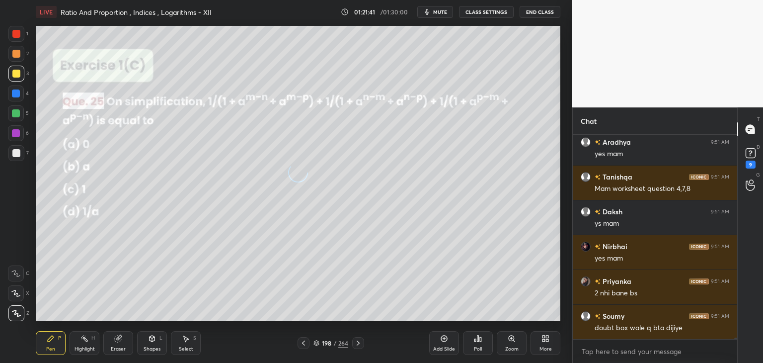
click at [357, 343] on icon at bounding box center [358, 343] width 8 height 8
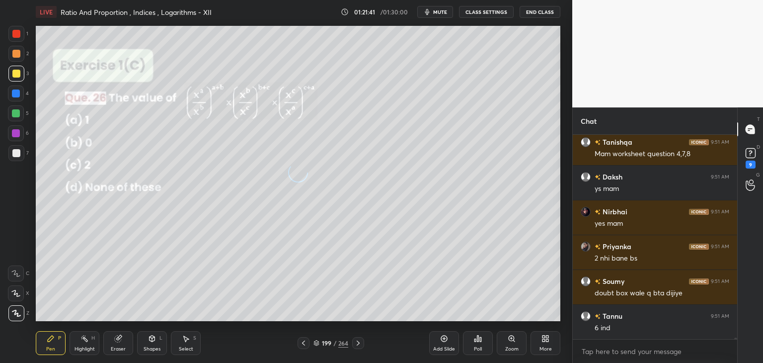
click at [358, 343] on icon at bounding box center [358, 343] width 8 height 8
click at [358, 344] on icon at bounding box center [358, 342] width 3 height 5
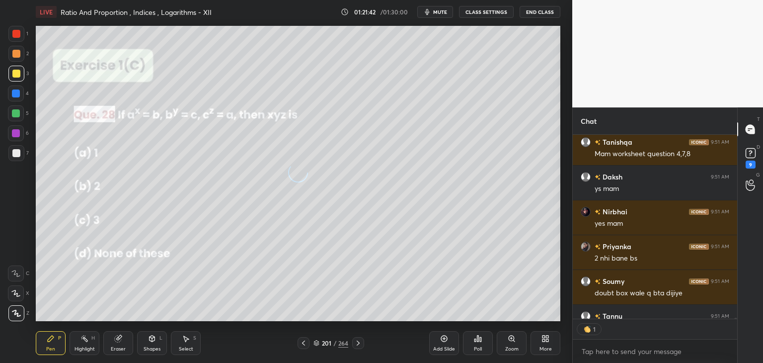
scroll to position [33378, 0]
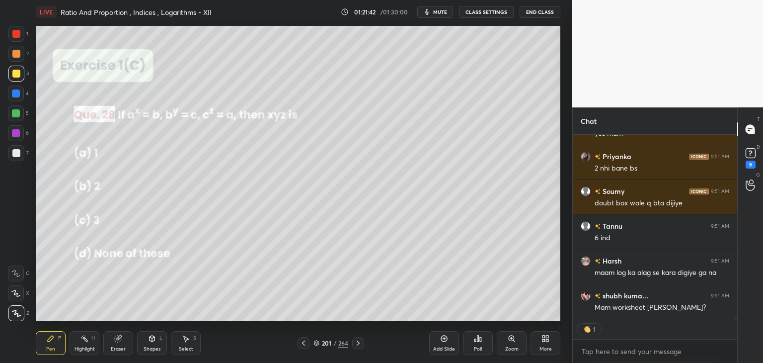
click at [357, 344] on icon at bounding box center [358, 343] width 8 height 8
click at [356, 344] on icon at bounding box center [358, 343] width 8 height 8
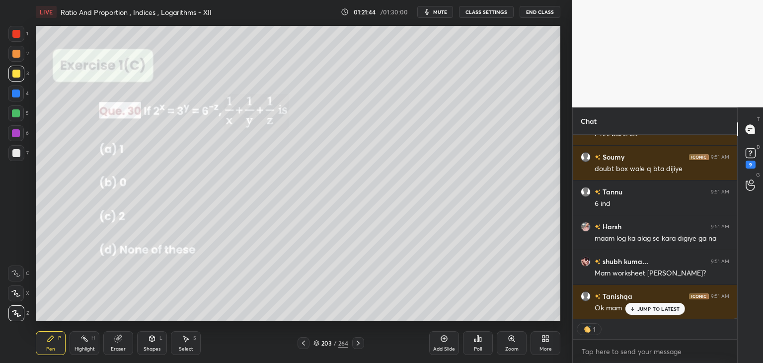
click at [358, 342] on icon at bounding box center [358, 342] width 3 height 5
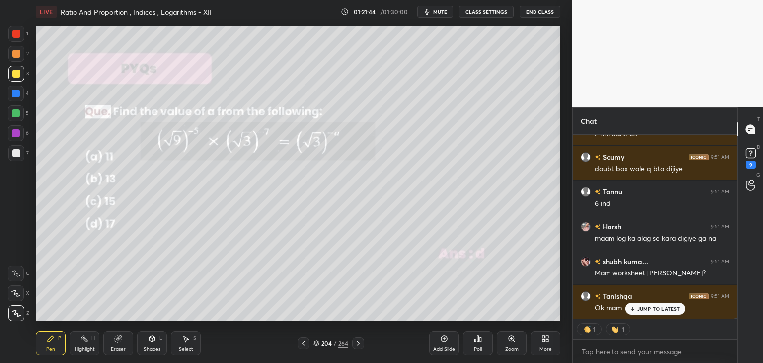
click at [360, 345] on icon at bounding box center [358, 343] width 8 height 8
click at [306, 342] on icon at bounding box center [304, 343] width 8 height 8
click at [308, 341] on div at bounding box center [304, 343] width 12 height 12
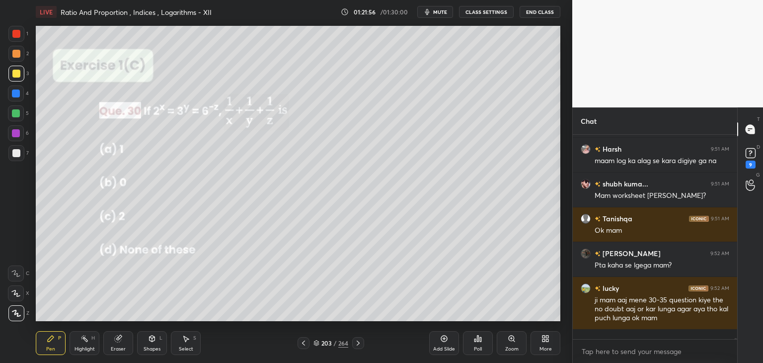
scroll to position [3, 3]
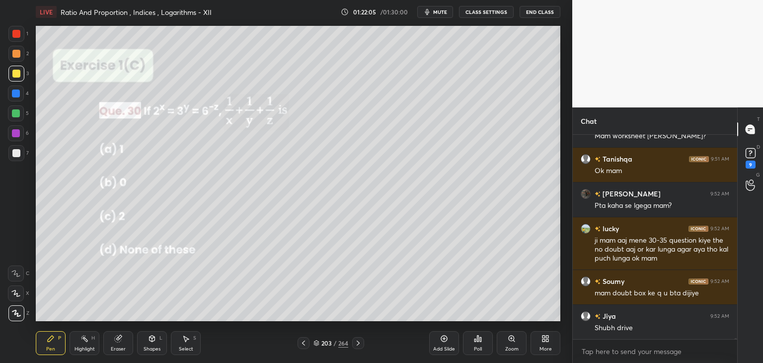
click at [354, 344] on div at bounding box center [358, 343] width 12 height 12
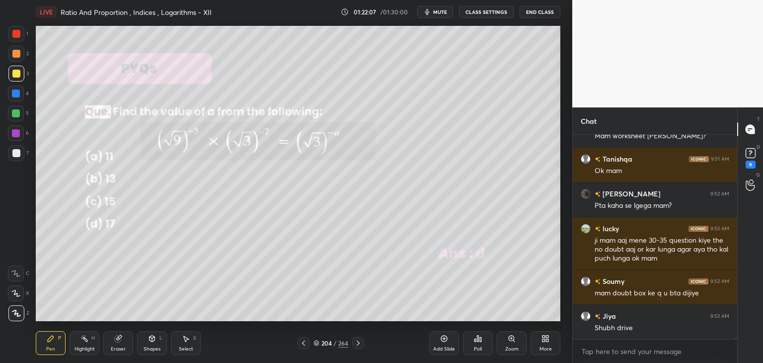
scroll to position [33585, 0]
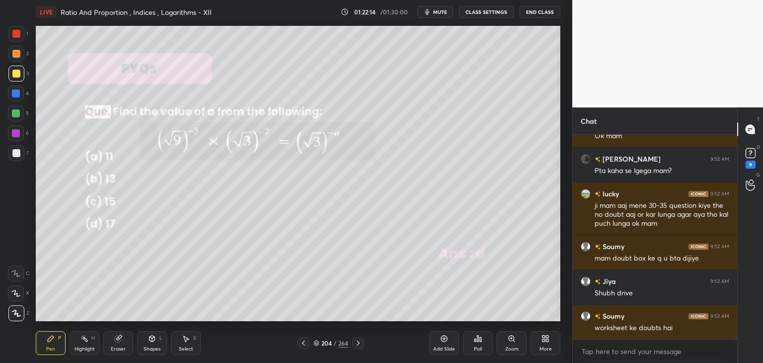
click at [15, 76] on div at bounding box center [16, 74] width 8 height 8
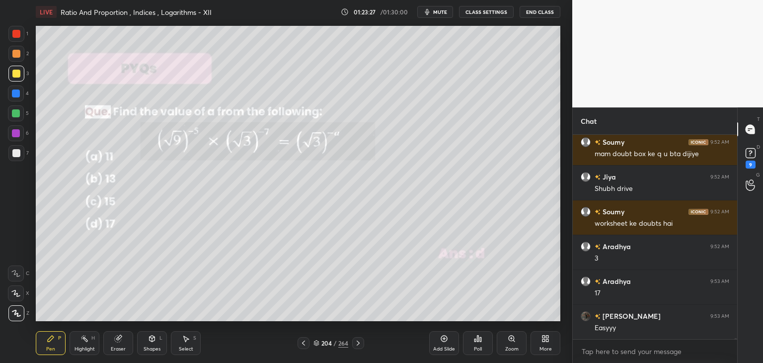
scroll to position [33724, 0]
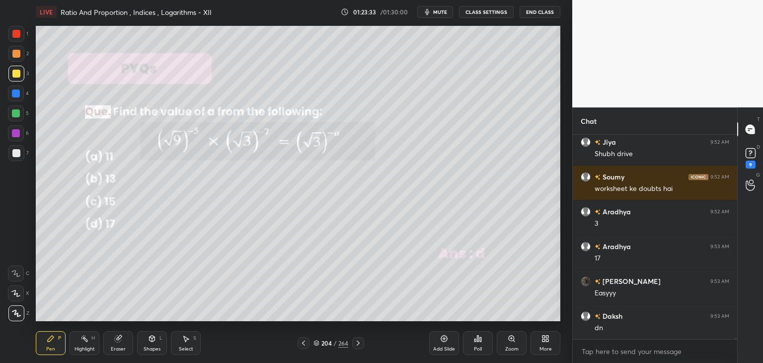
click at [359, 347] on div at bounding box center [358, 343] width 12 height 12
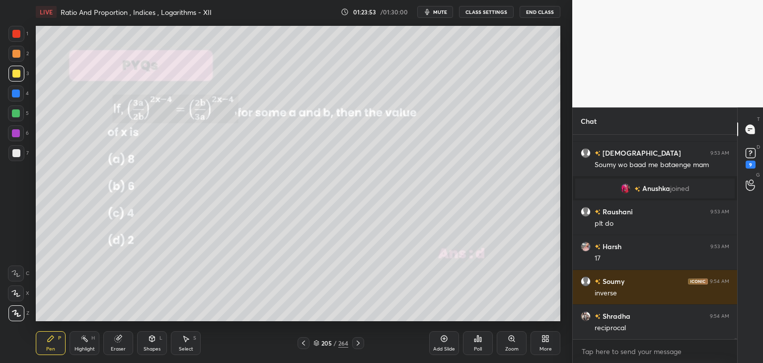
scroll to position [33514, 0]
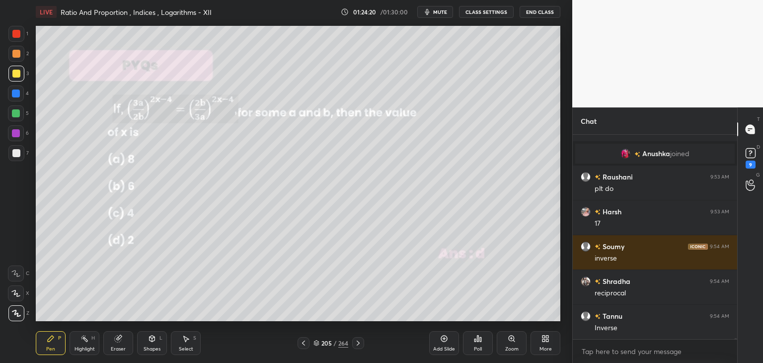
click at [358, 344] on icon at bounding box center [358, 343] width 8 height 8
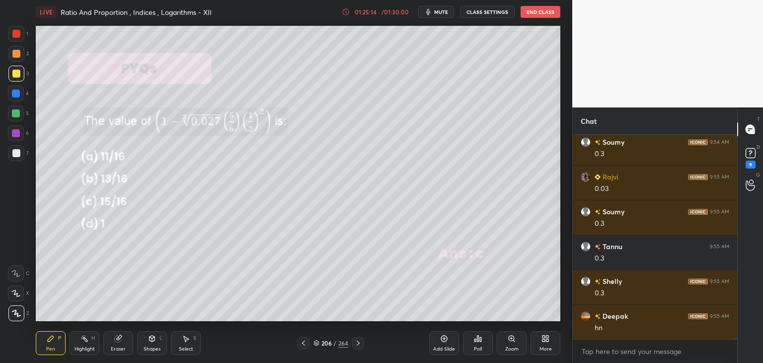
scroll to position [33907, 0]
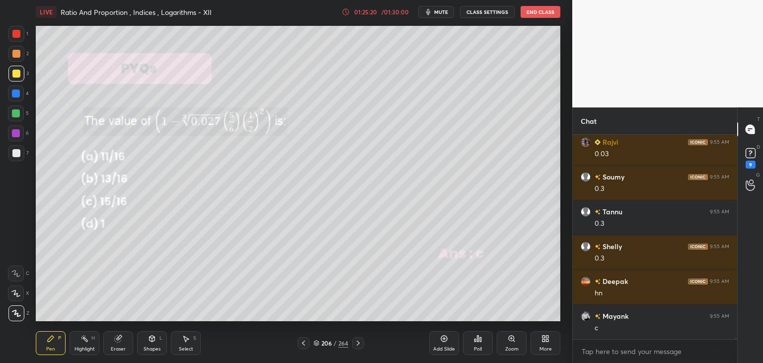
click at [13, 147] on div at bounding box center [16, 153] width 16 height 16
click at [152, 344] on div "Shapes L" at bounding box center [152, 343] width 30 height 24
drag, startPoint x: 111, startPoint y: 345, endPoint x: 121, endPoint y: 329, distance: 19.4
click at [111, 344] on div "Eraser" at bounding box center [118, 343] width 30 height 24
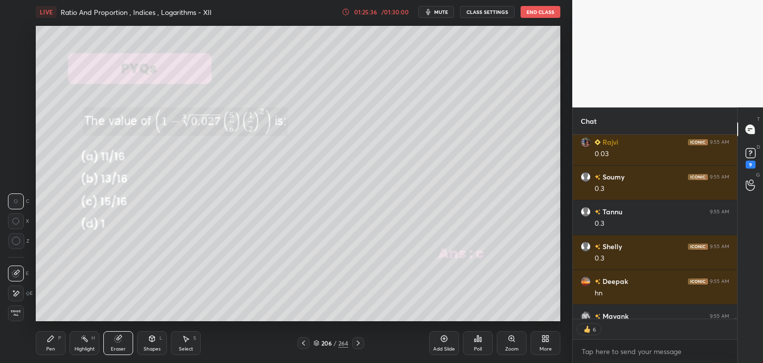
drag, startPoint x: 54, startPoint y: 343, endPoint x: 64, endPoint y: 334, distance: 14.1
click at [53, 343] on div "Pen P" at bounding box center [51, 343] width 30 height 24
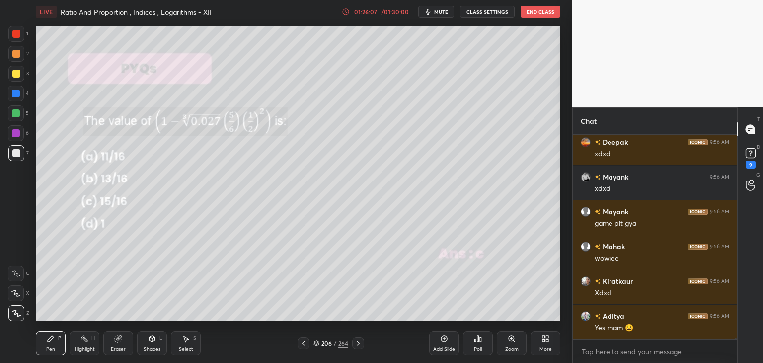
scroll to position [34324, 0]
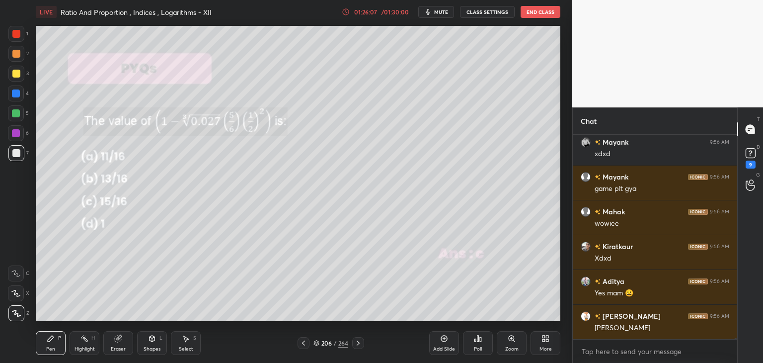
click at [358, 343] on icon at bounding box center [358, 343] width 8 height 8
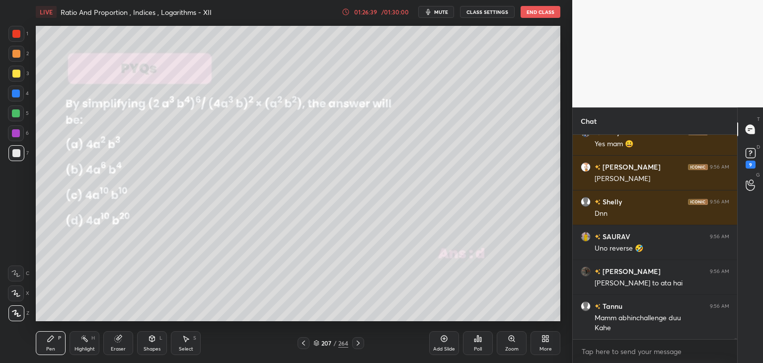
scroll to position [34508, 0]
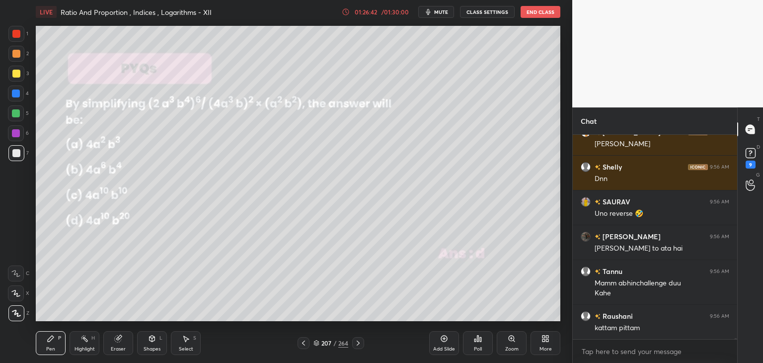
drag, startPoint x: 362, startPoint y: 342, endPoint x: 364, endPoint y: 348, distance: 6.5
click at [362, 342] on icon at bounding box center [358, 343] width 8 height 8
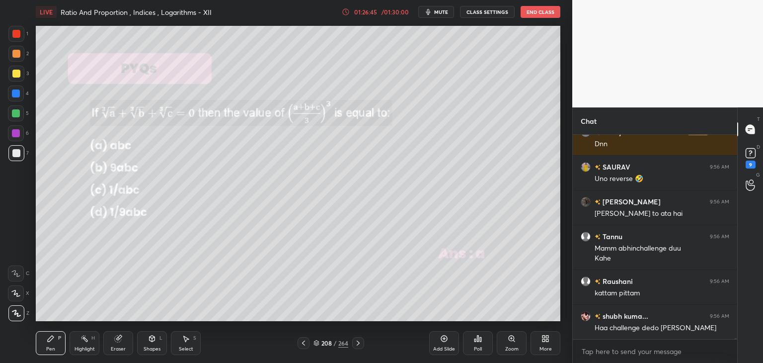
scroll to position [34578, 0]
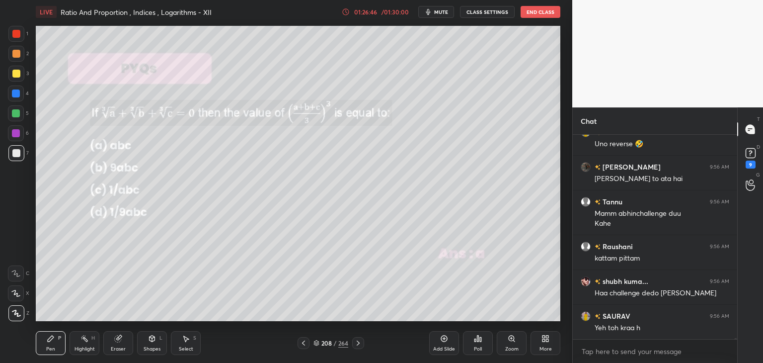
click at [358, 339] on icon at bounding box center [358, 343] width 8 height 8
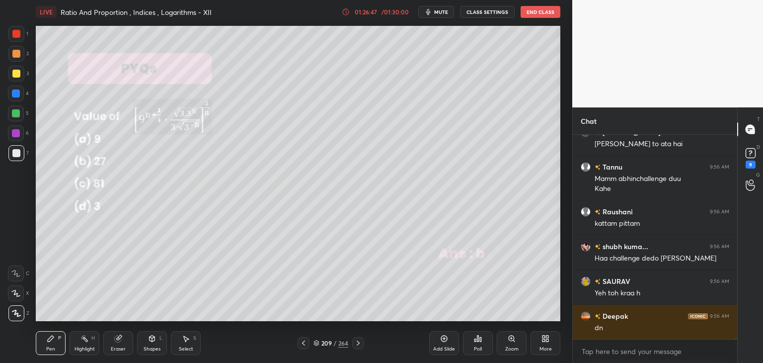
click at [358, 340] on icon at bounding box center [358, 343] width 8 height 8
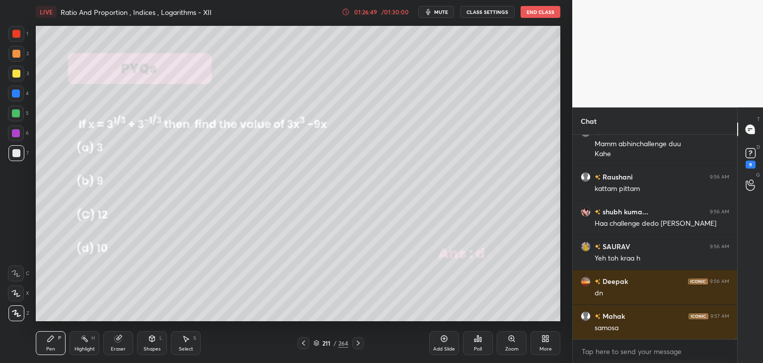
click at [359, 340] on icon at bounding box center [358, 343] width 8 height 8
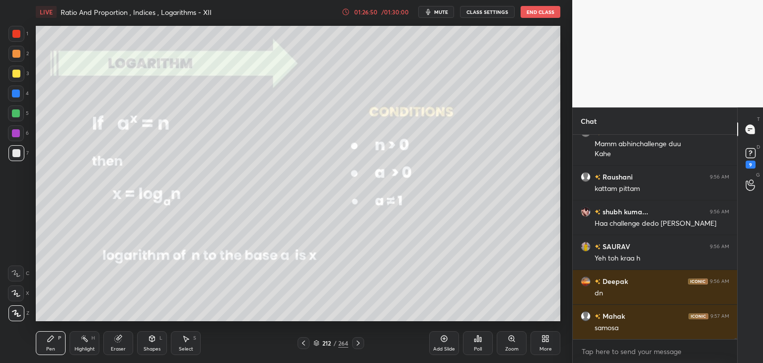
click at [302, 336] on div "Pen P Highlight H Eraser Shapes L Select S 212 / 264 Add Slide Poll Zoom More" at bounding box center [298, 343] width 525 height 40
click at [302, 337] on div at bounding box center [304, 343] width 12 height 12
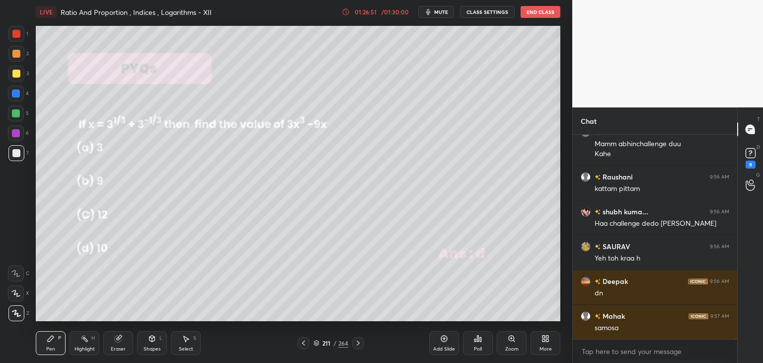
click at [301, 338] on div at bounding box center [304, 343] width 12 height 12
click at [300, 338] on div at bounding box center [304, 343] width 12 height 12
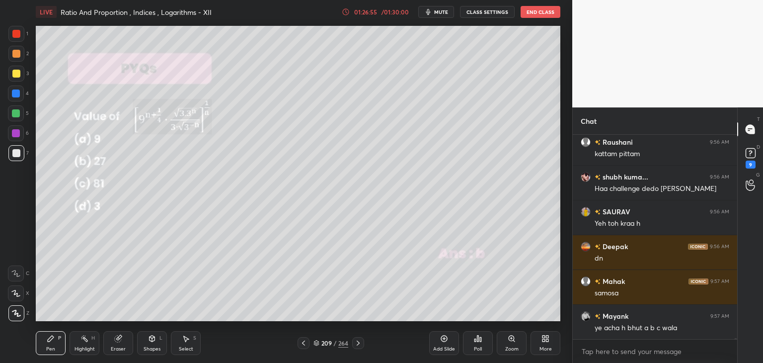
click at [301, 343] on icon at bounding box center [304, 343] width 8 height 8
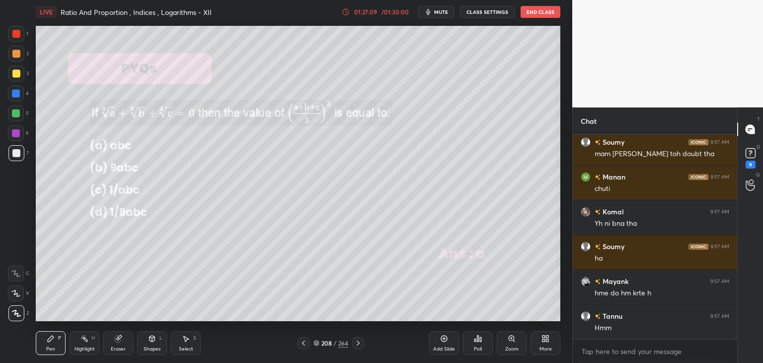
scroll to position [34995, 0]
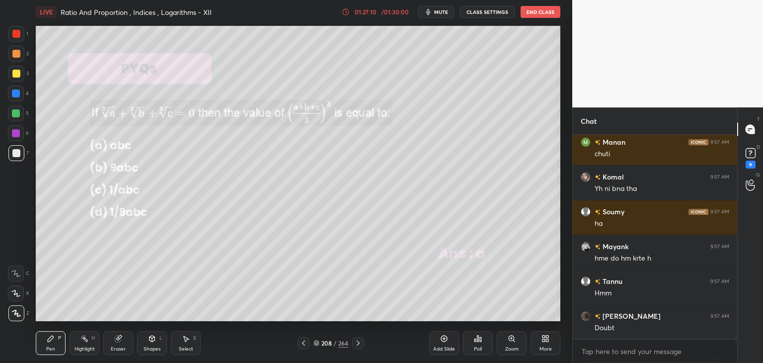
drag, startPoint x: 357, startPoint y: 345, endPoint x: 360, endPoint y: 340, distance: 5.6
click at [358, 345] on icon at bounding box center [358, 343] width 8 height 8
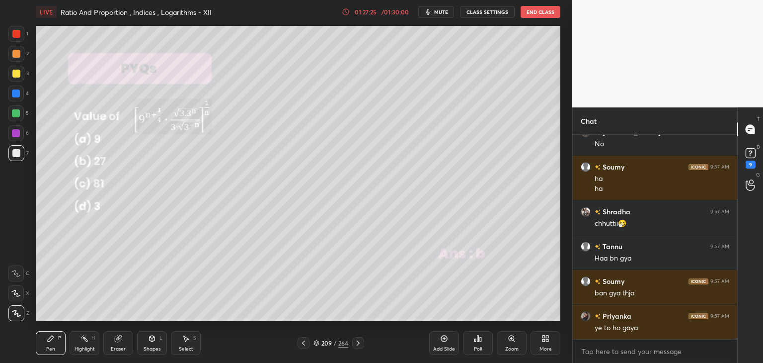
scroll to position [35388, 0]
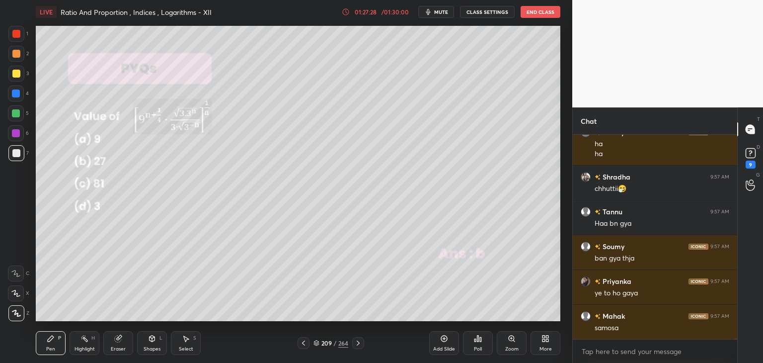
click at [361, 342] on icon at bounding box center [358, 343] width 8 height 8
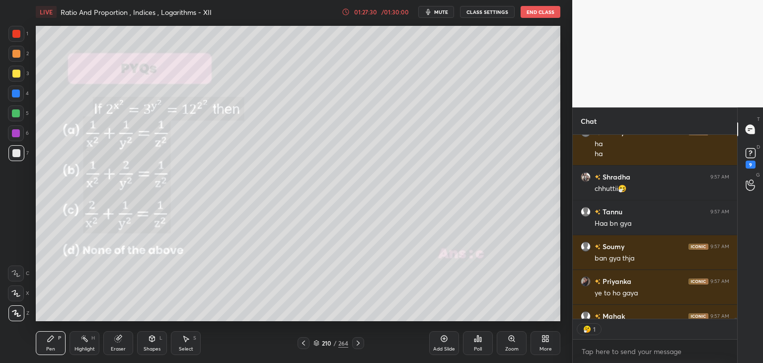
scroll to position [3, 3]
click at [359, 342] on icon at bounding box center [358, 343] width 8 height 8
click at [358, 342] on icon at bounding box center [358, 343] width 8 height 8
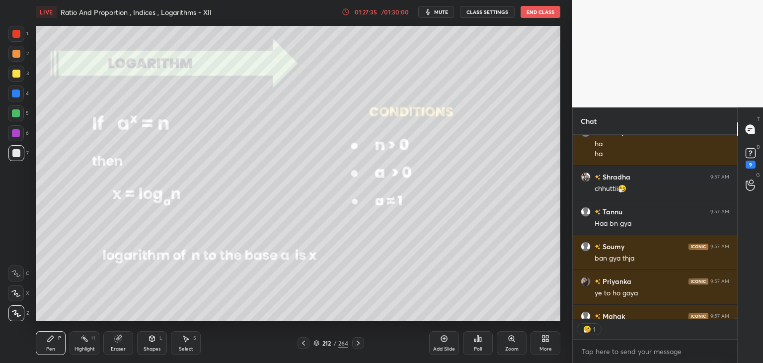
click at [357, 343] on icon at bounding box center [358, 343] width 8 height 8
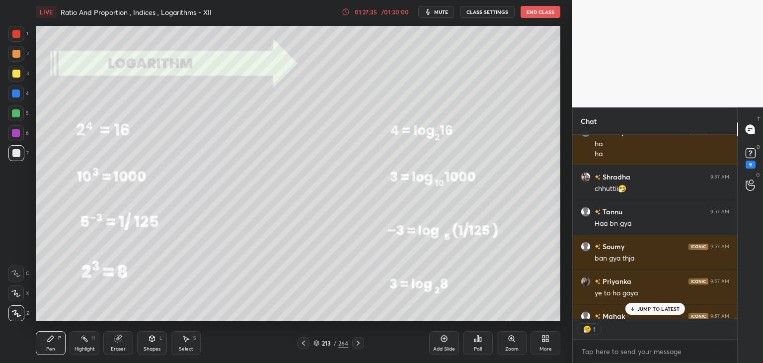
scroll to position [35442, 0]
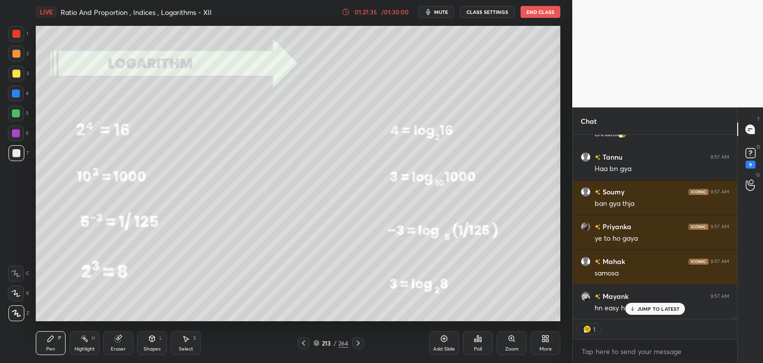
click at [358, 342] on icon at bounding box center [358, 343] width 8 height 8
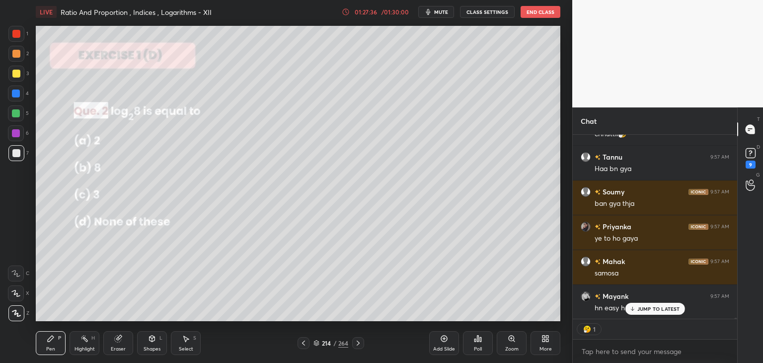
click at [358, 343] on icon at bounding box center [358, 343] width 8 height 8
click at [355, 343] on icon at bounding box center [358, 343] width 8 height 8
click at [356, 344] on icon at bounding box center [358, 343] width 8 height 8
click at [356, 342] on icon at bounding box center [358, 343] width 8 height 8
click at [357, 341] on icon at bounding box center [358, 343] width 8 height 8
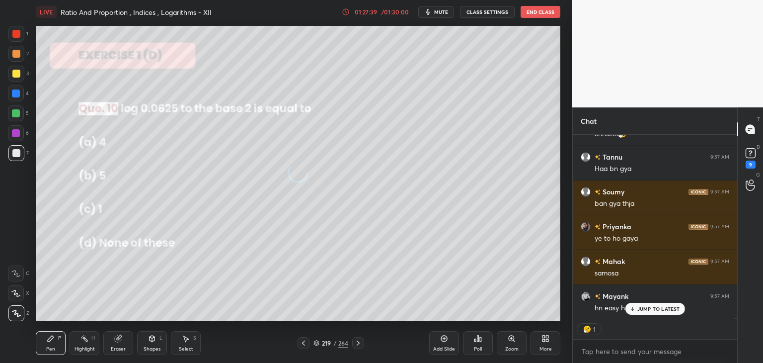
click at [357, 343] on icon at bounding box center [358, 343] width 8 height 8
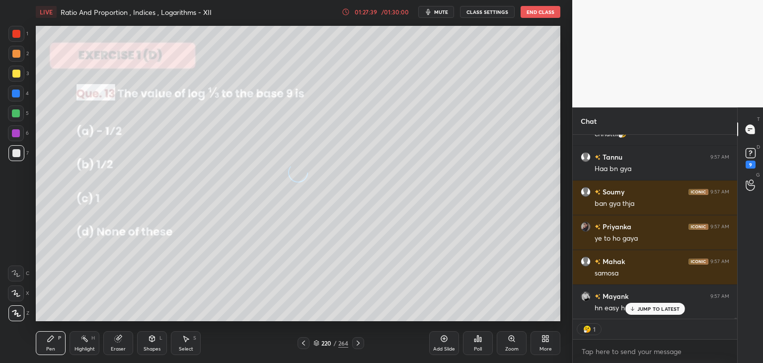
click at [357, 343] on icon at bounding box center [358, 343] width 8 height 8
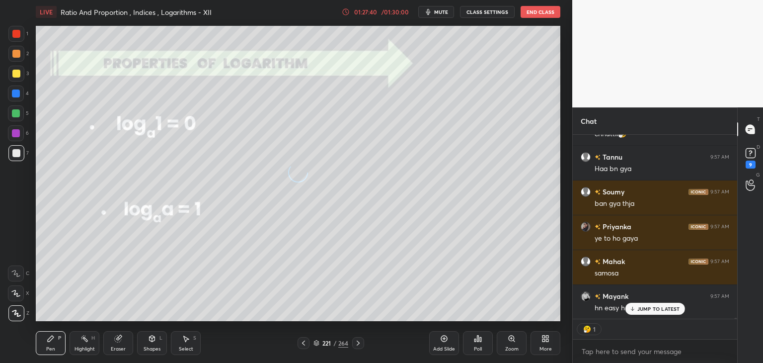
click at [357, 343] on icon at bounding box center [358, 343] width 8 height 8
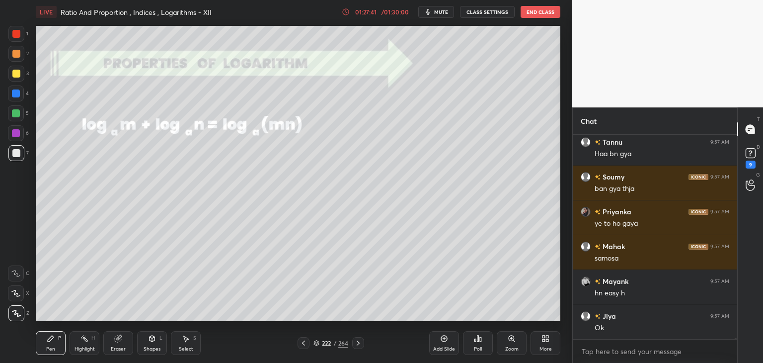
scroll to position [35492, 0]
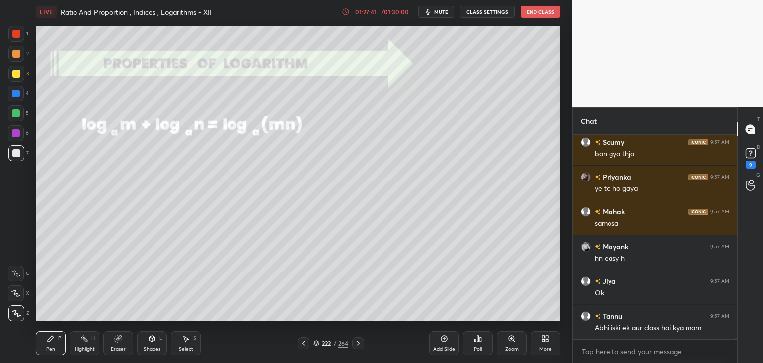
click at [332, 343] on div "222 / 264" at bounding box center [331, 342] width 35 height 9
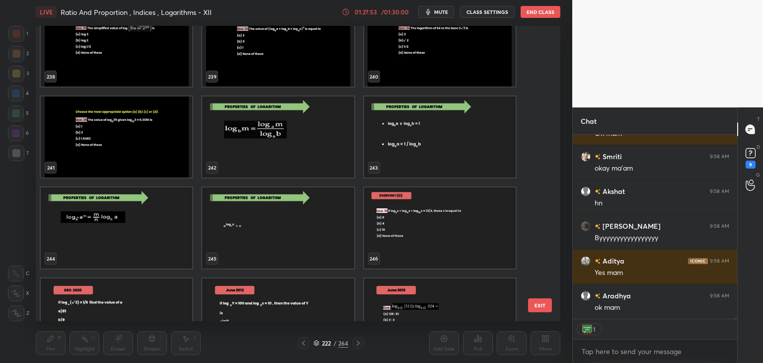
click at [478, 231] on img "grid" at bounding box center [440, 227] width 152 height 81
click at [479, 233] on img "grid" at bounding box center [440, 227] width 152 height 81
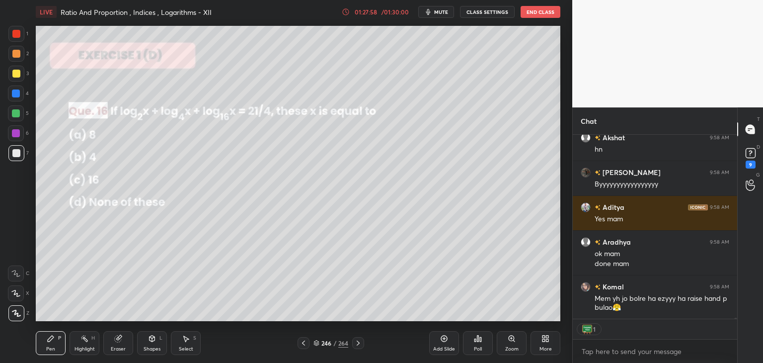
click at [334, 342] on div "/" at bounding box center [334, 343] width 3 height 6
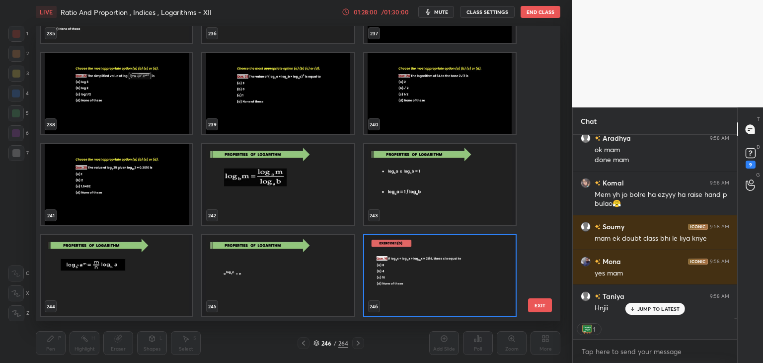
click at [543, 282] on div "235 236 237 238 239 240 241 242 243 244 245 246 247 248 249" at bounding box center [289, 173] width 507 height 295
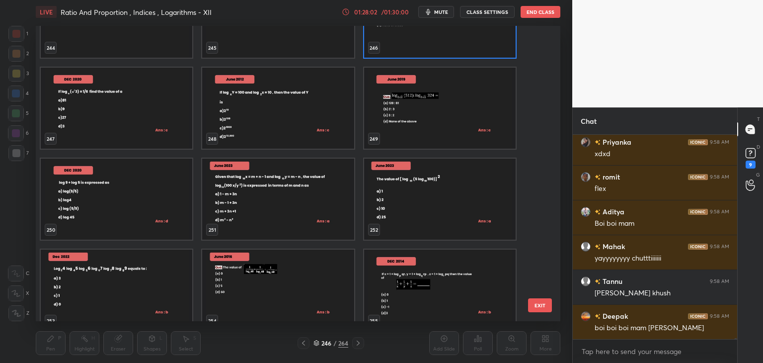
click at [537, 286] on div "244 245 246 247 248 249 250 251 252 253 254 255 256 257 258" at bounding box center [289, 173] width 507 height 295
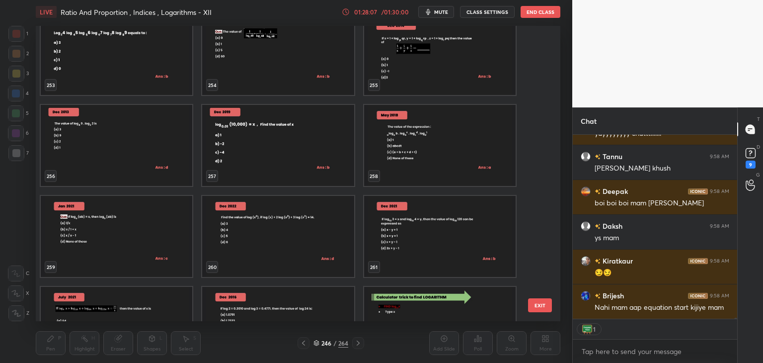
click at [266, 310] on img "grid" at bounding box center [278, 327] width 152 height 81
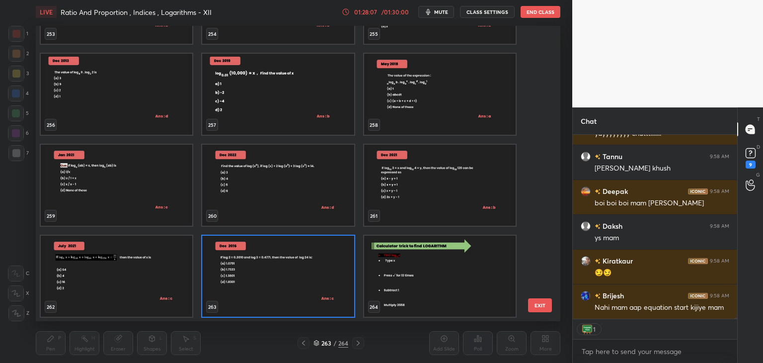
click at [267, 309] on div "250 251 252 253 254 255 256 257 258 259 260 261 262 263 264" at bounding box center [289, 173] width 507 height 295
click at [267, 309] on img "grid" at bounding box center [278, 276] width 152 height 81
click at [268, 309] on img "grid" at bounding box center [278, 276] width 152 height 81
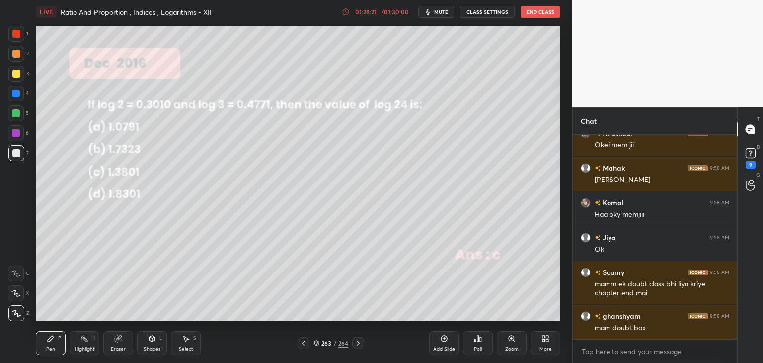
click at [306, 341] on icon at bounding box center [304, 343] width 8 height 8
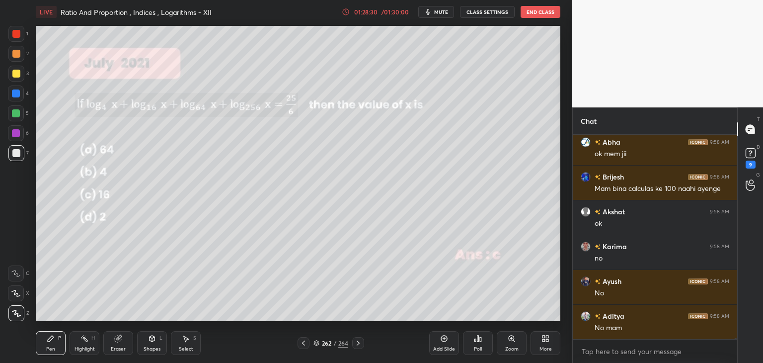
click at [305, 343] on icon at bounding box center [304, 343] width 8 height 8
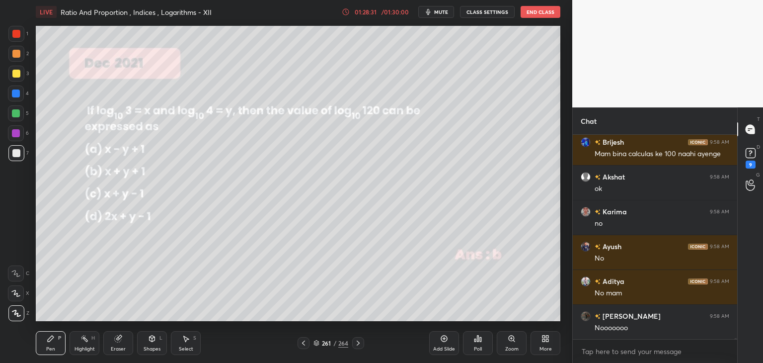
click at [306, 345] on icon at bounding box center [304, 343] width 8 height 8
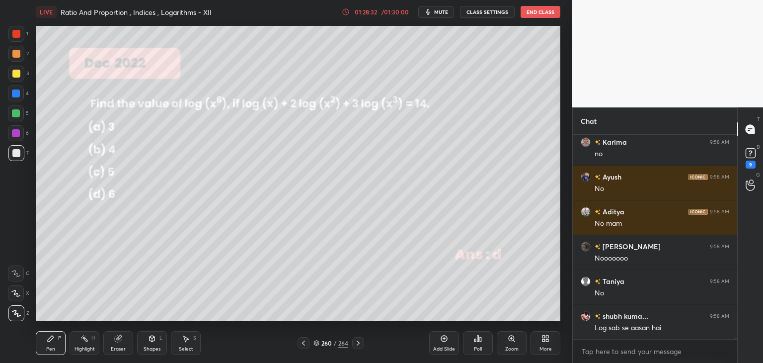
click at [307, 348] on div at bounding box center [304, 343] width 12 height 12
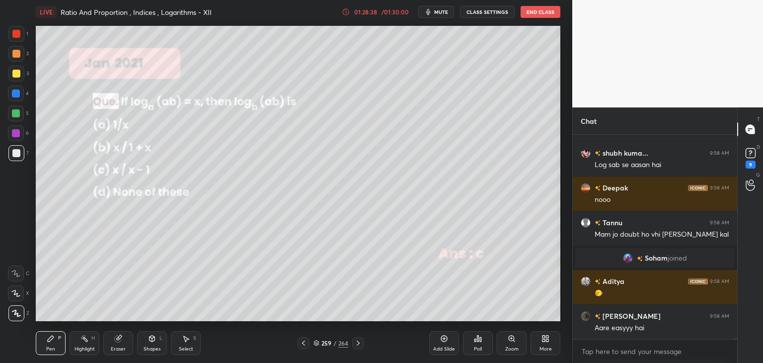
click at [308, 342] on div at bounding box center [304, 343] width 12 height 12
click at [309, 344] on div at bounding box center [304, 343] width 12 height 12
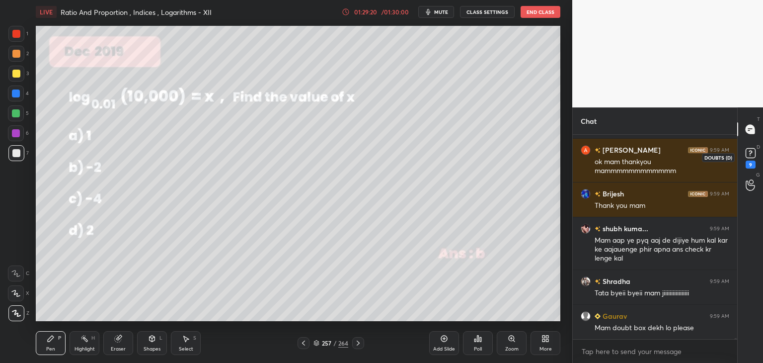
click at [751, 161] on div "9" at bounding box center [751, 165] width 10 height 8
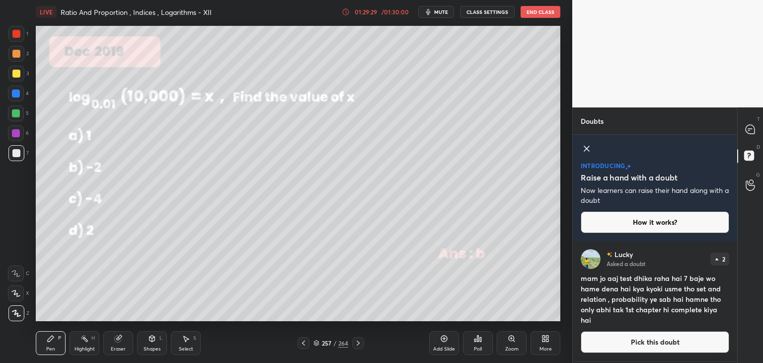
scroll to position [106, 0]
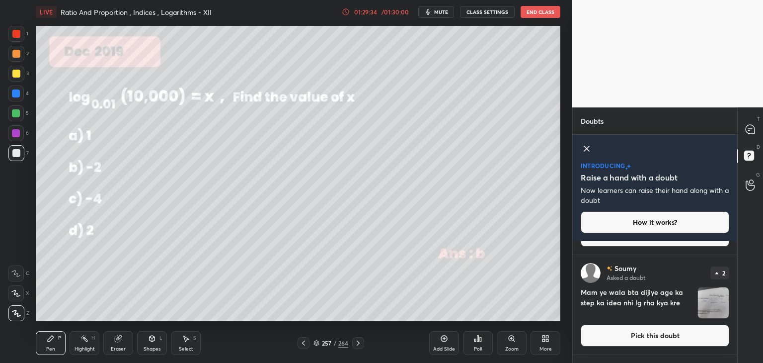
click at [714, 304] on img "grid" at bounding box center [713, 302] width 31 height 31
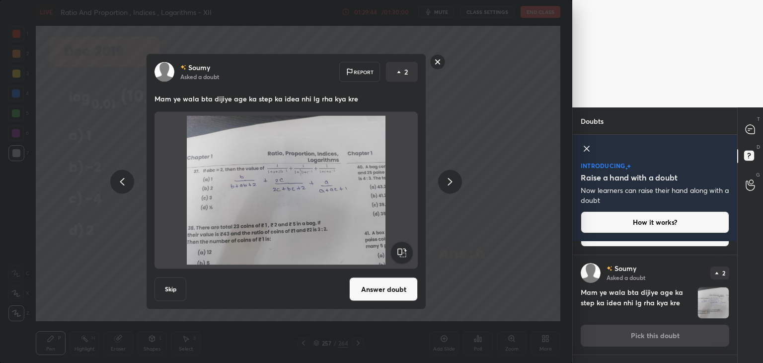
drag, startPoint x: 378, startPoint y: 290, endPoint x: 381, endPoint y: 295, distance: 5.7
click at [378, 291] on button "Answer doubt" at bounding box center [383, 289] width 69 height 24
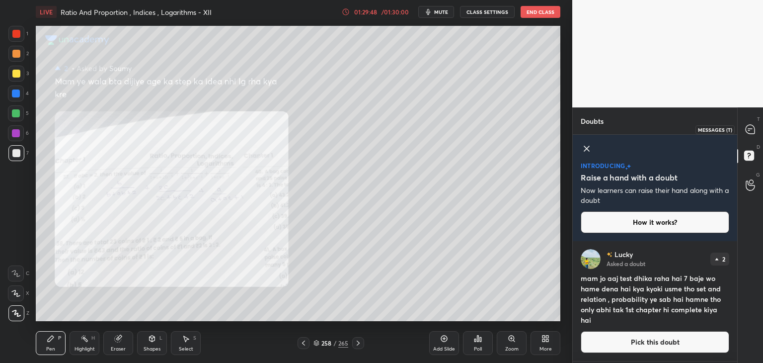
drag, startPoint x: 753, startPoint y: 131, endPoint x: 751, endPoint y: 144, distance: 13.2
click at [753, 131] on icon at bounding box center [750, 129] width 9 height 9
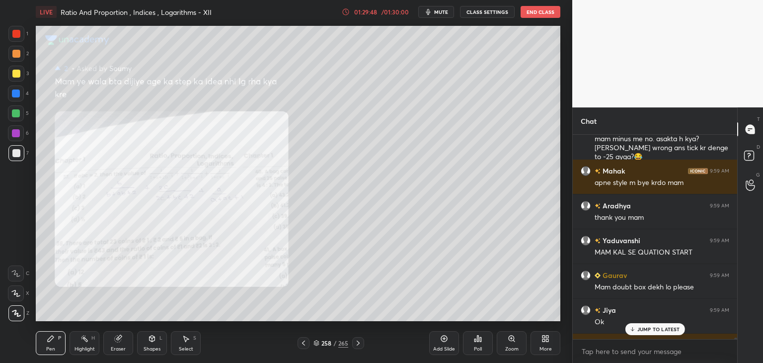
scroll to position [201, 162]
drag, startPoint x: 659, startPoint y: 329, endPoint x: 652, endPoint y: 328, distance: 7.0
click at [659, 329] on p "1 NEW MESSAGE" at bounding box center [659, 329] width 42 height 6
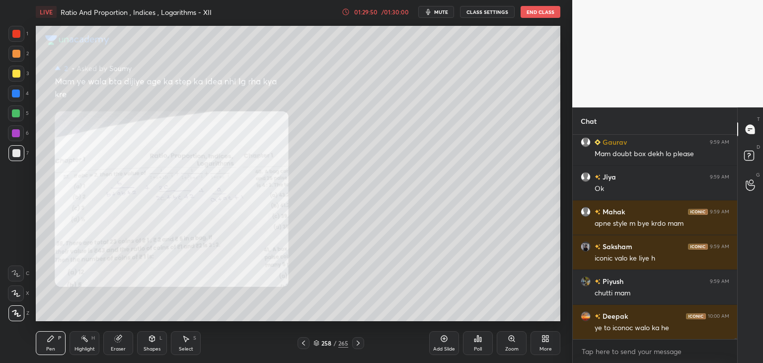
drag, startPoint x: 48, startPoint y: 351, endPoint x: 61, endPoint y: 341, distance: 16.3
click at [48, 350] on div "Pen" at bounding box center [50, 348] width 9 height 5
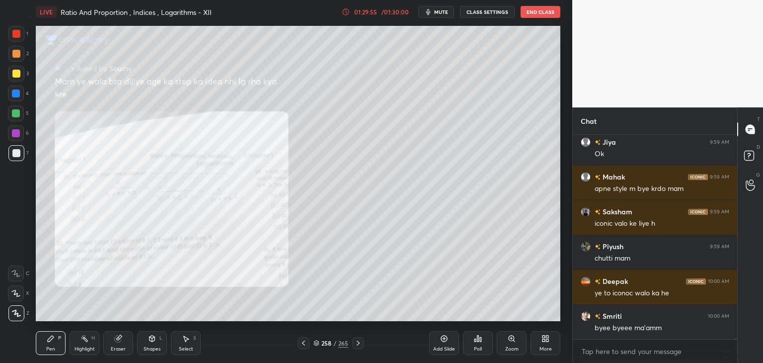
scroll to position [37423, 0]
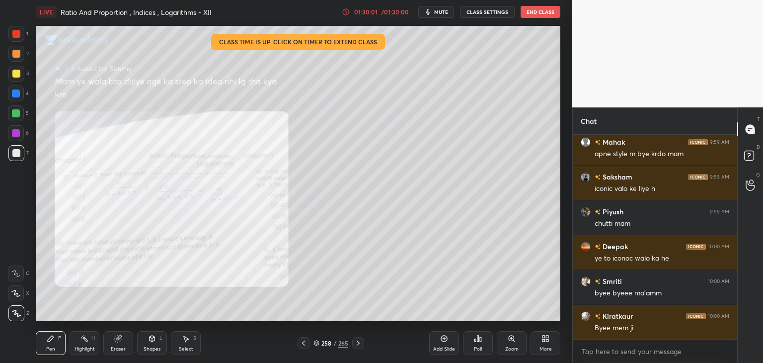
click at [381, 9] on div "01:30:01 / 01:30:00" at bounding box center [376, 12] width 69 height 8
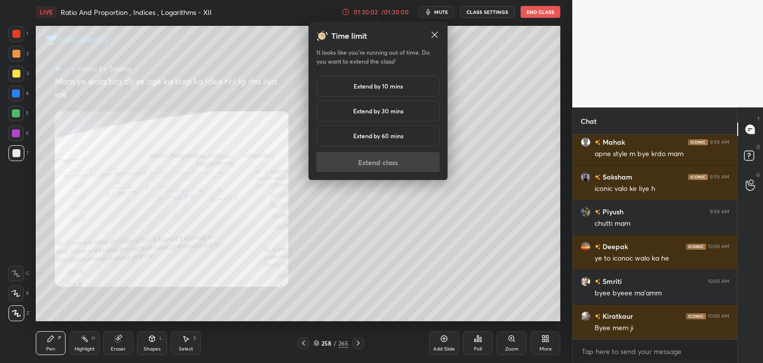
scroll to position [37458, 0]
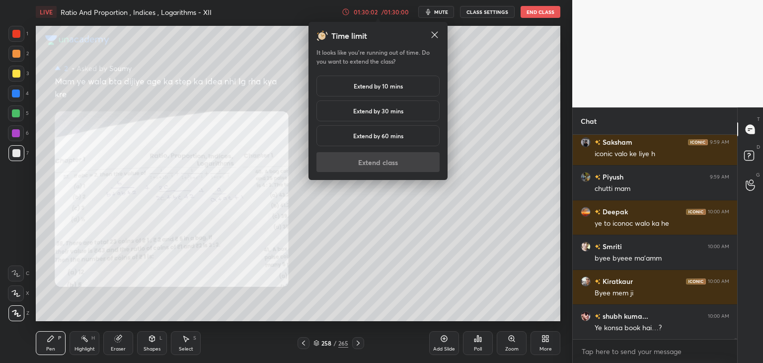
click at [371, 86] on h5 "Extend by 10 mins" at bounding box center [378, 86] width 49 height 9
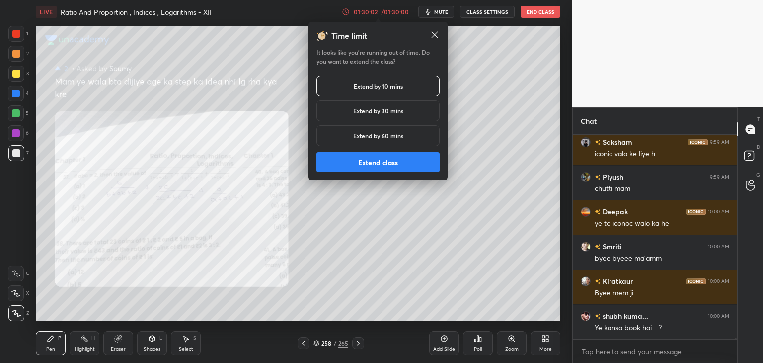
click at [375, 163] on button "Extend class" at bounding box center [378, 162] width 123 height 20
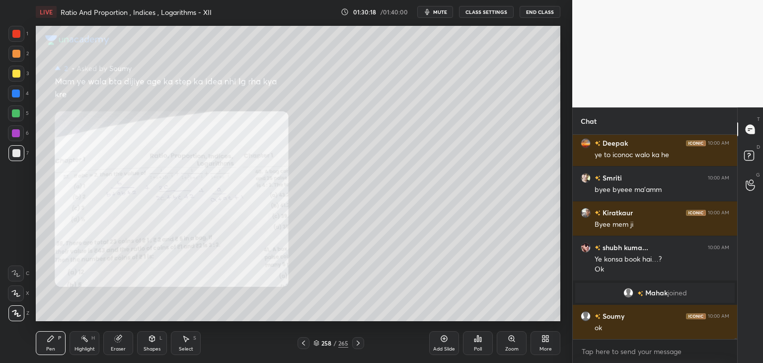
scroll to position [37076, 0]
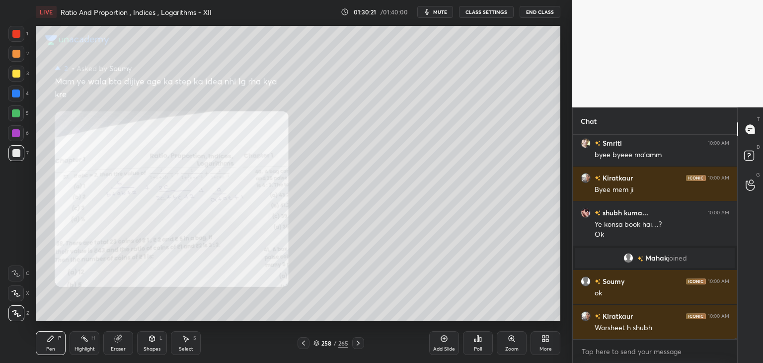
click at [356, 343] on icon at bounding box center [358, 343] width 8 height 8
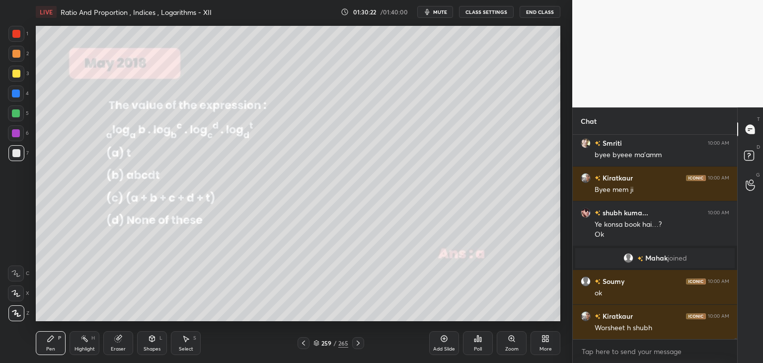
scroll to position [37110, 0]
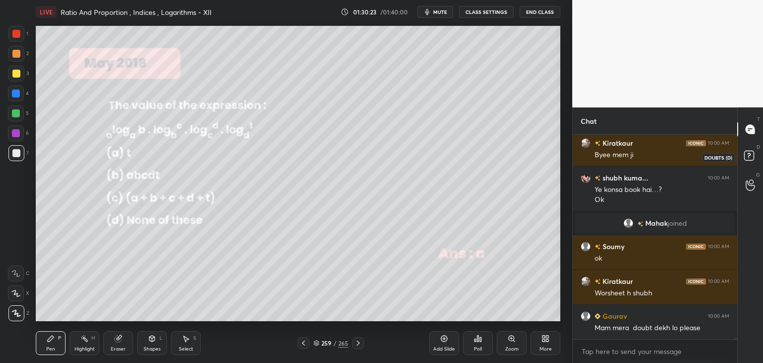
click at [753, 160] on icon at bounding box center [751, 157] width 18 height 18
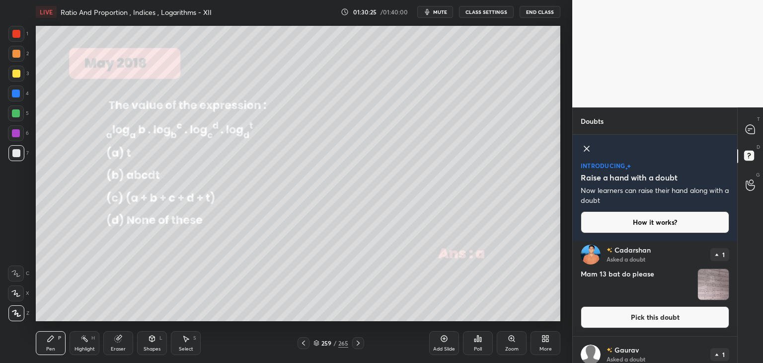
scroll to position [213, 0]
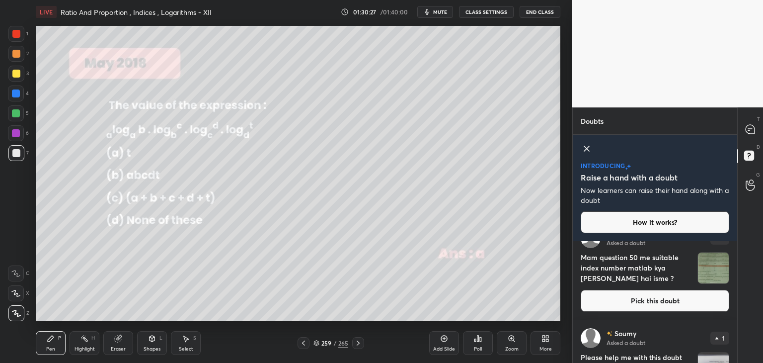
click at [716, 273] on img "grid" at bounding box center [713, 267] width 31 height 31
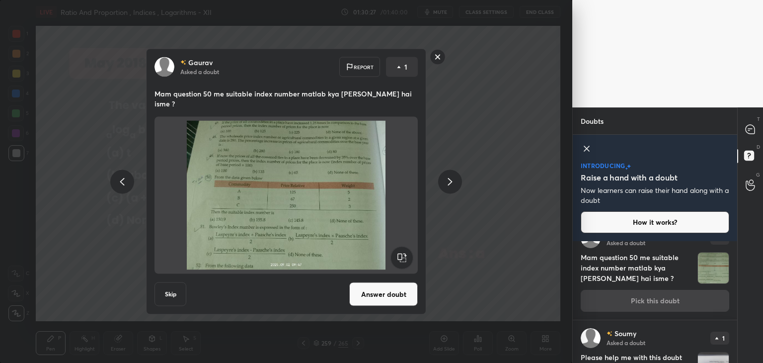
scroll to position [298, 0]
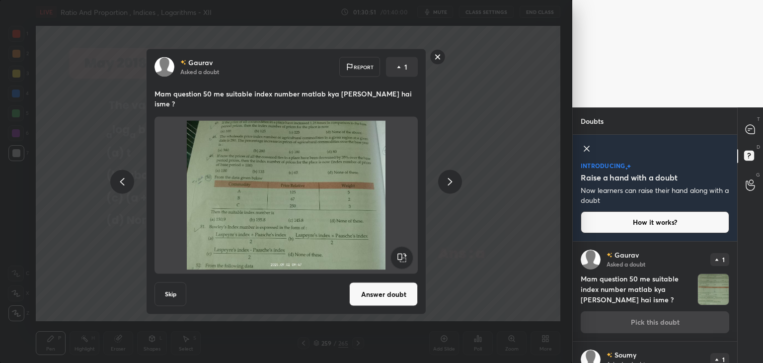
drag, startPoint x: 439, startPoint y: 60, endPoint x: 464, endPoint y: 56, distance: 24.7
click at [440, 60] on rect at bounding box center [437, 56] width 15 height 15
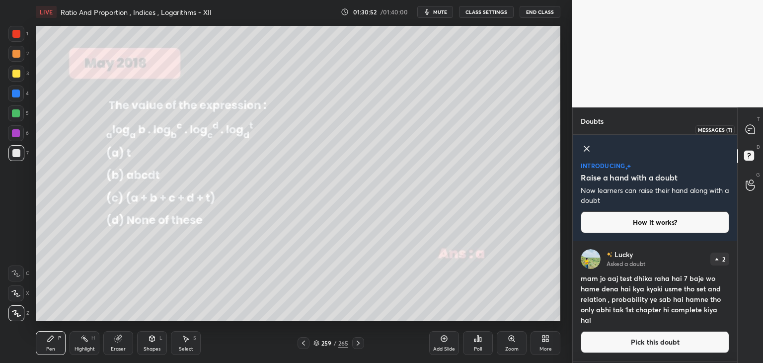
drag, startPoint x: 750, startPoint y: 129, endPoint x: 747, endPoint y: 137, distance: 8.2
click at [749, 129] on icon at bounding box center [750, 129] width 9 height 9
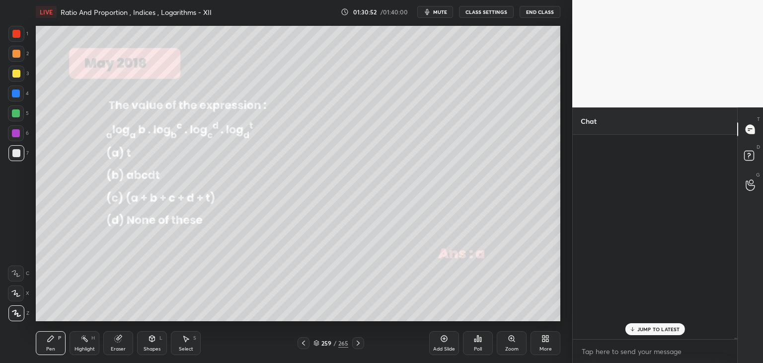
scroll to position [201, 162]
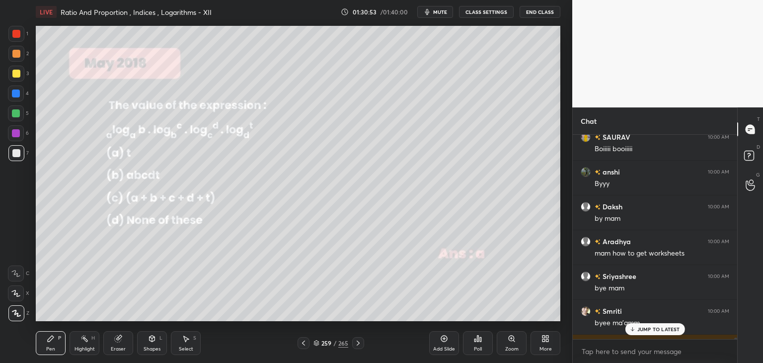
click at [649, 329] on p "JUMP TO LATEST" at bounding box center [659, 329] width 43 height 6
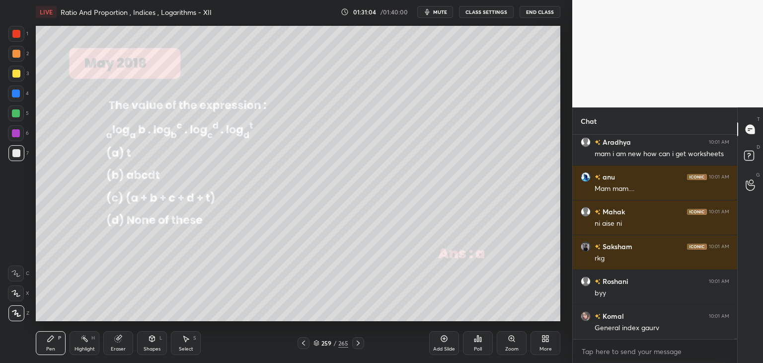
scroll to position [38069, 0]
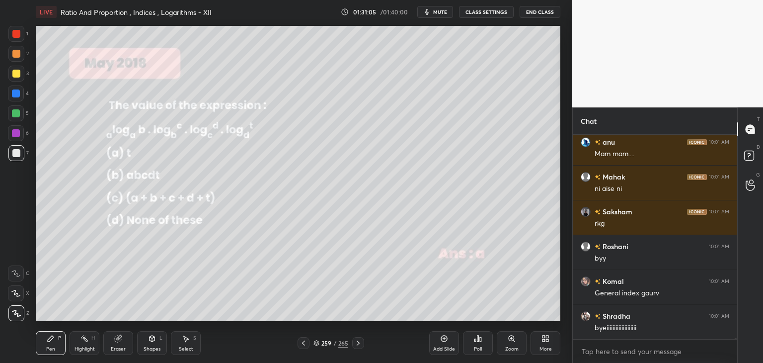
click at [543, 12] on button "End Class" at bounding box center [540, 12] width 41 height 12
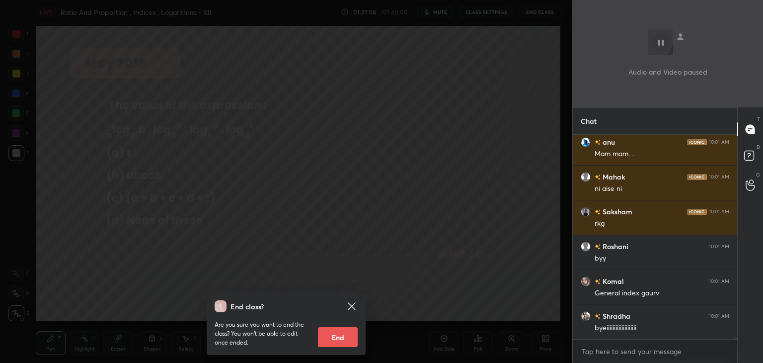
drag, startPoint x: 344, startPoint y: 338, endPoint x: 343, endPoint y: 361, distance: 22.9
click at [344, 340] on button "End" at bounding box center [338, 337] width 40 height 20
type textarea "x"
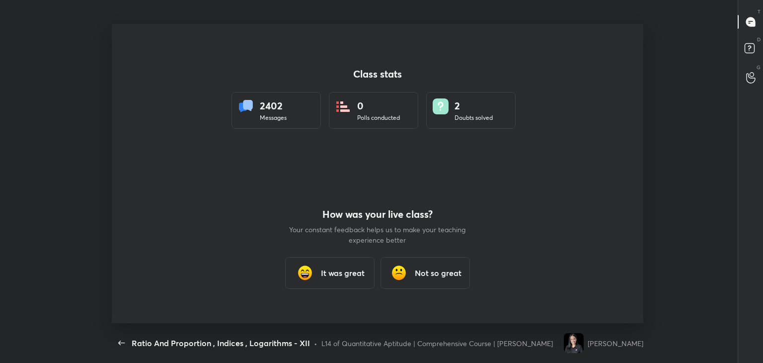
scroll to position [0, 0]
click at [330, 272] on h3 "It was great" at bounding box center [343, 273] width 44 height 12
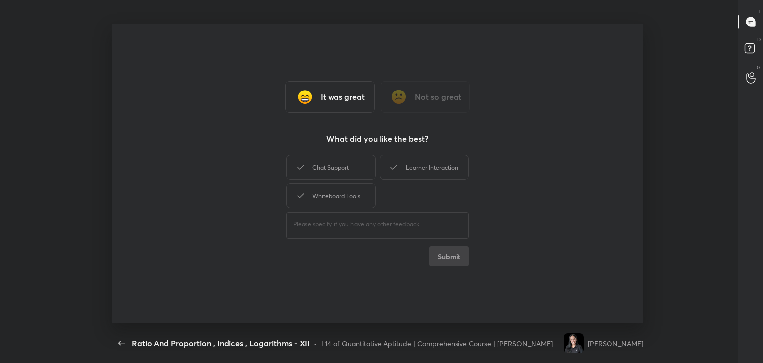
click at [322, 181] on div "Chat Support Learner Interaction Whiteboard Tools" at bounding box center [377, 182] width 183 height 58
click at [332, 190] on div "Whiteboard Tools" at bounding box center [330, 195] width 89 height 25
click at [354, 169] on div "Chat Support" at bounding box center [330, 167] width 89 height 25
